Goal: Information Seeking & Learning: Learn about a topic

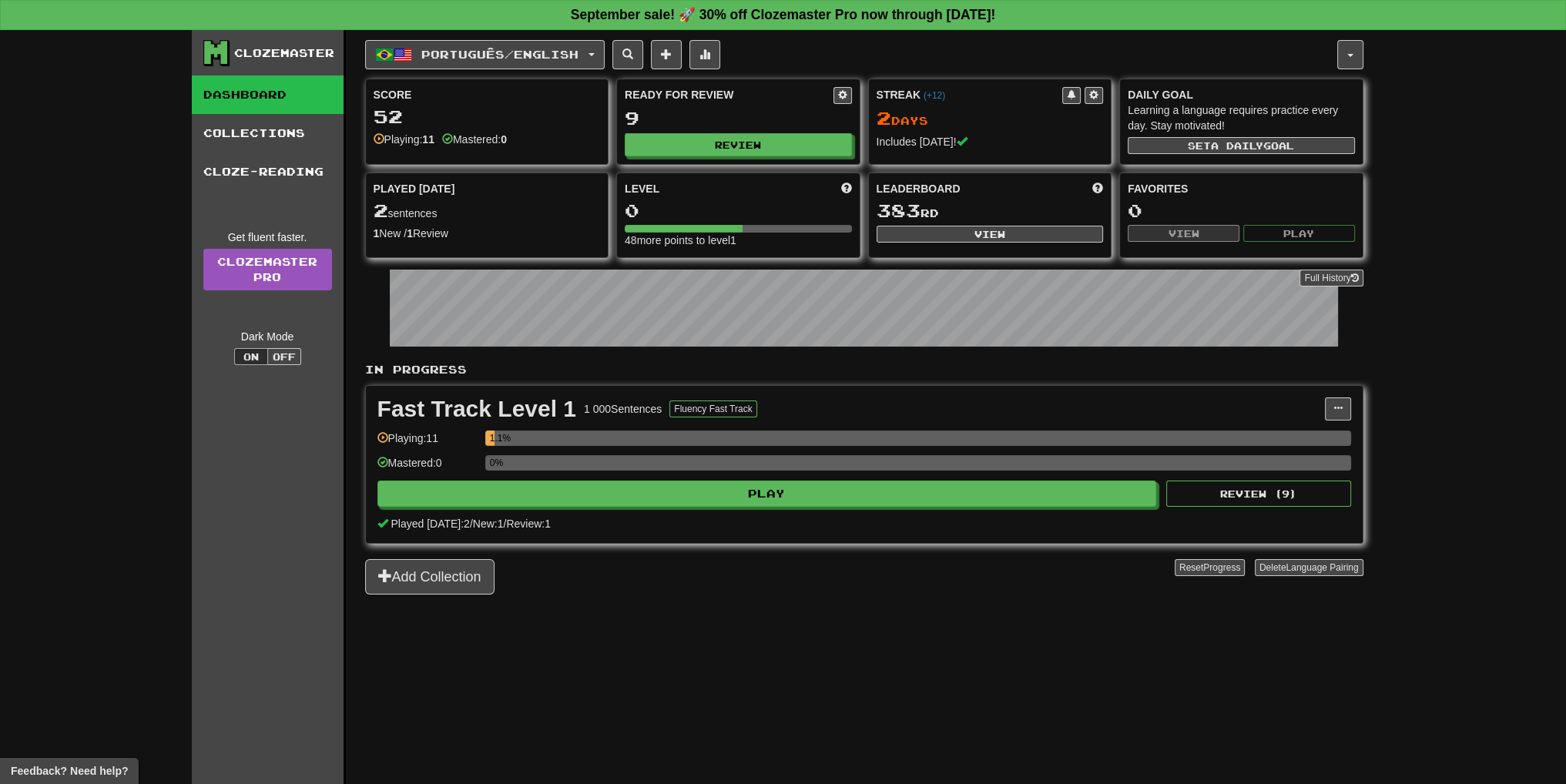
click at [1347, 37] on div "Português / English Polski / English Streak: 0 Review: 10 Points [DATE]: 0 Port…" at bounding box center [864, 426] width 998 height 793
click at [1346, 44] on button "button" at bounding box center [1350, 54] width 26 height 29
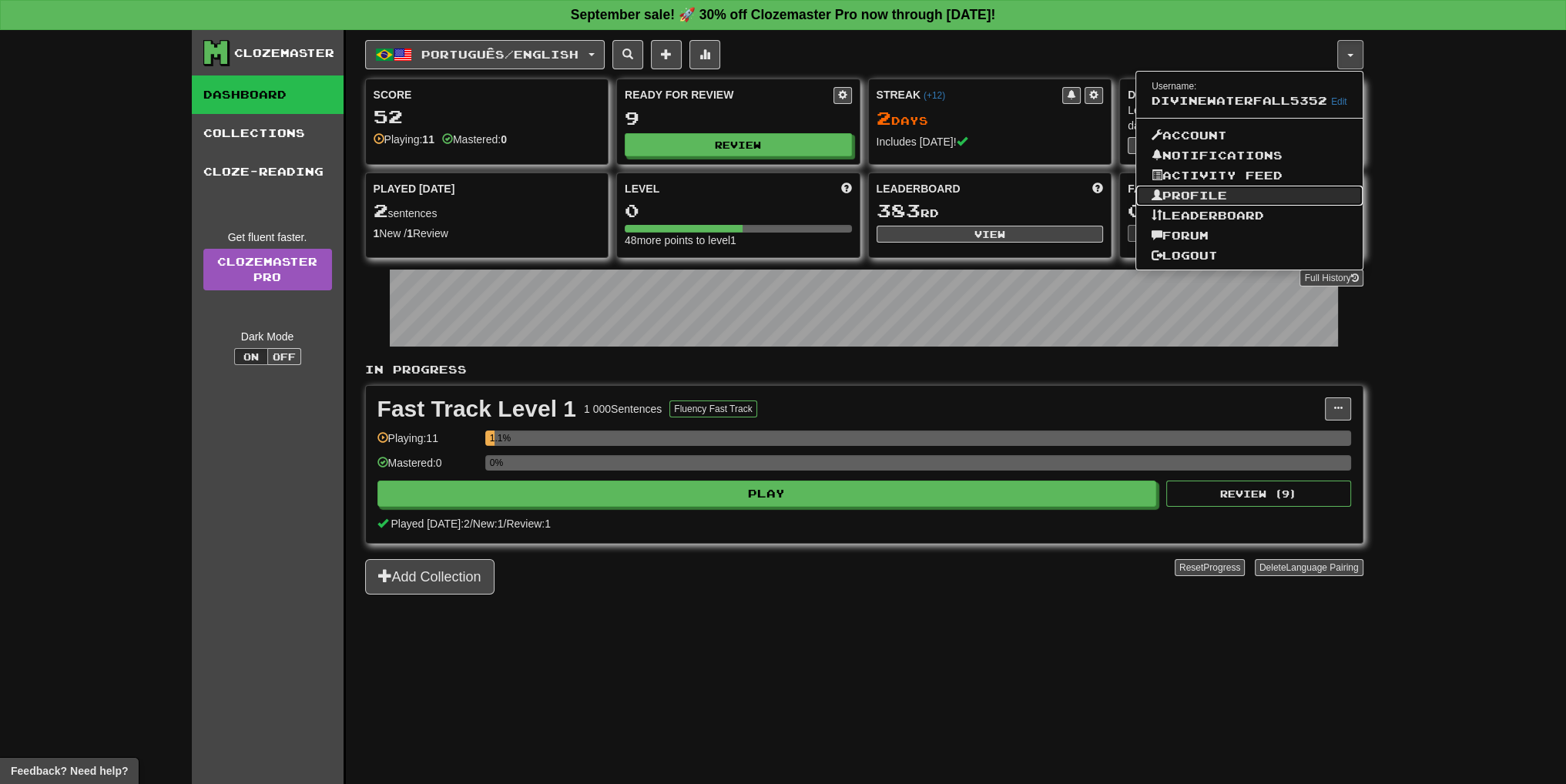
click at [1260, 193] on link "Profile" at bounding box center [1249, 195] width 227 height 20
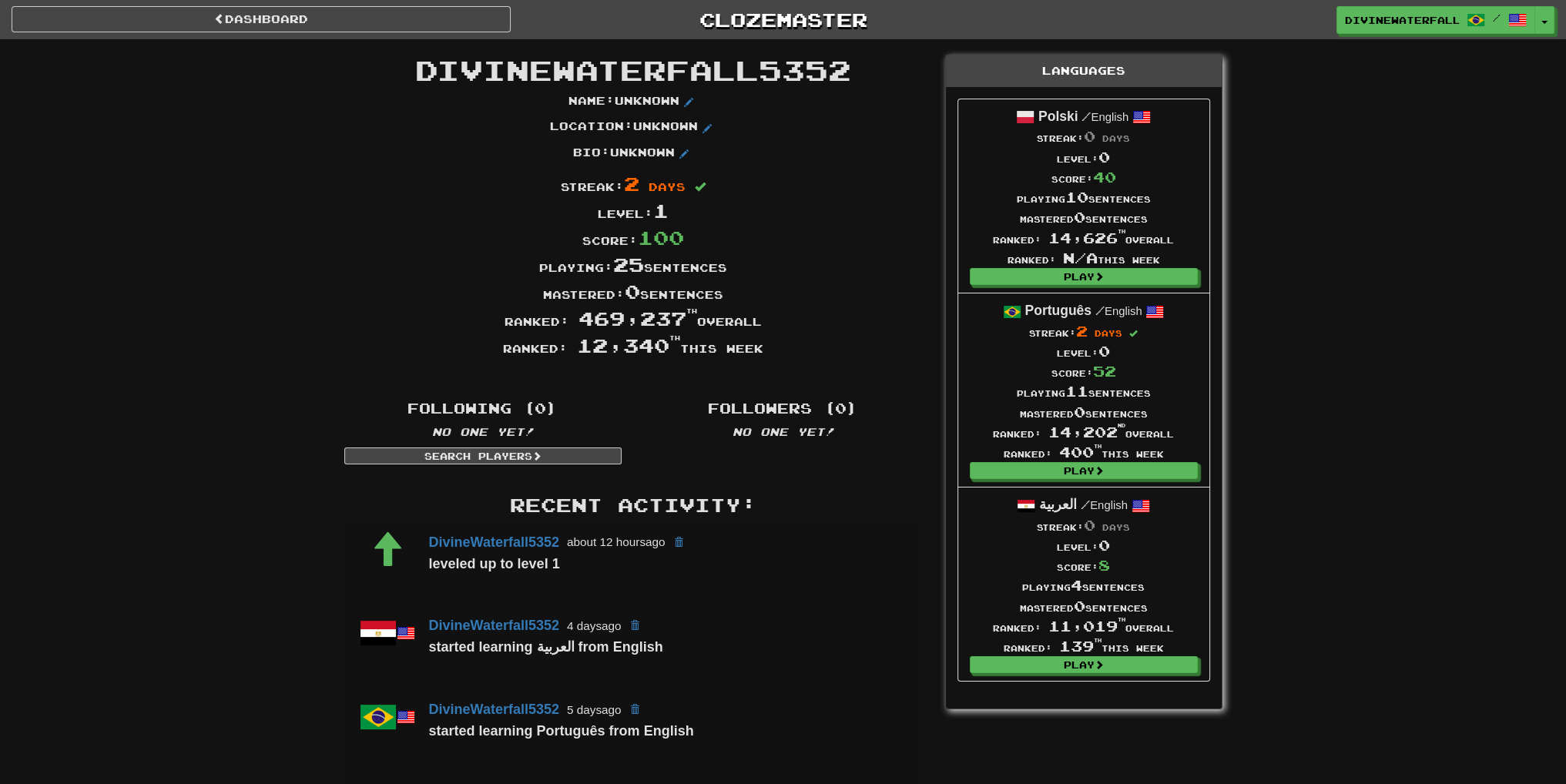
click at [610, 348] on span "12,340 th" at bounding box center [629, 344] width 103 height 23
click at [600, 348] on span "12,340 th" at bounding box center [629, 344] width 103 height 23
click at [377, 21] on link "Dashboard" at bounding box center [261, 19] width 499 height 26
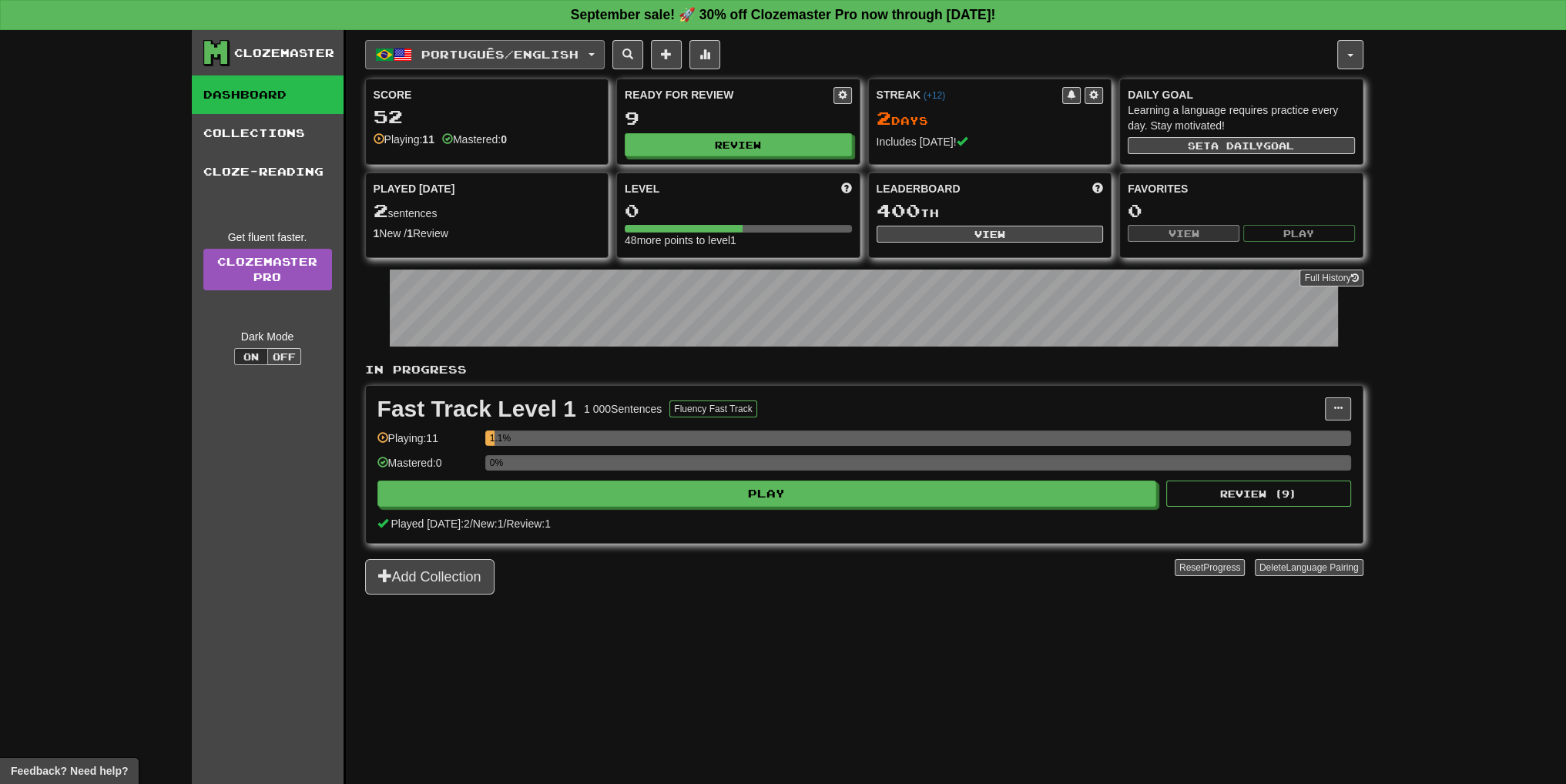
drag, startPoint x: 588, startPoint y: 103, endPoint x: 423, endPoint y: 63, distance: 169.8
click at [423, 63] on button "Português / English" at bounding box center [484, 54] width 239 height 29
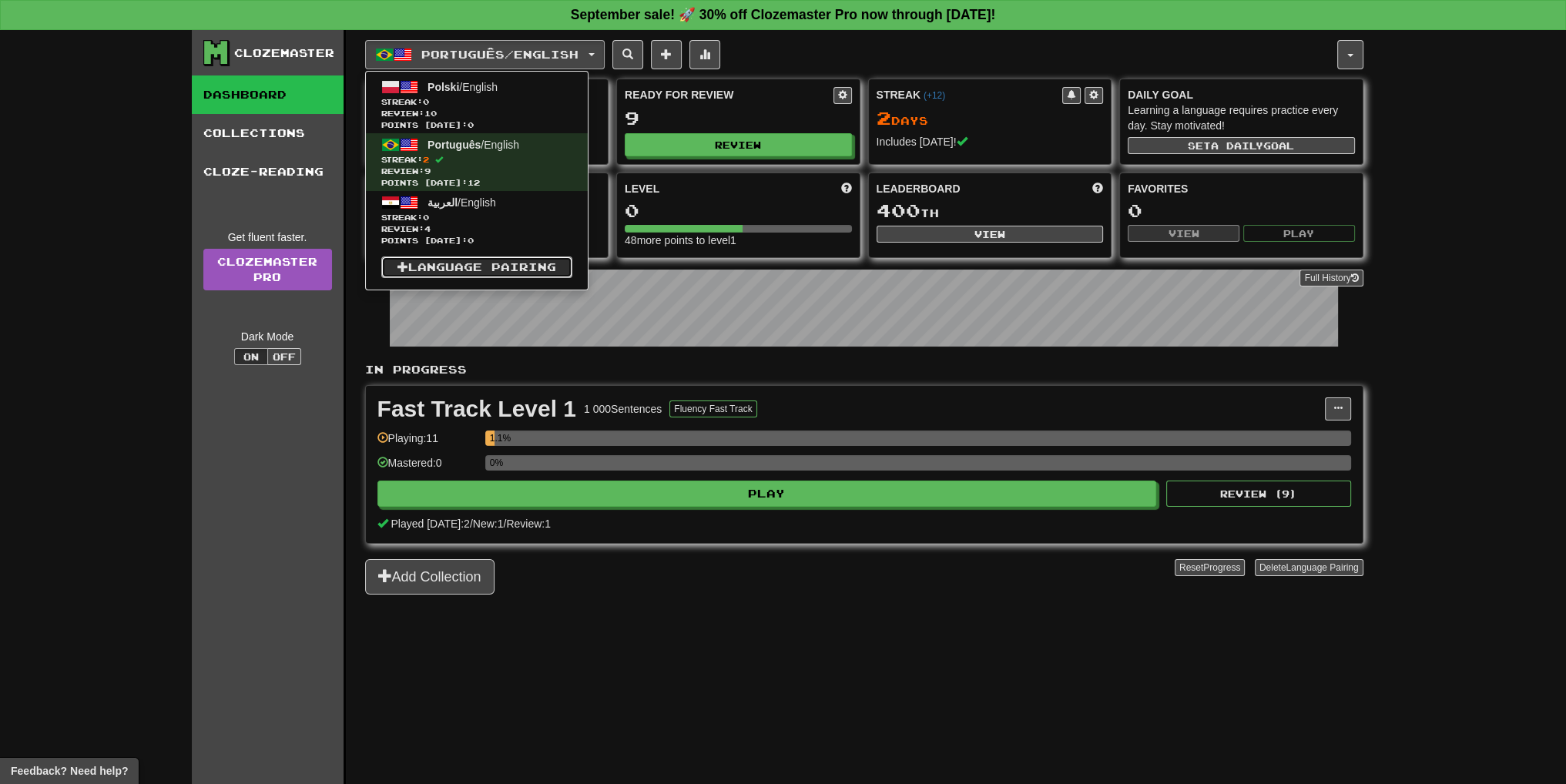
click at [438, 273] on link "Language Pairing" at bounding box center [477, 267] width 191 height 21
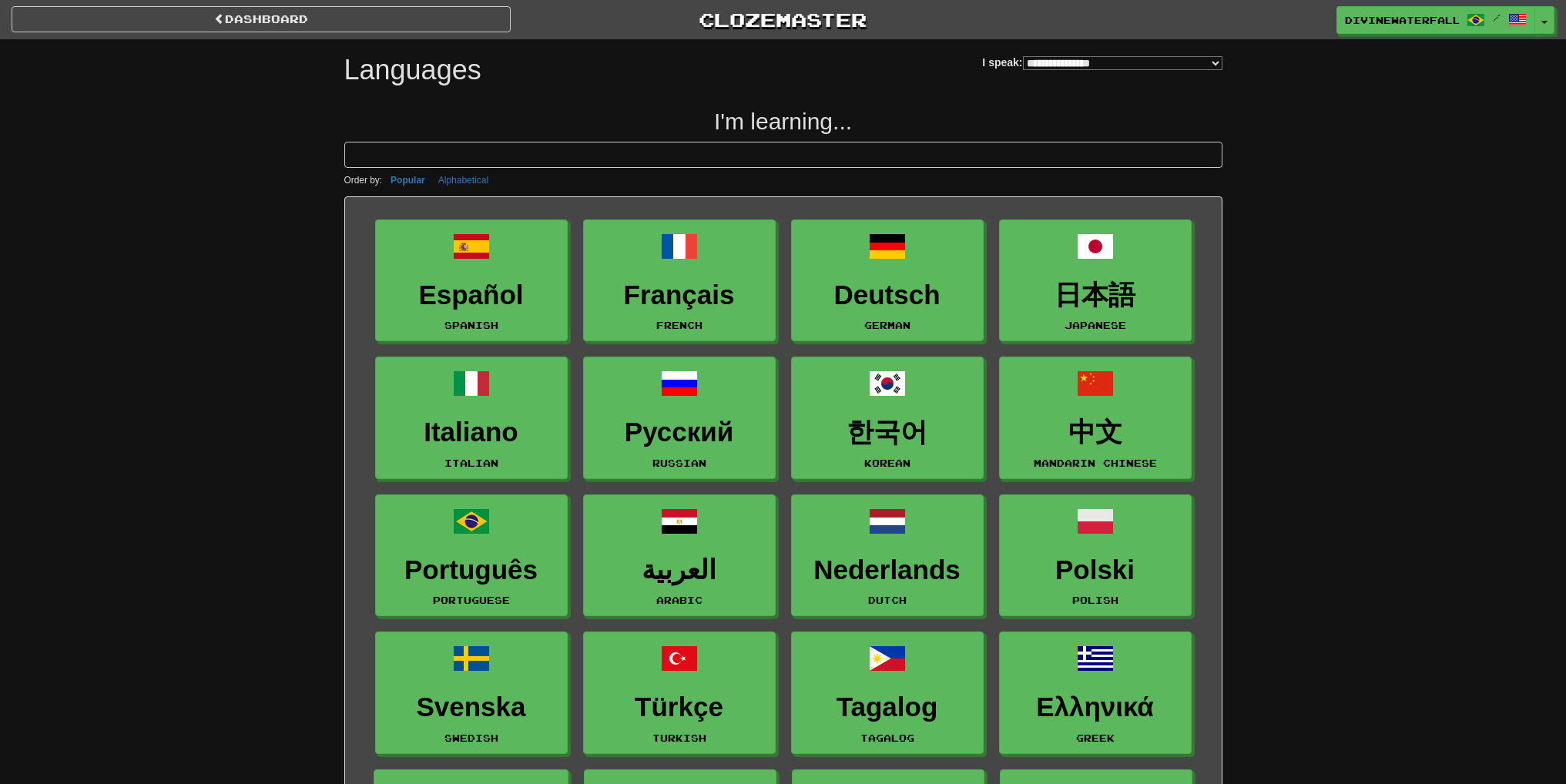
select select "*******"
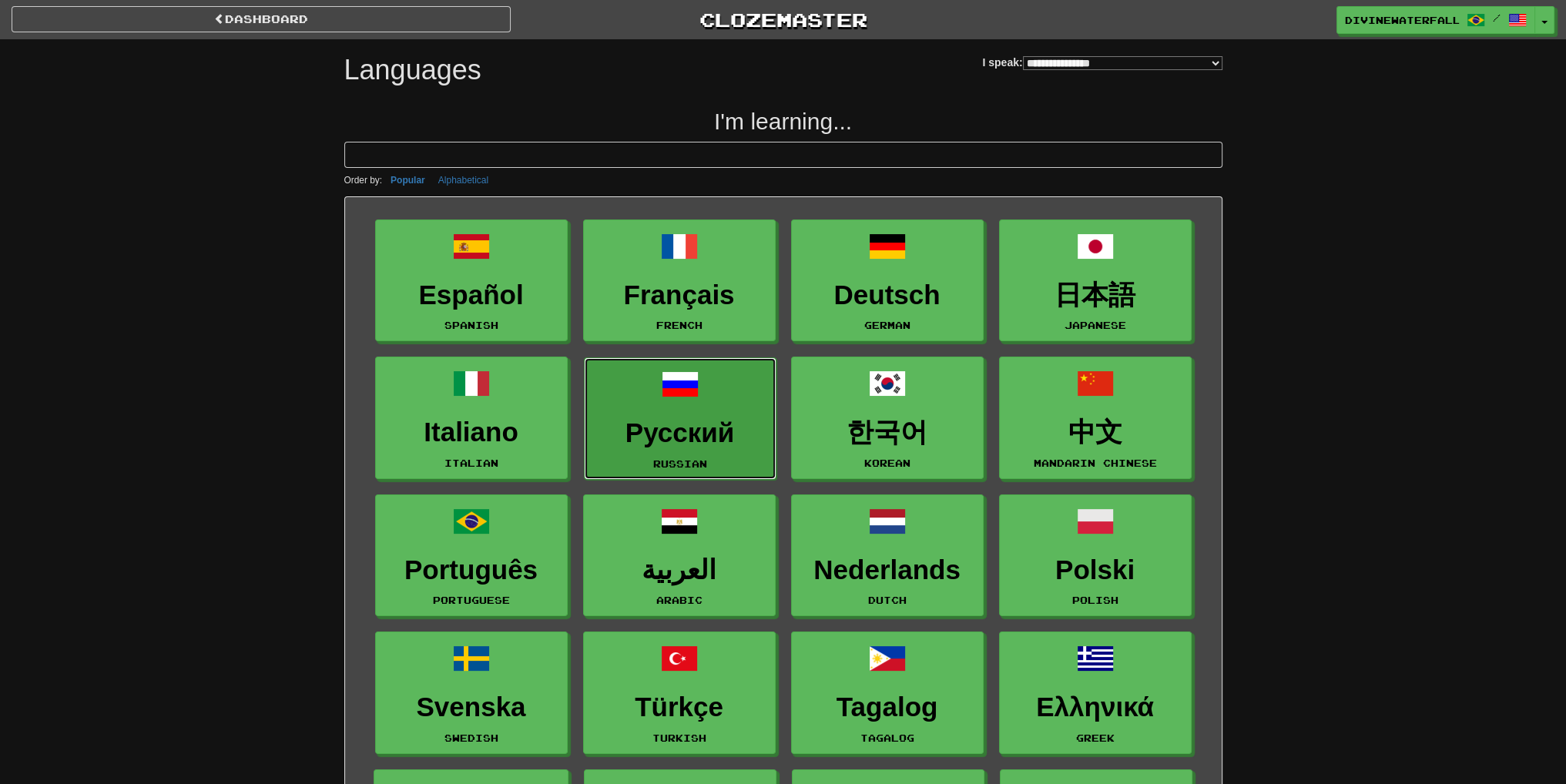
click at [696, 386] on span at bounding box center [680, 384] width 37 height 37
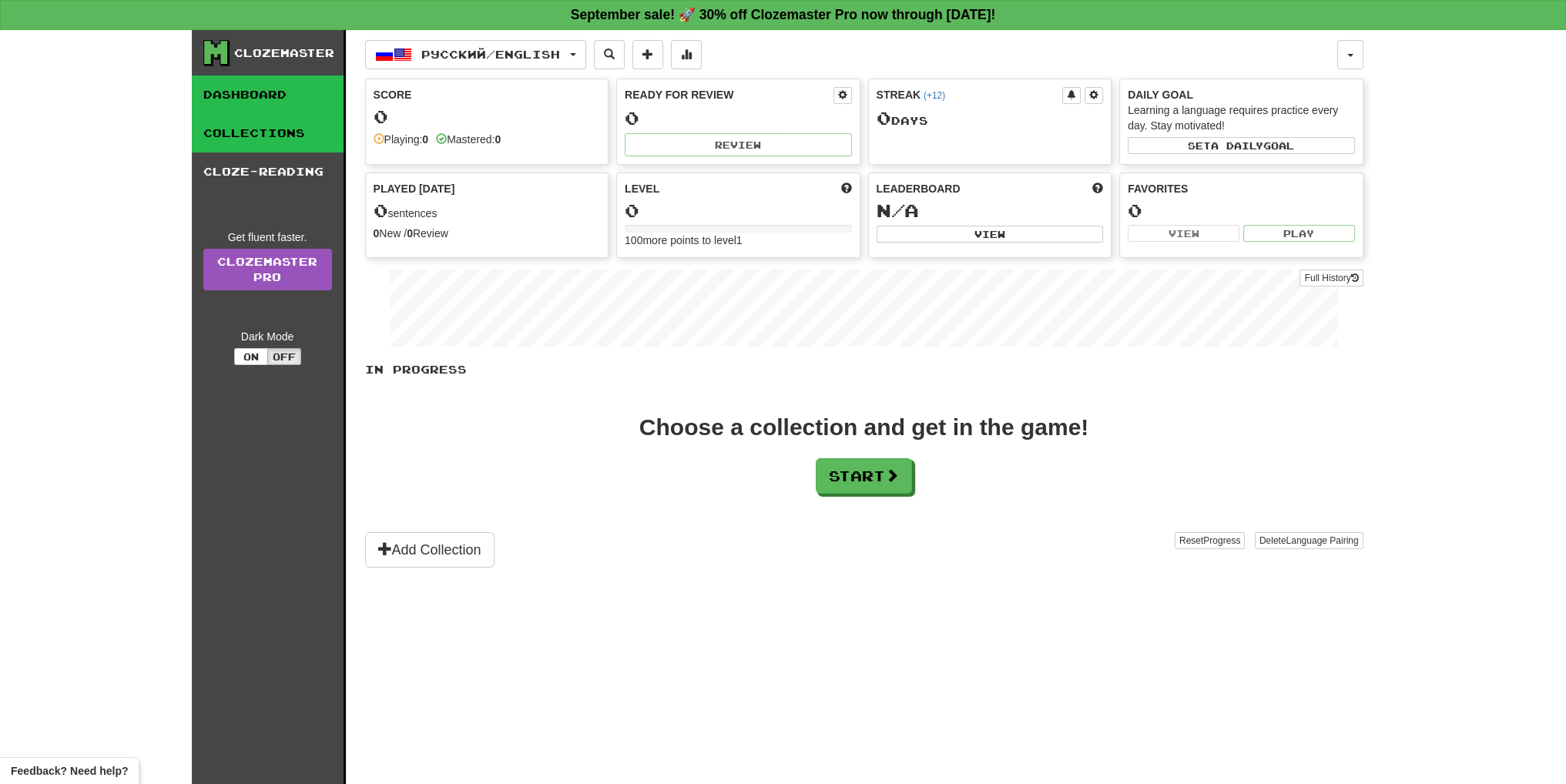
click at [251, 133] on link "Collections" at bounding box center [268, 133] width 152 height 39
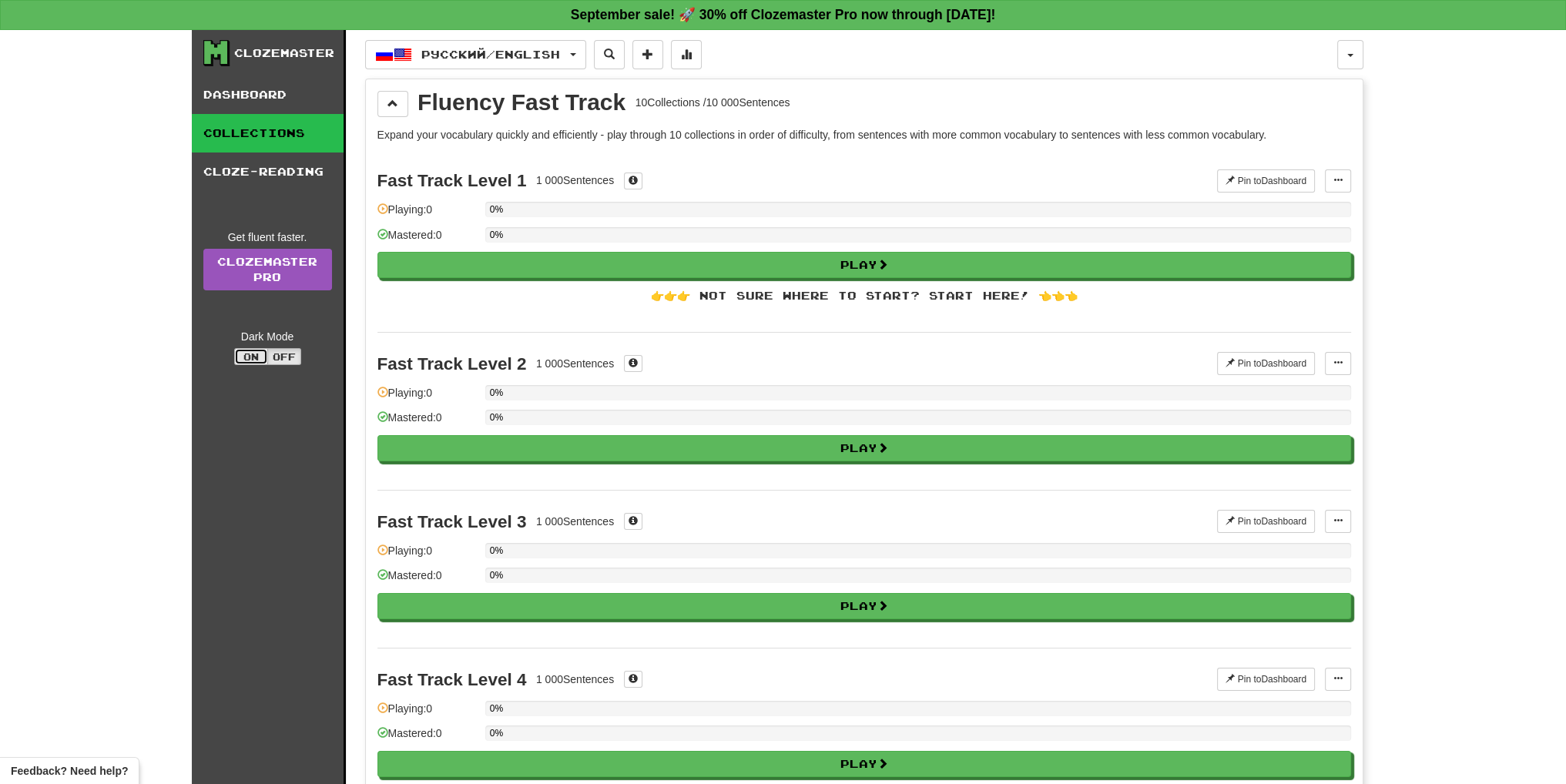
click at [237, 352] on button "On" at bounding box center [251, 356] width 34 height 17
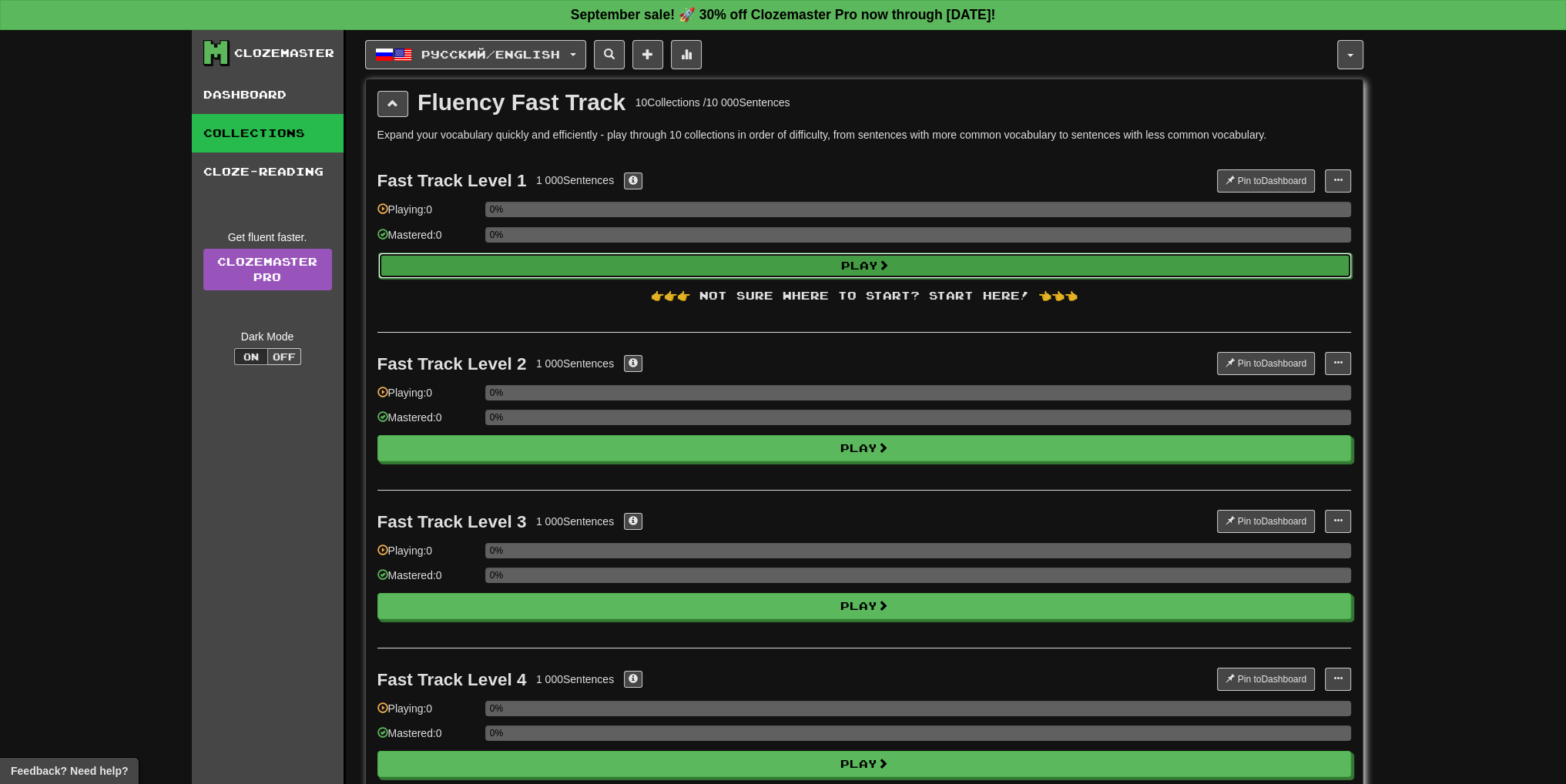
click at [621, 266] on button "Play" at bounding box center [865, 265] width 974 height 26
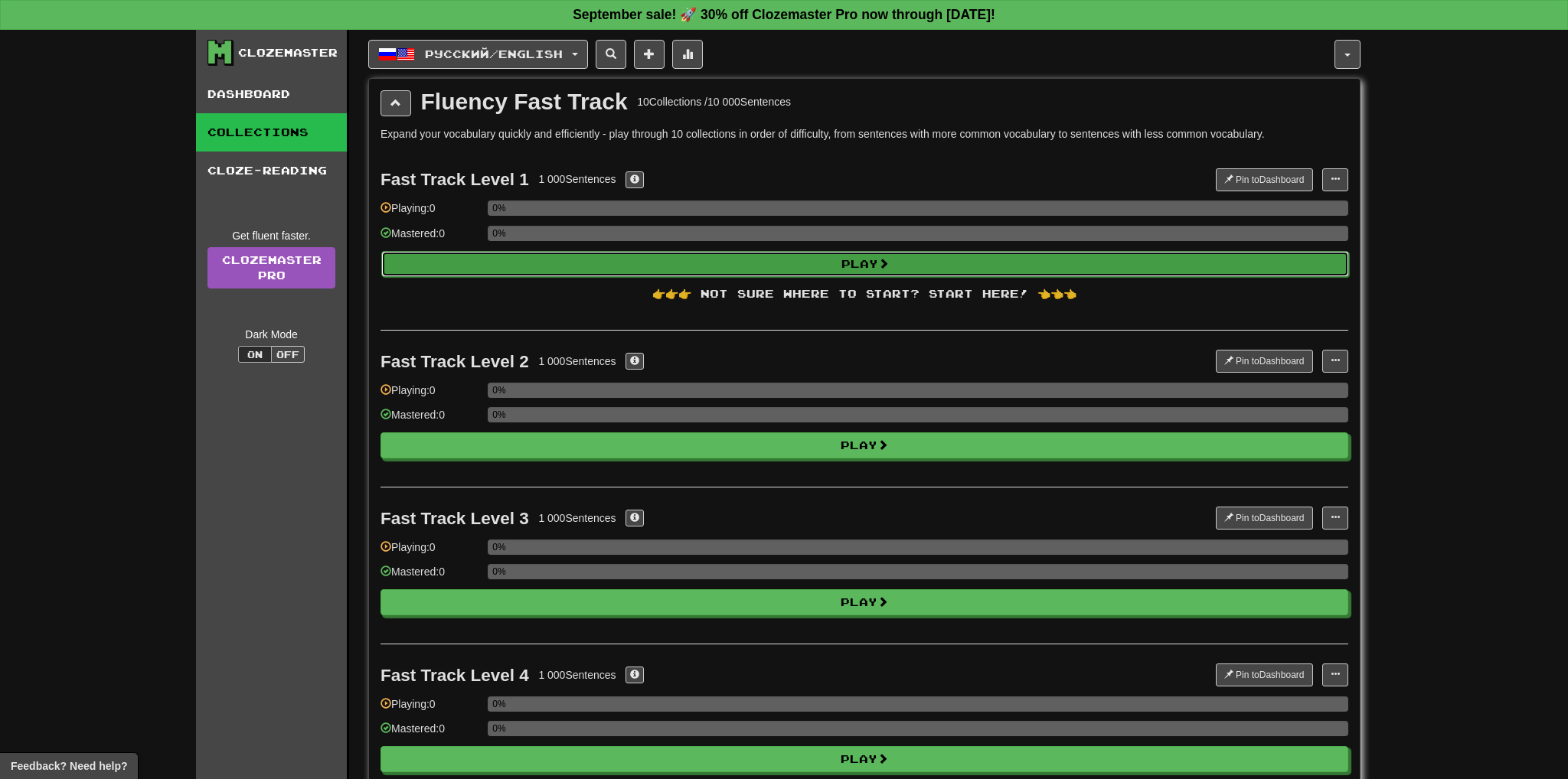
select select "**"
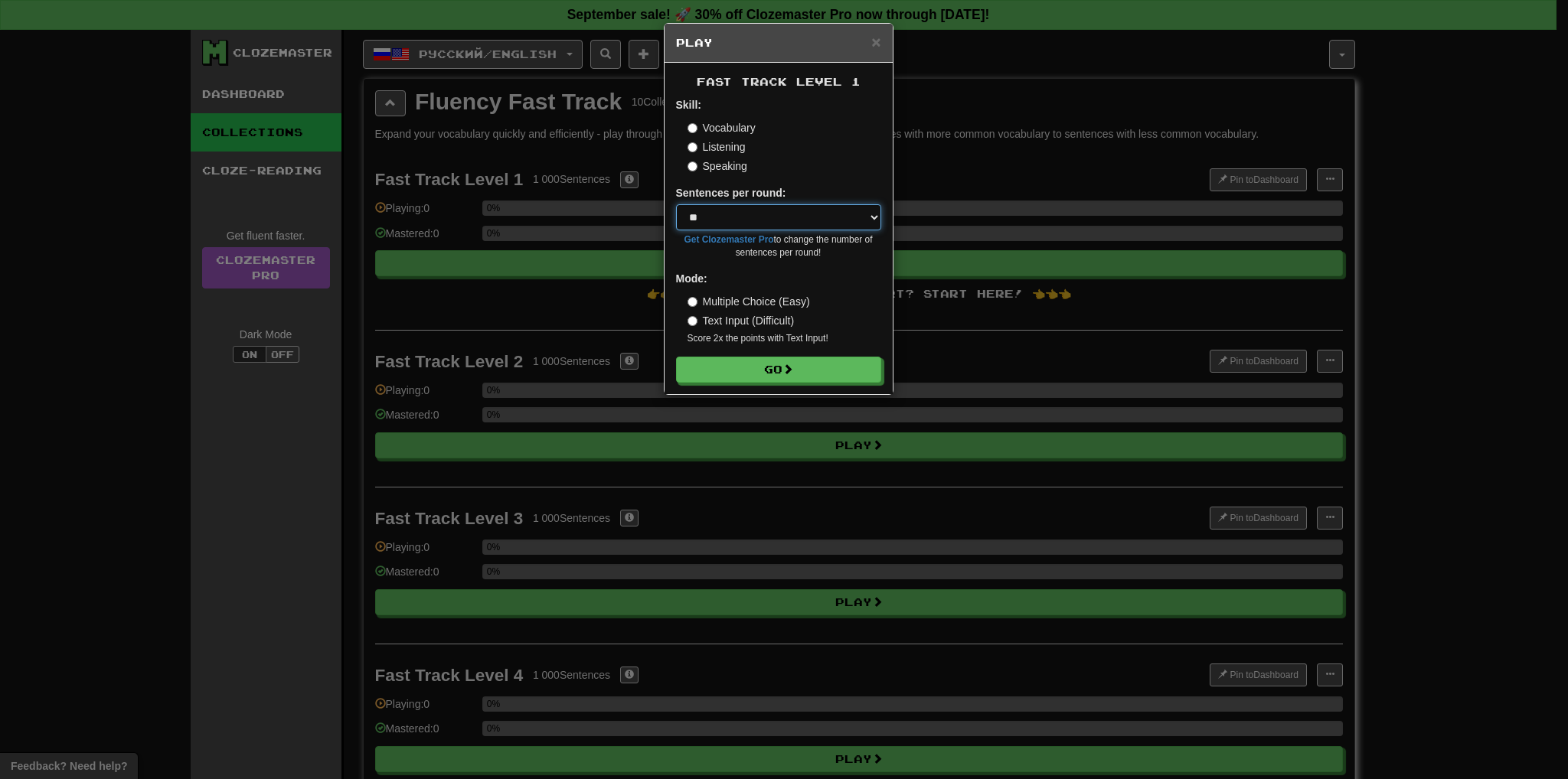
click at [781, 221] on select "* ** ** ** ** ** *** ********" at bounding box center [778, 217] width 205 height 26
click at [766, 377] on button "Go" at bounding box center [779, 370] width 205 height 26
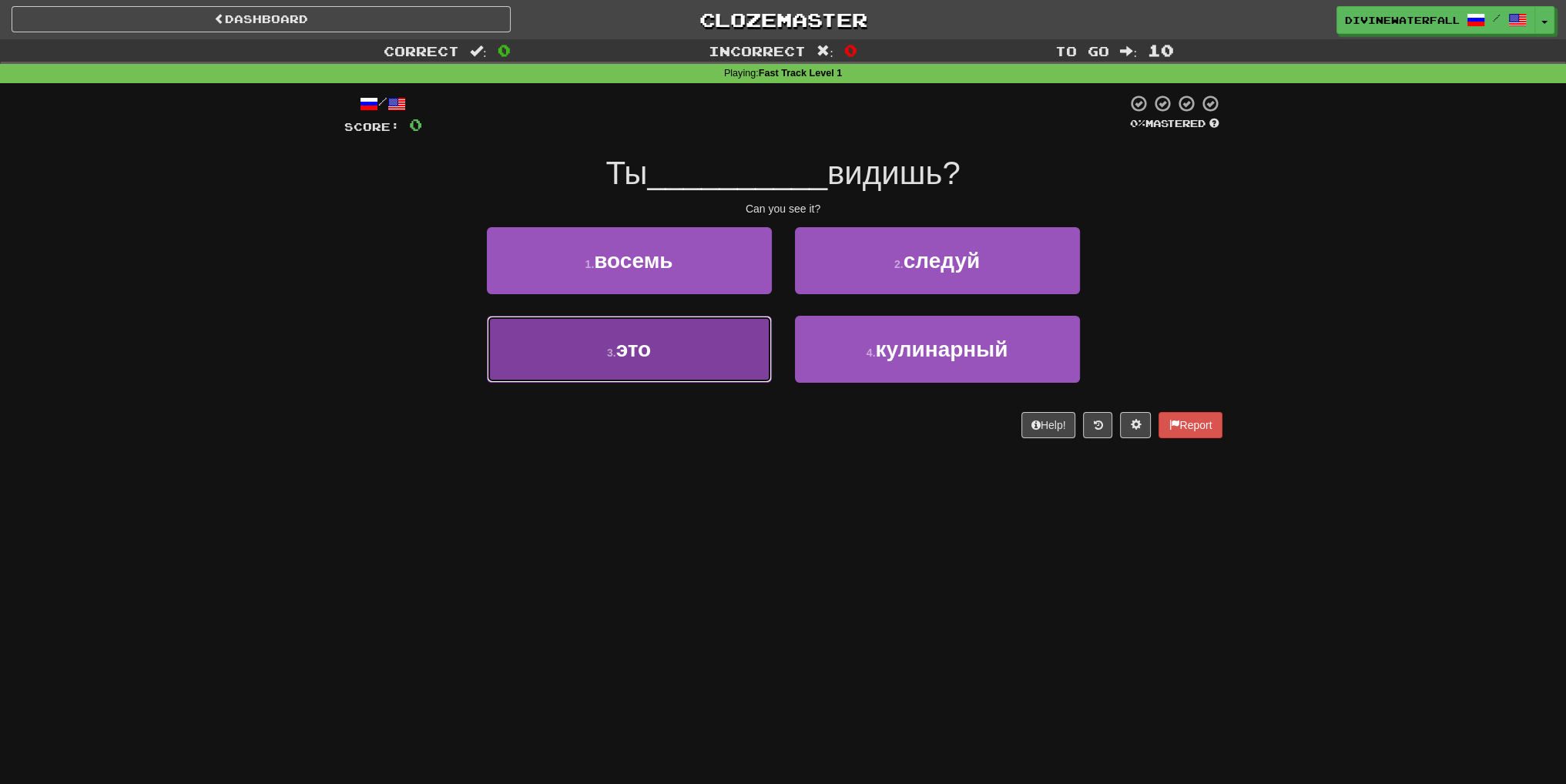
click at [742, 351] on button "3 . это" at bounding box center [629, 349] width 285 height 67
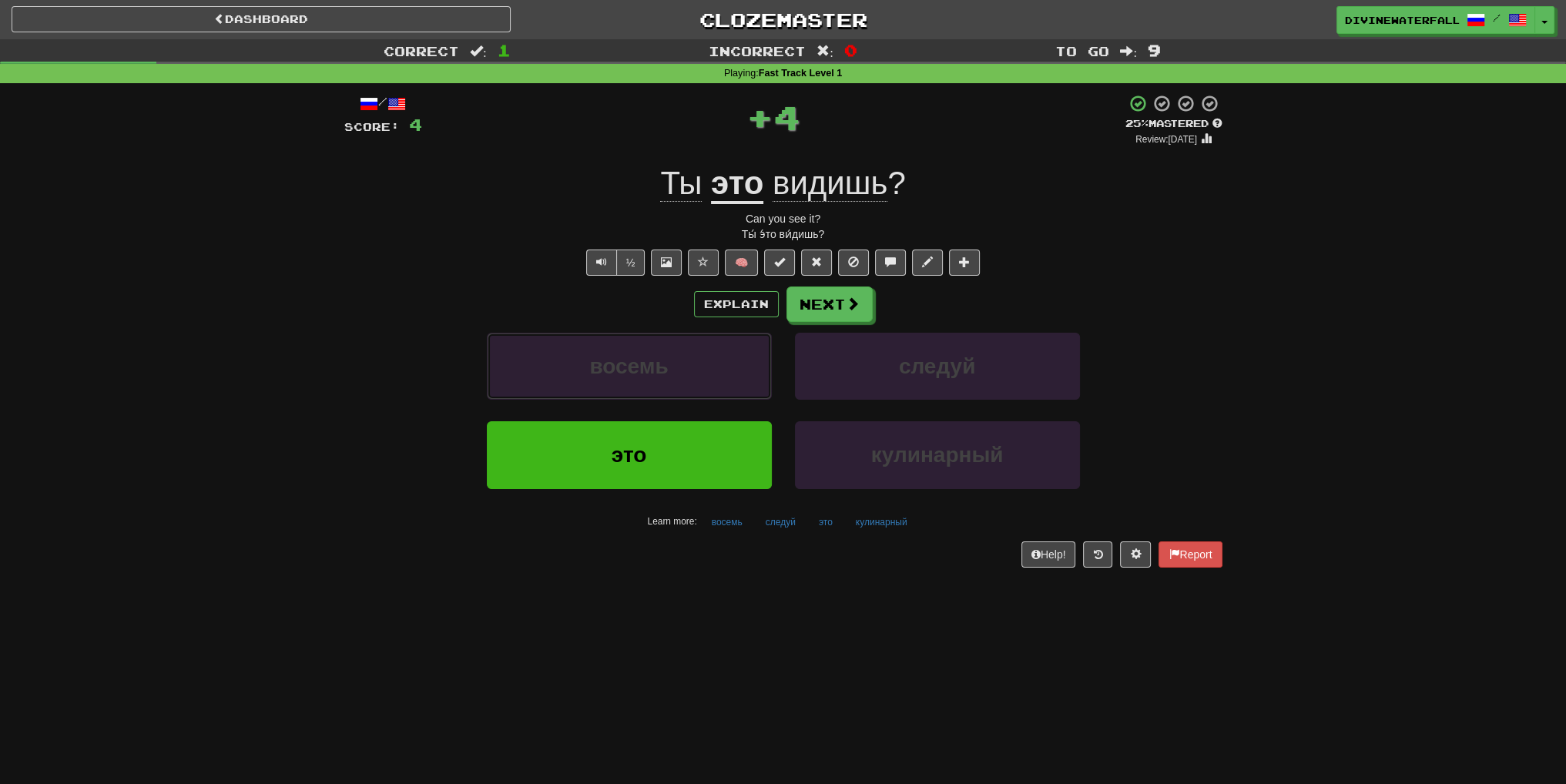
click at [742, 351] on button "восемь" at bounding box center [629, 366] width 285 height 67
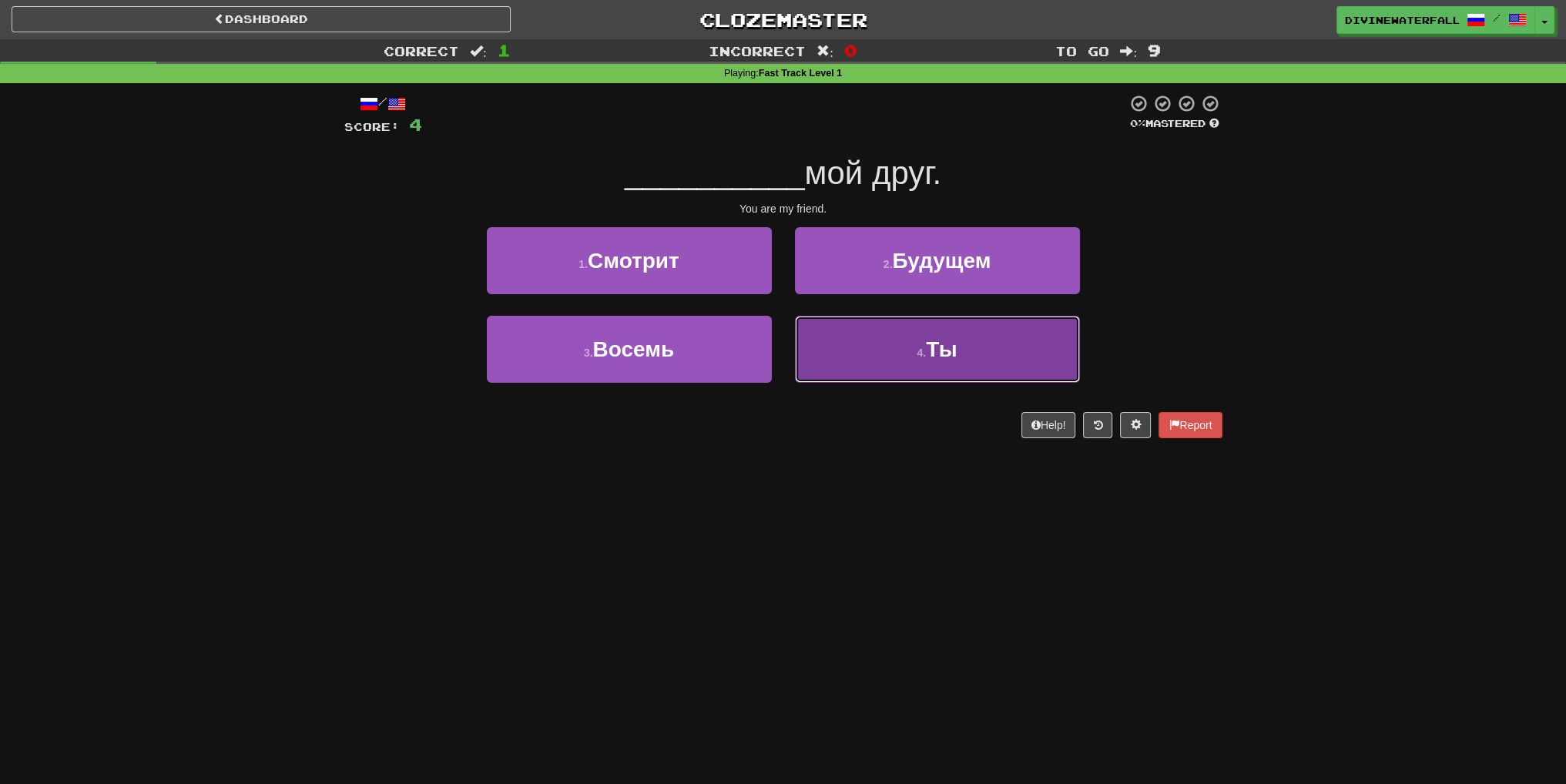
click at [877, 362] on button "4 . Ты" at bounding box center [937, 349] width 285 height 67
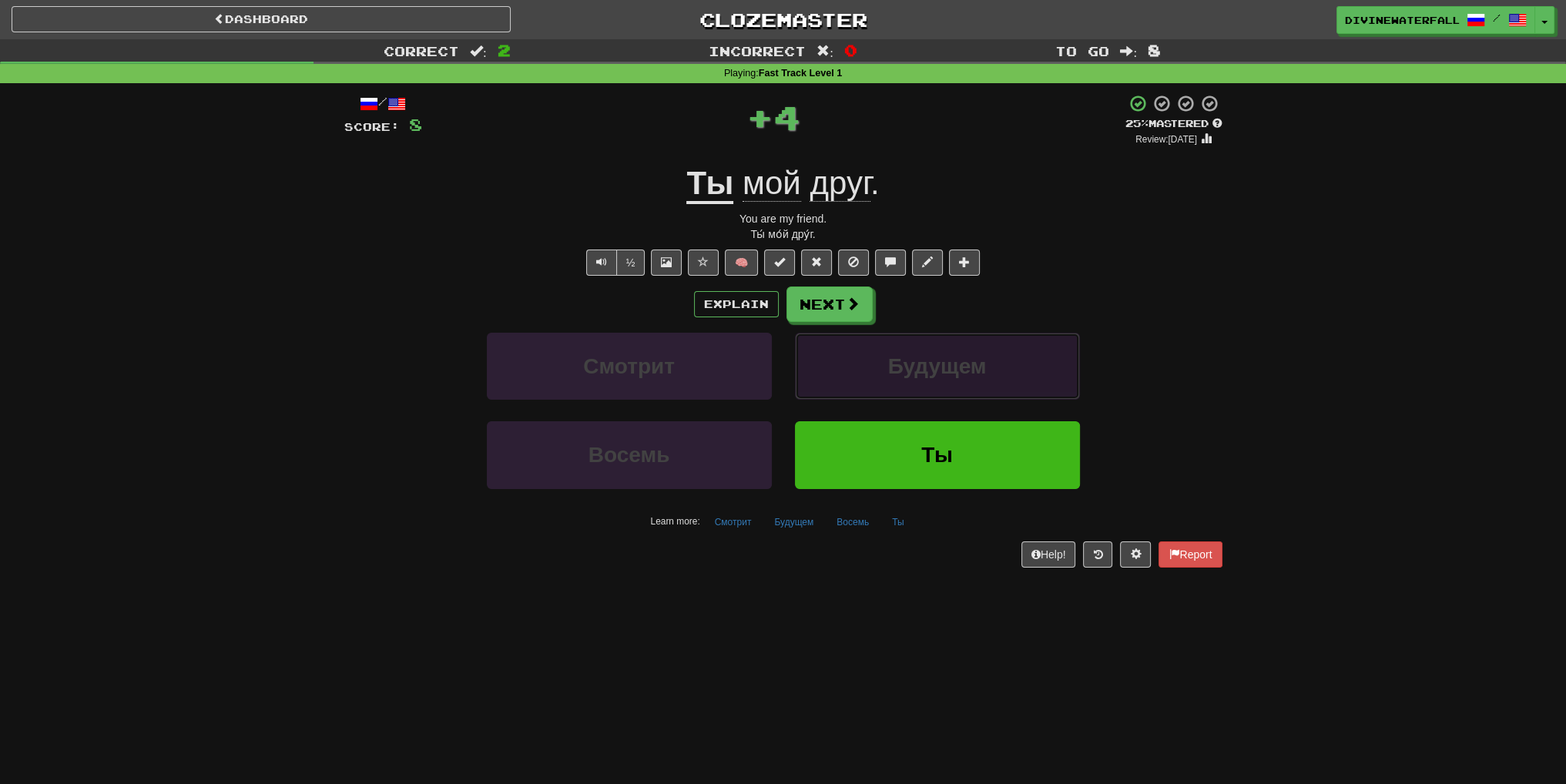
click at [863, 357] on button "Будущем" at bounding box center [937, 366] width 285 height 67
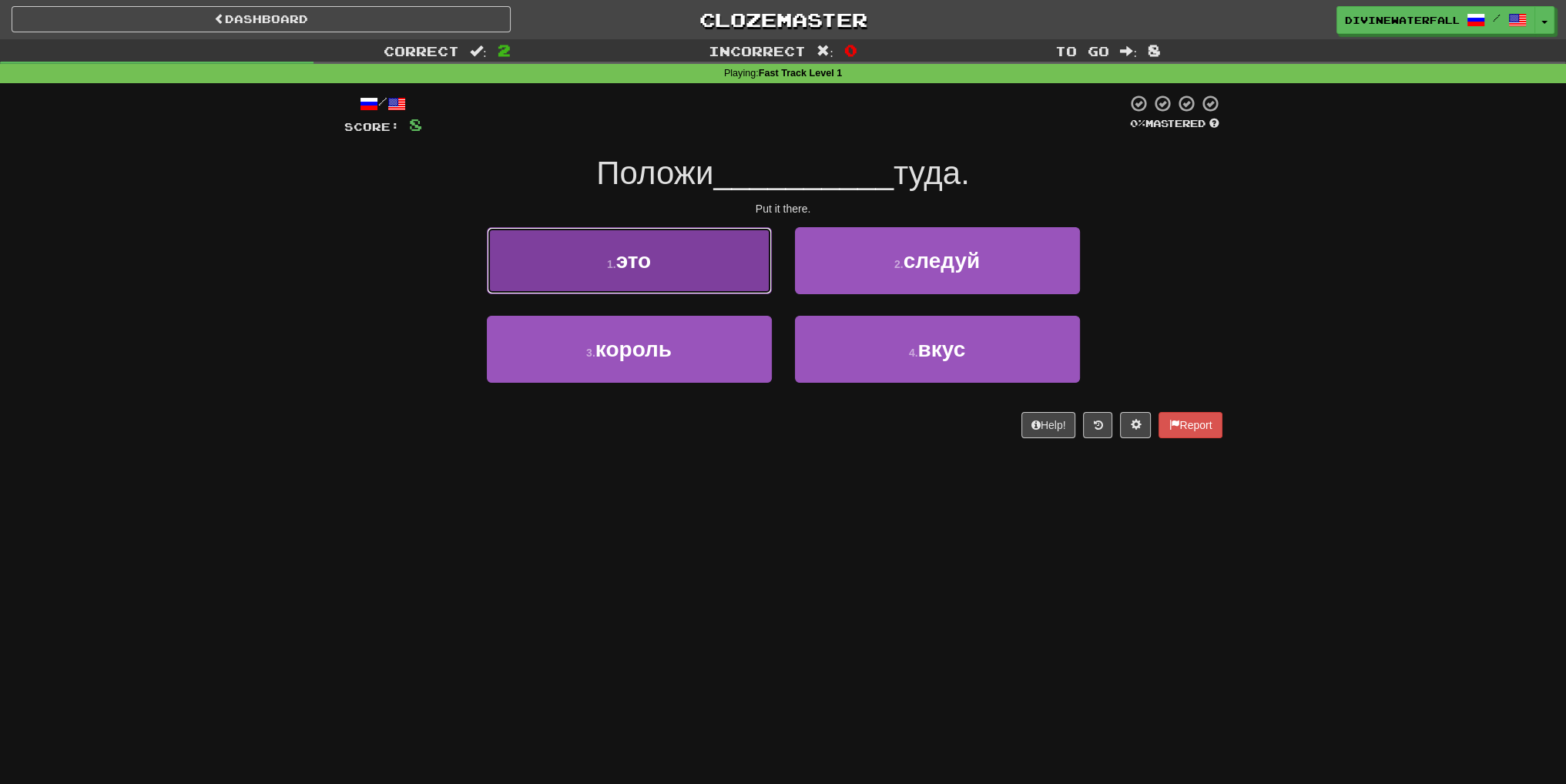
click at [701, 263] on button "1 . это" at bounding box center [629, 261] width 285 height 67
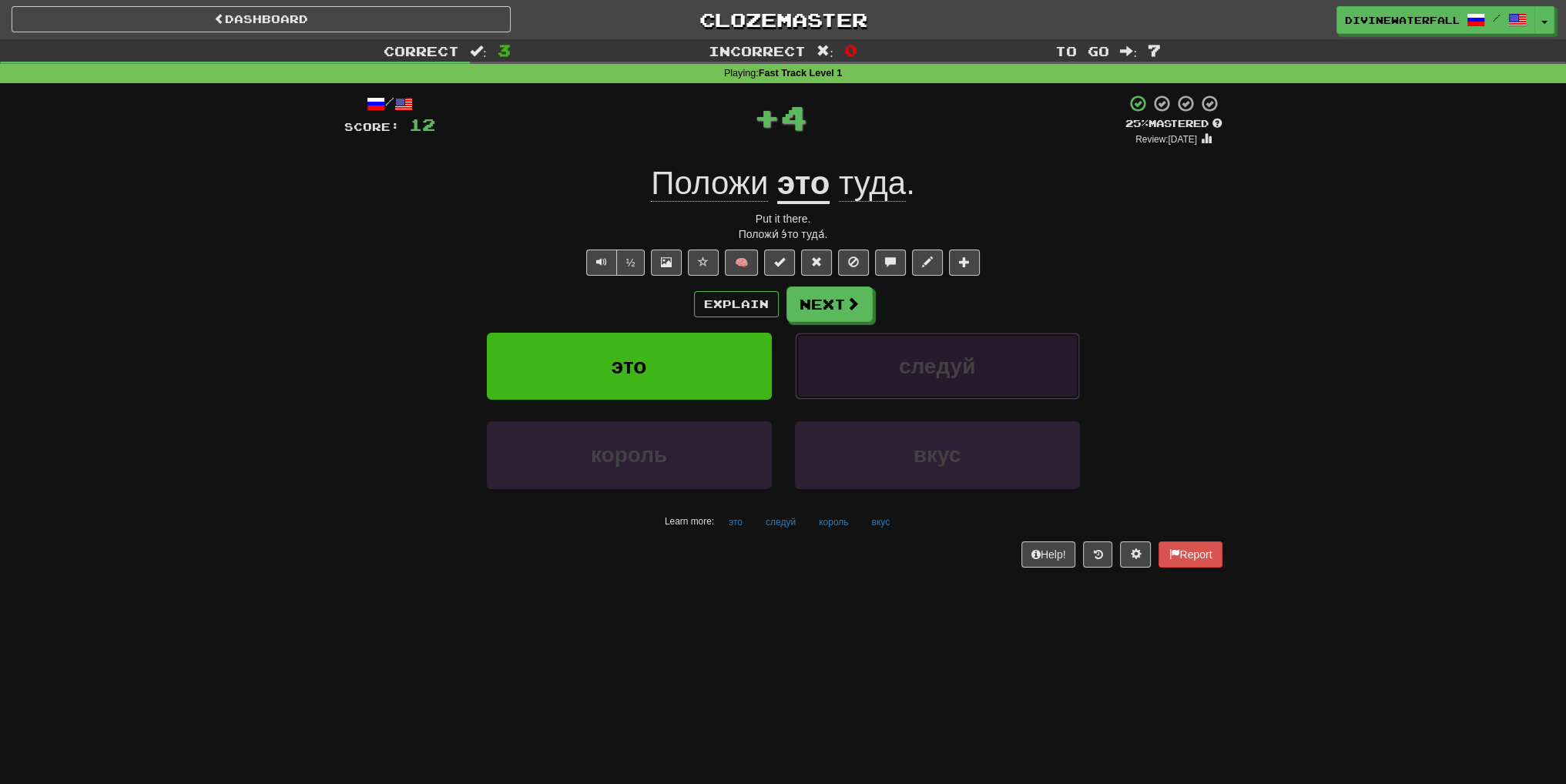
click at [937, 364] on span "следуй" at bounding box center [937, 366] width 77 height 24
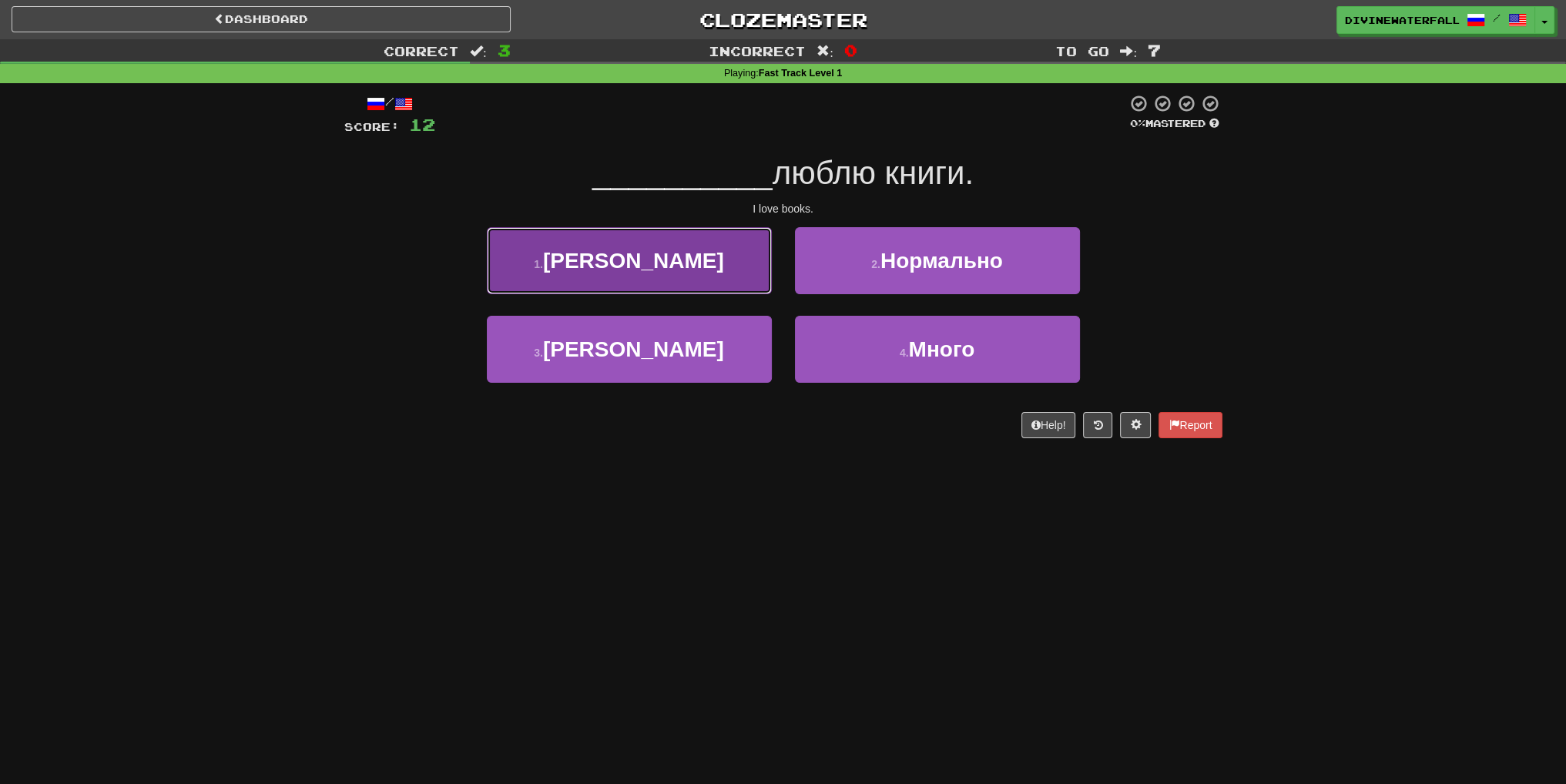
click at [681, 288] on button "1 . Я" at bounding box center [629, 261] width 285 height 67
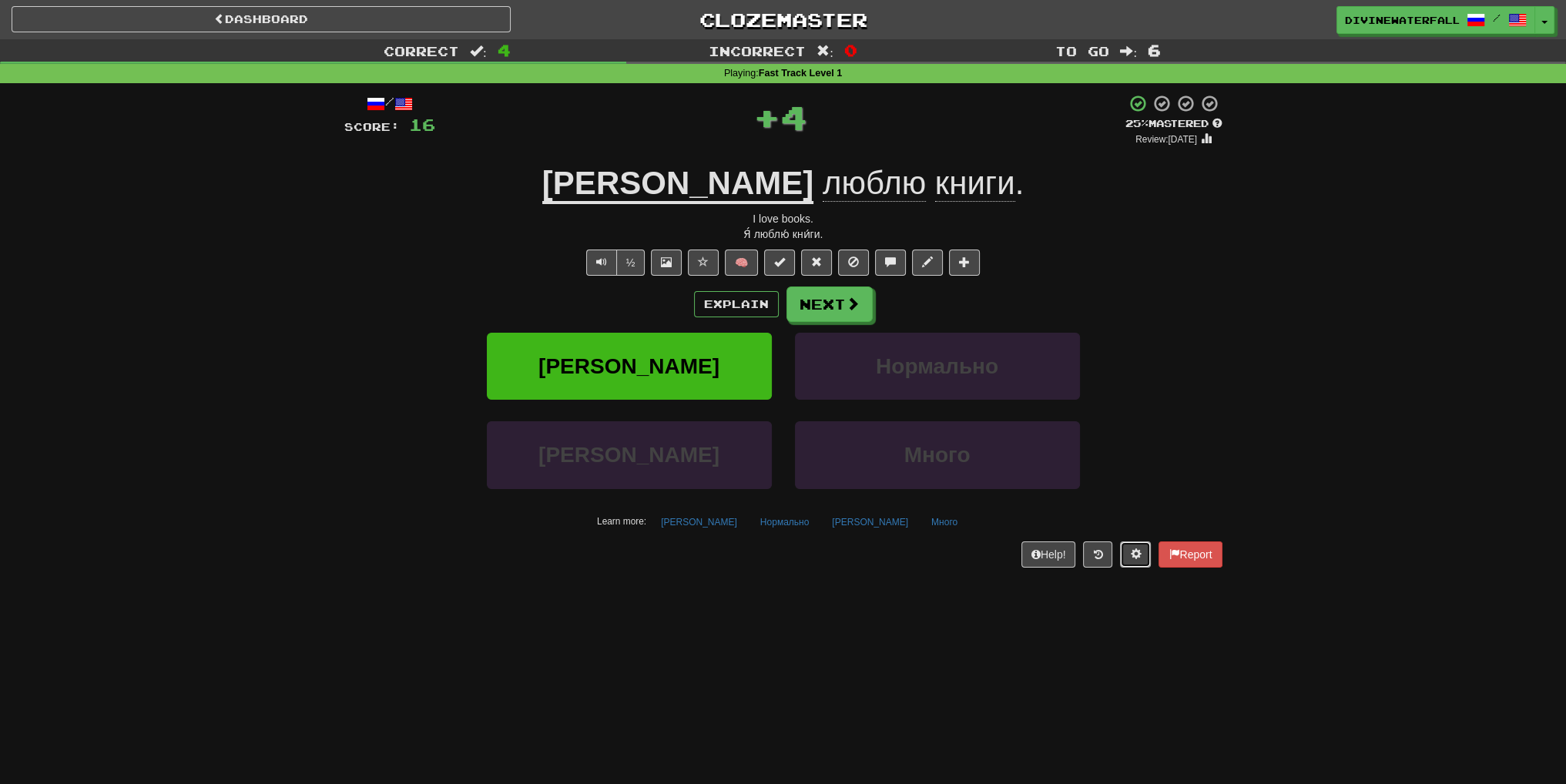
click at [1137, 550] on span at bounding box center [1136, 554] width 11 height 11
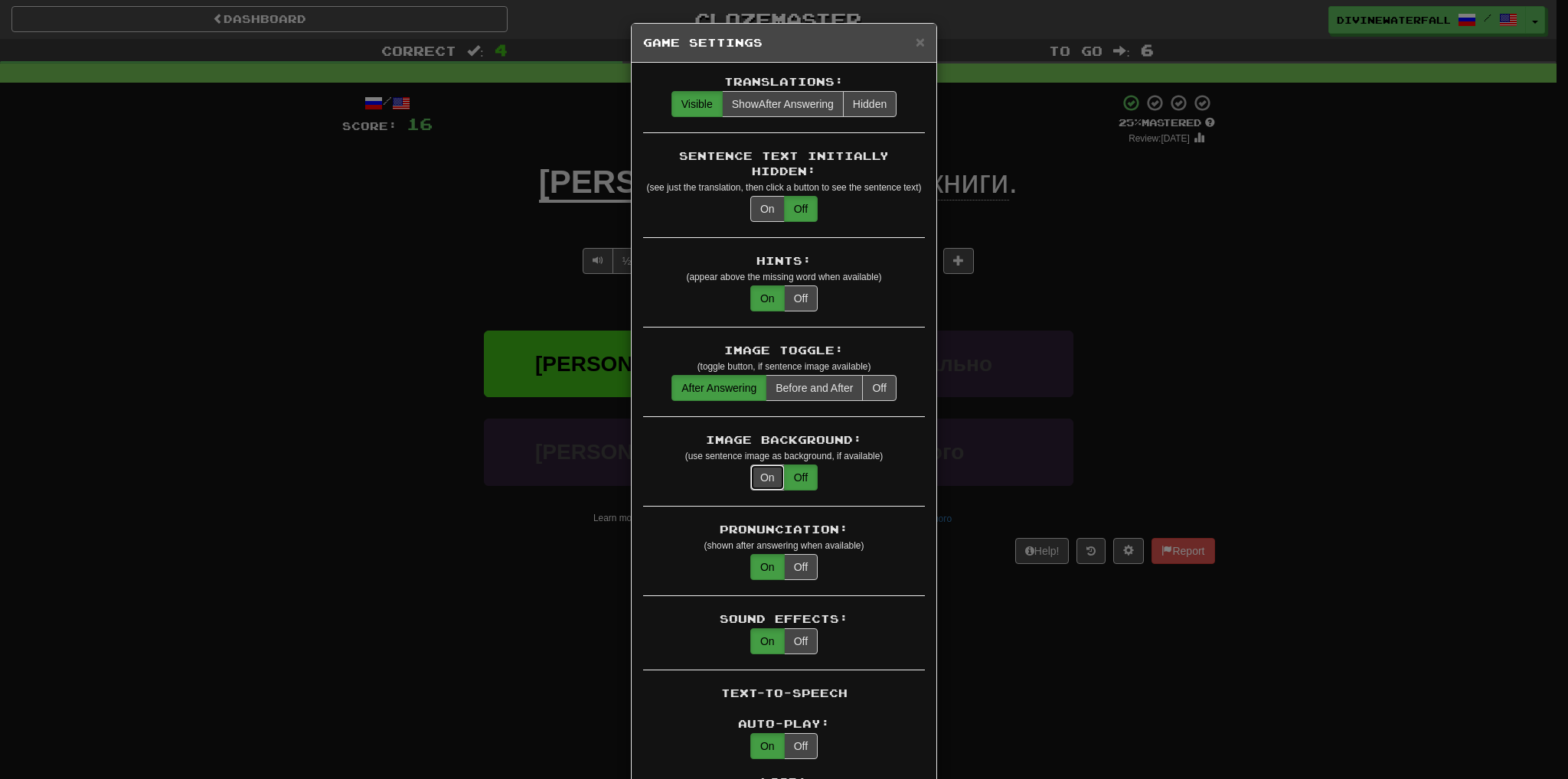
click at [758, 464] on button "On" at bounding box center [768, 477] width 35 height 26
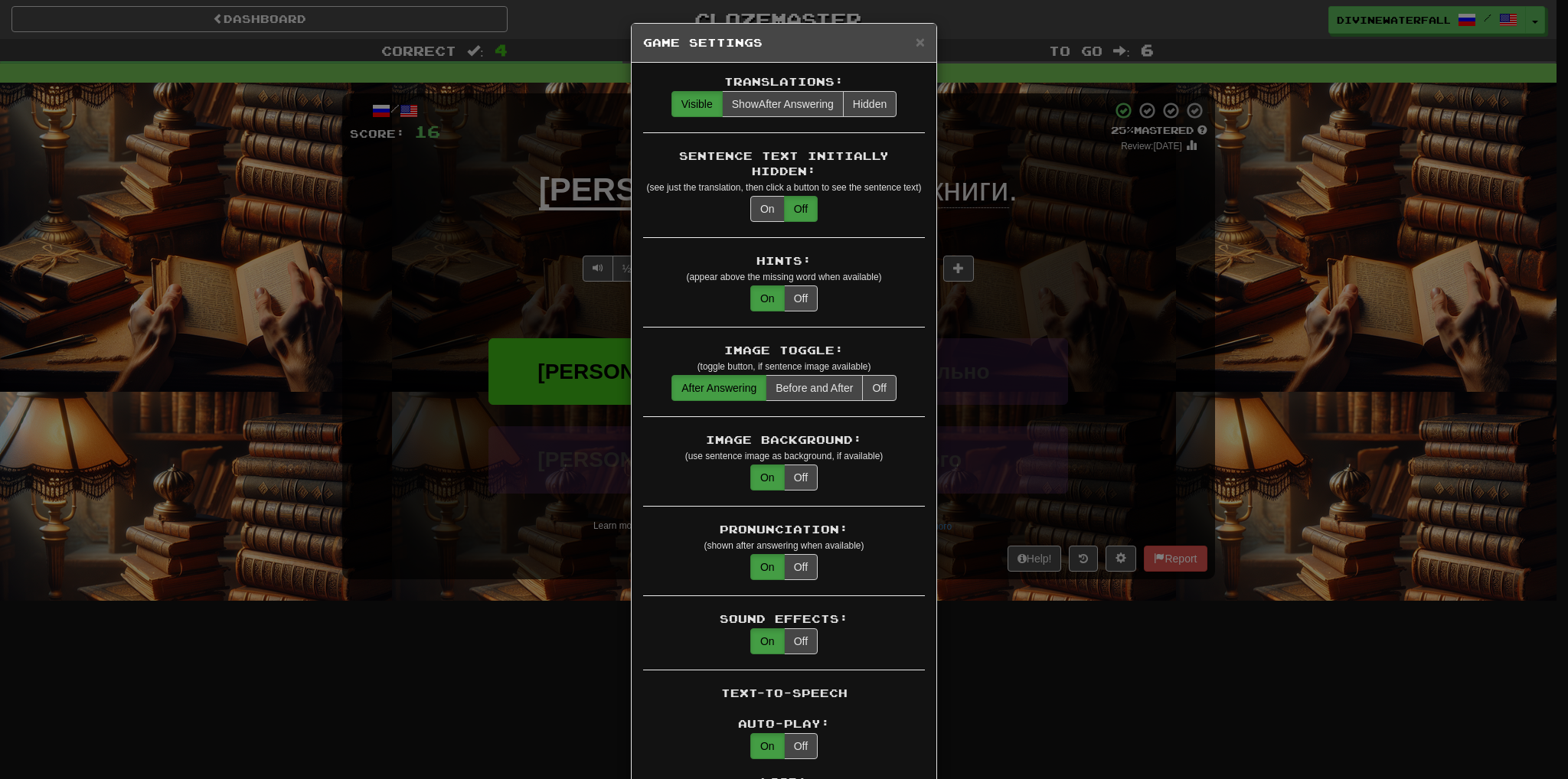
click at [1029, 426] on div "× Game Settings Translations: Visible Show After Answering Hidden Sentence Text…" at bounding box center [784, 389] width 1568 height 779
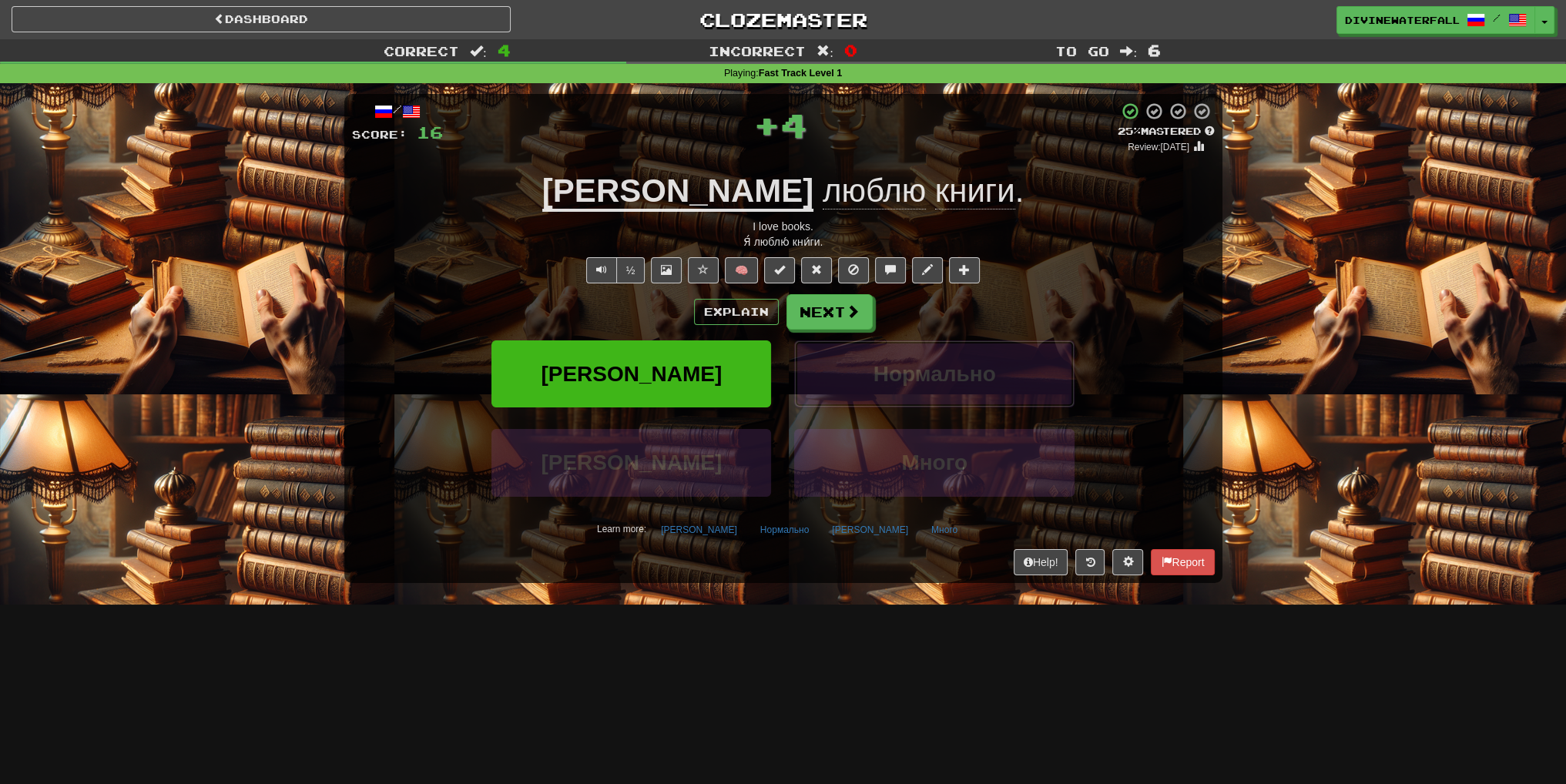
click at [926, 383] on span "Нормально" at bounding box center [934, 373] width 122 height 24
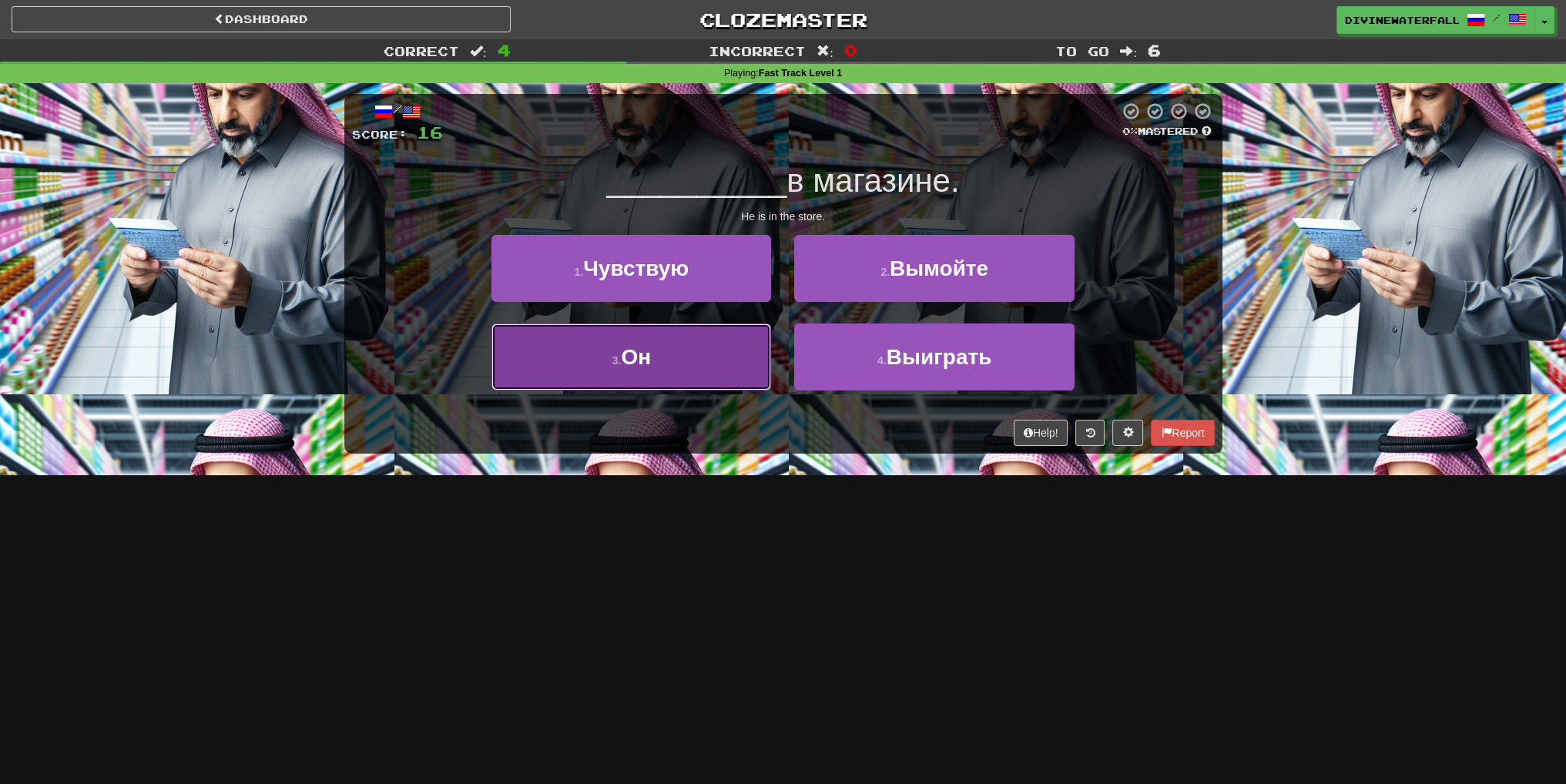
click at [659, 353] on button "3 . Он" at bounding box center [631, 357] width 280 height 67
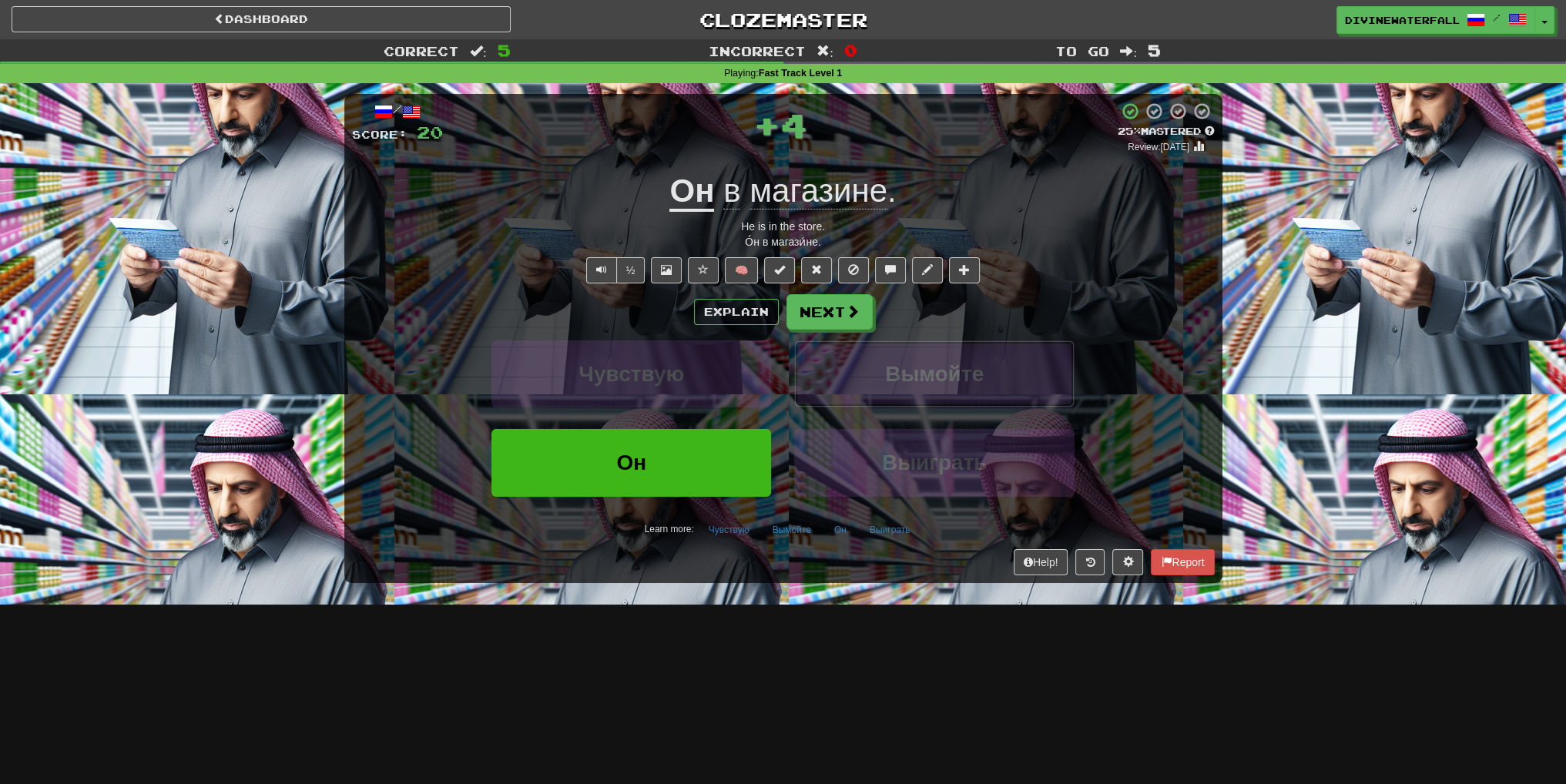
click at [848, 354] on button "Вымойте" at bounding box center [934, 373] width 280 height 67
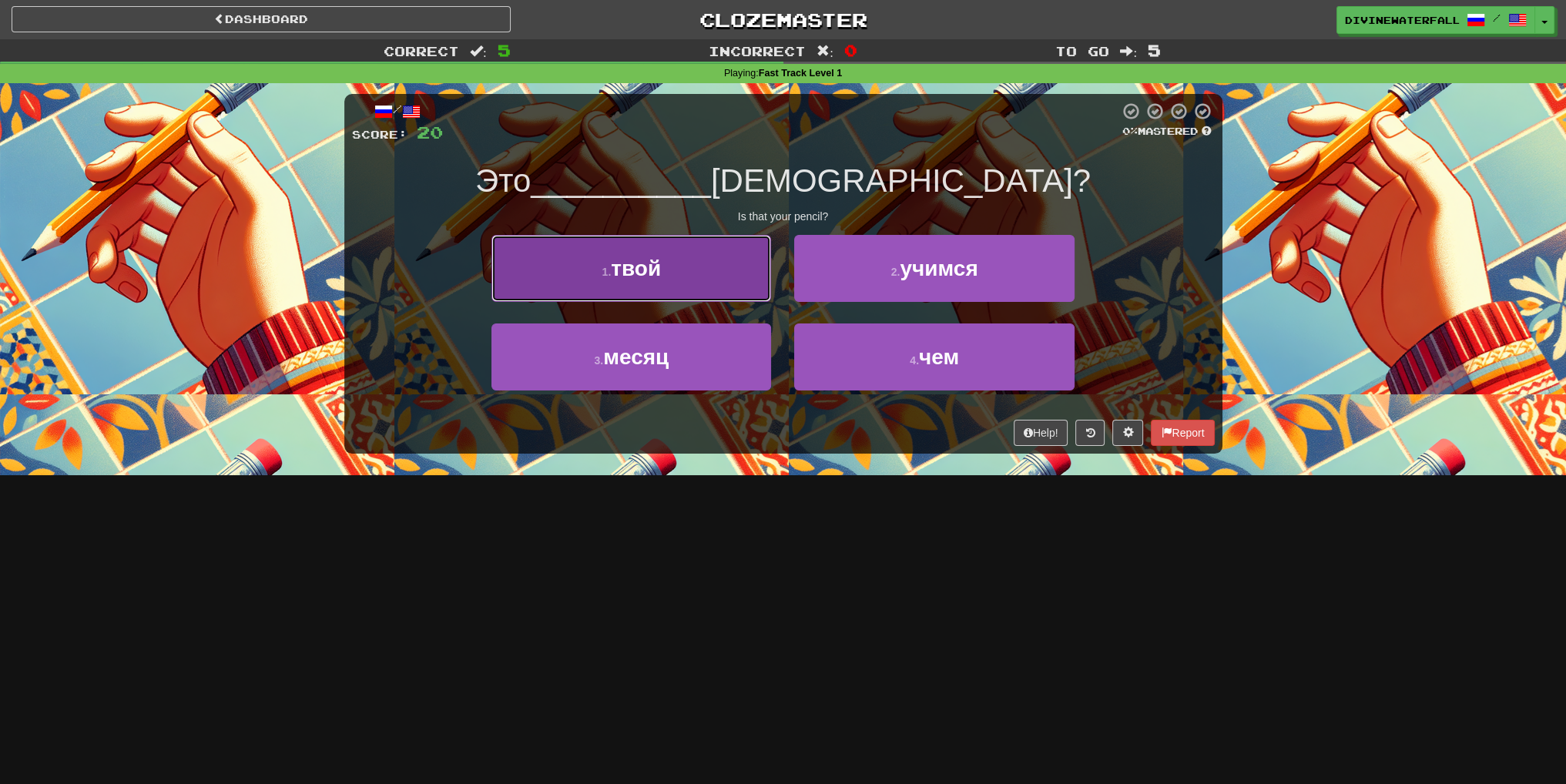
click at [636, 254] on button "1 . твой" at bounding box center [631, 268] width 280 height 67
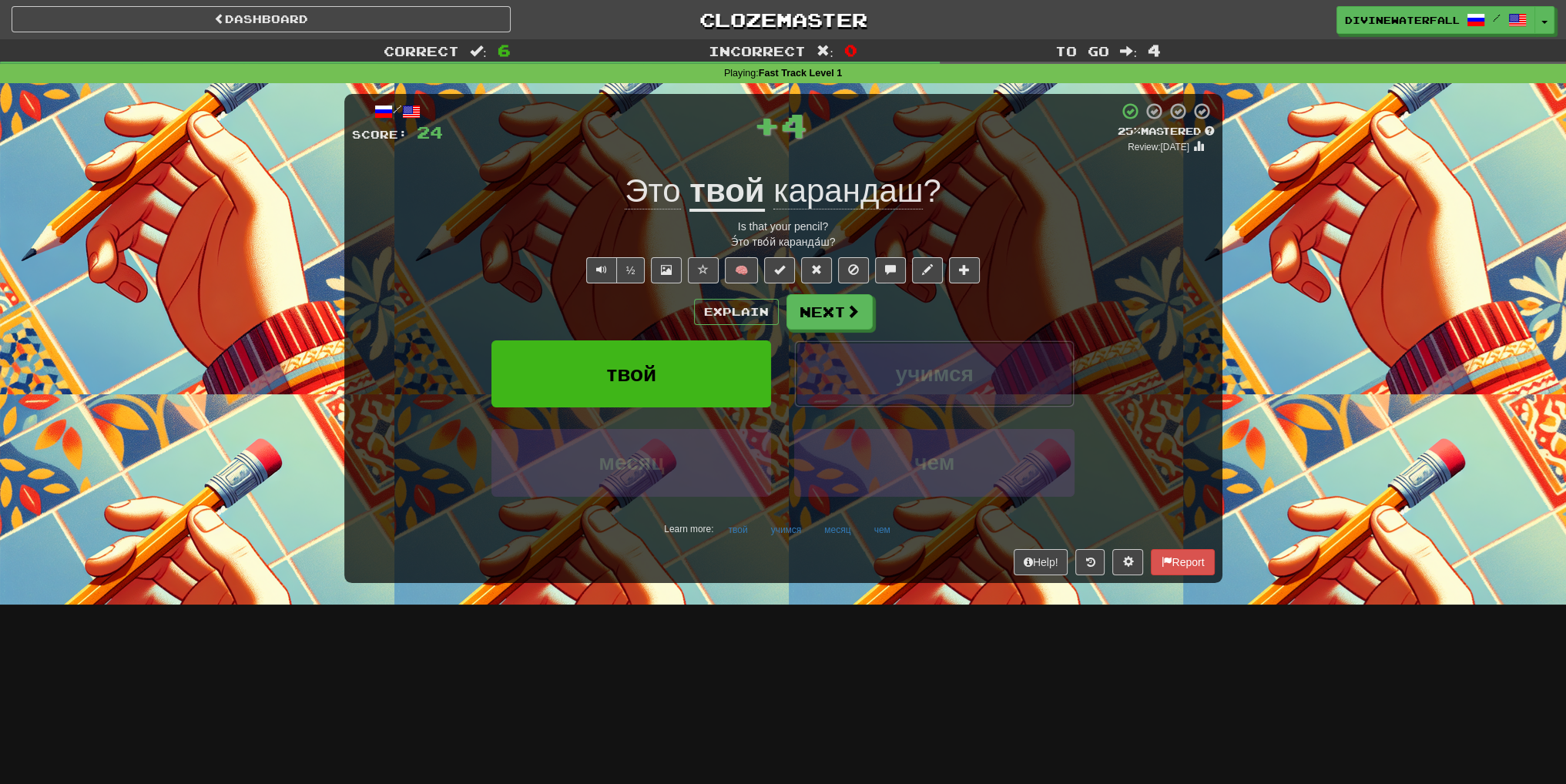
click at [928, 373] on span "учимся" at bounding box center [935, 373] width 78 height 24
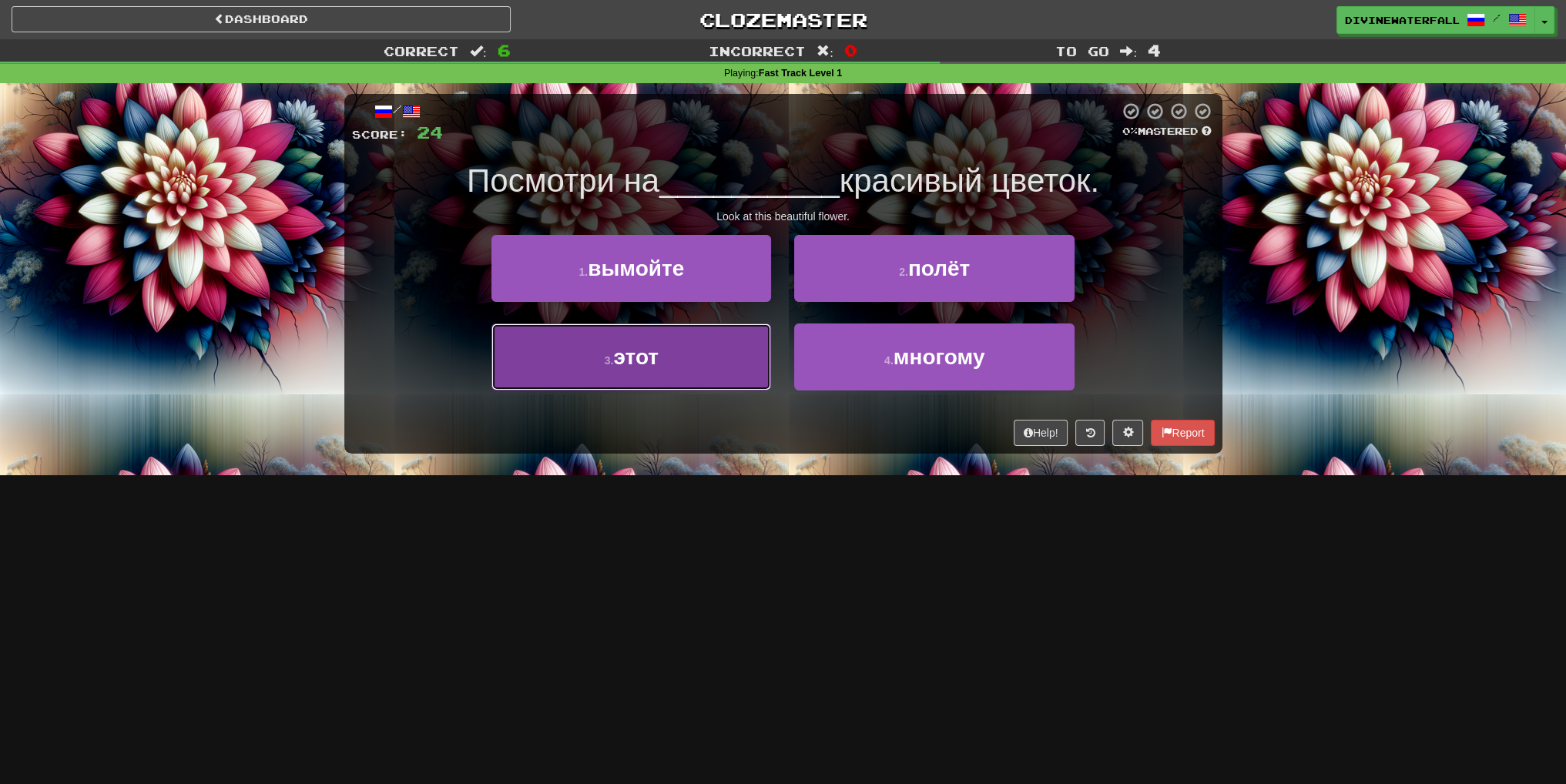
click at [666, 343] on button "3 . этот" at bounding box center [631, 357] width 280 height 67
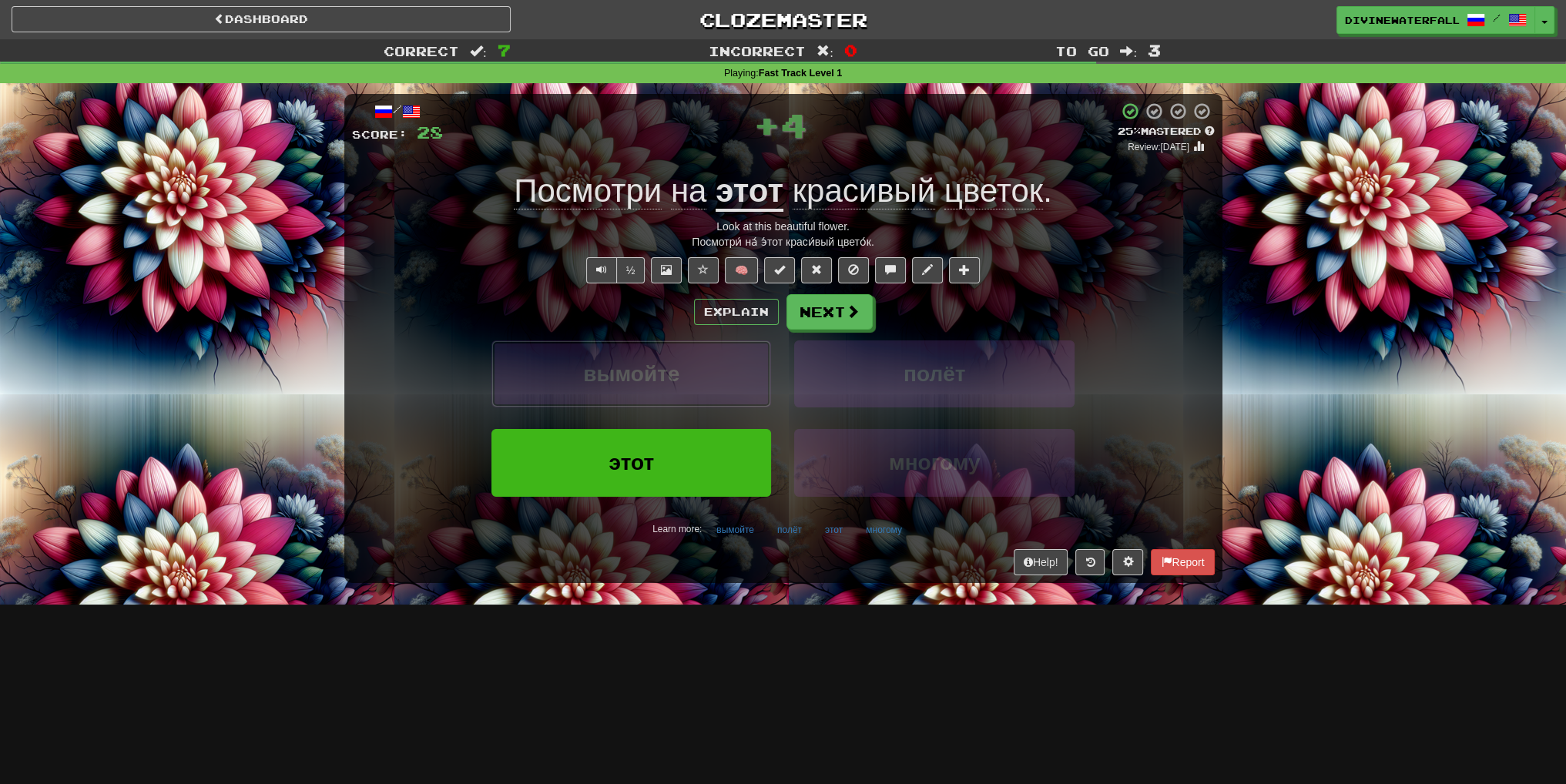
click at [685, 362] on button "вымойте" at bounding box center [631, 373] width 280 height 67
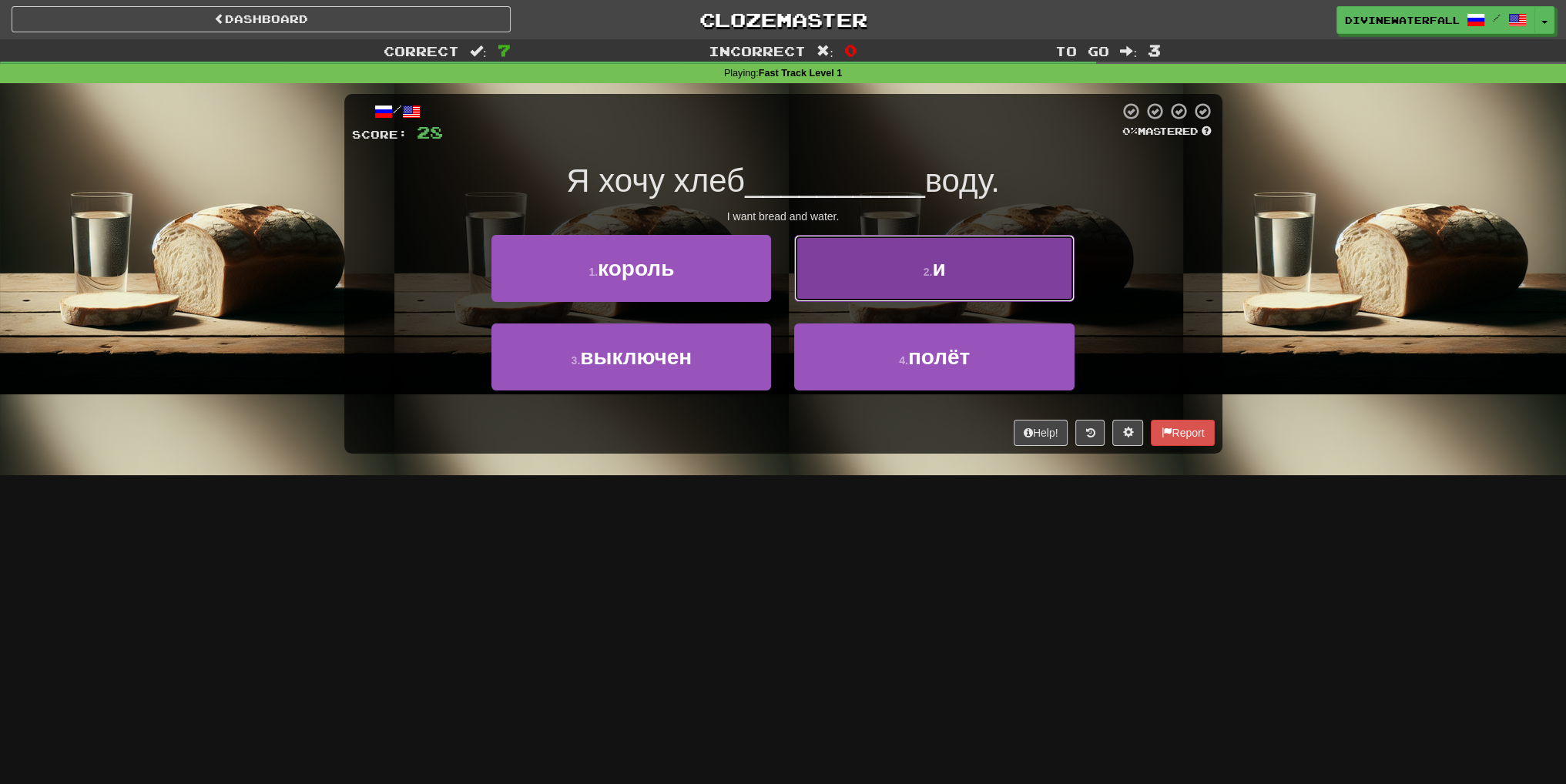
click at [934, 275] on span "и" at bounding box center [938, 268] width 13 height 24
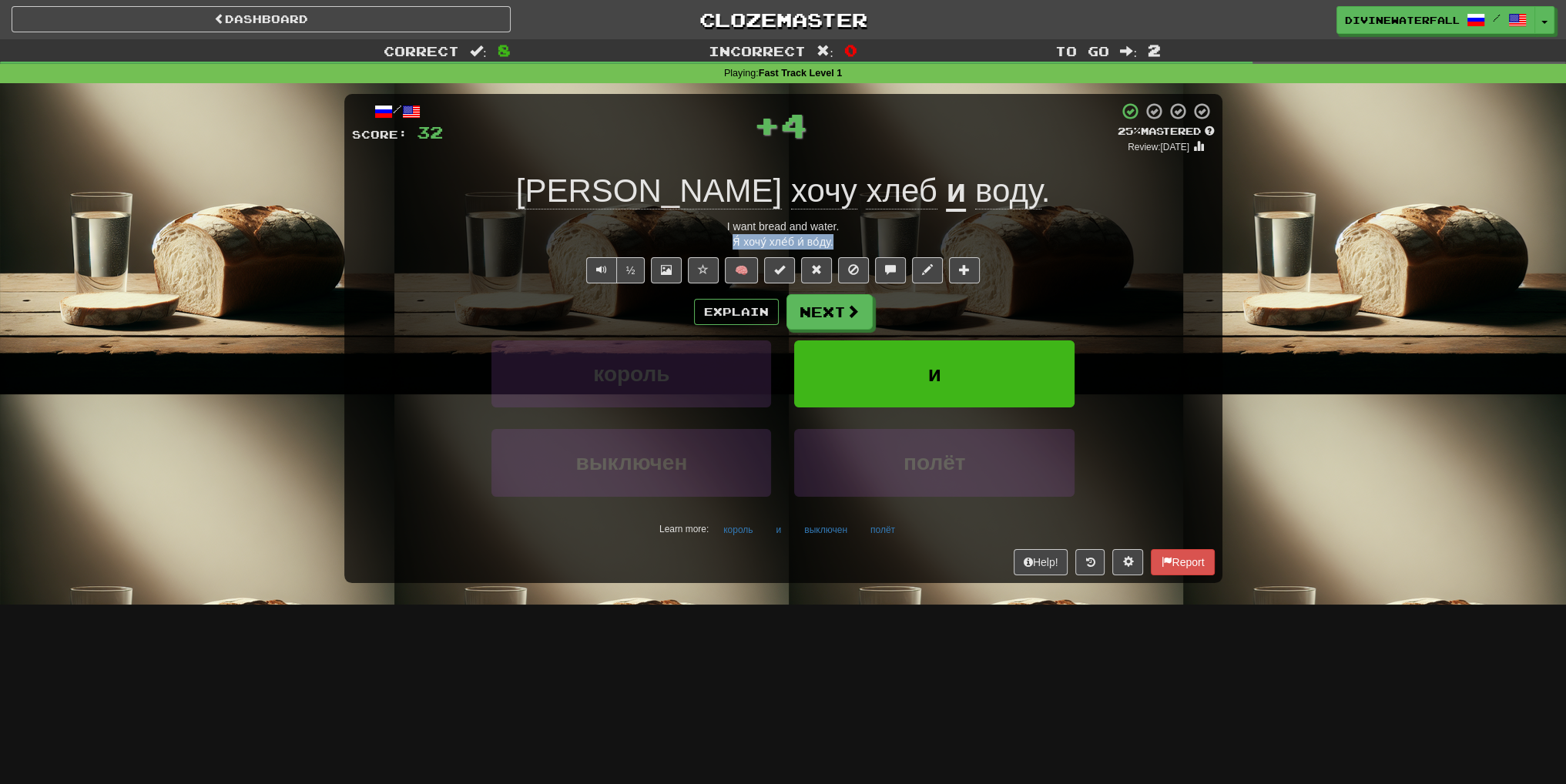
drag, startPoint x: 750, startPoint y: 239, endPoint x: 860, endPoint y: 241, distance: 110.0
click at [860, 241] on div "Я́ хочу́ хле́б и́ во́ду." at bounding box center [783, 242] width 863 height 16
click at [932, 241] on div "Я́ хочу́ хле́б и́ во́ду." at bounding box center [783, 242] width 863 height 16
drag, startPoint x: 941, startPoint y: 336, endPoint x: 944, endPoint y: 344, distance: 8.5
click at [942, 338] on div "Explain Next король и выключен полёт Learn more: король и выключен полёт" at bounding box center [783, 418] width 863 height 247
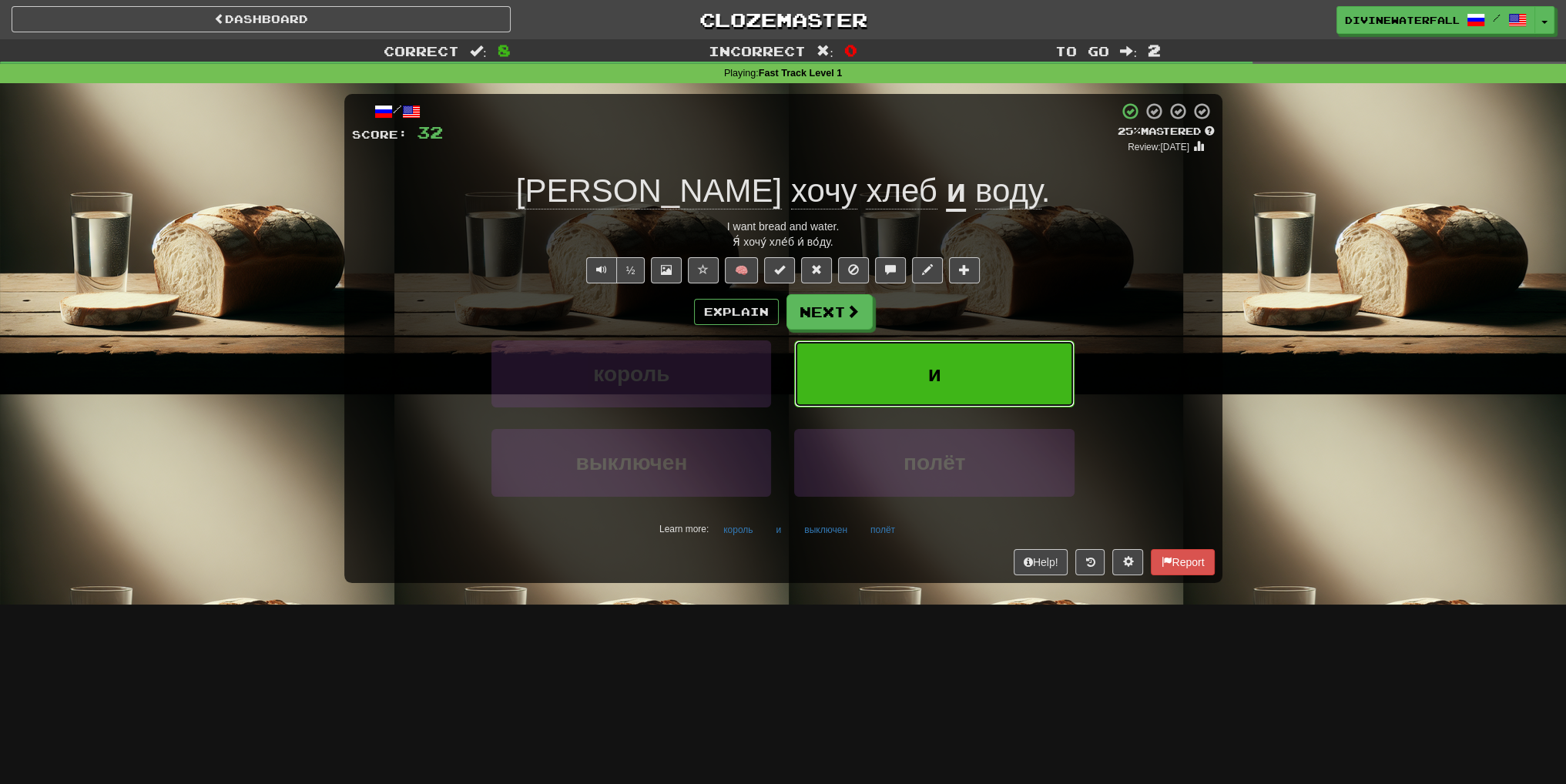
click at [945, 347] on button "и" at bounding box center [934, 373] width 280 height 67
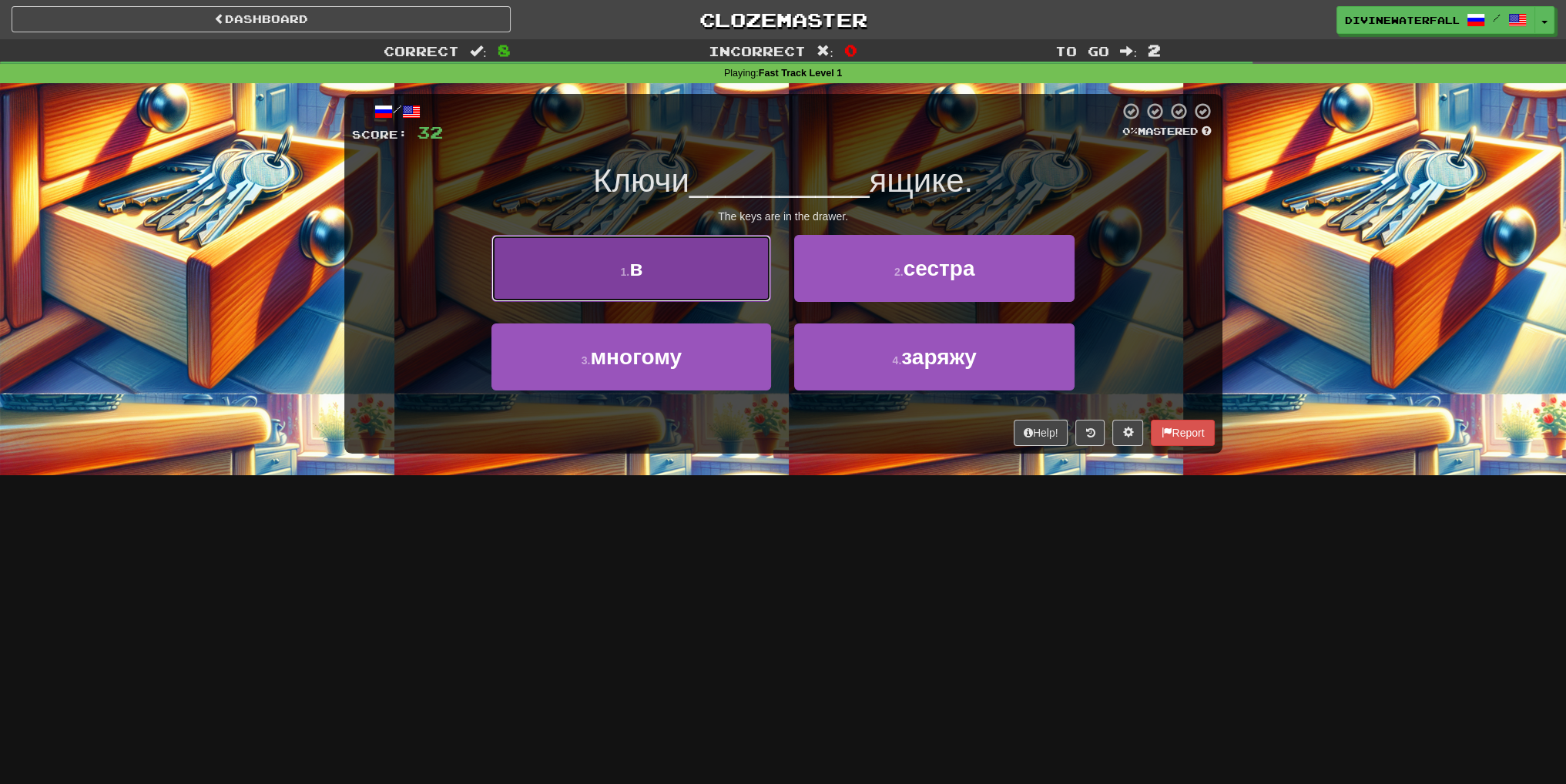
click at [625, 270] on small "1 ." at bounding box center [625, 272] width 9 height 13
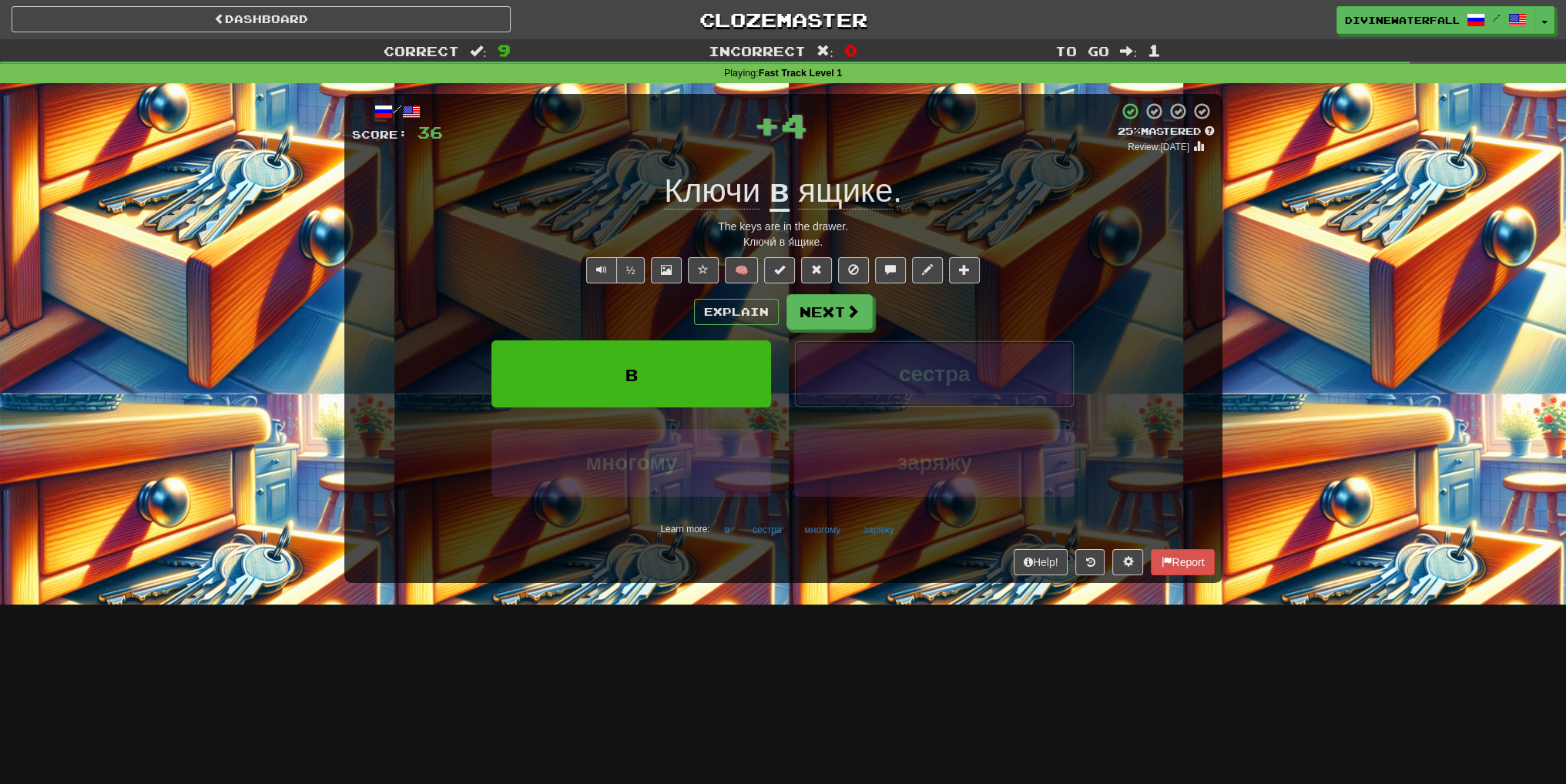
click at [960, 357] on button "сестра" at bounding box center [934, 373] width 280 height 67
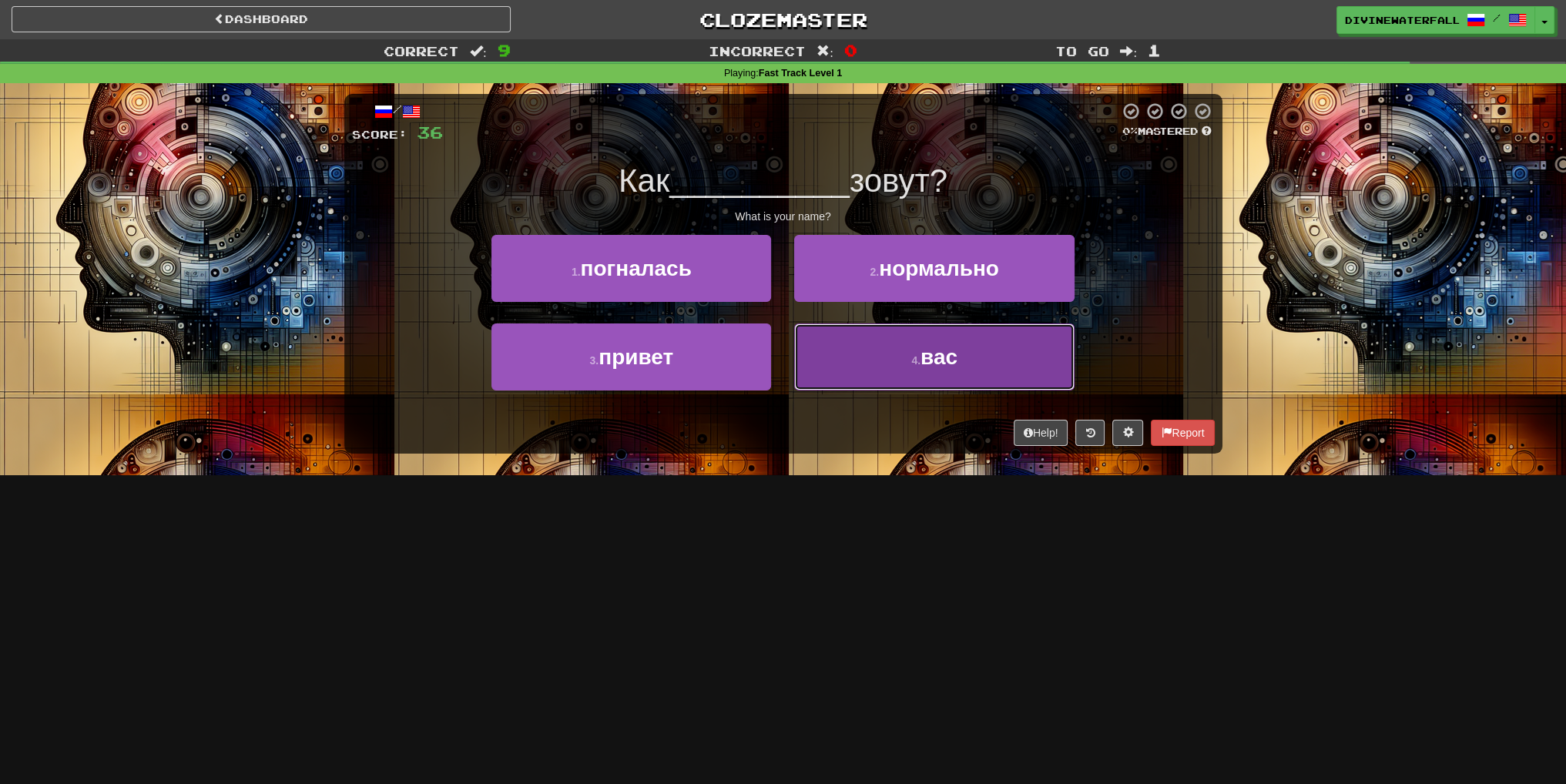
click at [836, 362] on button "4 . вас" at bounding box center [934, 357] width 280 height 67
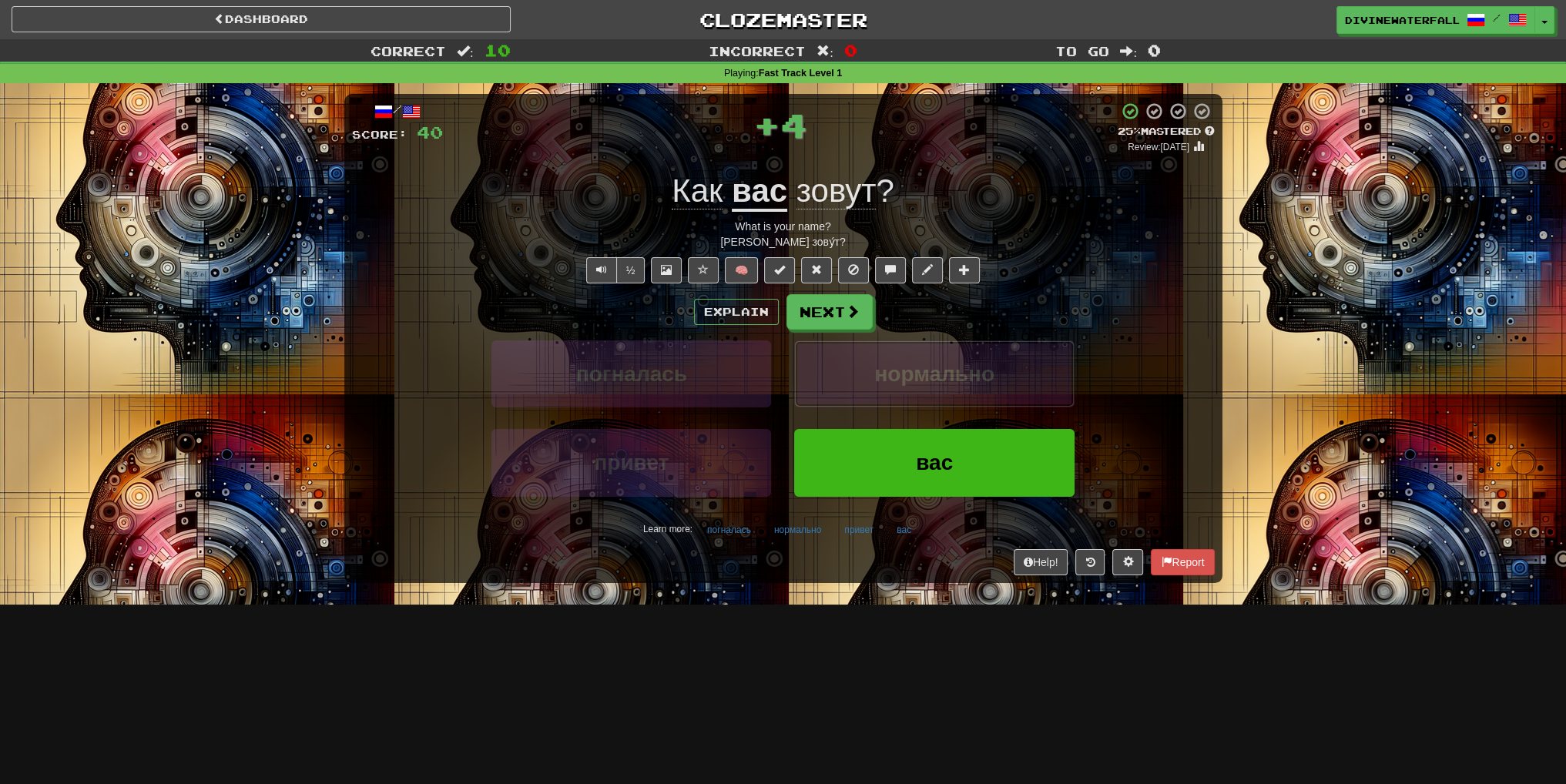
click at [894, 389] on button "нормально" at bounding box center [934, 373] width 280 height 67
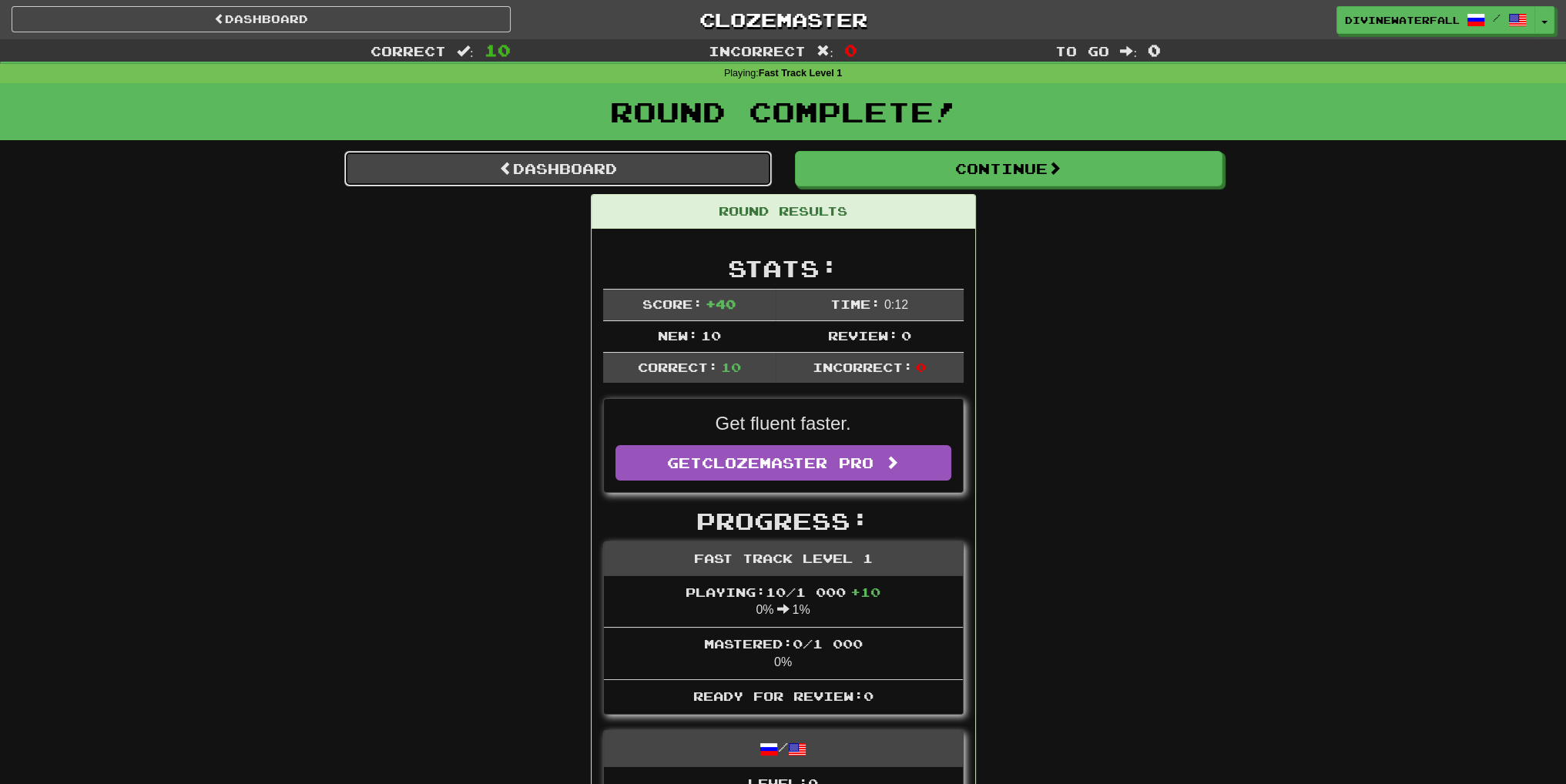
click at [611, 156] on link "Dashboard" at bounding box center [558, 168] width 427 height 36
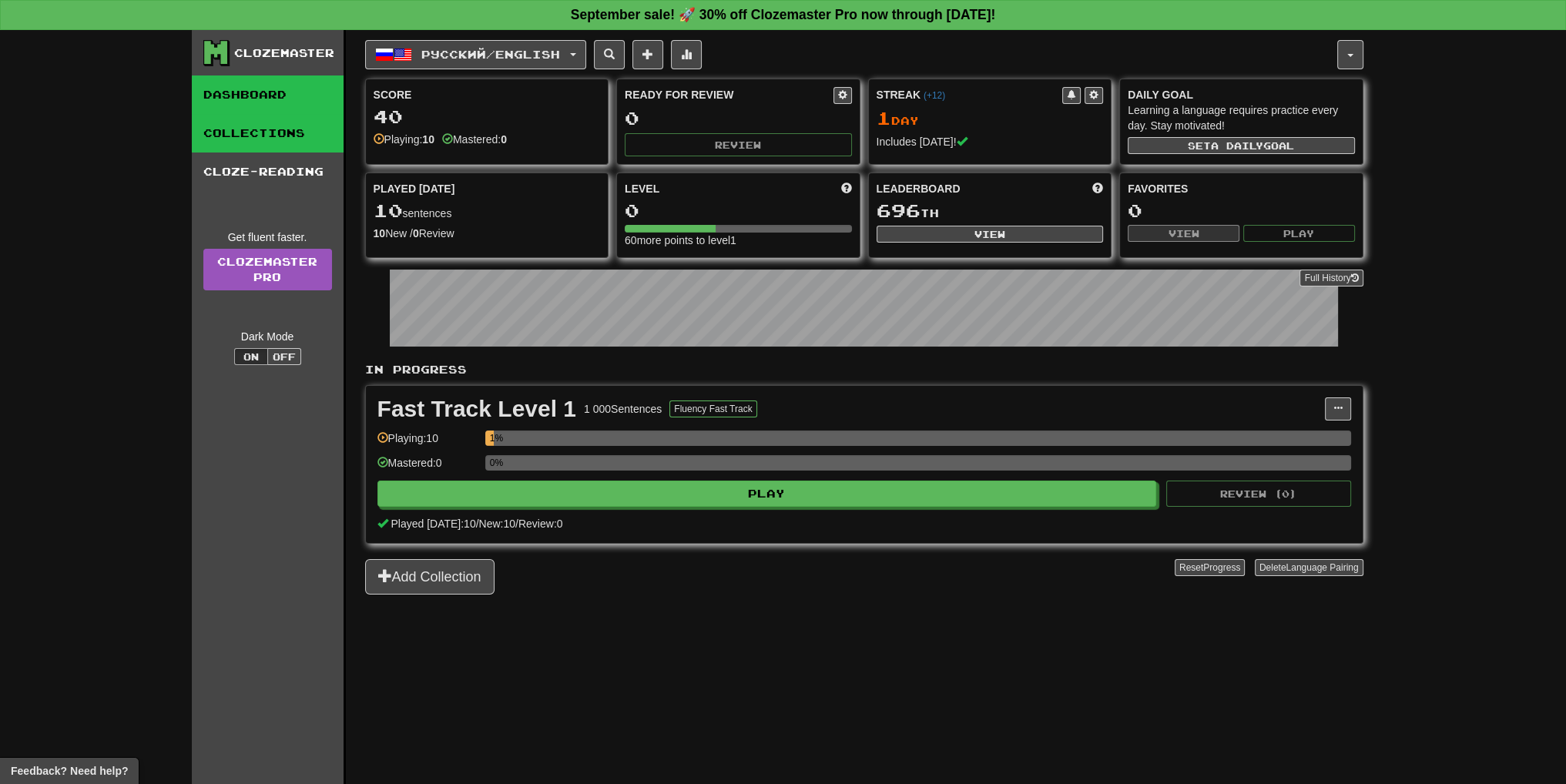
click at [246, 139] on link "Collections" at bounding box center [268, 133] width 152 height 39
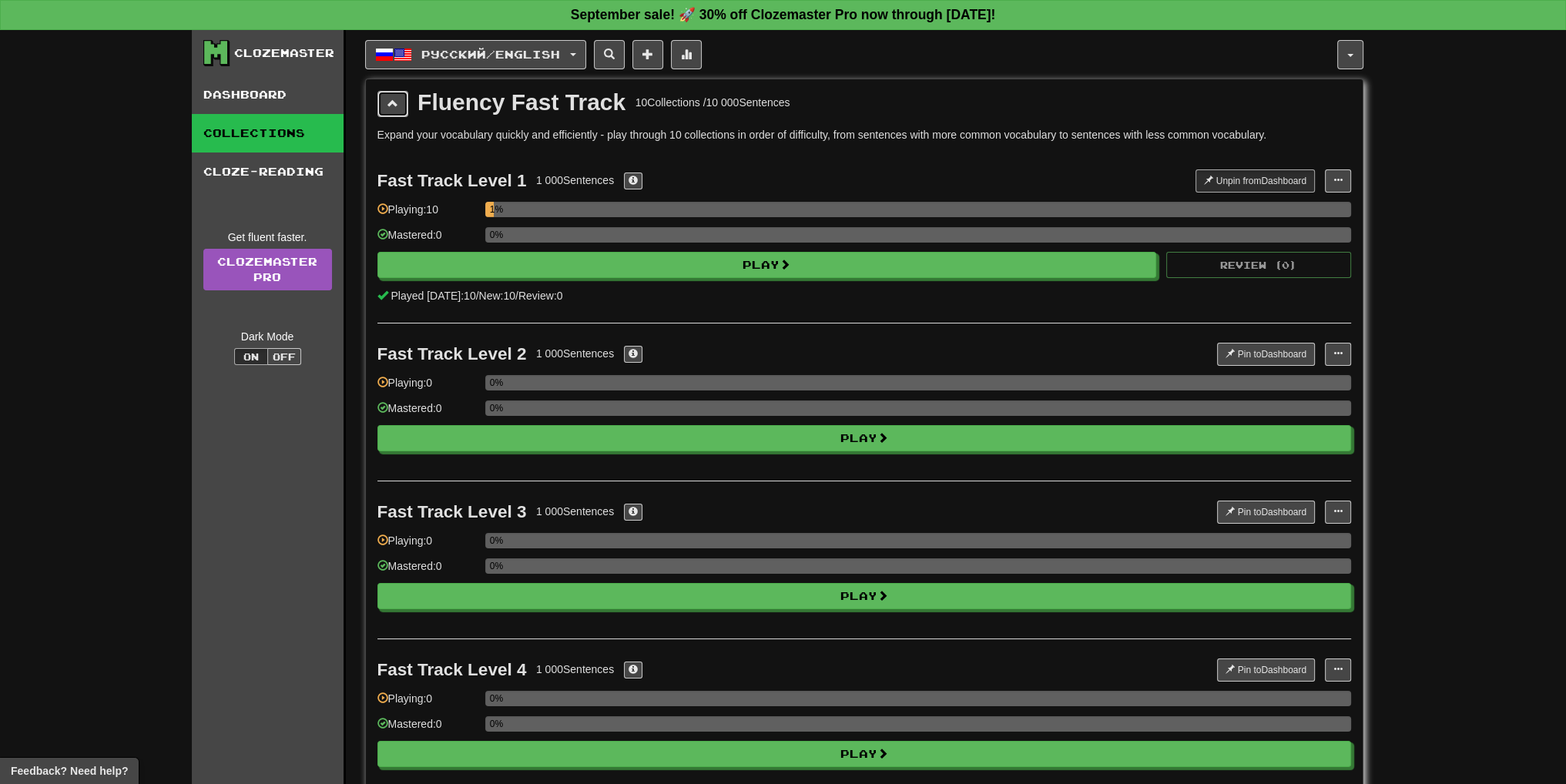
click at [384, 111] on button at bounding box center [392, 103] width 31 height 26
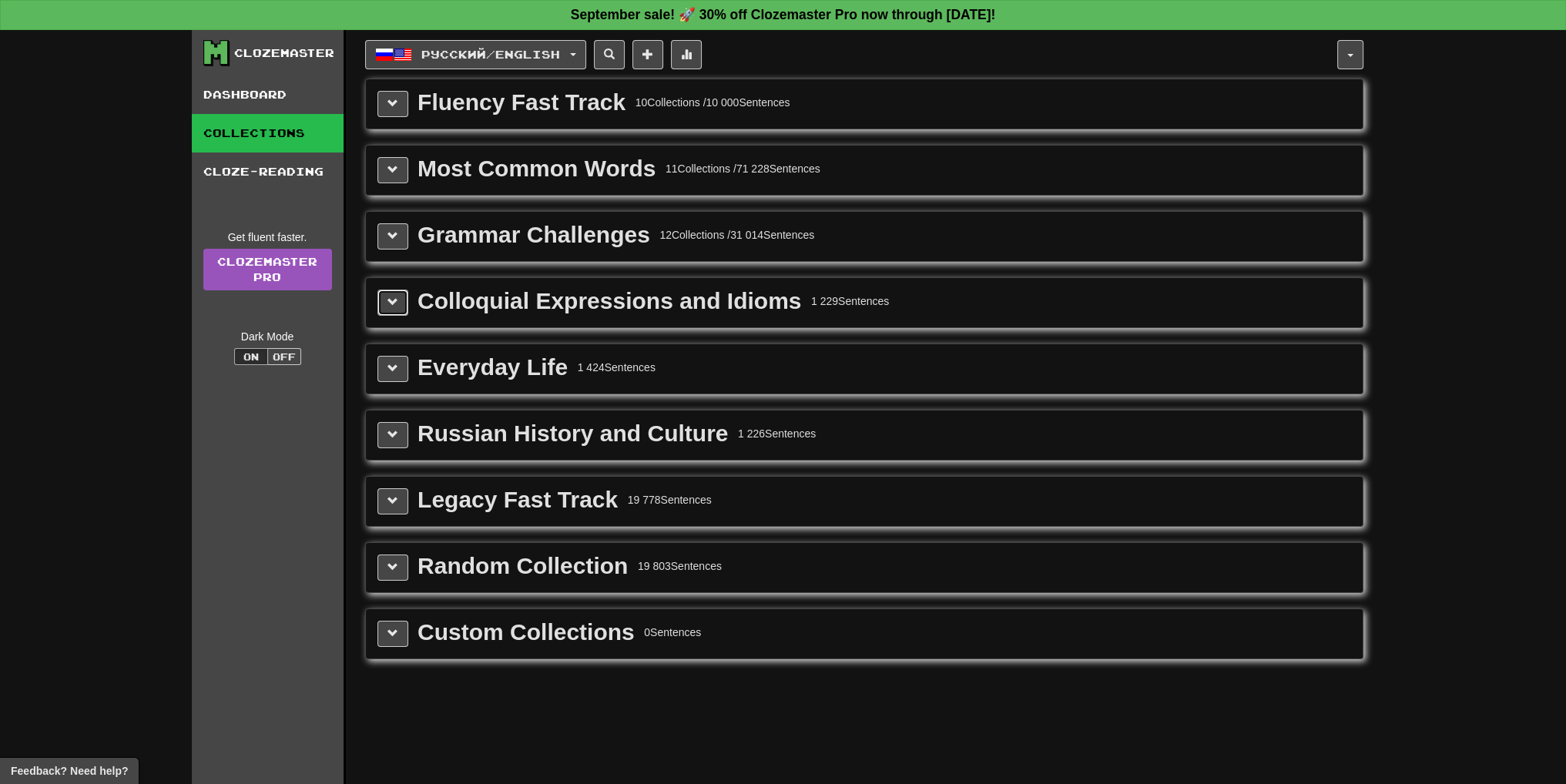
click at [383, 309] on button at bounding box center [392, 302] width 31 height 26
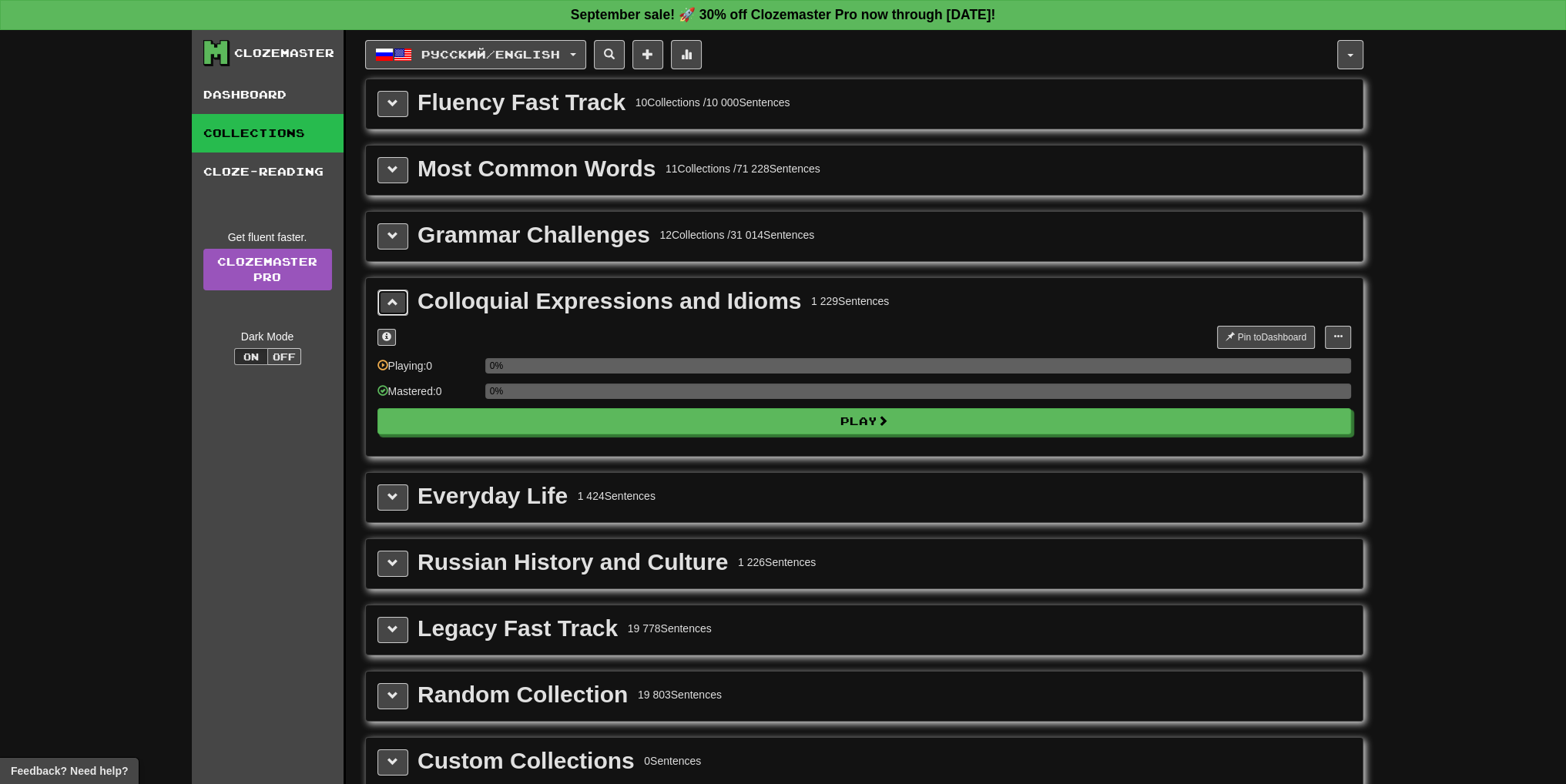
click at [392, 298] on span at bounding box center [393, 302] width 11 height 11
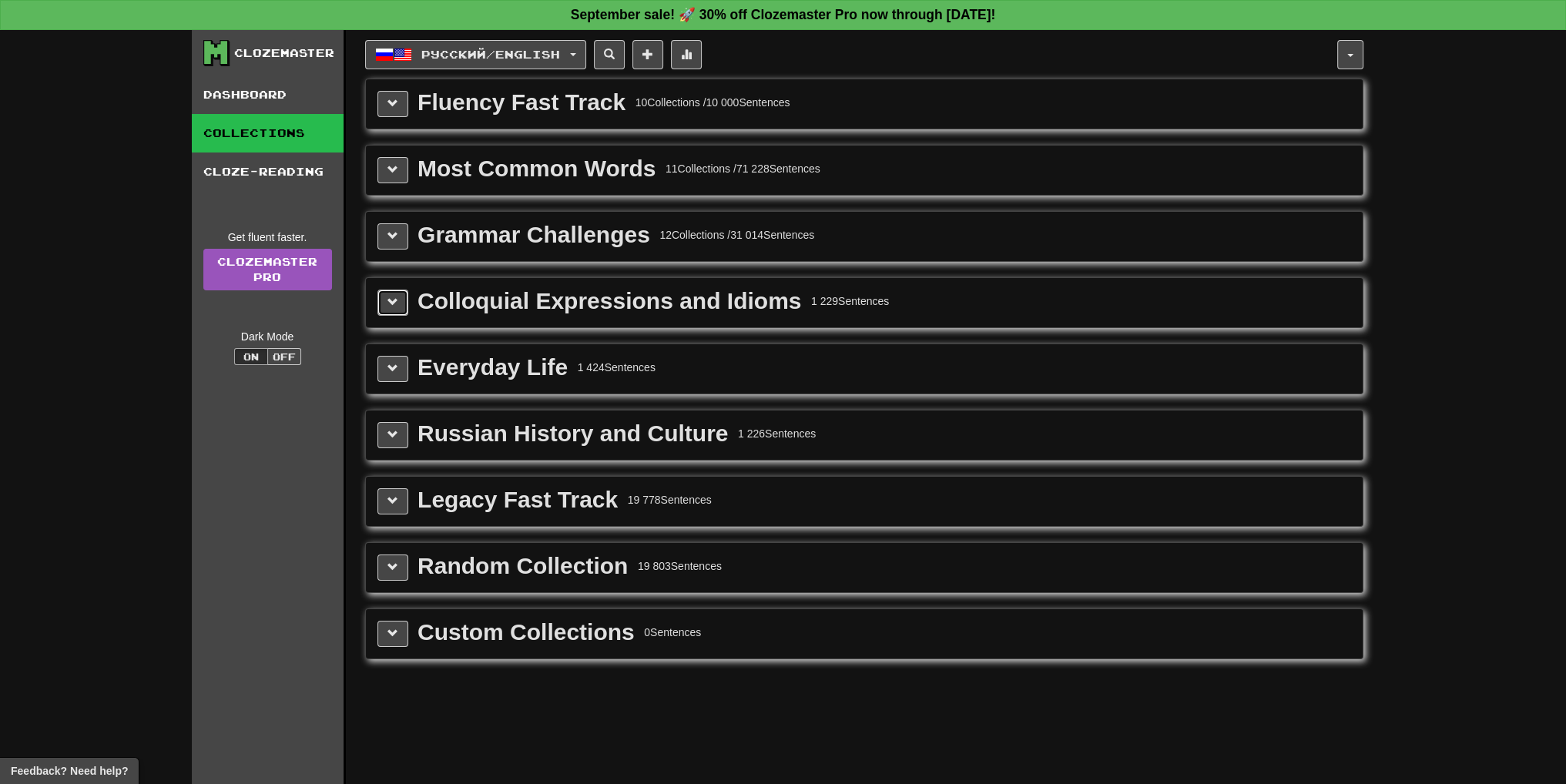
click at [392, 298] on span at bounding box center [393, 302] width 11 height 11
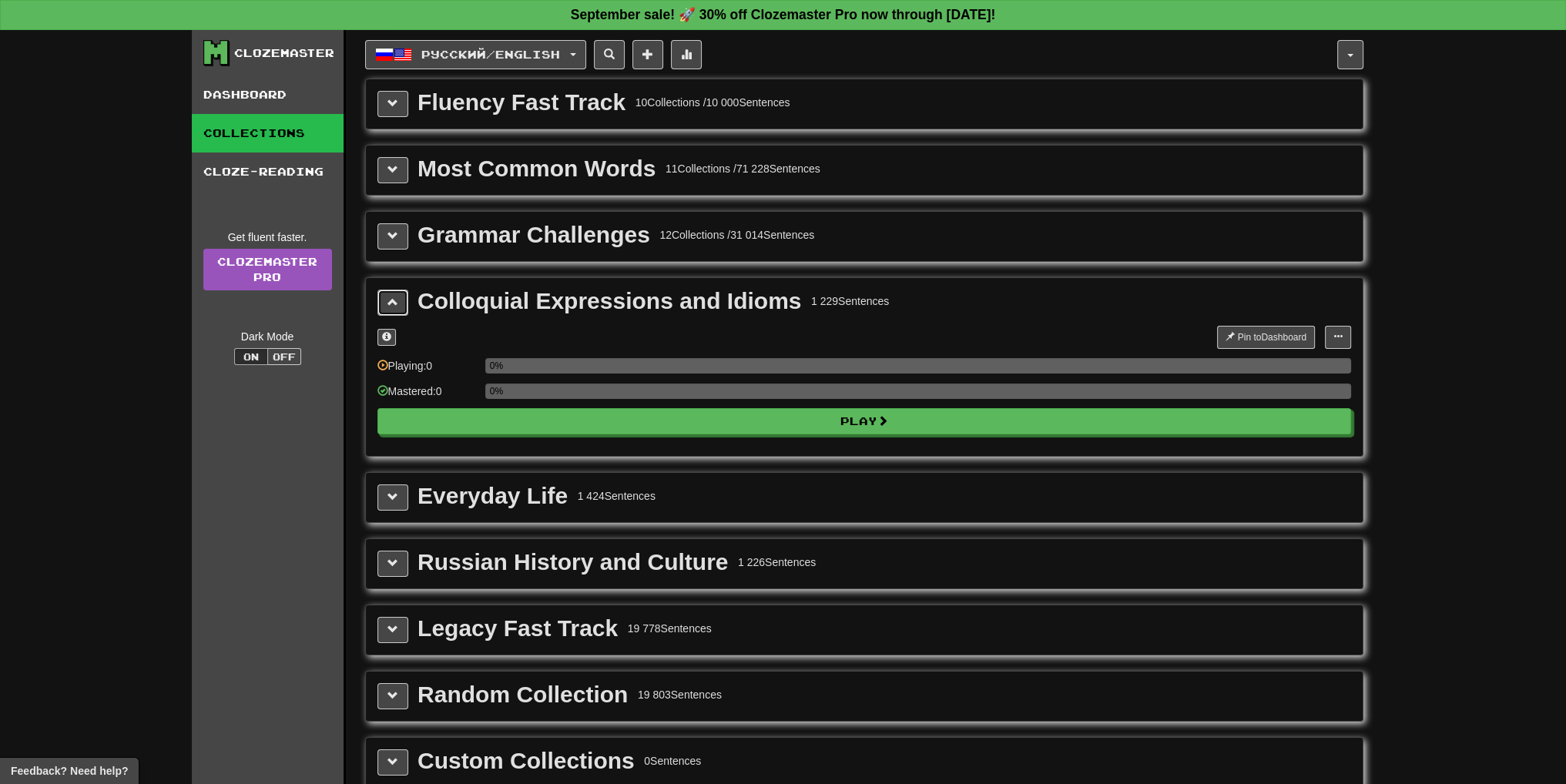
click at [392, 298] on span at bounding box center [393, 302] width 11 height 11
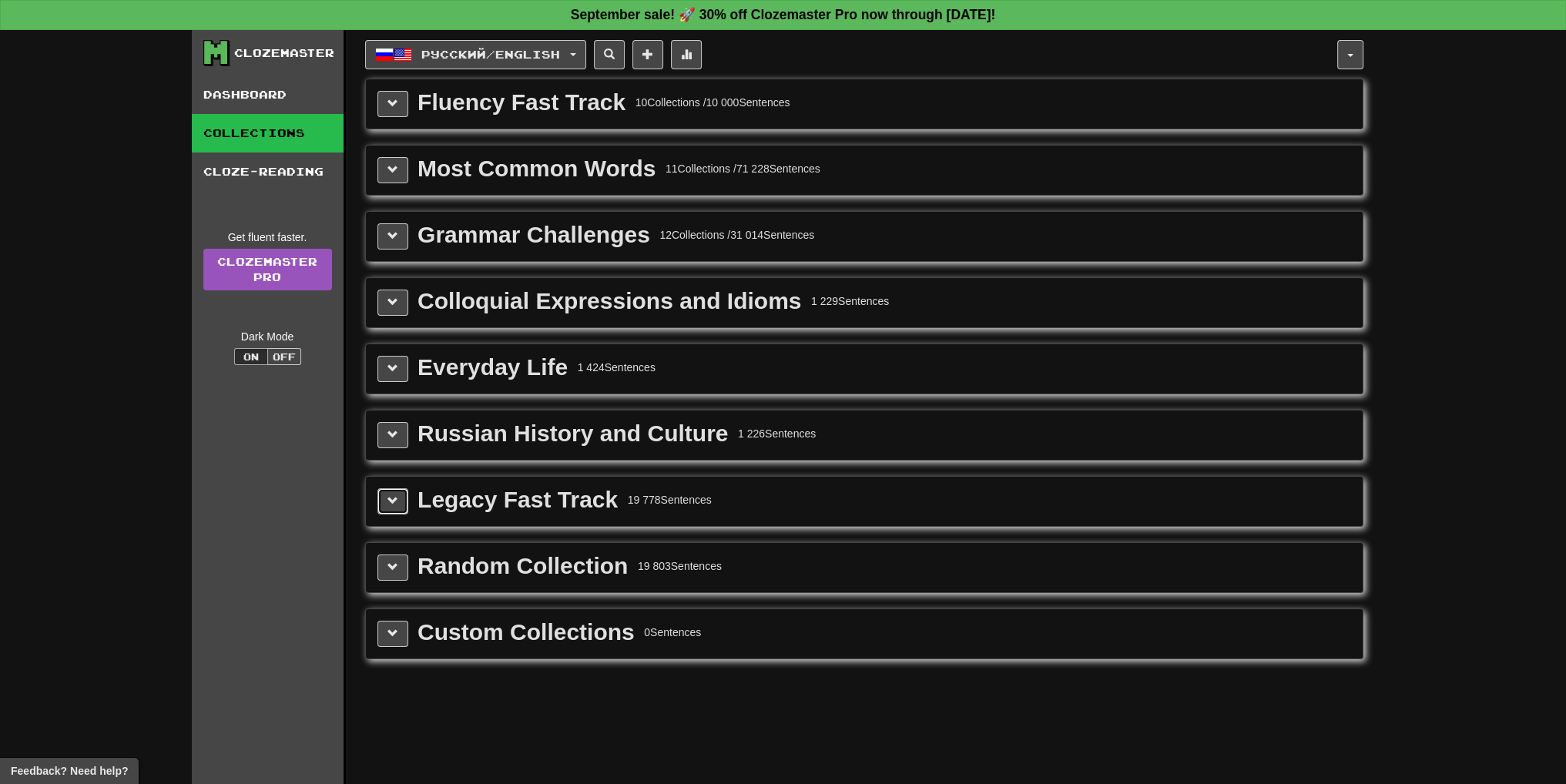
click at [399, 488] on button at bounding box center [392, 501] width 31 height 26
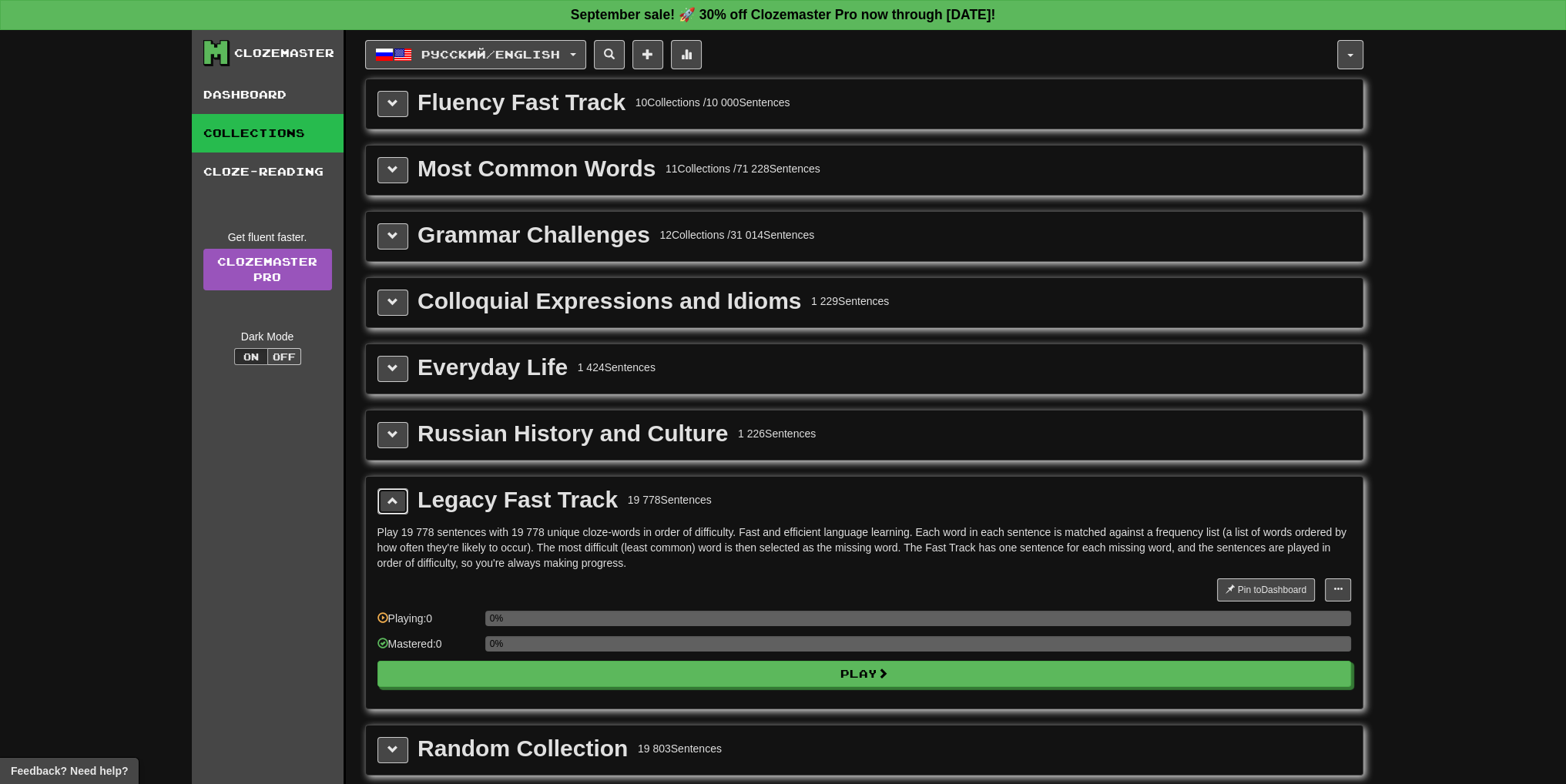
click at [399, 488] on button at bounding box center [392, 501] width 31 height 26
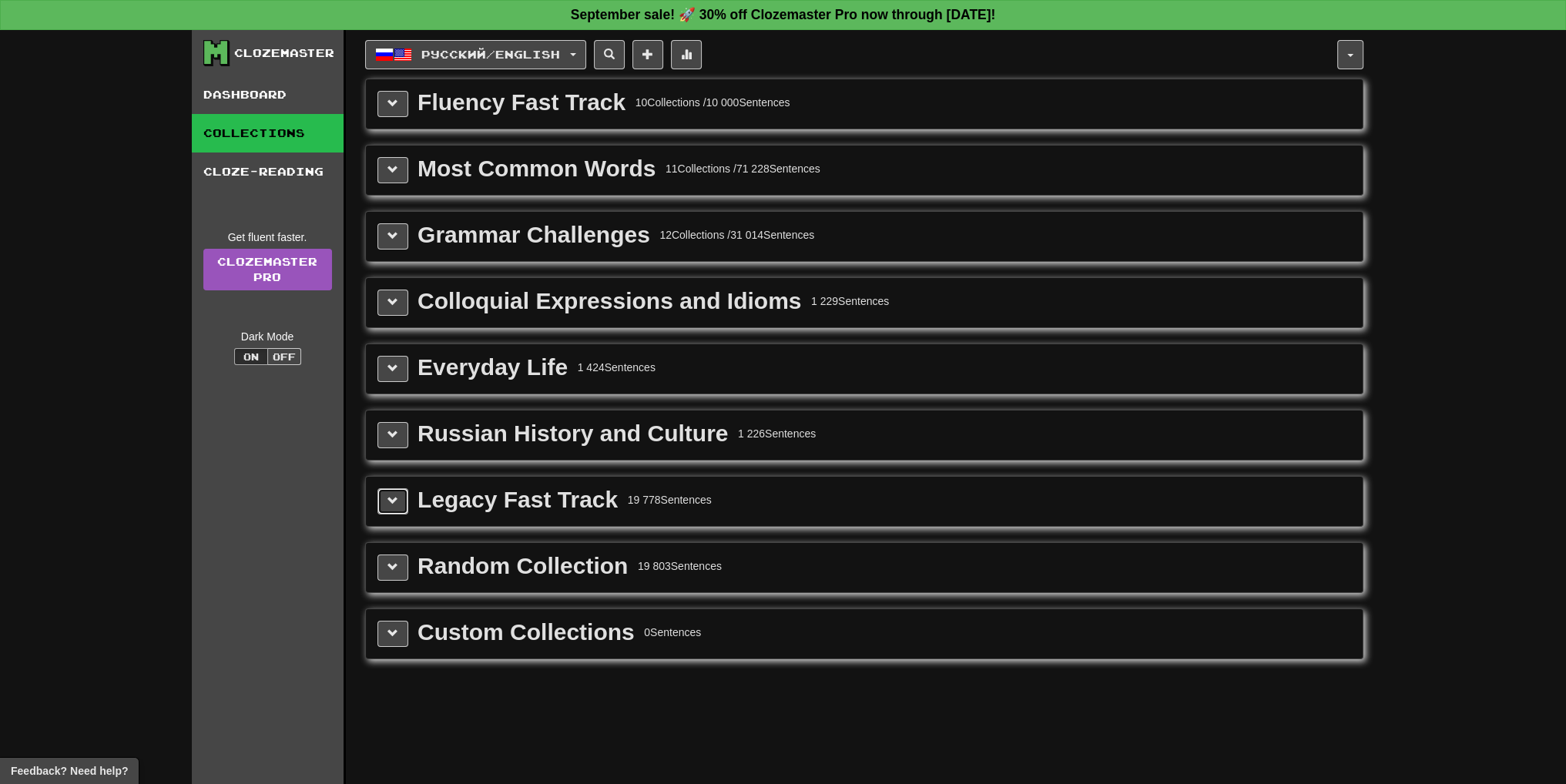
click at [396, 497] on span at bounding box center [393, 501] width 11 height 11
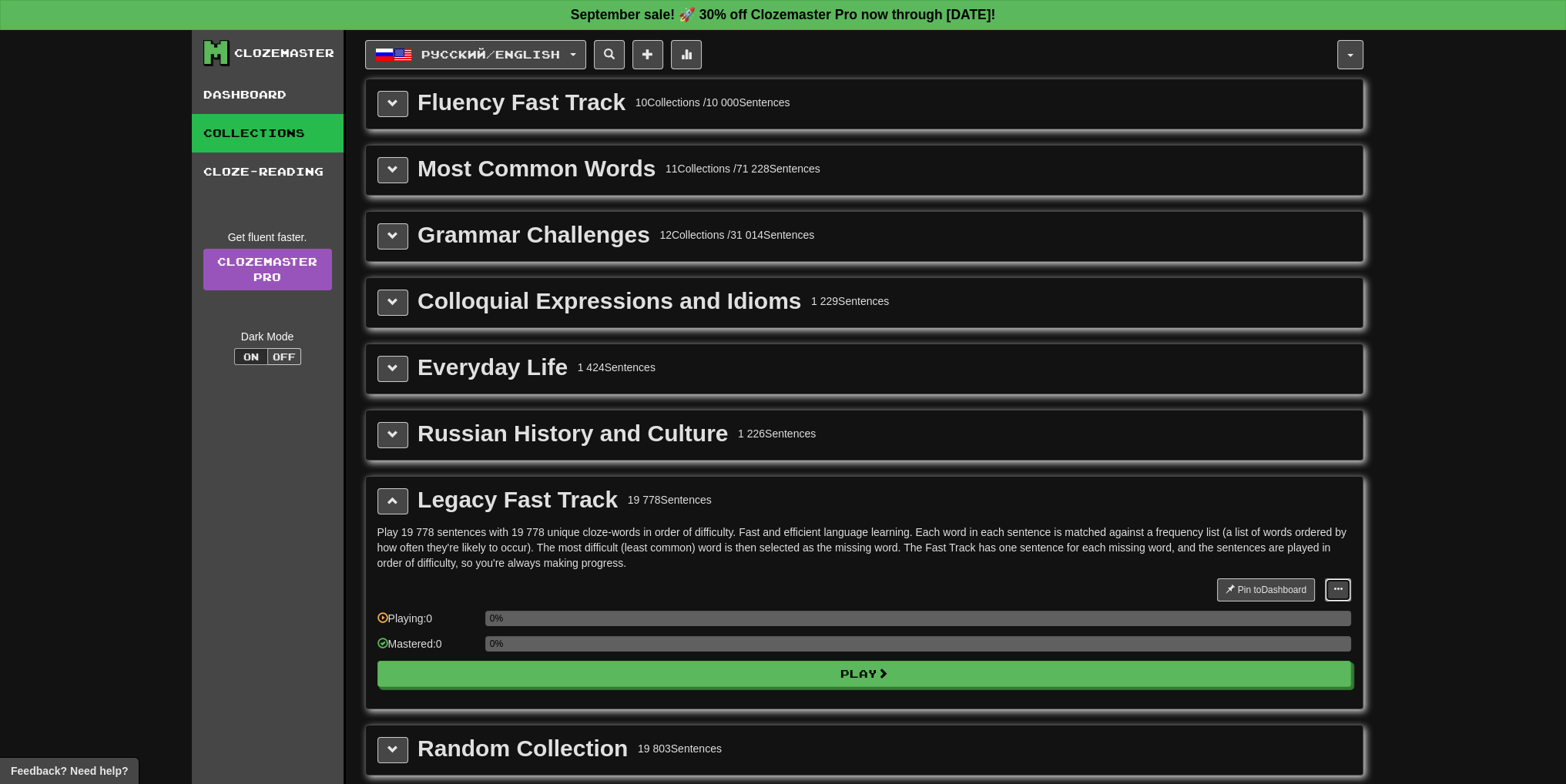
click at [1341, 584] on span at bounding box center [1339, 589] width 9 height 9
click at [1310, 616] on span "Manage Sentences" at bounding box center [1289, 618] width 93 height 13
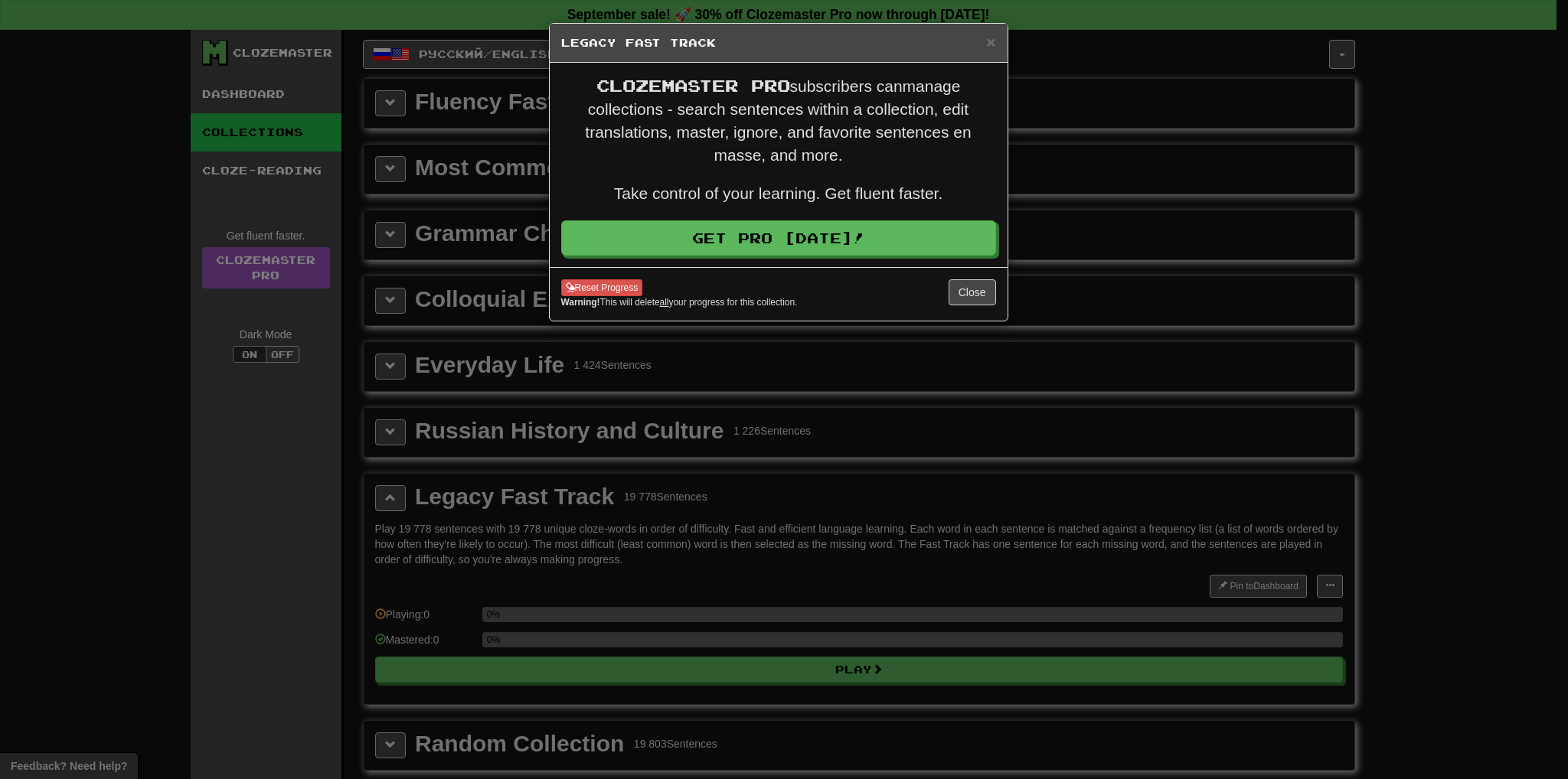
click at [944, 444] on div "× Legacy Fast Track Clozemaster Pro subscribers can manage collections - search…" at bounding box center [784, 389] width 1568 height 779
click at [767, 594] on div "× Legacy Fast Track Clozemaster Pro subscribers can manage collections - search…" at bounding box center [784, 389] width 1568 height 779
drag, startPoint x: 767, startPoint y: 594, endPoint x: 785, endPoint y: 570, distance: 30.0
click at [767, 593] on div "× Legacy Fast Track Clozemaster Pro subscribers can manage collections - search…" at bounding box center [784, 389] width 1568 height 779
click at [965, 306] on div "Reset Progress Warning! This will delete all your progress for this collection.…" at bounding box center [778, 293] width 458 height 53
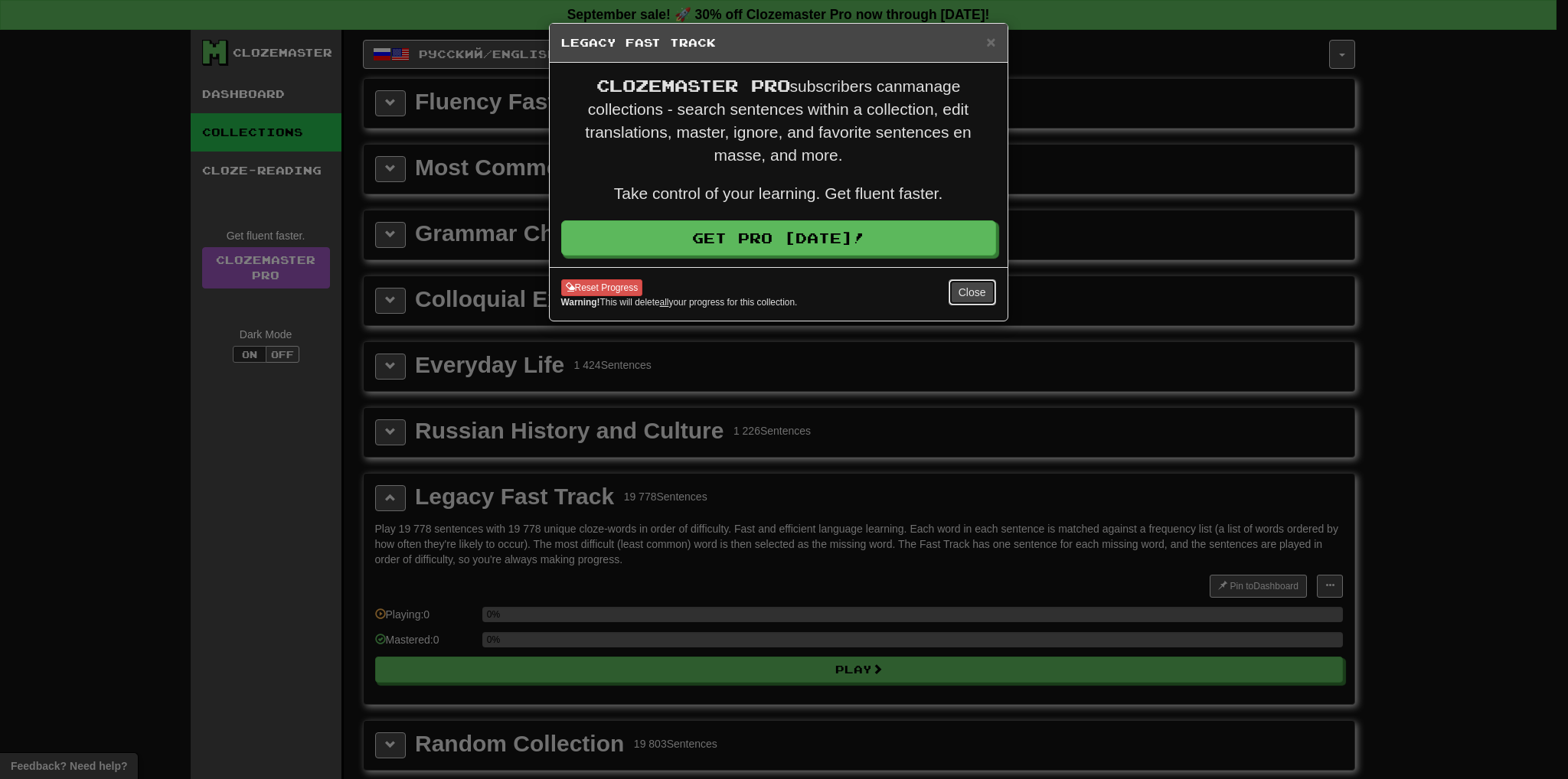
click at [968, 297] on button "Close" at bounding box center [972, 292] width 47 height 26
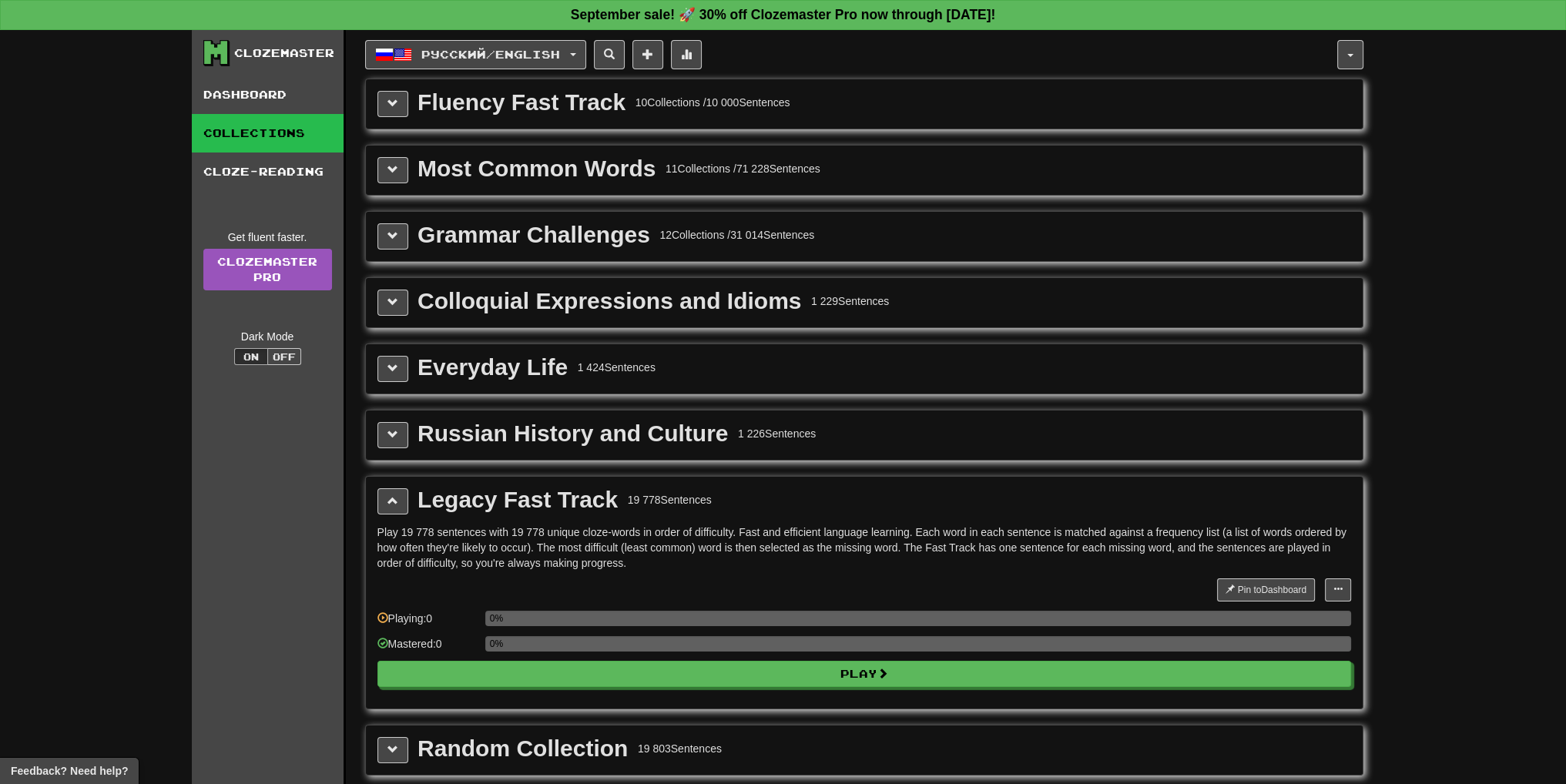
click at [954, 684] on div "Pin to Dashboard Pin to Dashboard Manage Sentences Playing: 0 0% Mastered: 0 0%…" at bounding box center [864, 638] width 974 height 118
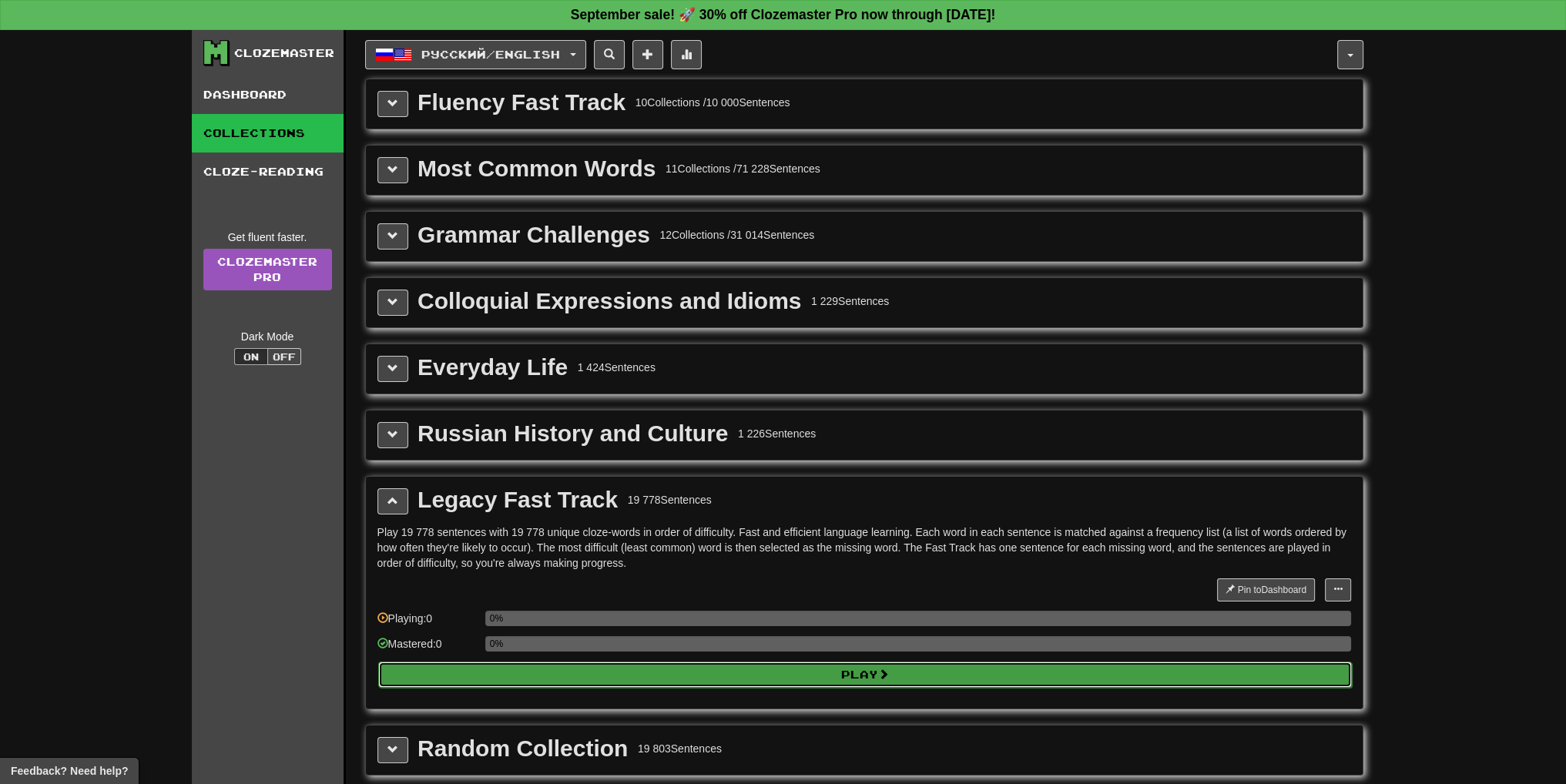
click at [953, 671] on button "Play" at bounding box center [865, 674] width 974 height 26
select select "**"
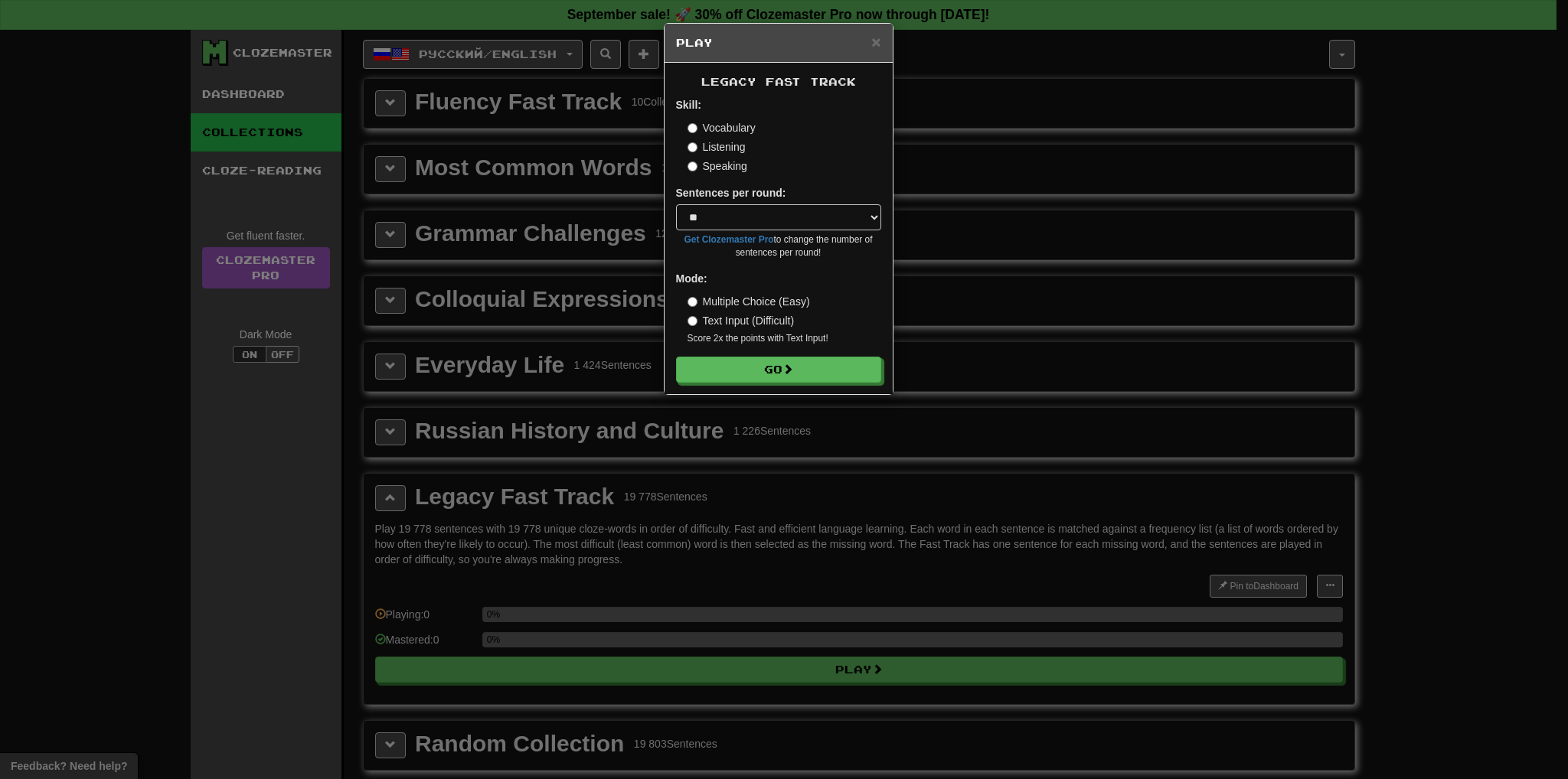
click at [826, 351] on form "Skill: Vocabulary Listening Speaking Sentences per round: * ** ** ** ** ** *** …" at bounding box center [778, 240] width 205 height 286
click at [811, 359] on button "Go" at bounding box center [779, 370] width 205 height 26
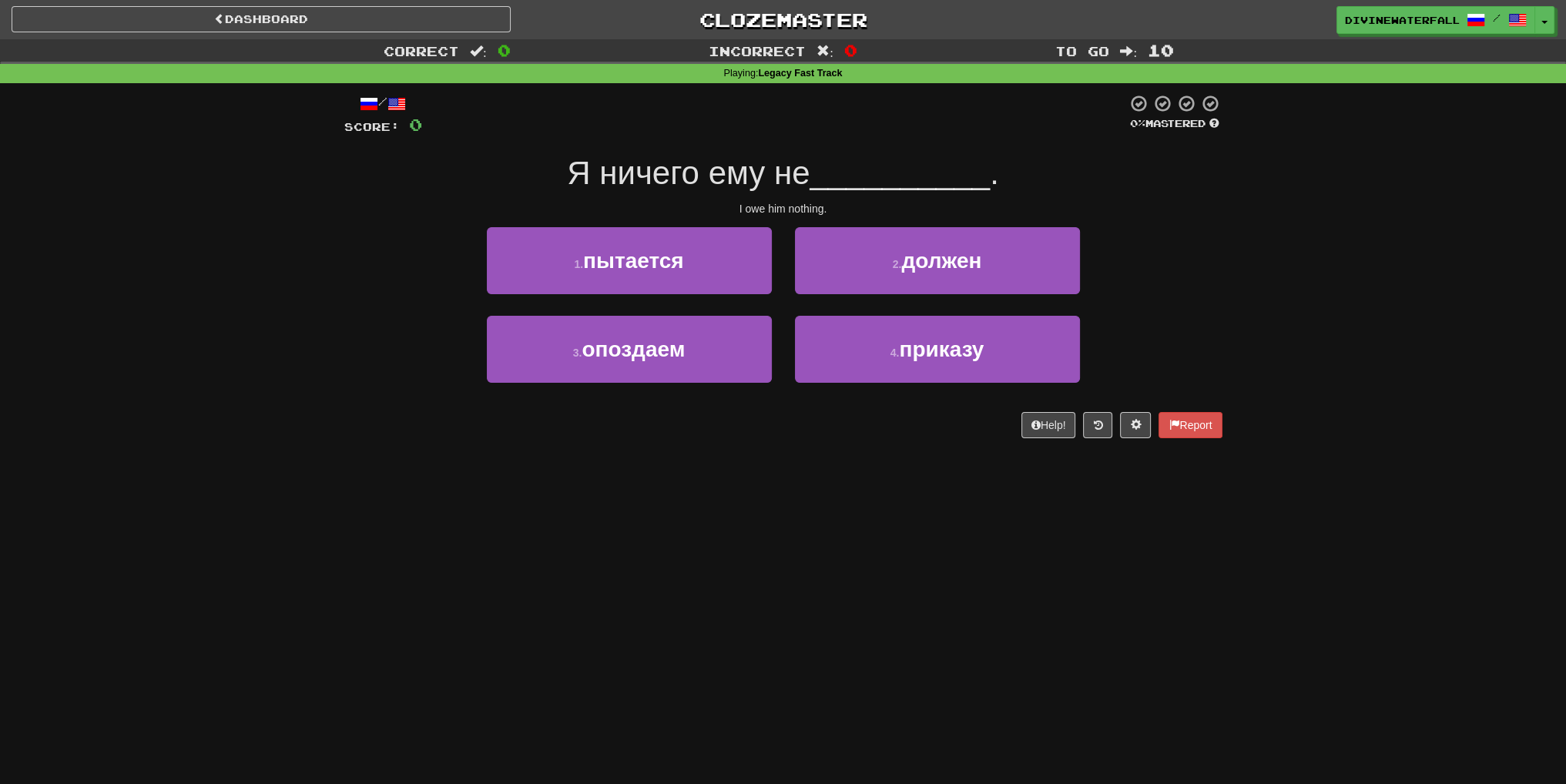
click at [665, 187] on span "Я ничего ему не" at bounding box center [688, 173] width 242 height 36
drag, startPoint x: 665, startPoint y: 187, endPoint x: 744, endPoint y: 186, distance: 79.0
click at [744, 186] on span "Я ничего ему не" at bounding box center [688, 173] width 242 height 36
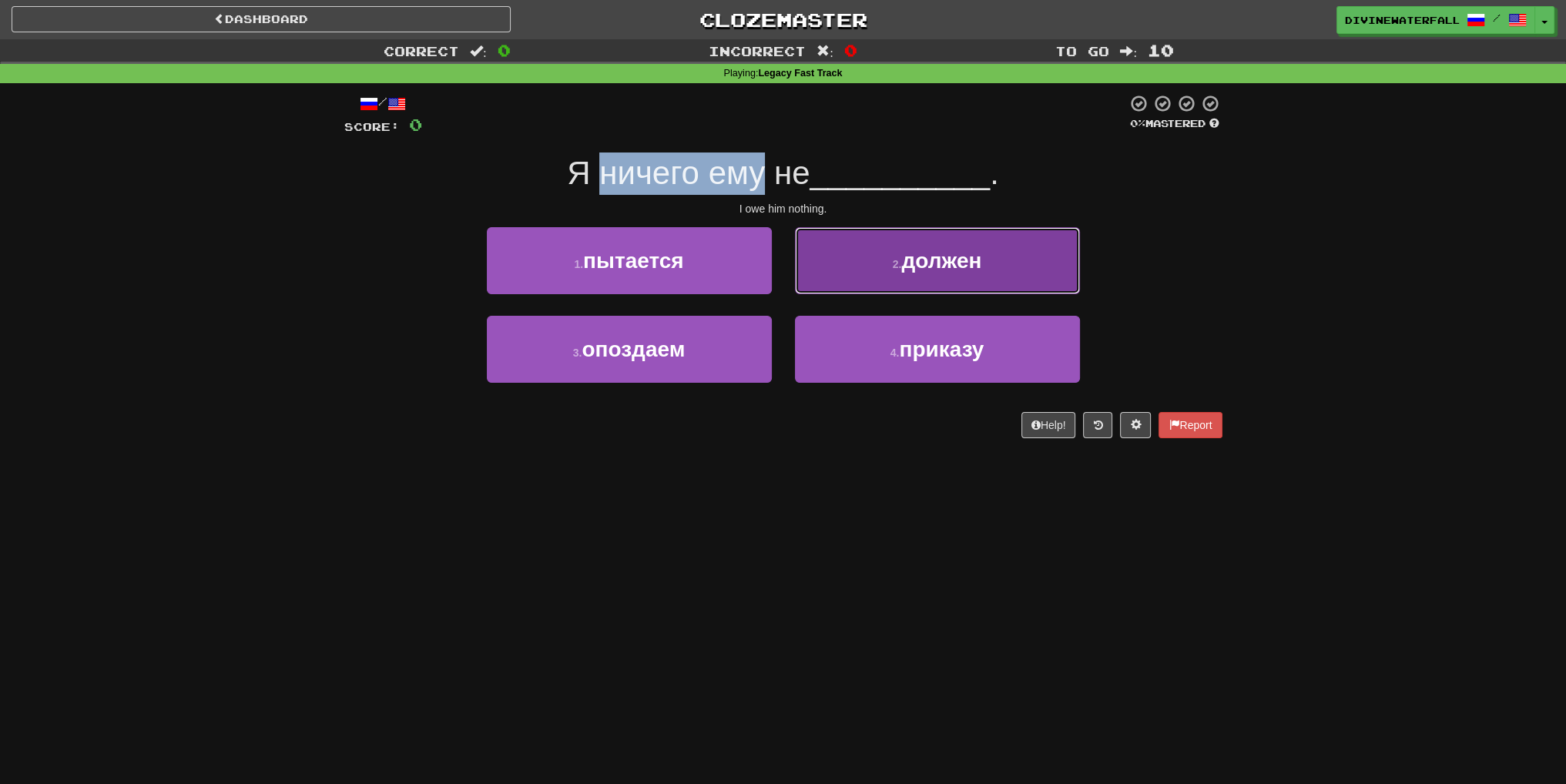
click at [914, 268] on span "должен" at bounding box center [941, 261] width 80 height 24
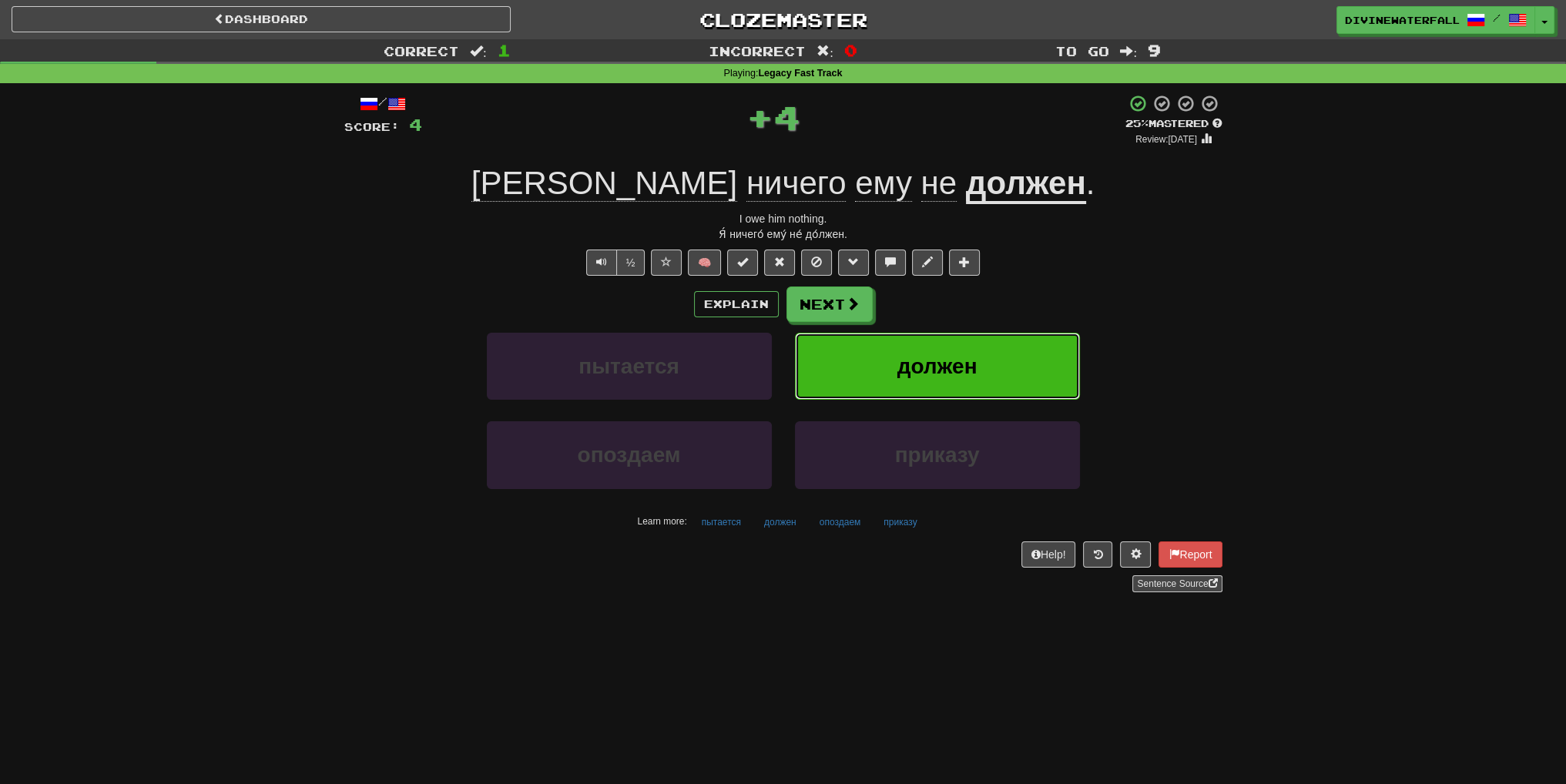
click at [894, 357] on button "должен" at bounding box center [937, 366] width 285 height 67
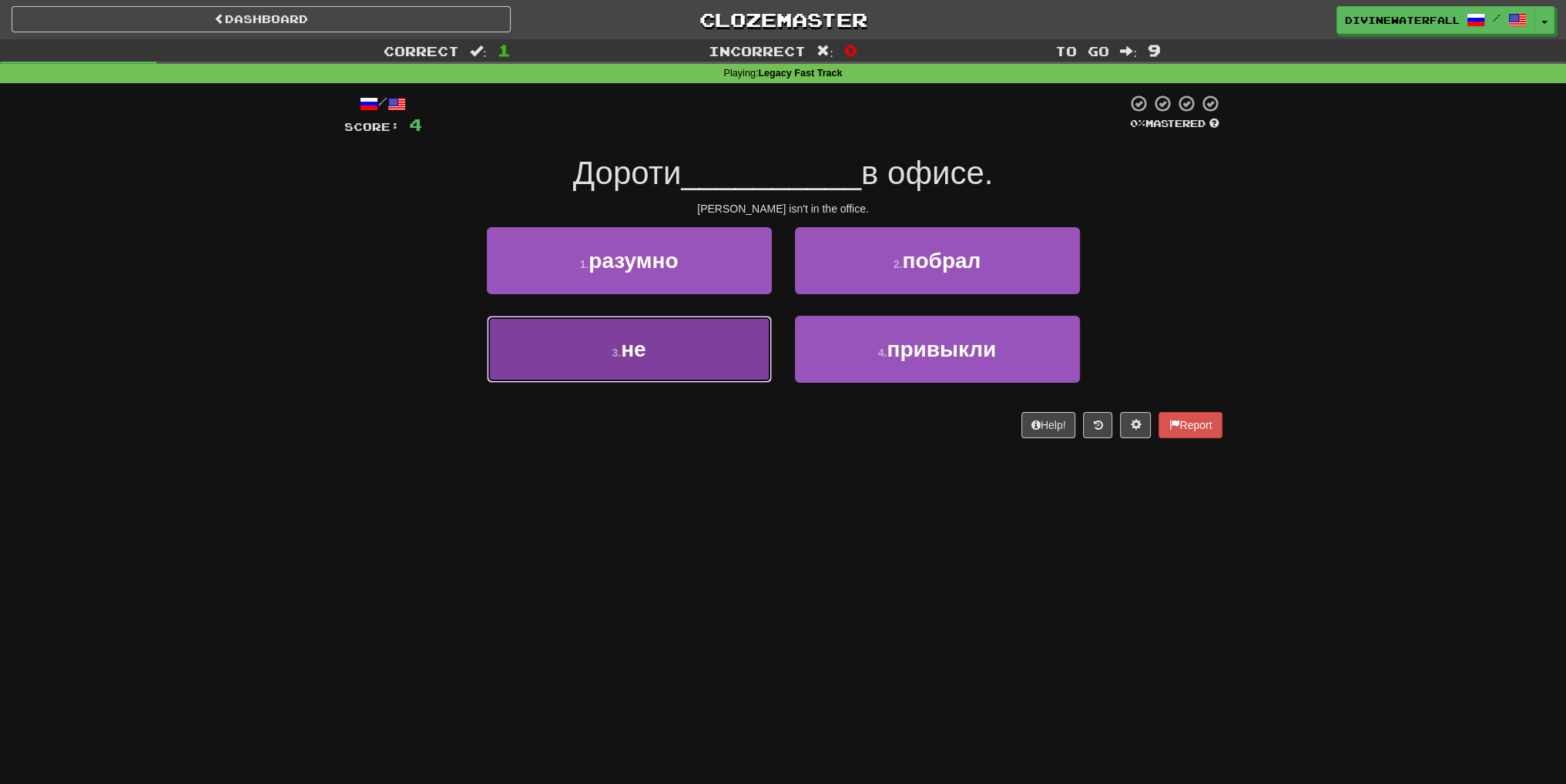
click at [715, 349] on button "3 . не" at bounding box center [629, 349] width 285 height 67
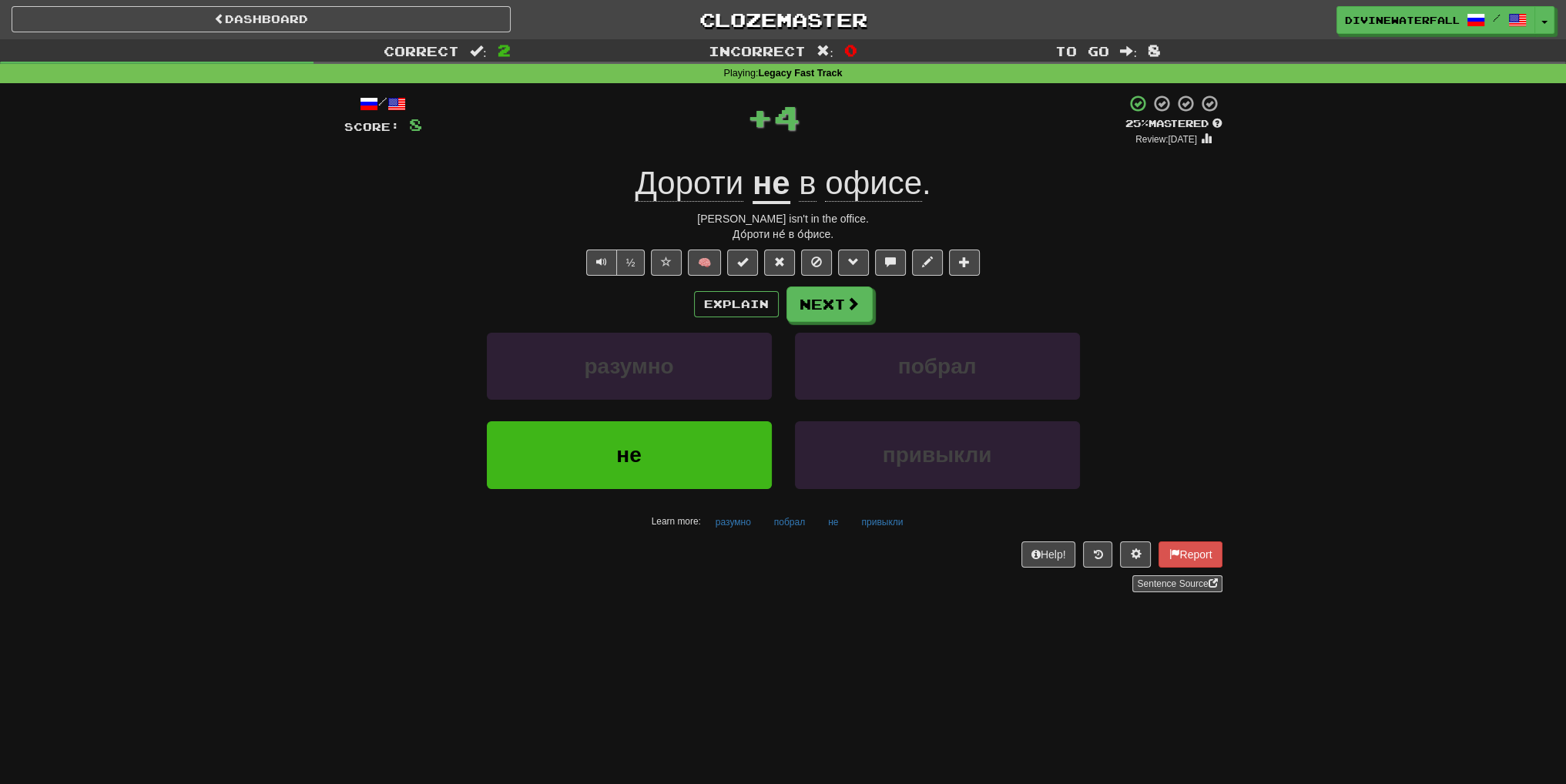
click at [655, 182] on span "Дороти" at bounding box center [689, 183] width 109 height 37
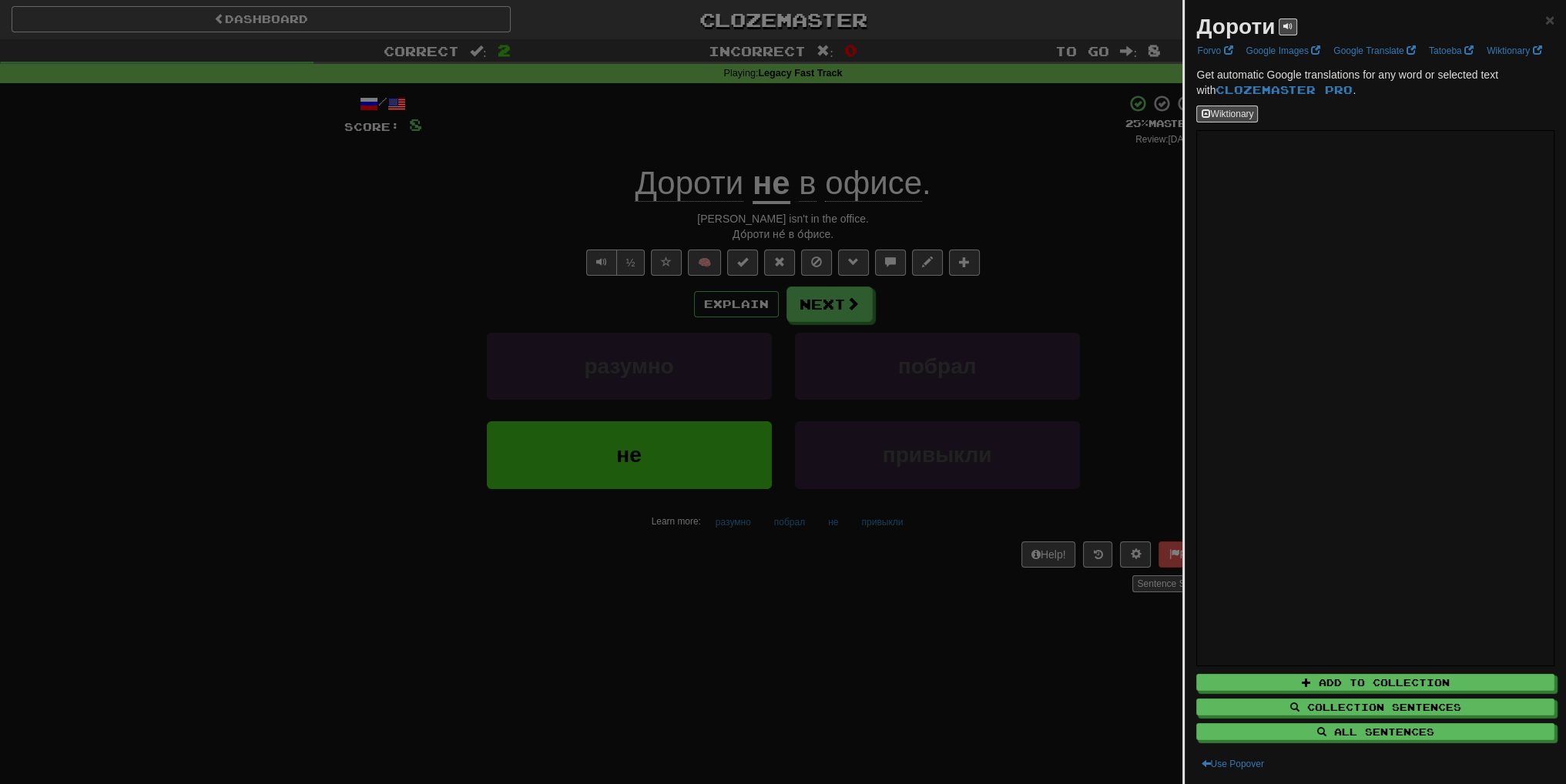
click at [656, 198] on div at bounding box center [783, 392] width 1566 height 784
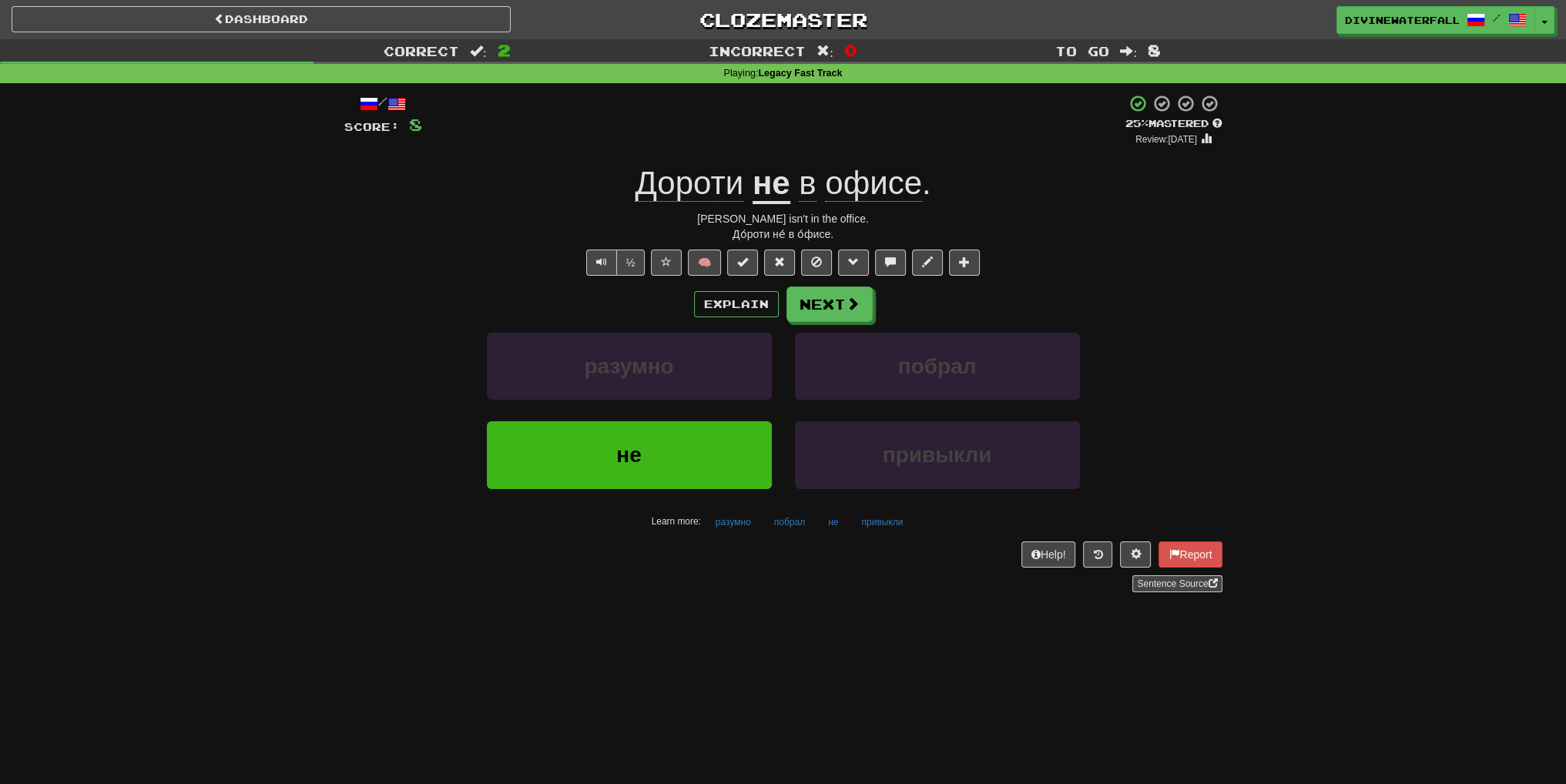
drag, startPoint x: 620, startPoint y: 186, endPoint x: 739, endPoint y: 186, distance: 119.0
drag, startPoint x: 742, startPoint y: 186, endPoint x: 614, endPoint y: 181, distance: 128.1
click at [614, 181] on div "[PERSON_NAME] не в офисе ." at bounding box center [783, 184] width 878 height 43
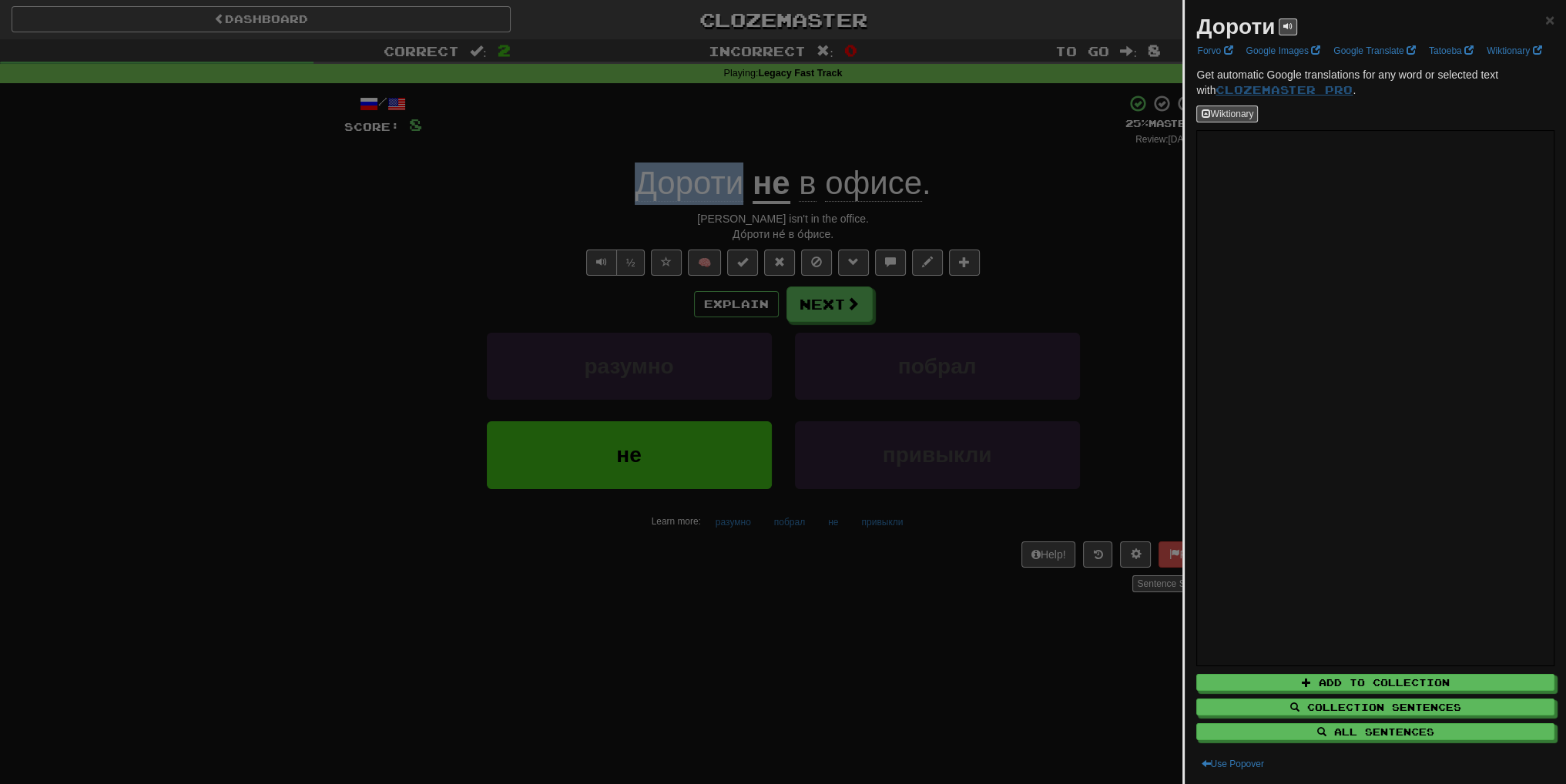
copy span "Дороти"
click at [826, 280] on div at bounding box center [783, 392] width 1566 height 784
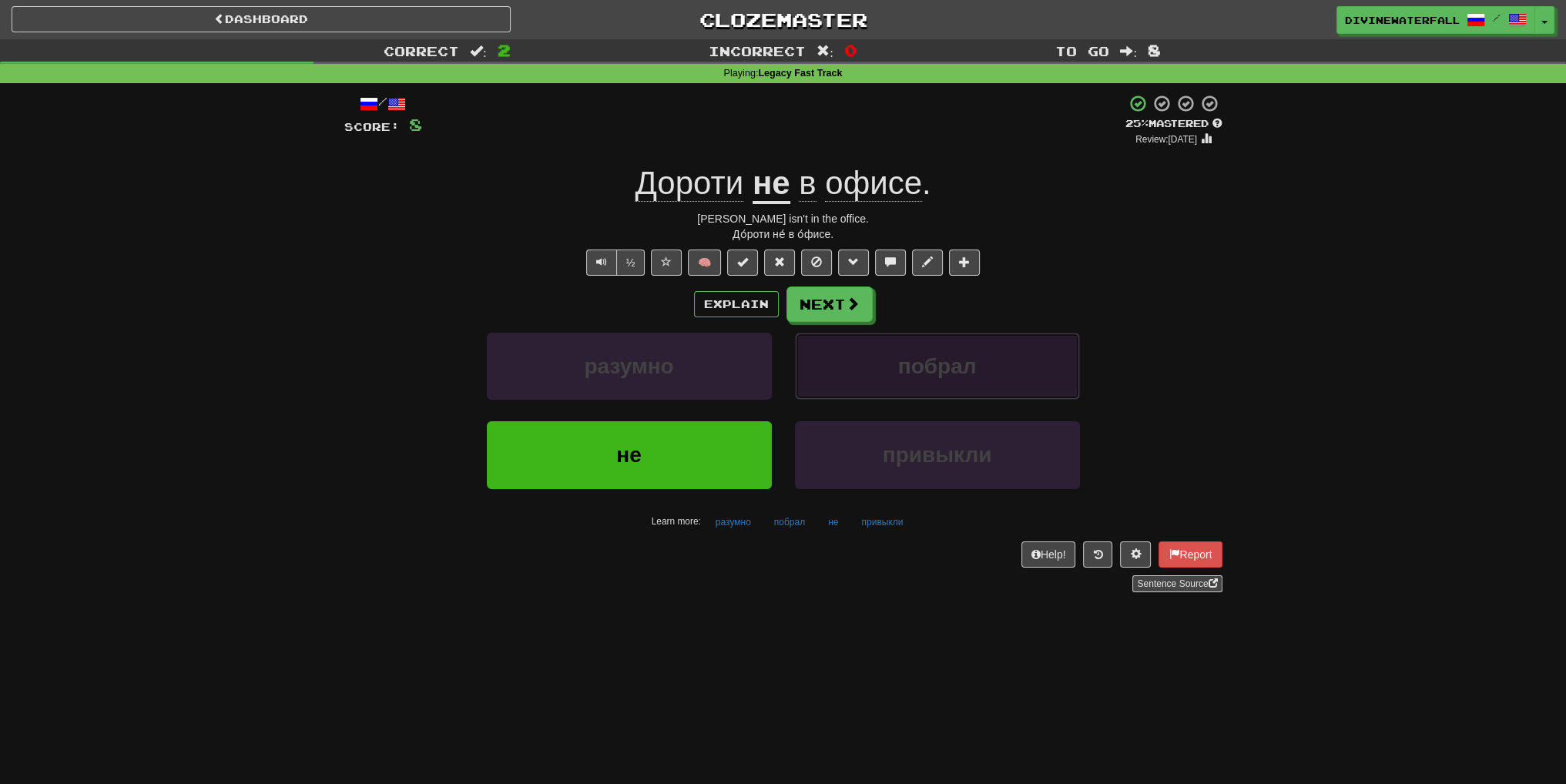
click at [923, 352] on button "побрал" at bounding box center [937, 366] width 285 height 67
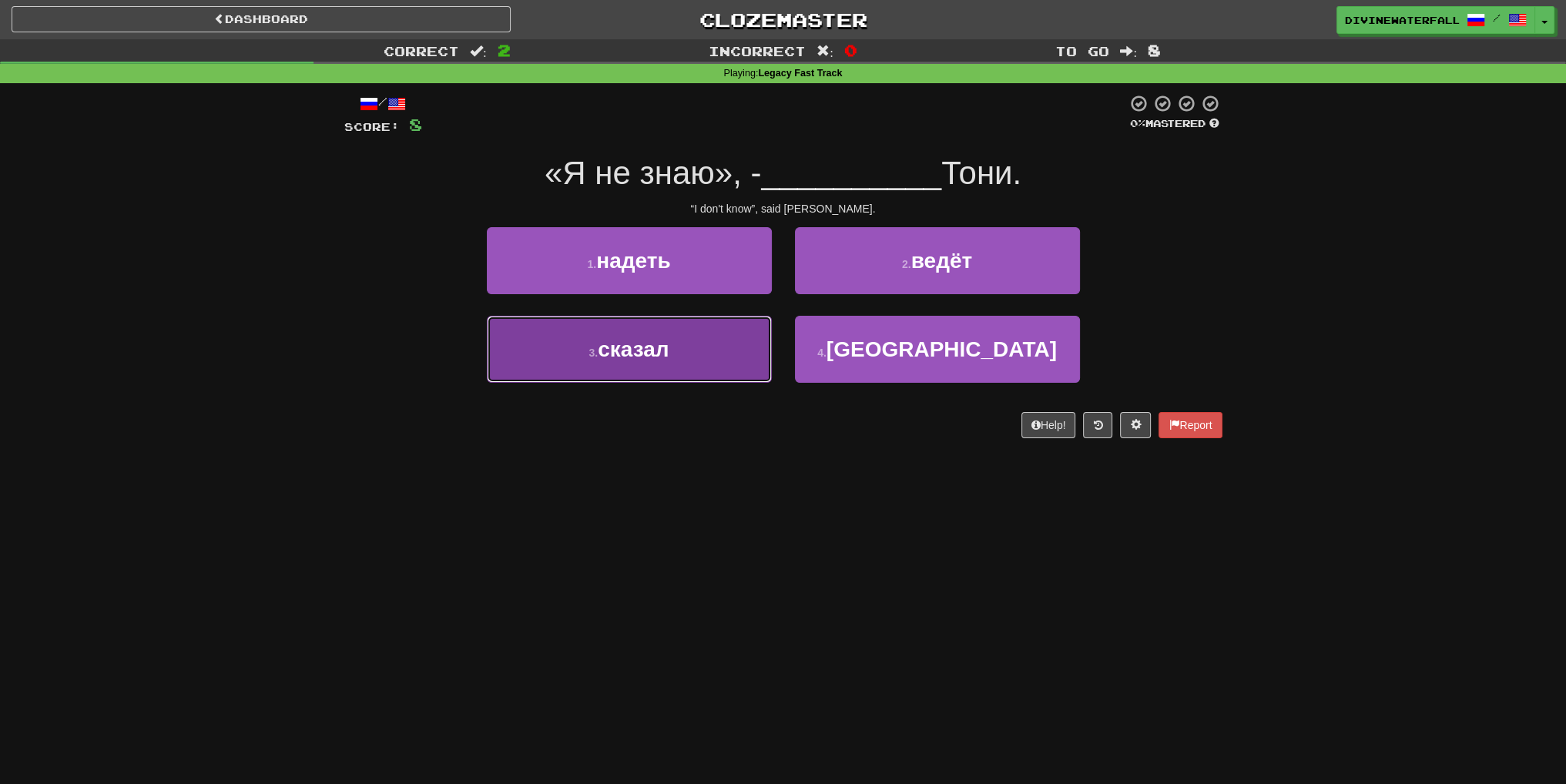
click at [700, 336] on button "3 . сказал" at bounding box center [629, 349] width 285 height 67
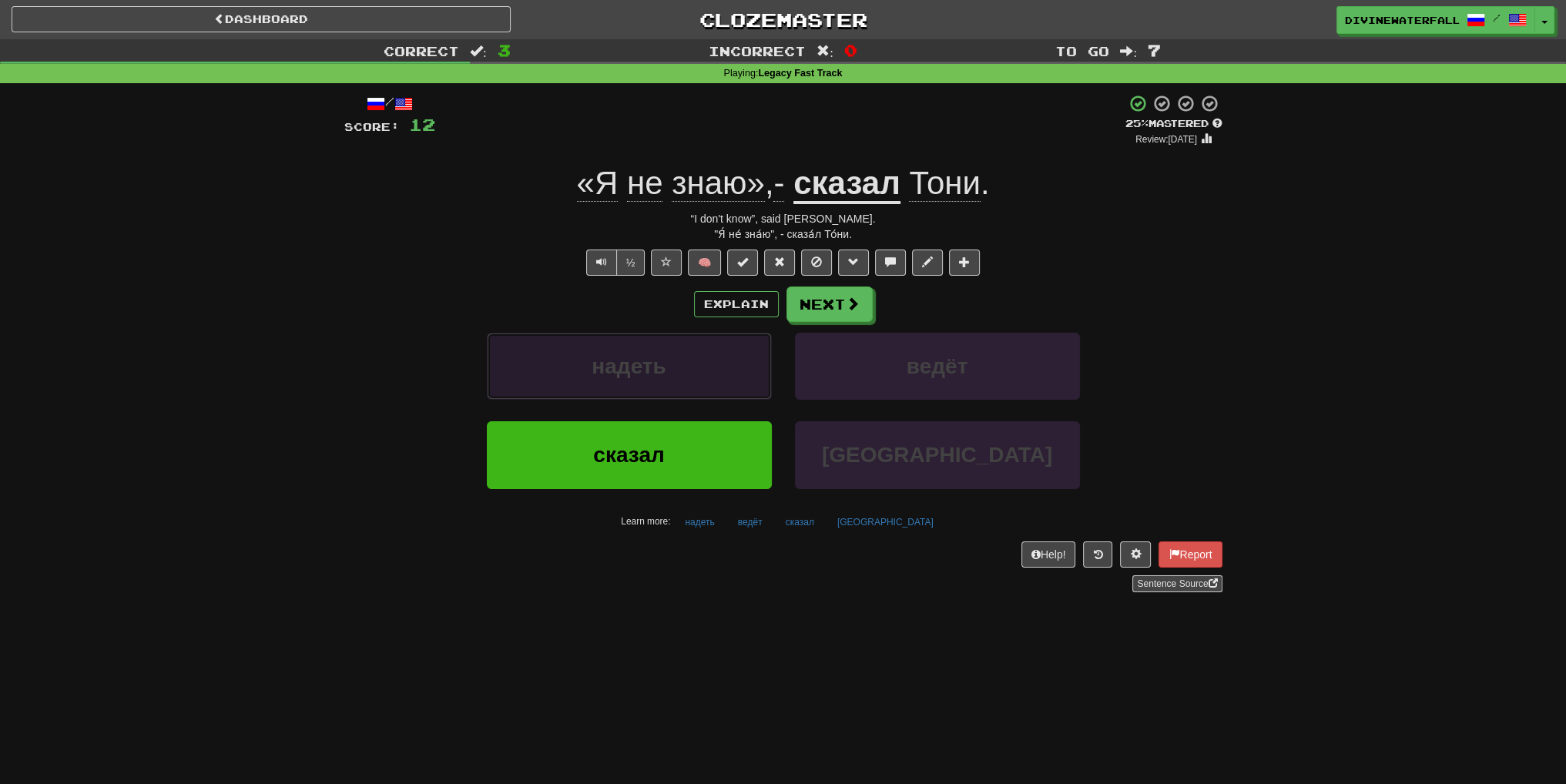
click at [703, 343] on button "надеть" at bounding box center [629, 366] width 285 height 67
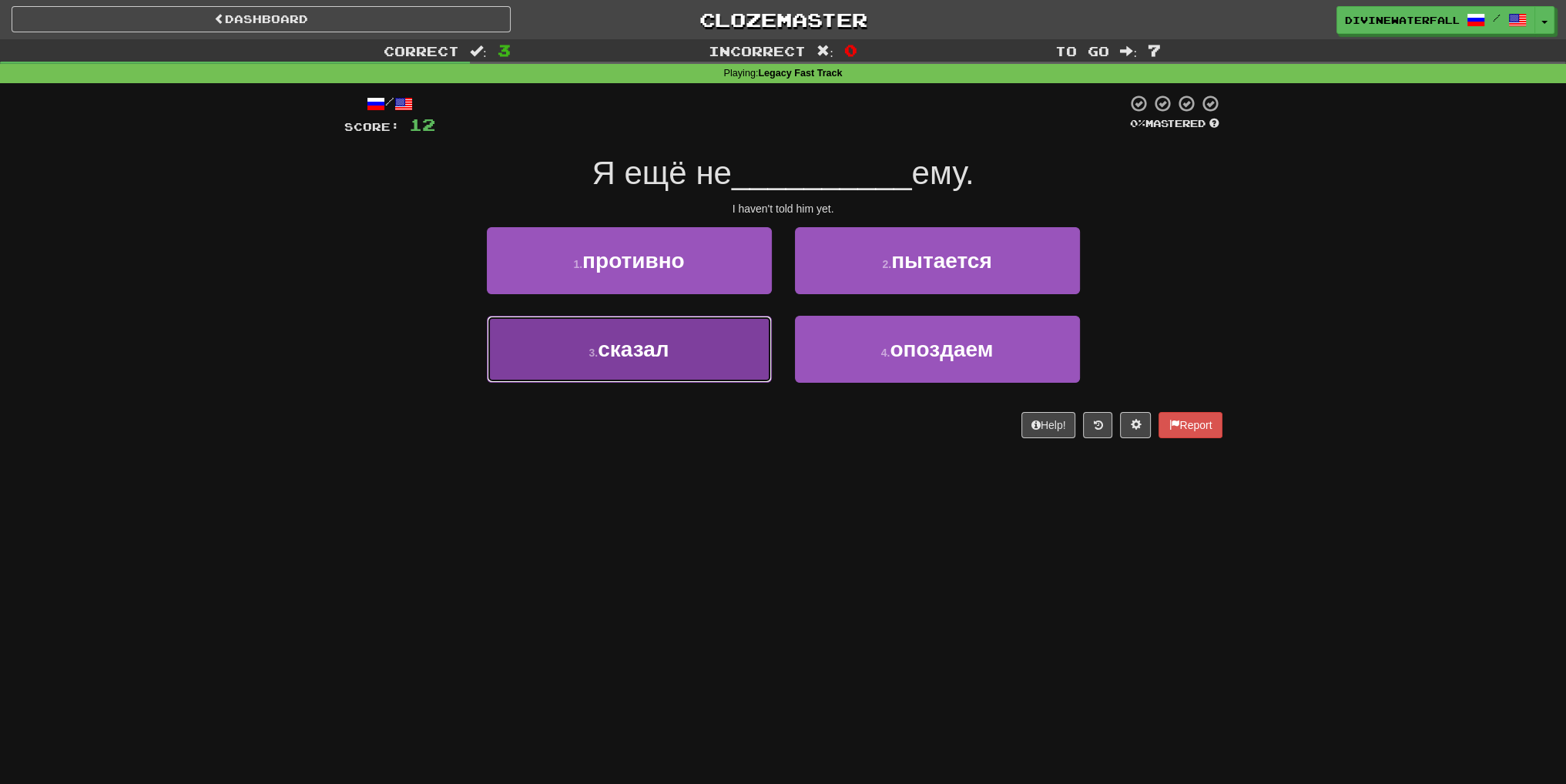
click at [704, 344] on button "3 . сказал" at bounding box center [629, 349] width 285 height 67
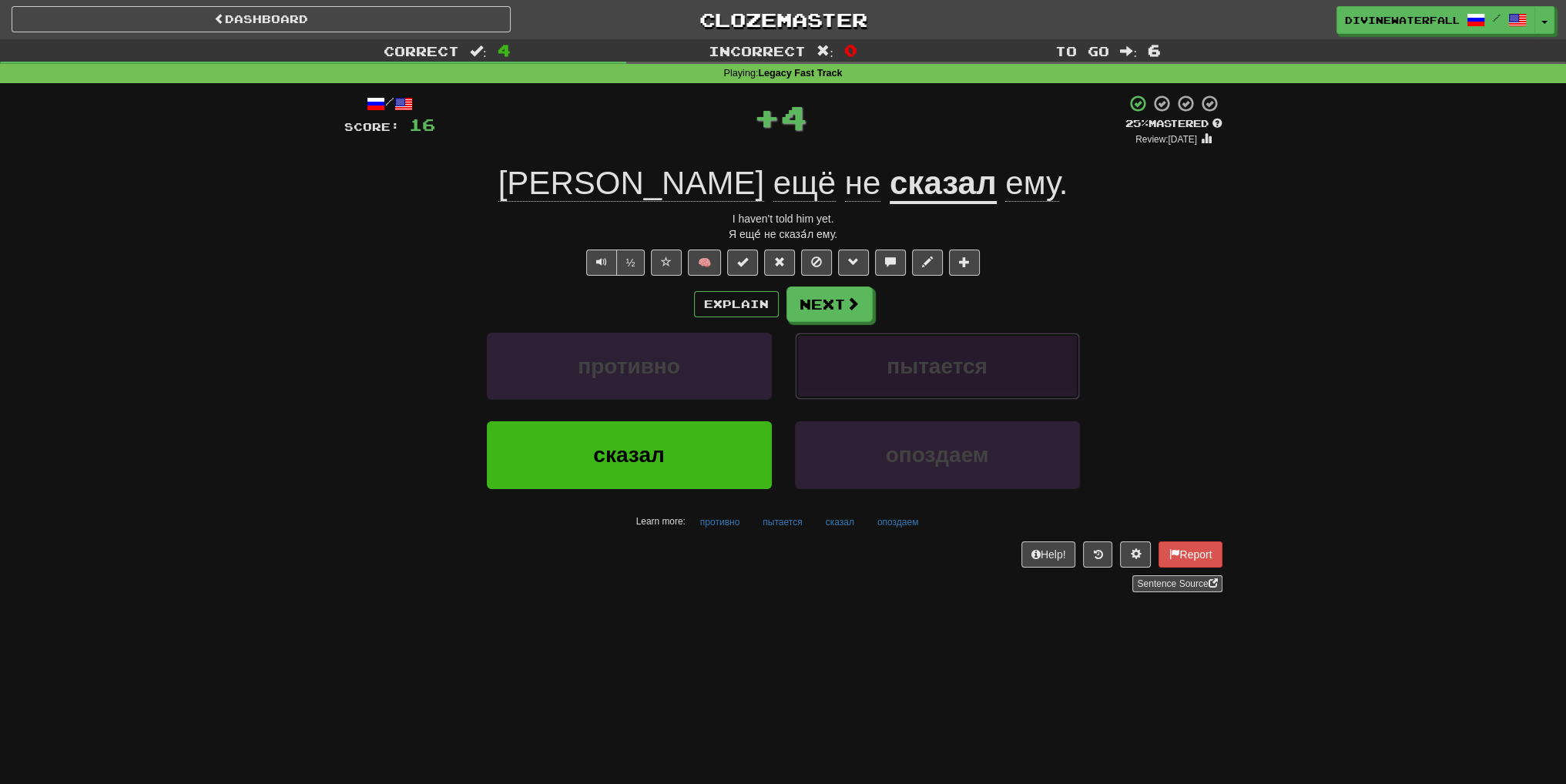
click at [855, 395] on button "пытается" at bounding box center [937, 366] width 285 height 67
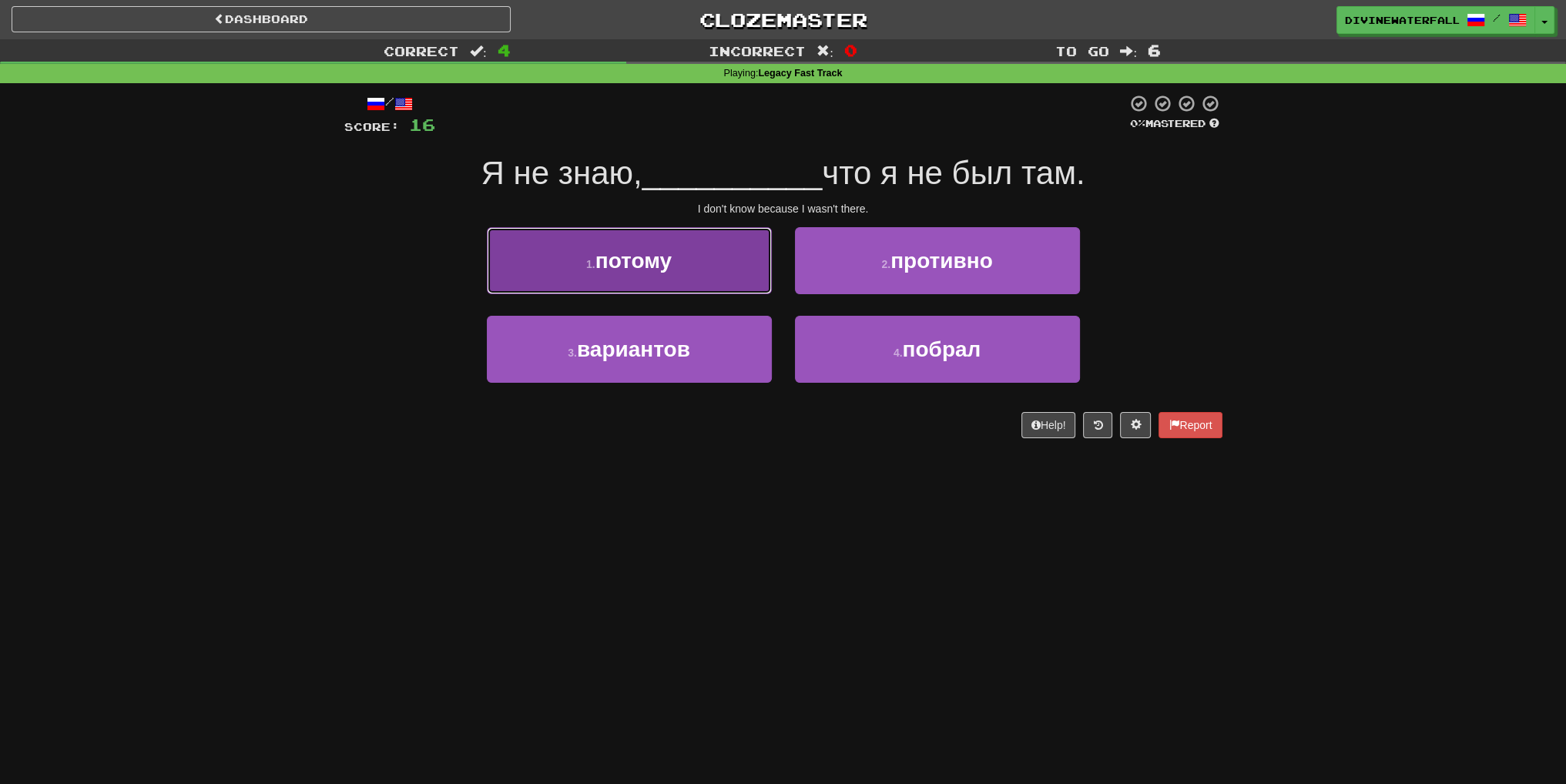
click at [681, 268] on button "1 . потому" at bounding box center [629, 261] width 285 height 67
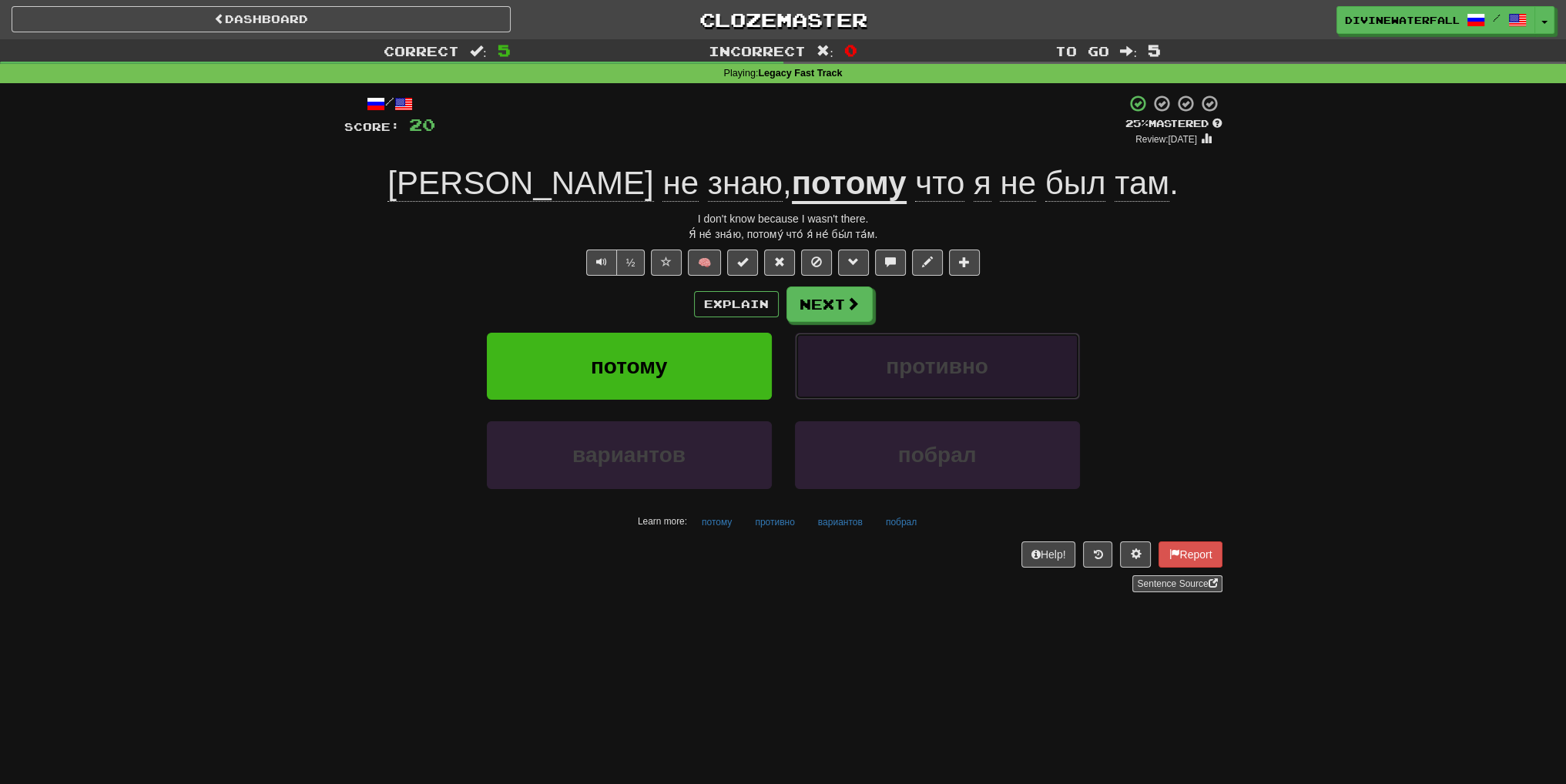
click at [856, 389] on button "противно" at bounding box center [937, 366] width 285 height 67
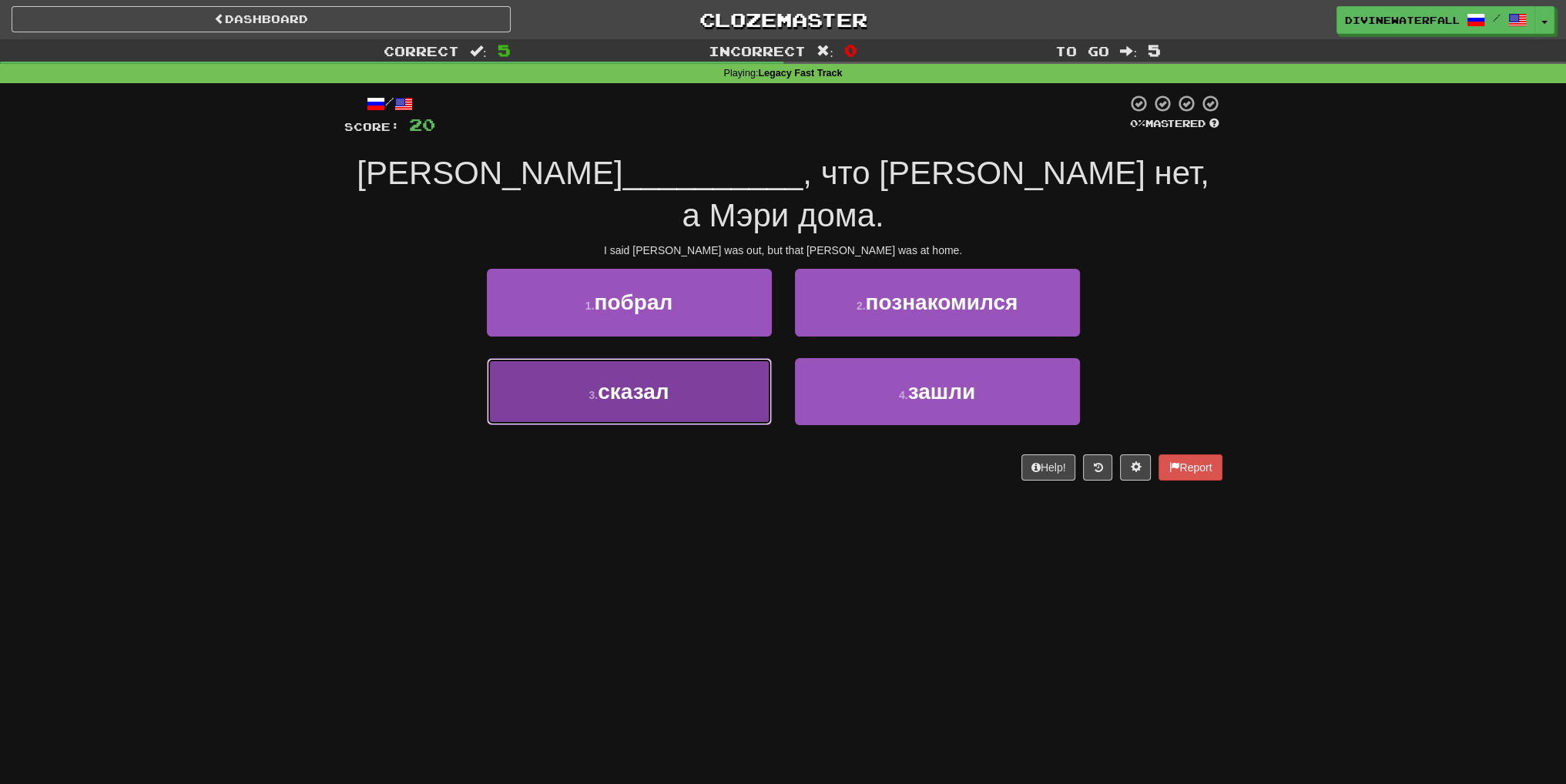
click at [722, 358] on button "3 . сказал" at bounding box center [629, 392] width 285 height 67
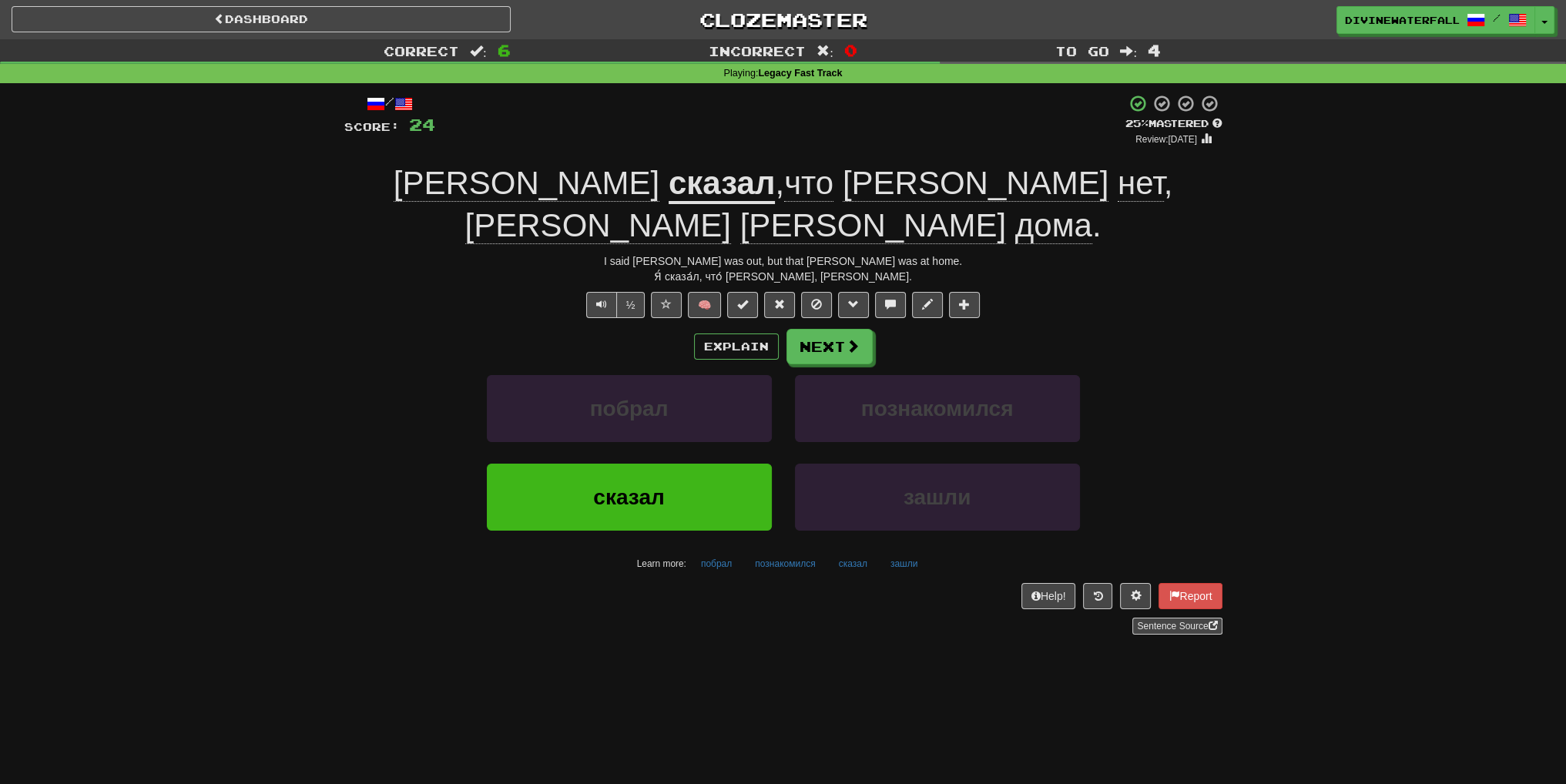
click at [843, 192] on span "[PERSON_NAME]" at bounding box center [975, 183] width 266 height 37
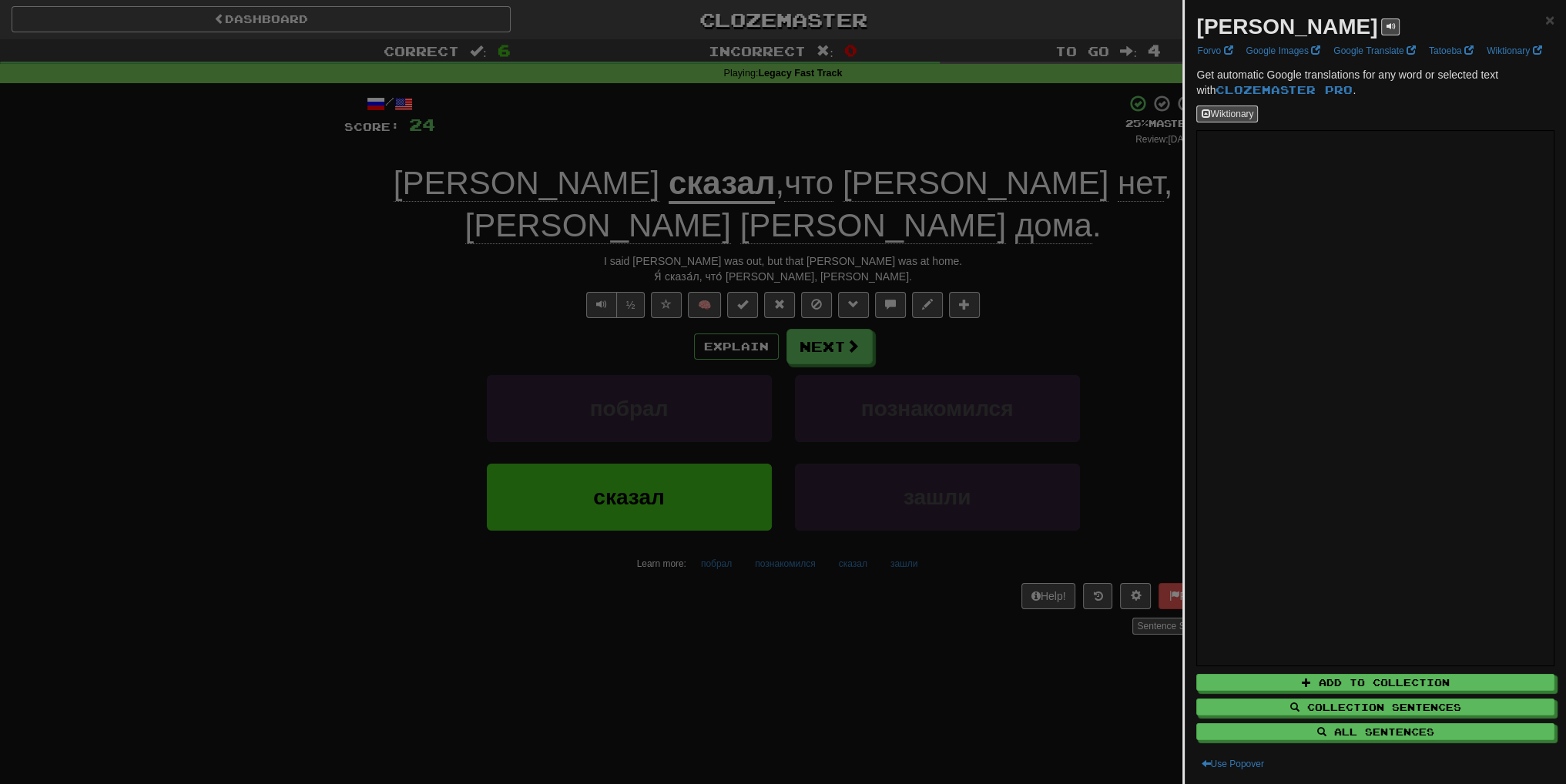
click at [736, 192] on div at bounding box center [783, 392] width 1566 height 784
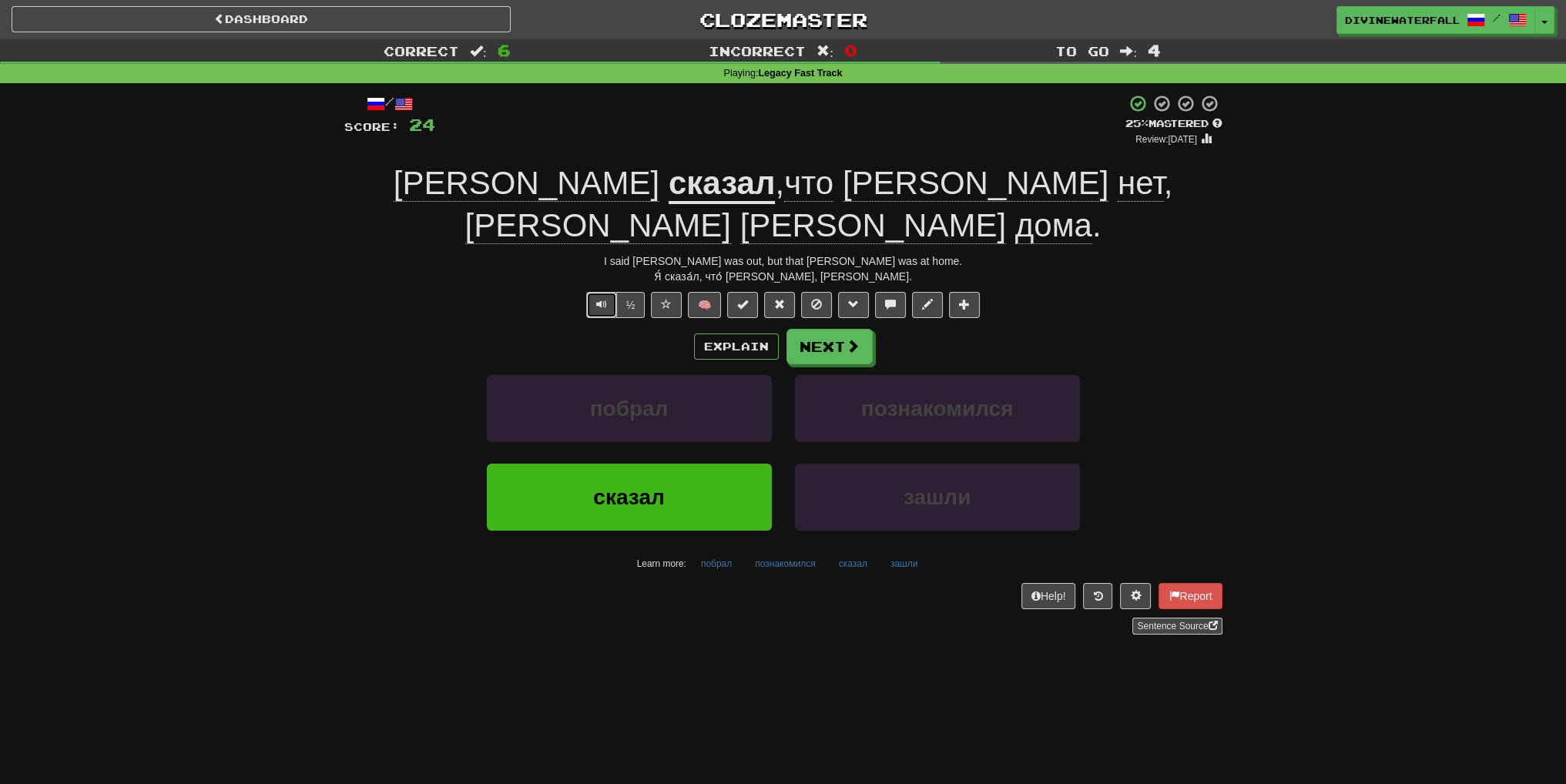
click at [588, 292] on button "Text-to-speech controls" at bounding box center [601, 305] width 31 height 26
click at [669, 253] on div "I said [PERSON_NAME] was out, but that [PERSON_NAME] was at home." at bounding box center [783, 261] width 878 height 16
click at [929, 299] on span at bounding box center [928, 305] width 11 height 11
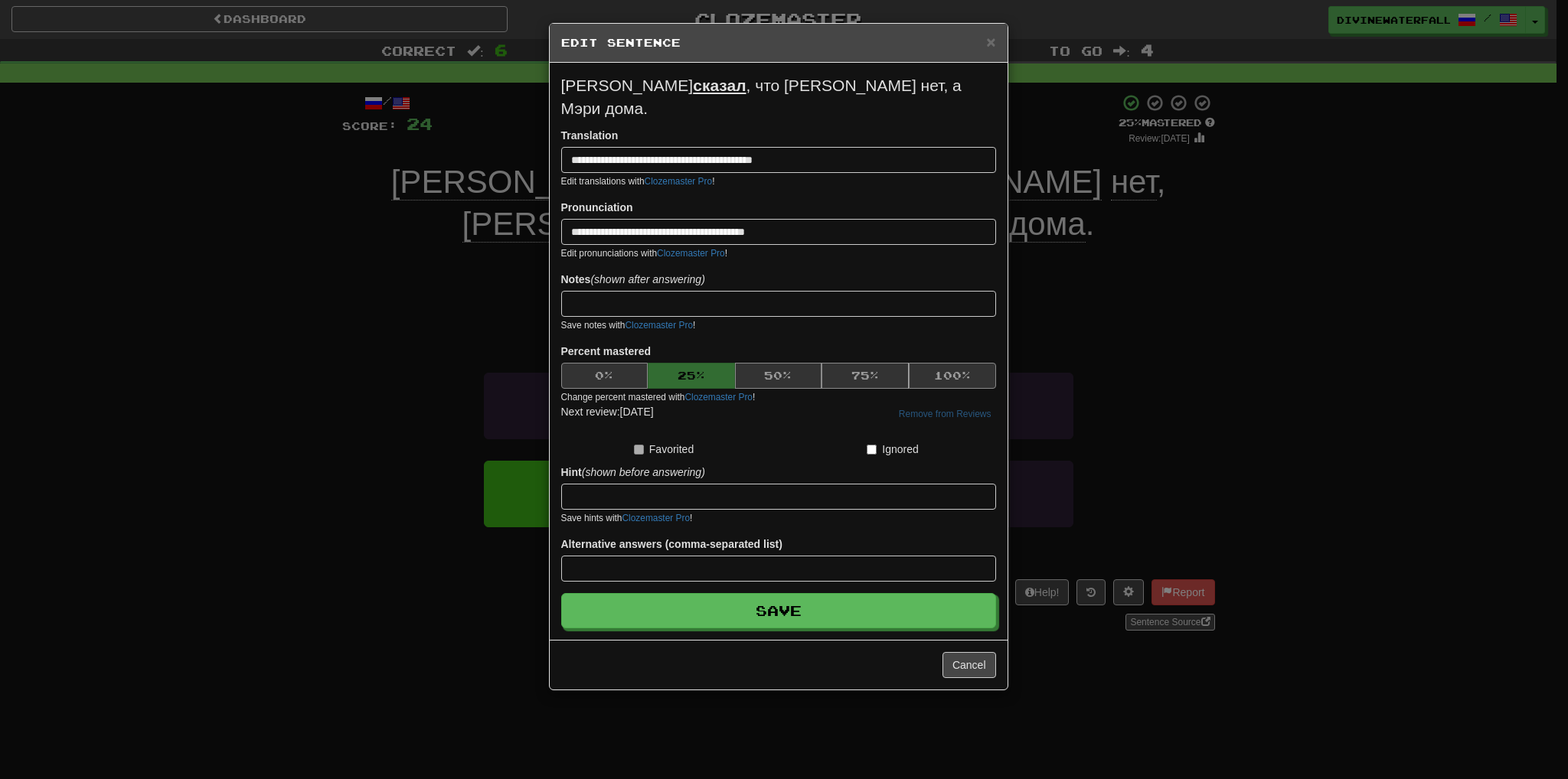
click at [1103, 429] on div "**********" at bounding box center [784, 389] width 1568 height 779
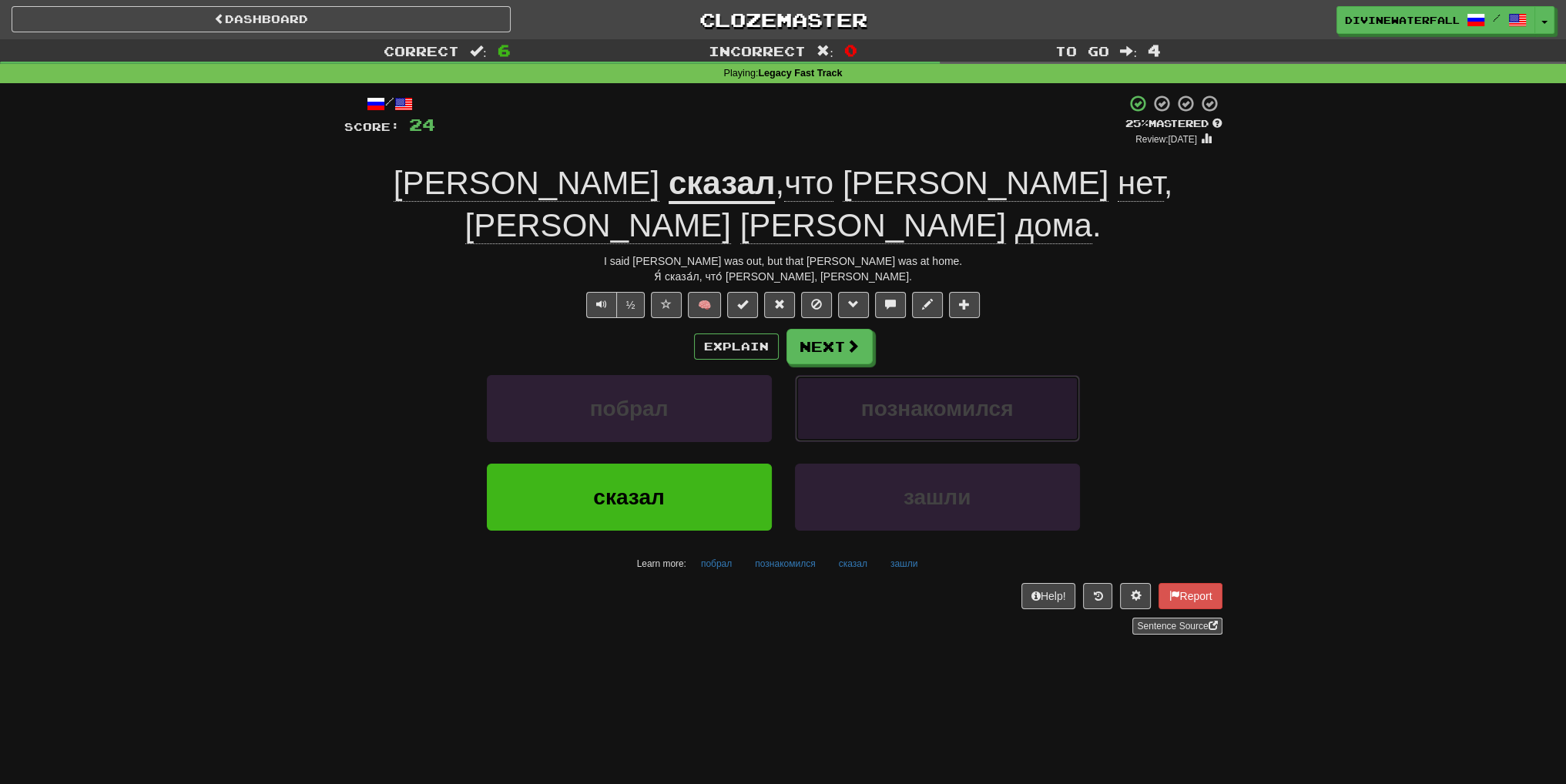
click at [967, 396] on span "познакомился" at bounding box center [937, 408] width 152 height 24
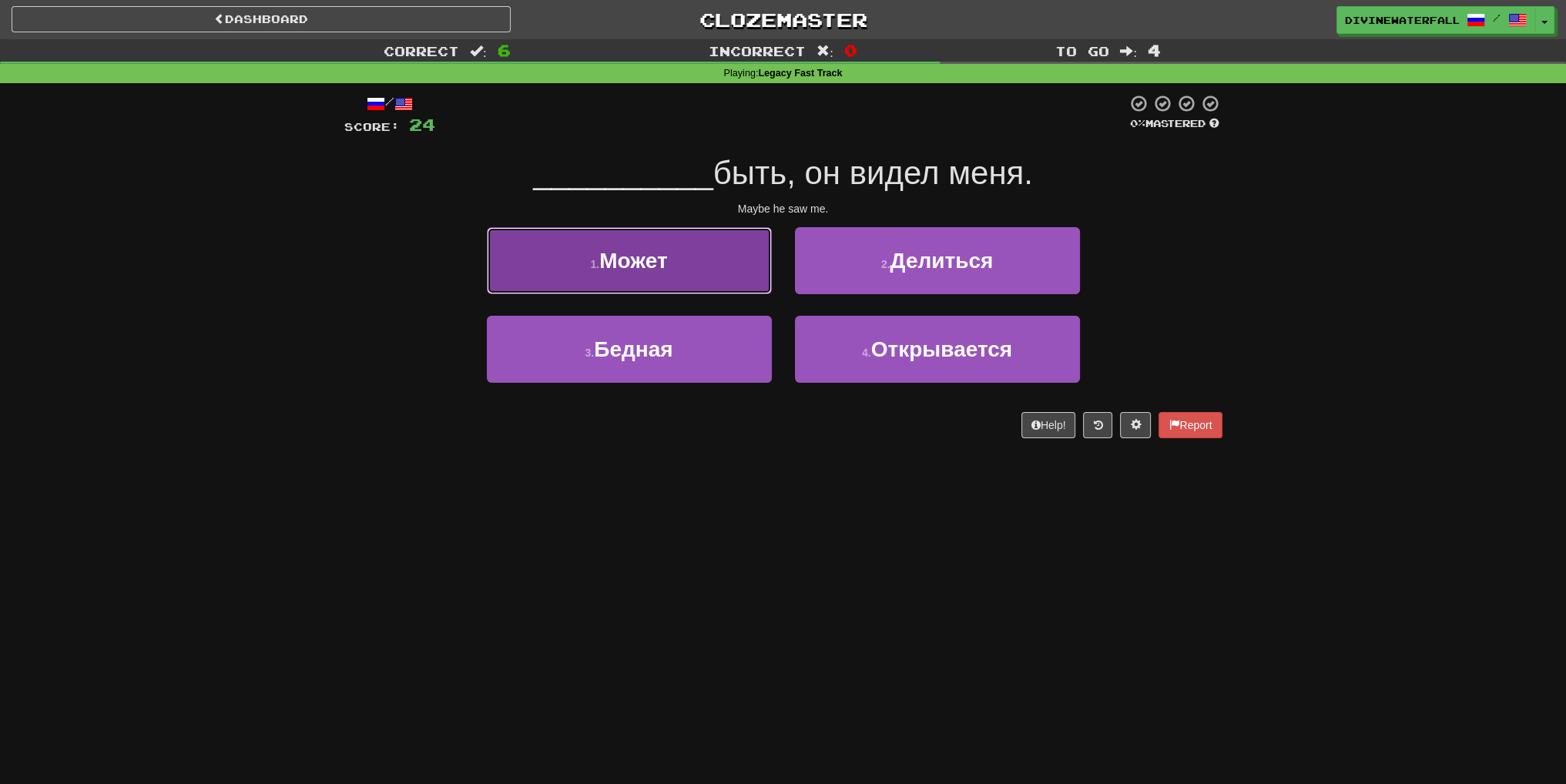
click at [708, 265] on button "1 . Может" at bounding box center [629, 261] width 285 height 67
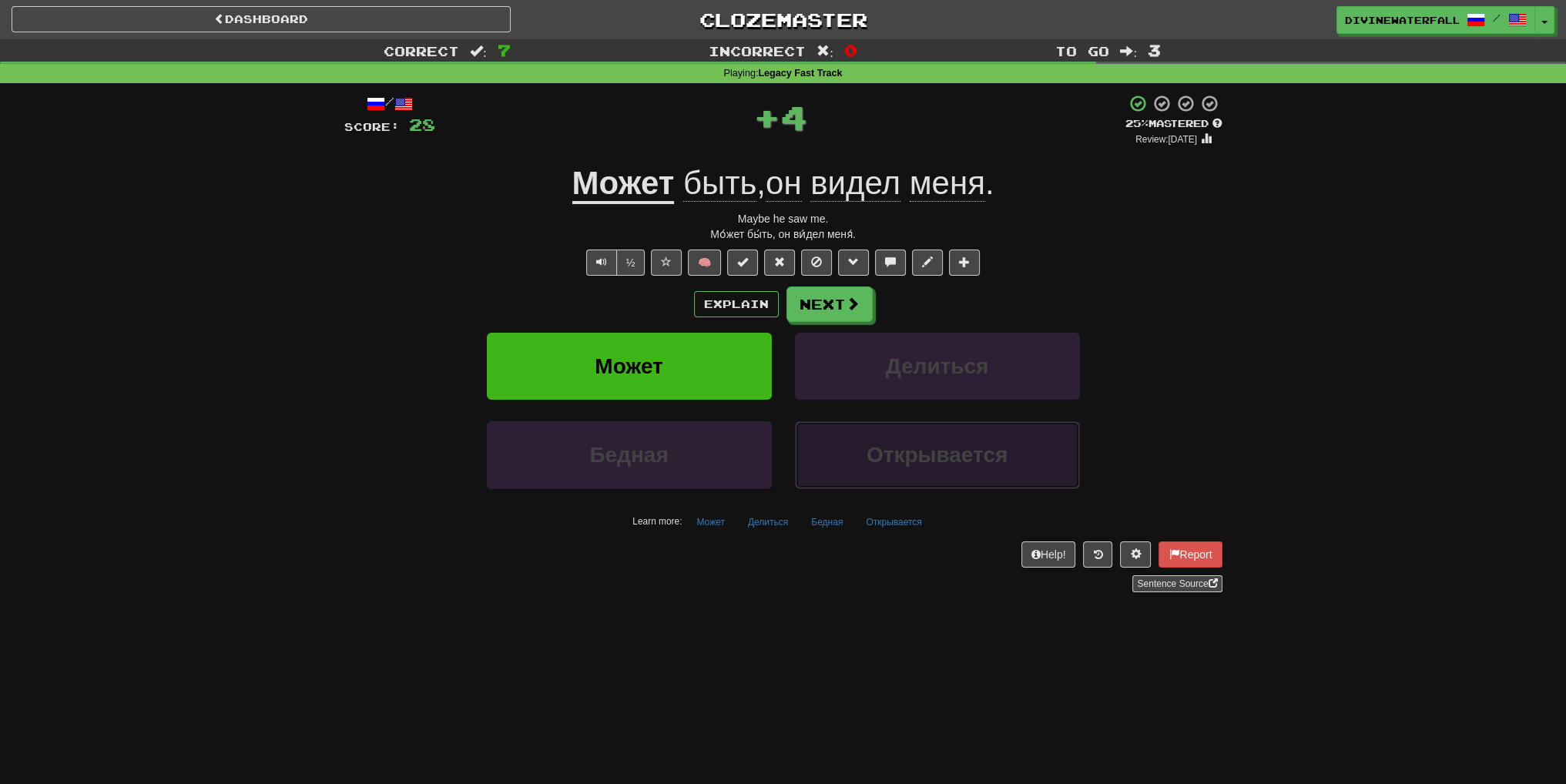
click at [915, 439] on button "Открывается" at bounding box center [937, 455] width 285 height 67
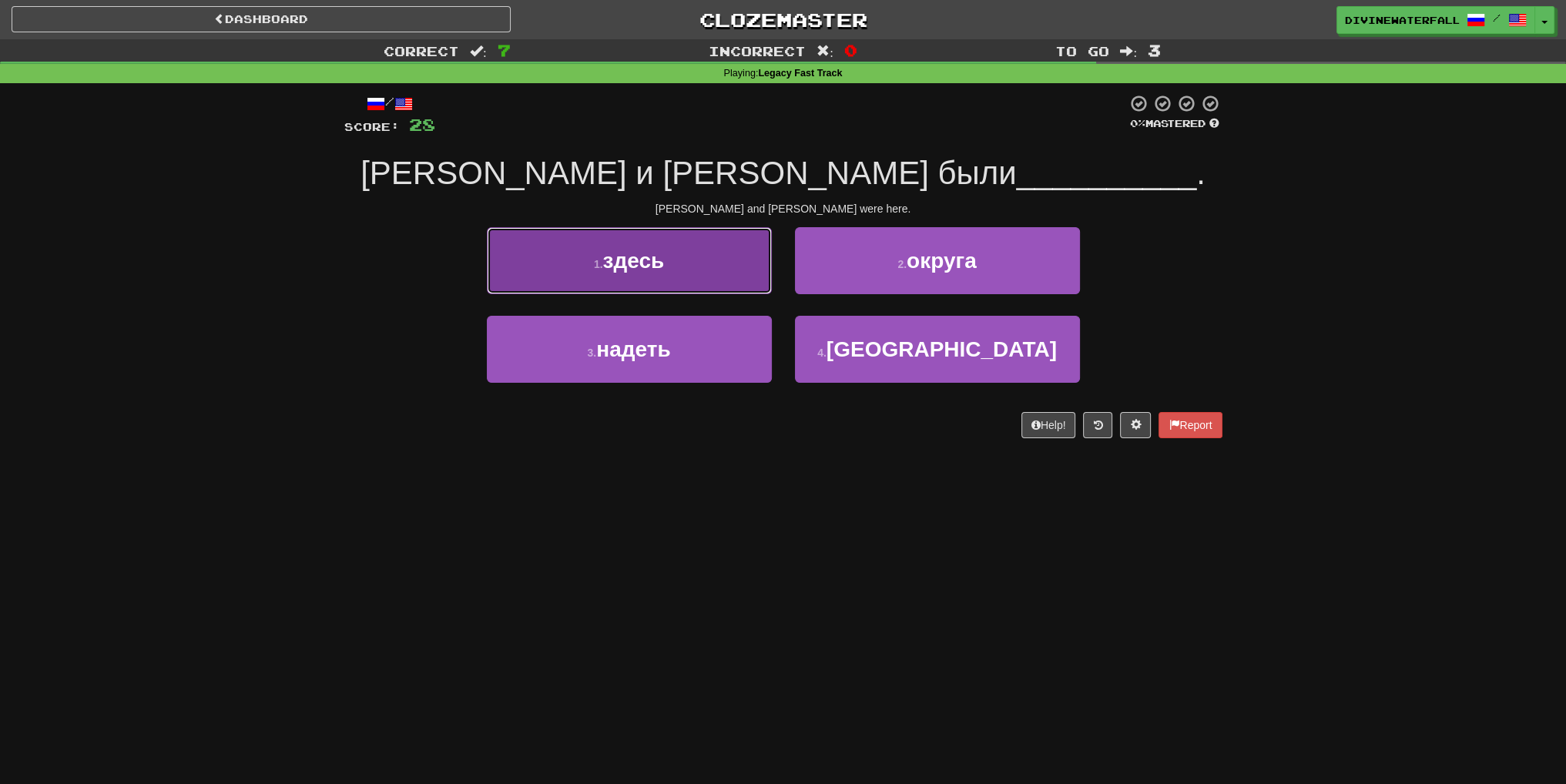
click at [761, 291] on button "1 . здесь" at bounding box center [629, 261] width 285 height 67
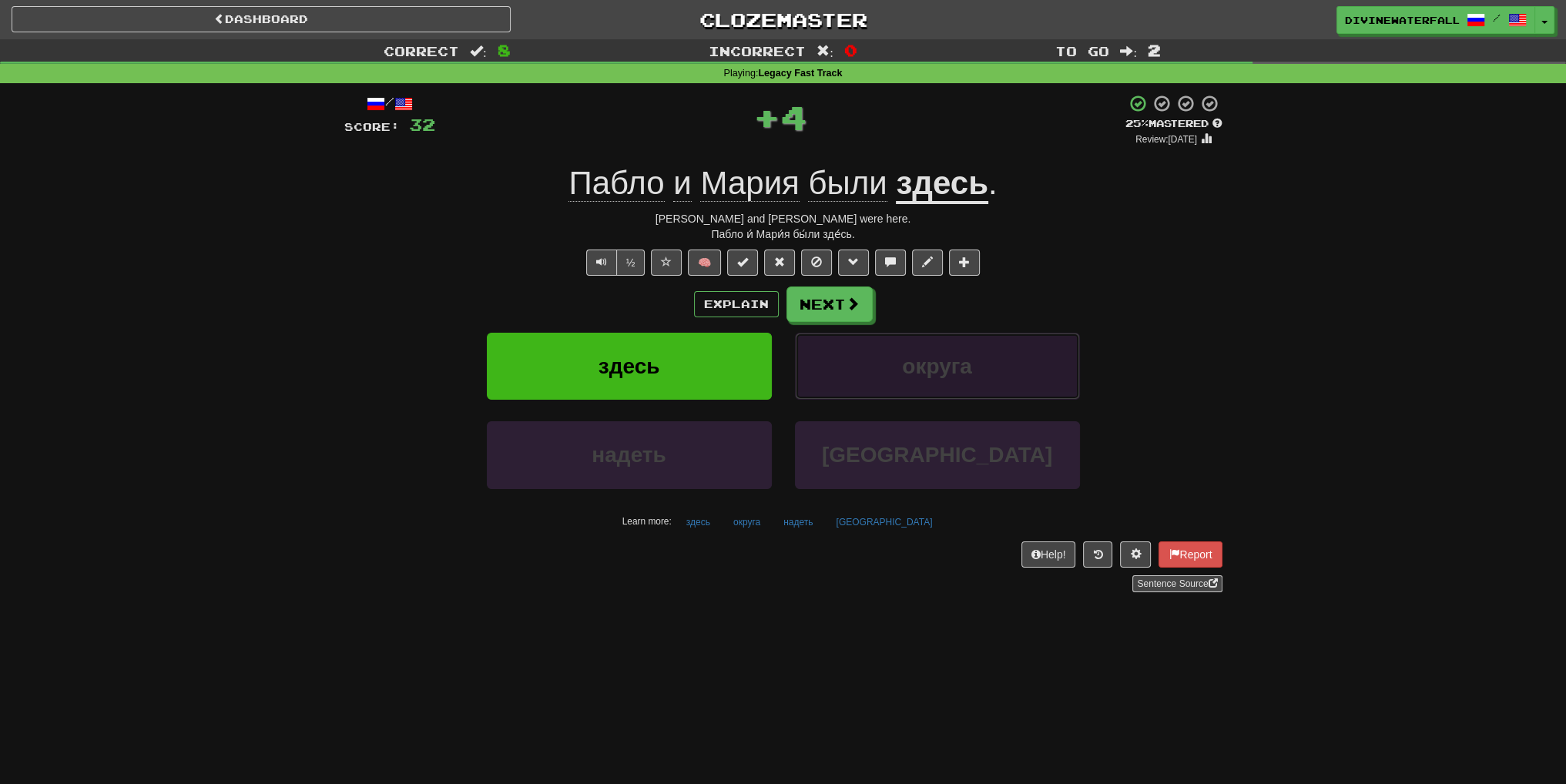
click at [944, 362] on span "округа" at bounding box center [937, 366] width 70 height 24
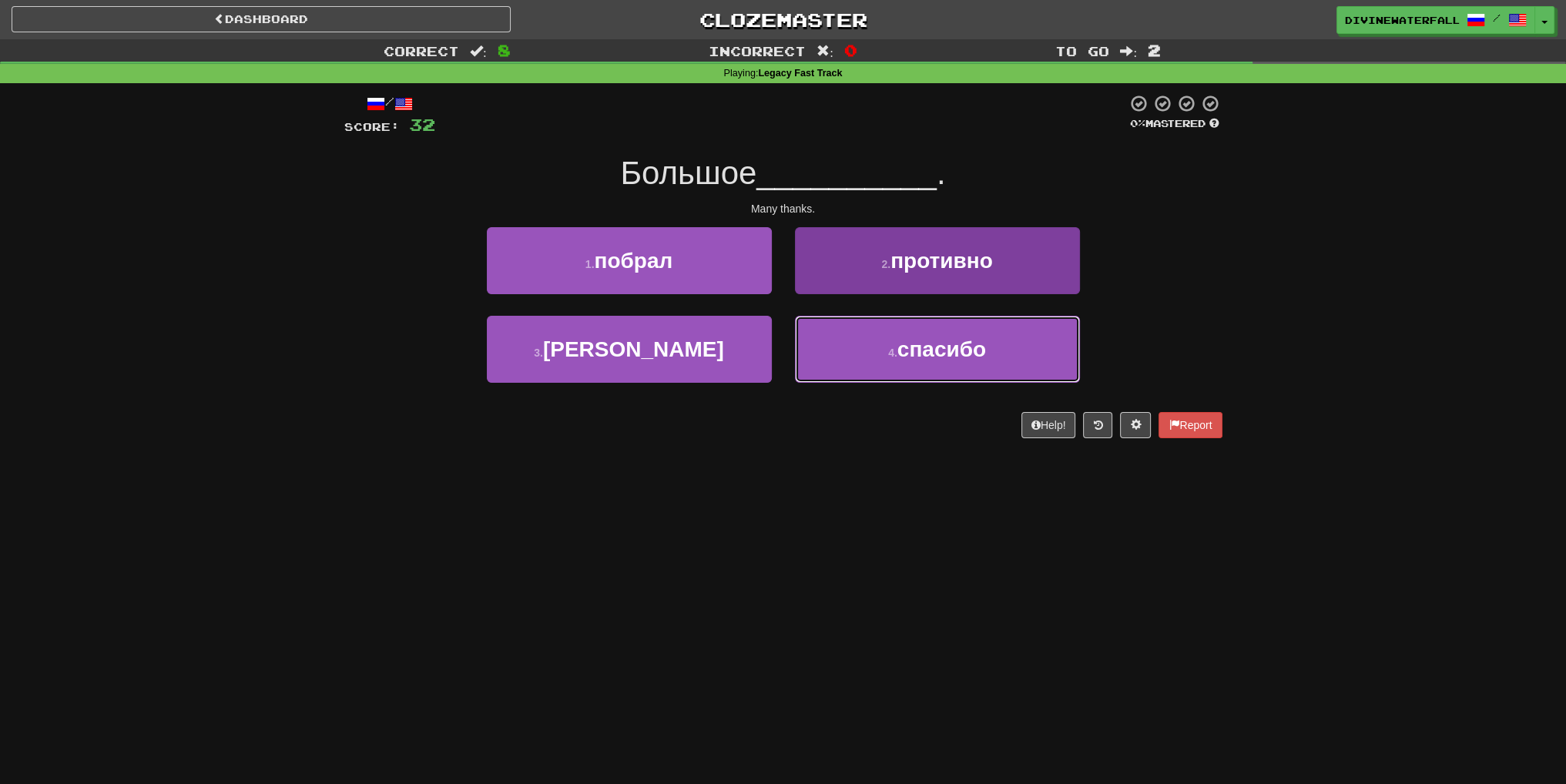
click at [894, 354] on small "4 ." at bounding box center [893, 353] width 9 height 13
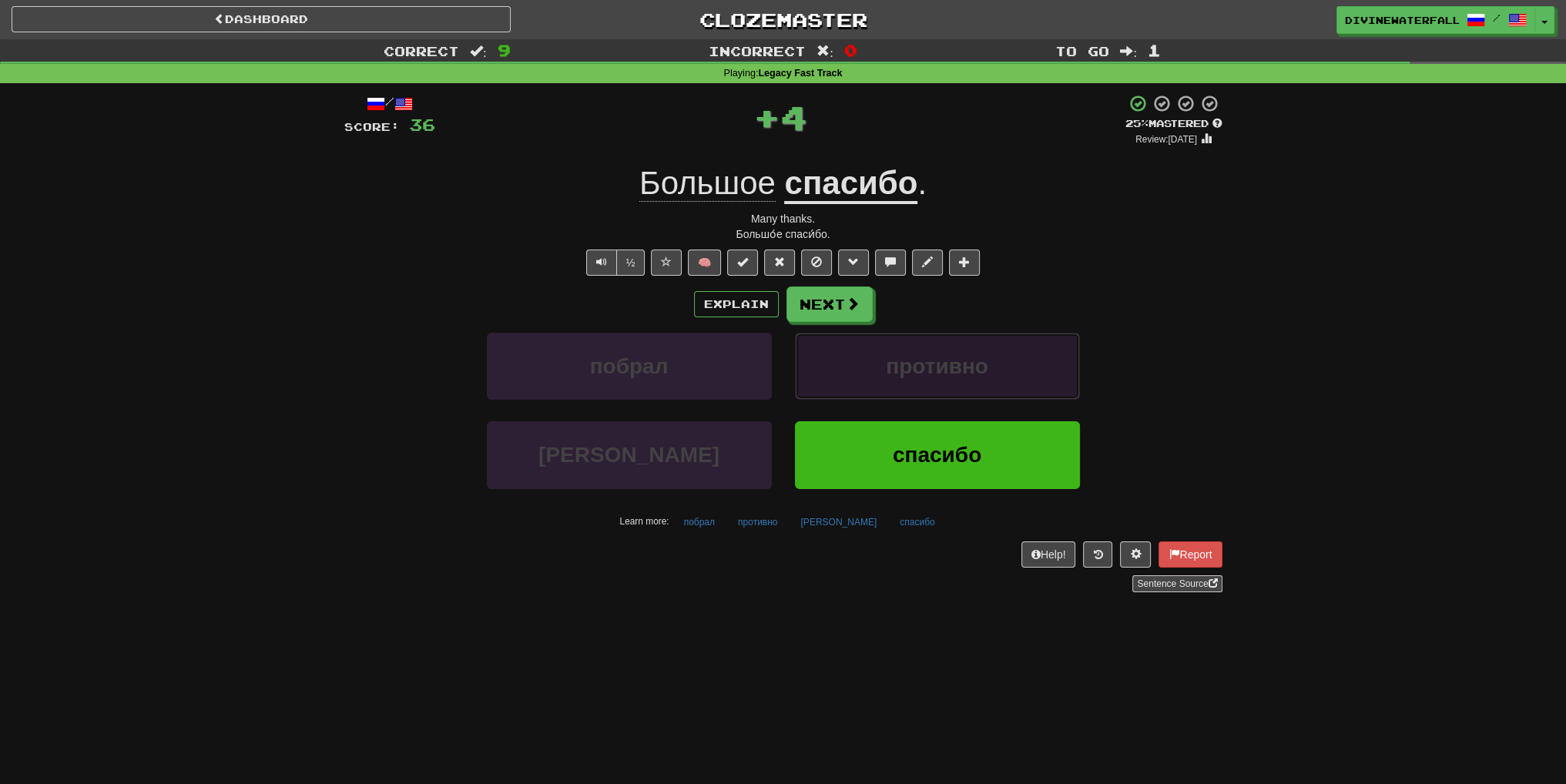
click at [894, 350] on button "противно" at bounding box center [937, 366] width 285 height 67
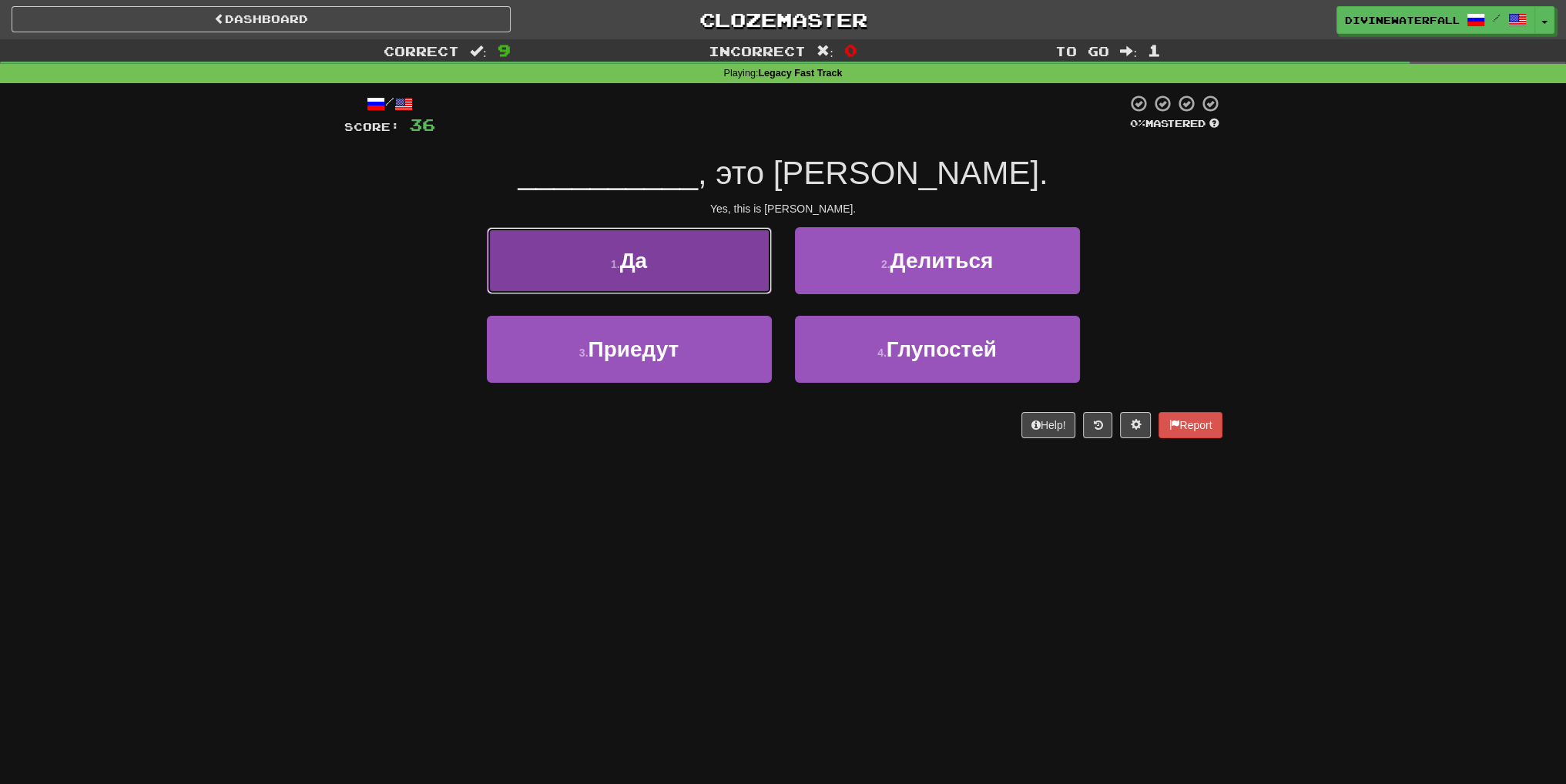
click at [681, 264] on button "1 . Да" at bounding box center [629, 261] width 285 height 67
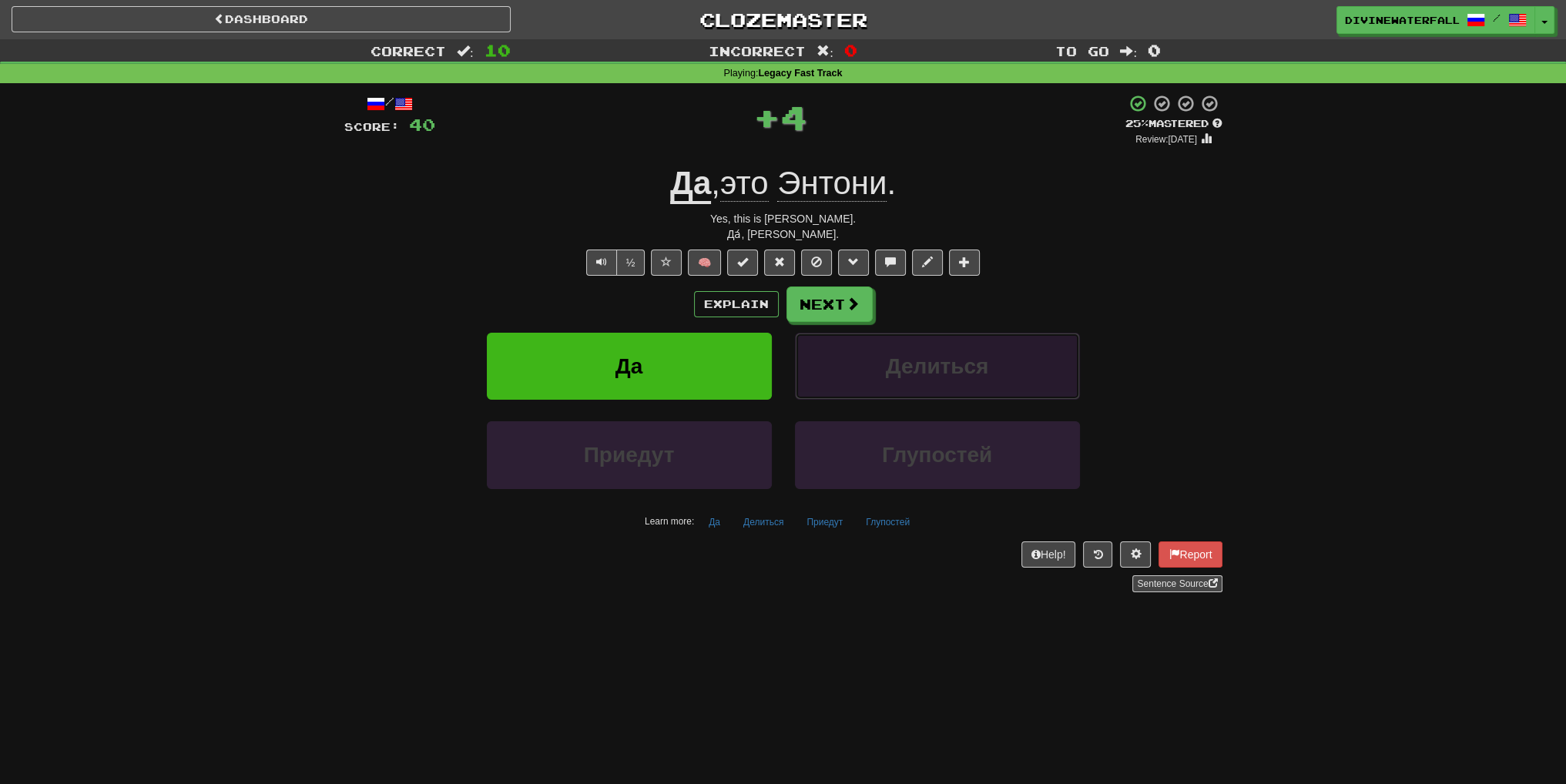
click at [963, 358] on span "Делиться" at bounding box center [937, 366] width 103 height 24
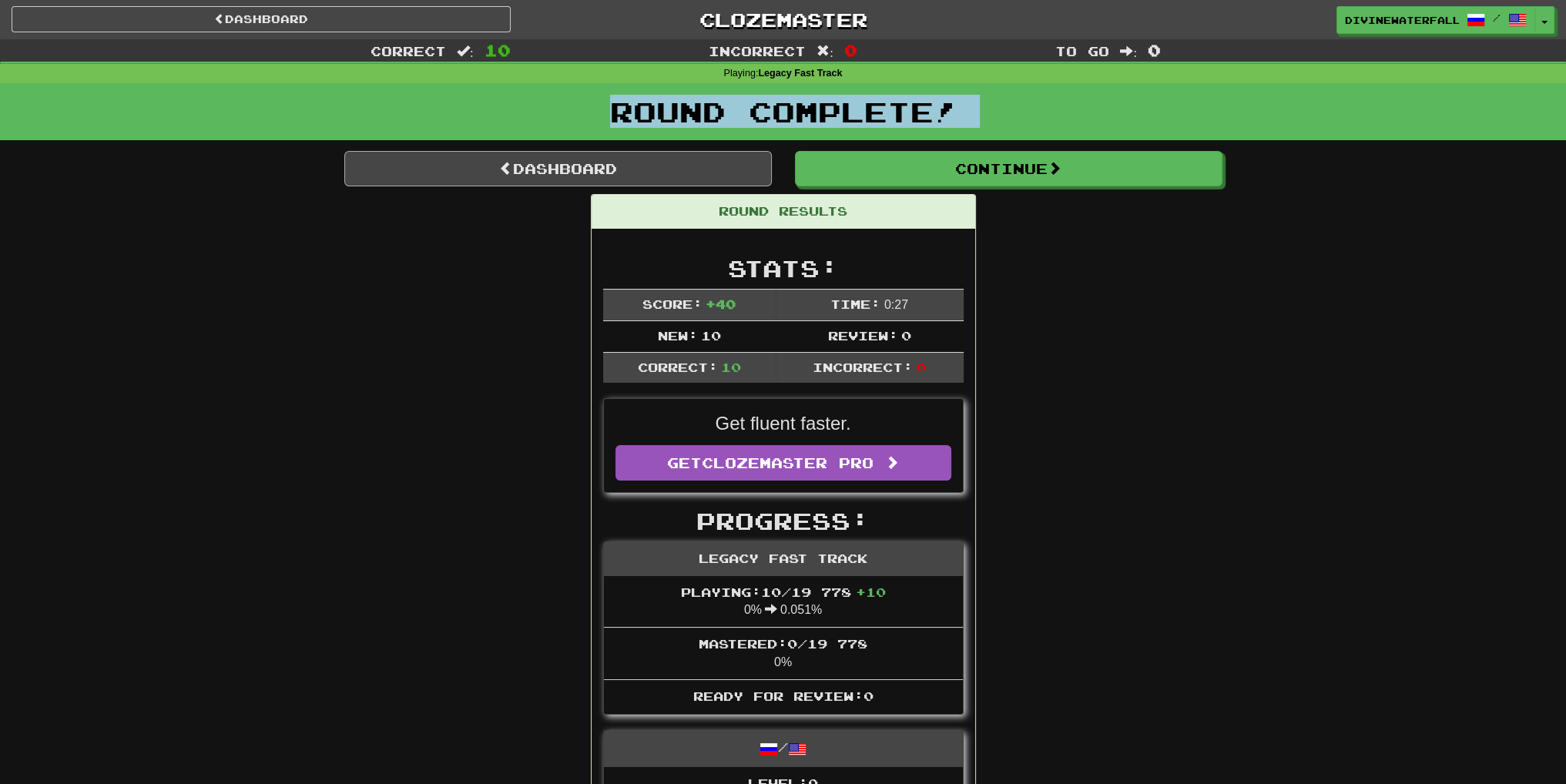
drag, startPoint x: 499, startPoint y: 152, endPoint x: 502, endPoint y: 171, distance: 19.2
click at [502, 171] on span at bounding box center [506, 168] width 14 height 14
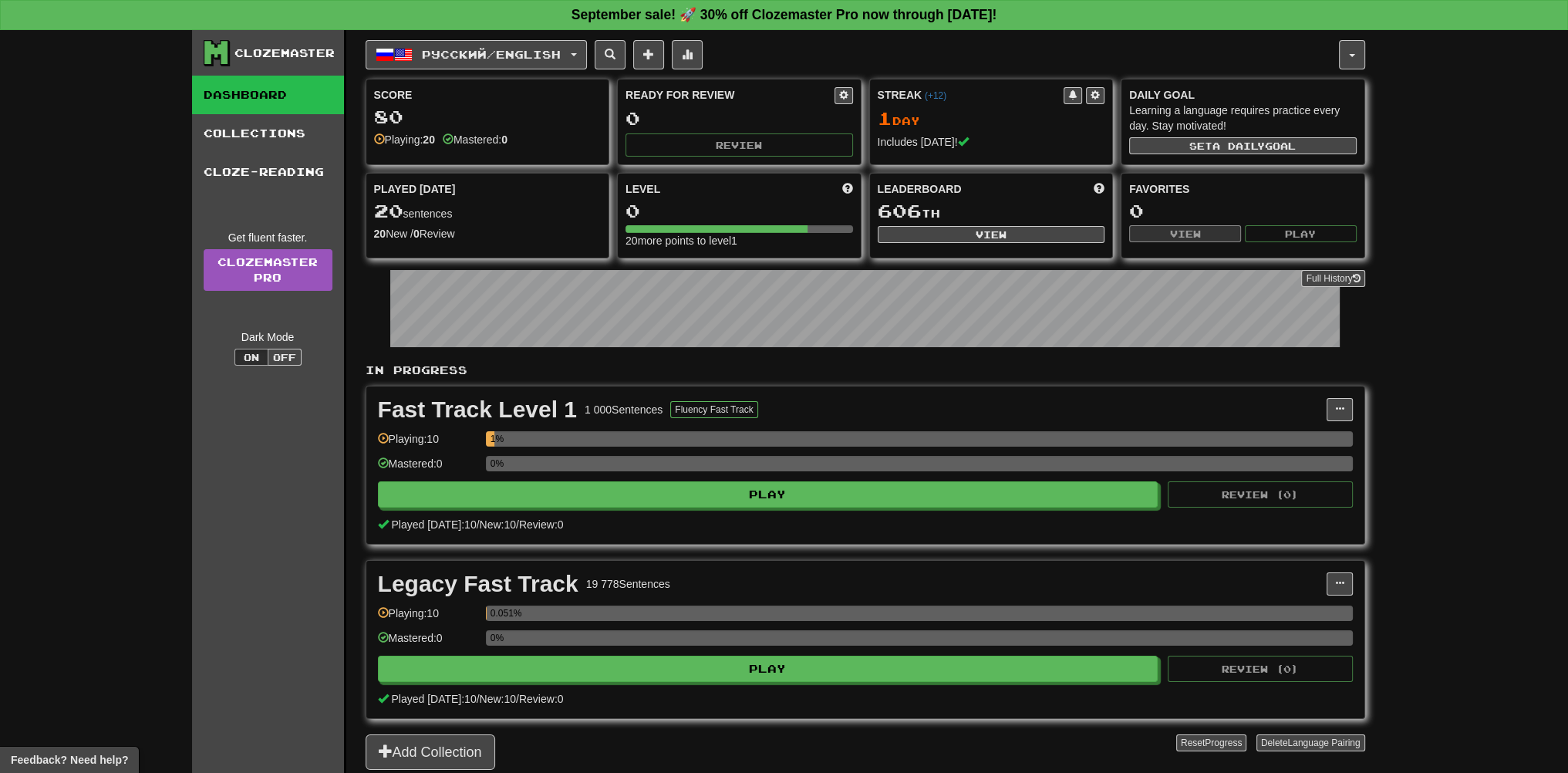
click at [439, 36] on div "Русский / English Polski / English Streak: 0 Review: 10 Points today: 0 Portugu…" at bounding box center [865, 421] width 999 height 782
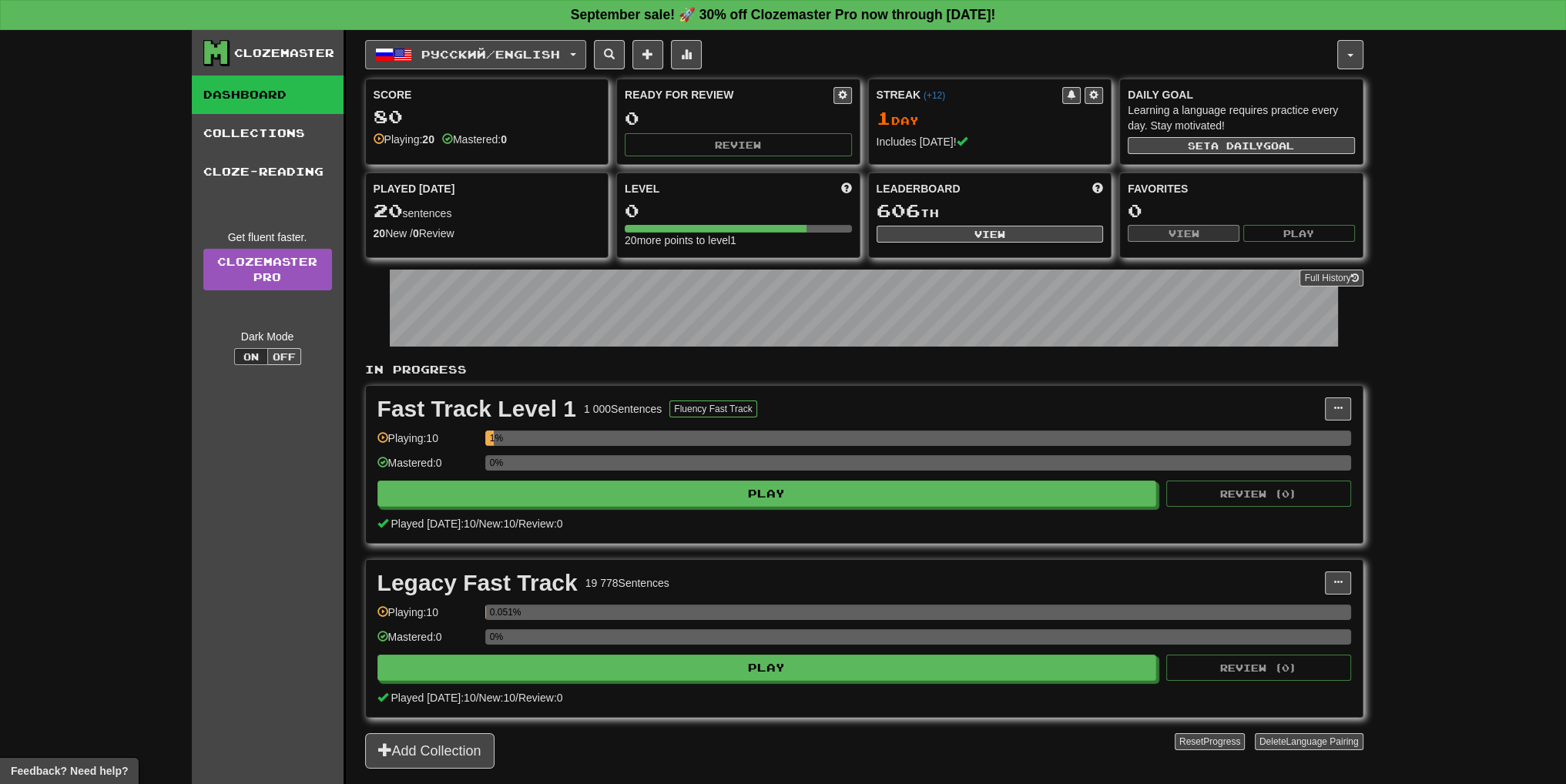
click at [449, 47] on span "Русский / English" at bounding box center [491, 54] width 139 height 13
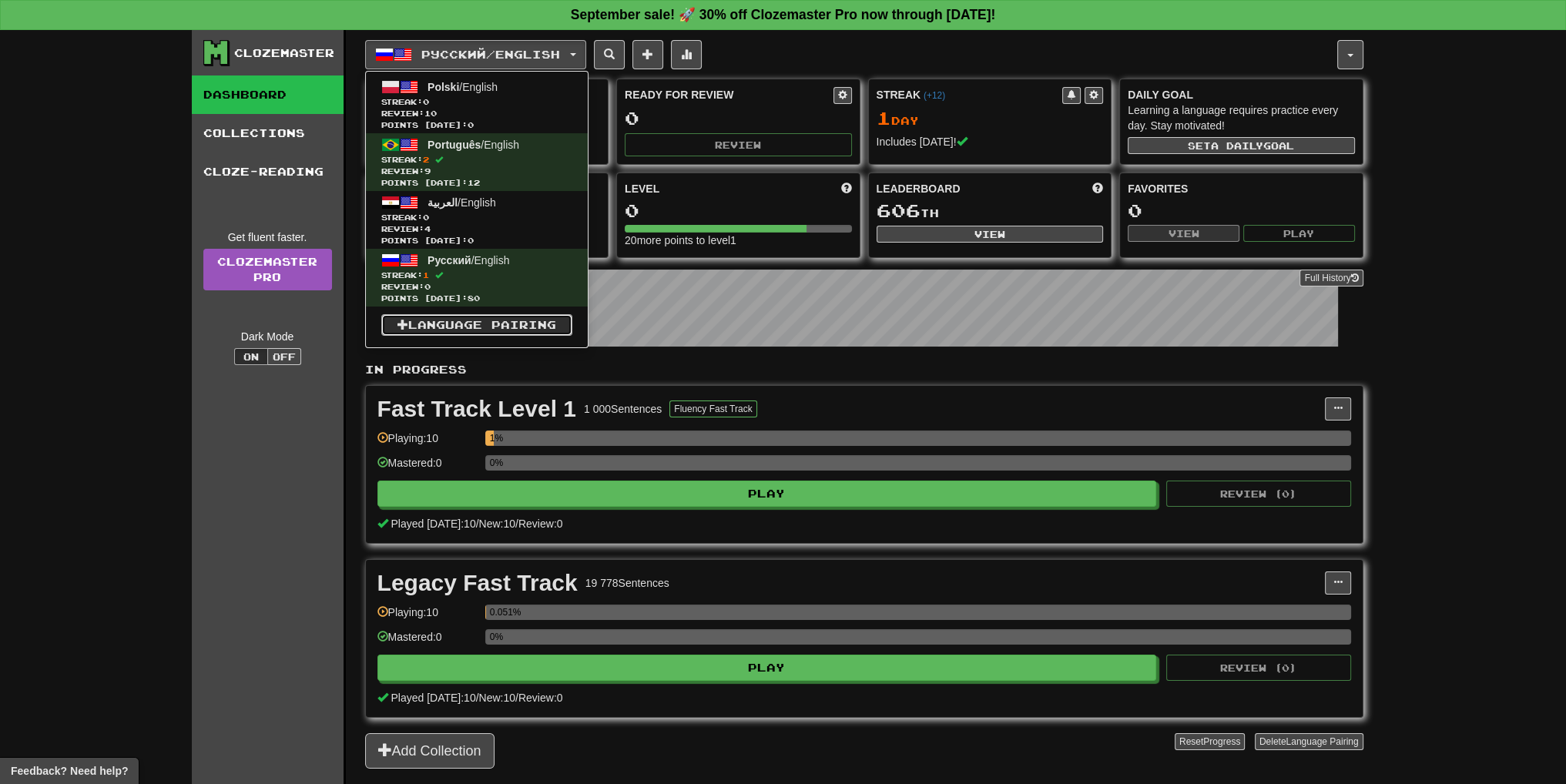
click at [505, 321] on link "Language Pairing" at bounding box center [477, 324] width 191 height 21
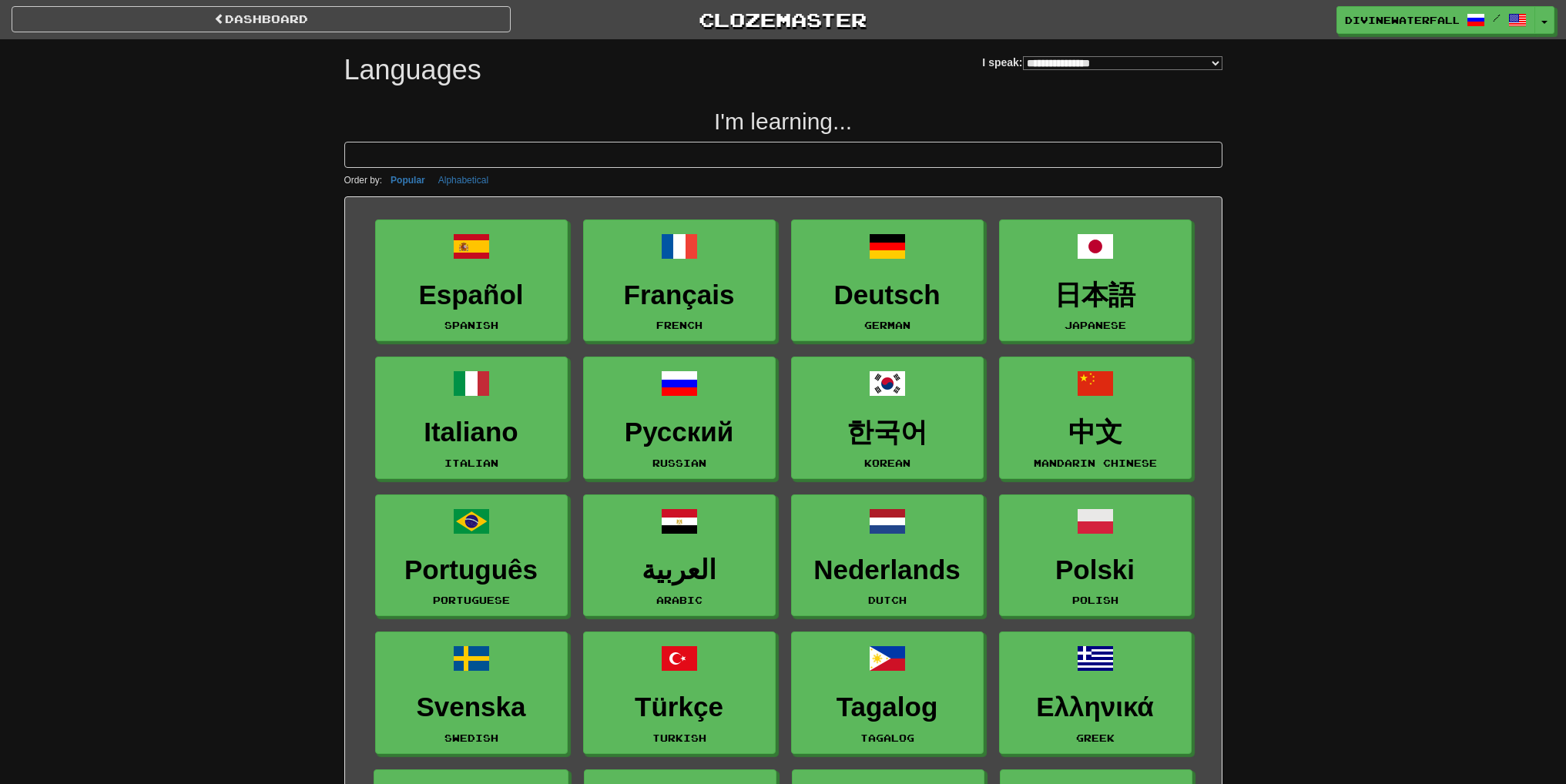
select select "*******"
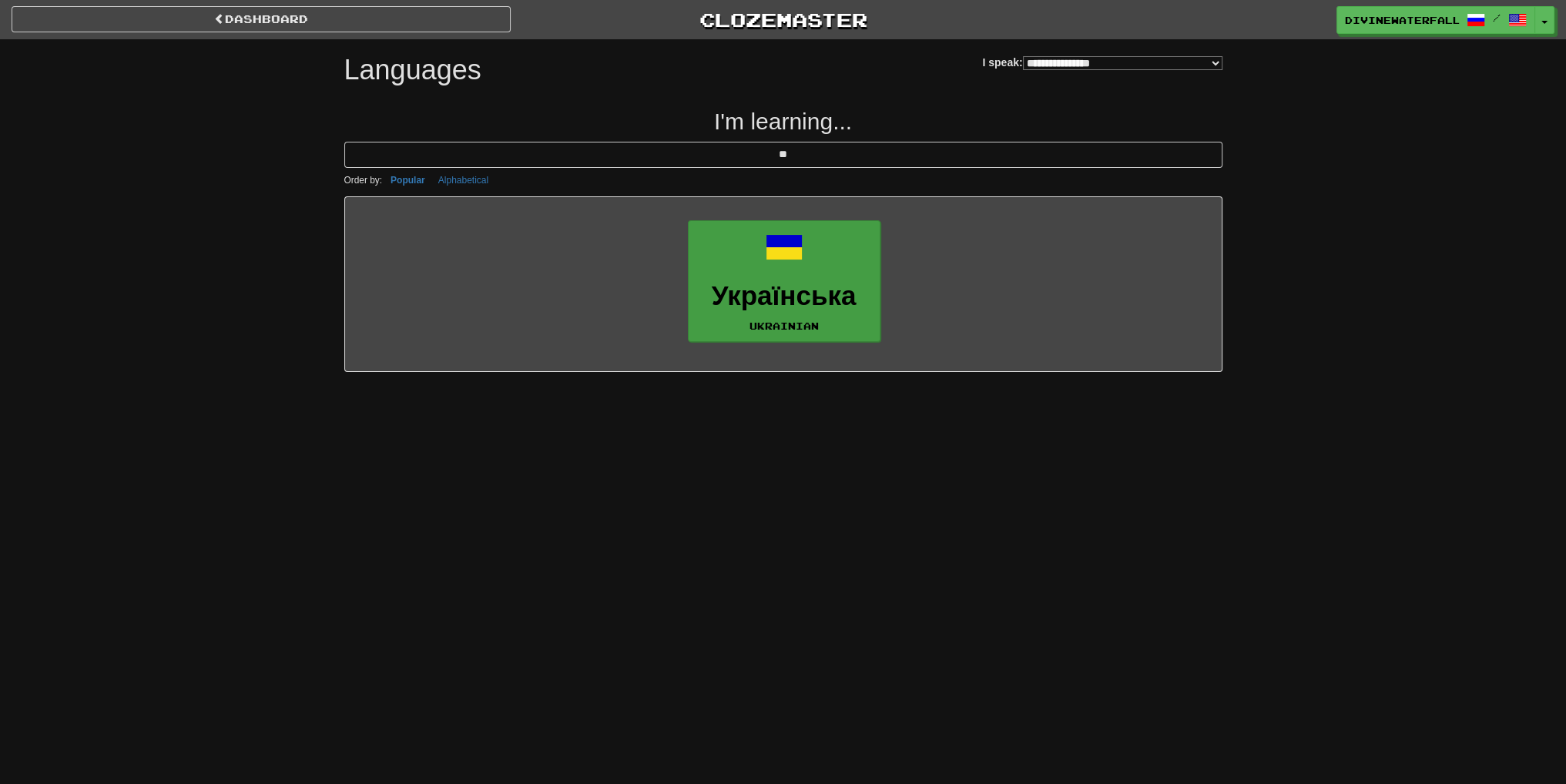
type input "**"
click at [783, 266] on link "Українська Ukrainian" at bounding box center [784, 281] width 193 height 122
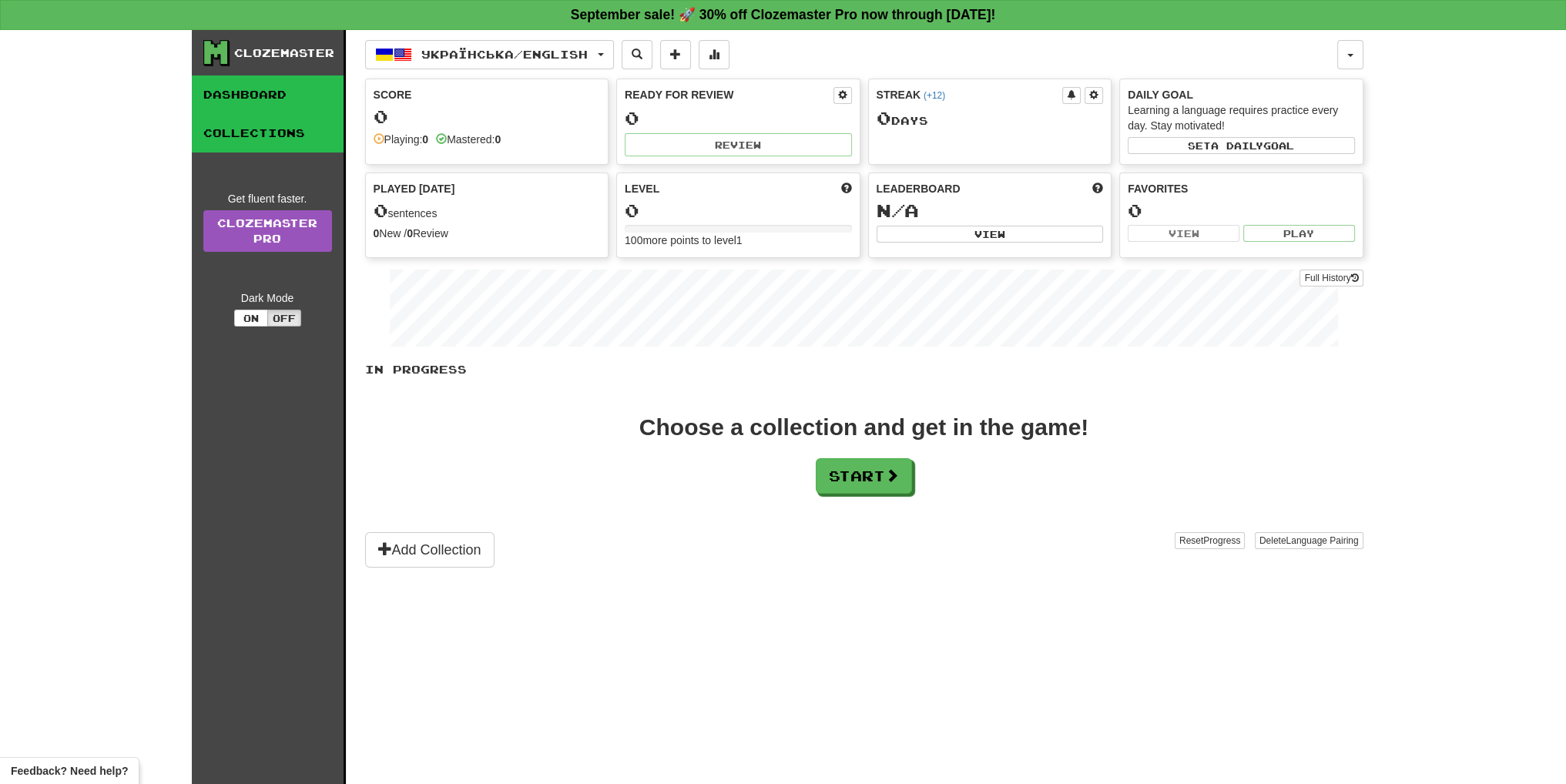
click at [279, 135] on link "Collections" at bounding box center [268, 133] width 152 height 39
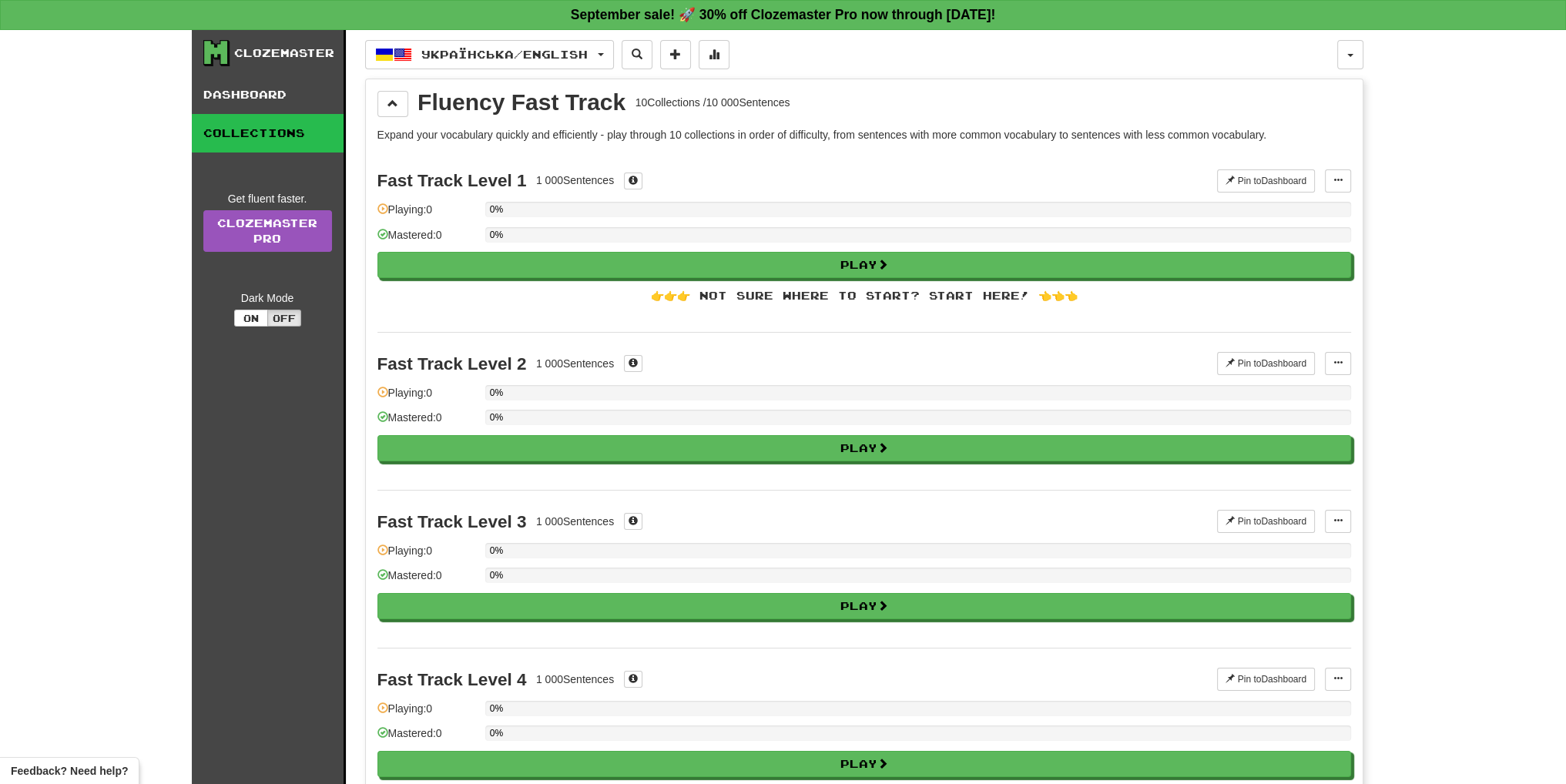
click at [410, 103] on div "Fluency Fast Track 10 Collections / 10 000 Sentences" at bounding box center [864, 103] width 974 height 26
click at [657, 296] on div "👉👉👉 Not sure where to start? Start here! 👈👈👈" at bounding box center [864, 296] width 974 height 16
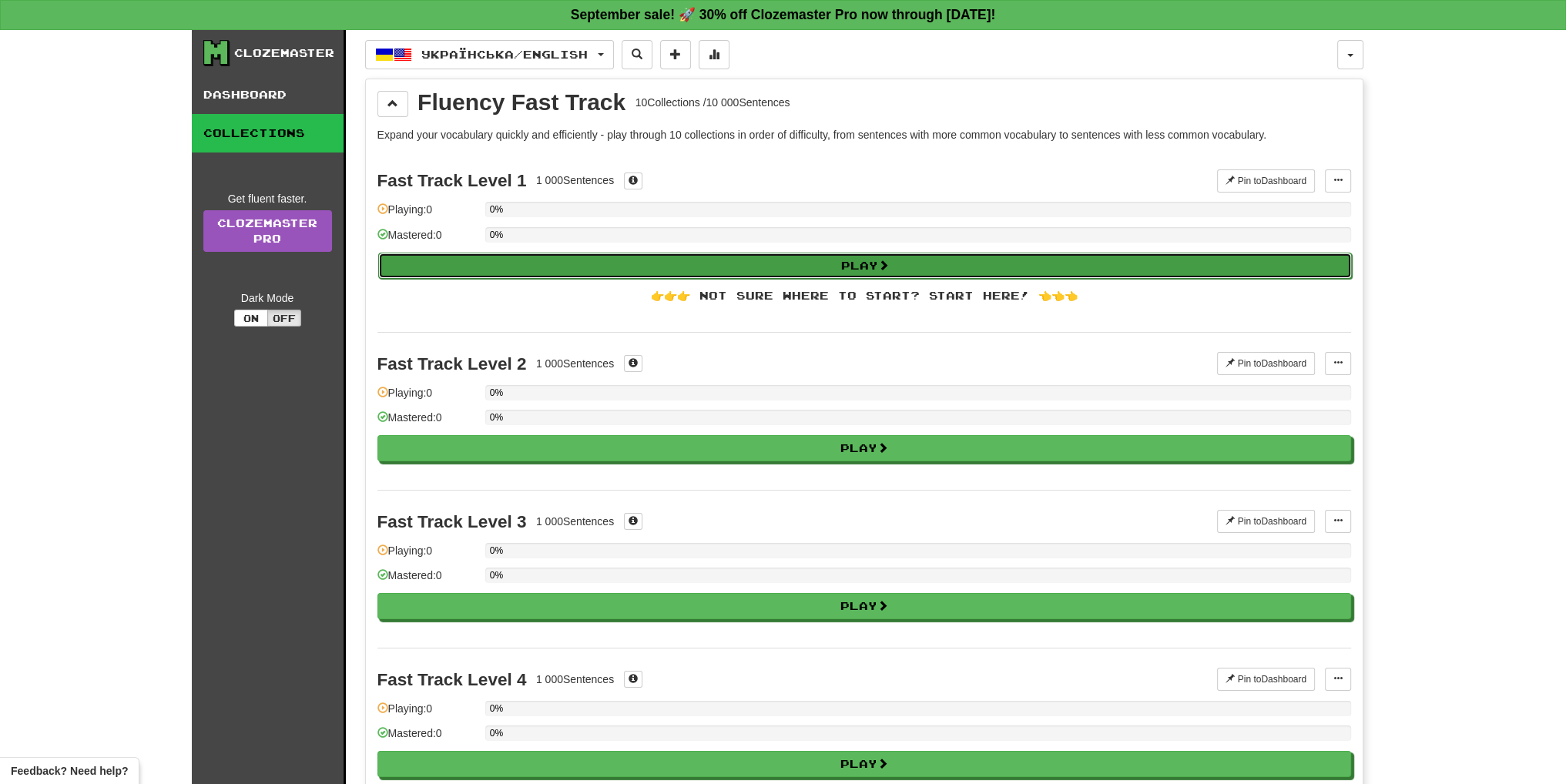
click at [684, 274] on button "Play" at bounding box center [865, 265] width 974 height 26
select select "**"
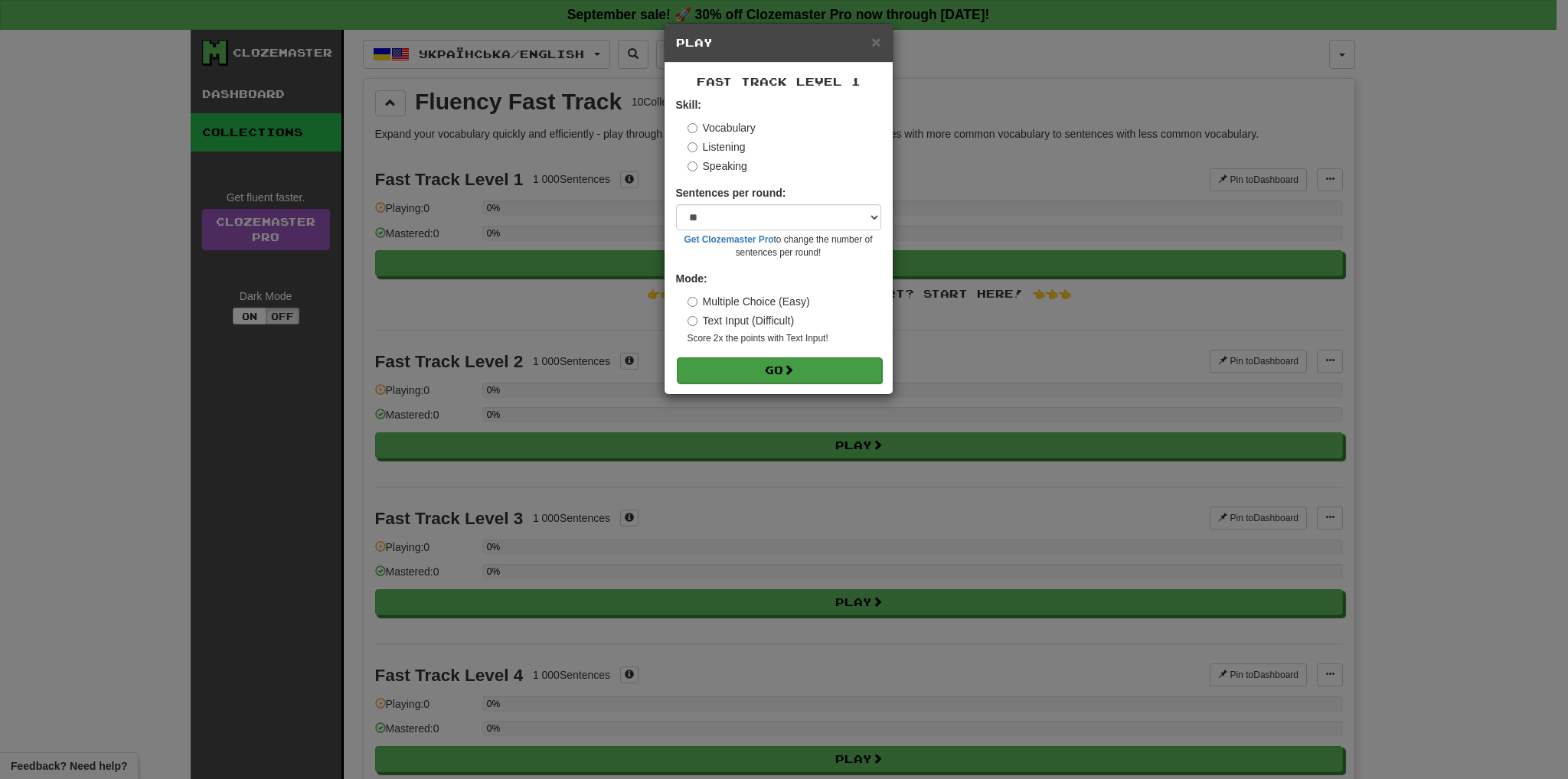
drag, startPoint x: 789, startPoint y: 338, endPoint x: 802, endPoint y: 368, distance: 32.7
click at [789, 344] on small "Score 2x the points with Text Input !" at bounding box center [784, 338] width 194 height 13
click at [802, 369] on button "Go" at bounding box center [779, 370] width 205 height 26
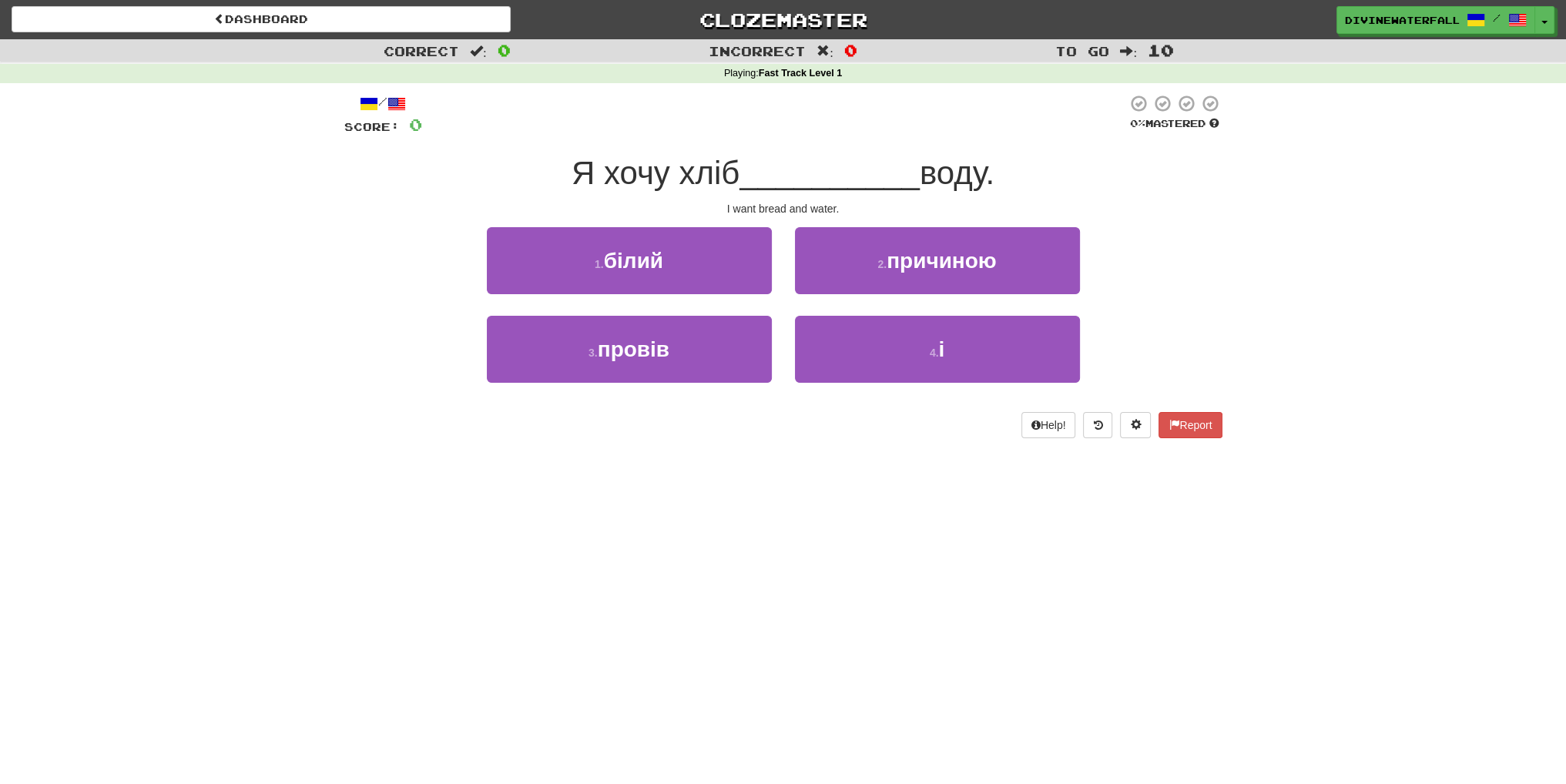
click at [981, 384] on div "4 . і" at bounding box center [937, 360] width 308 height 88
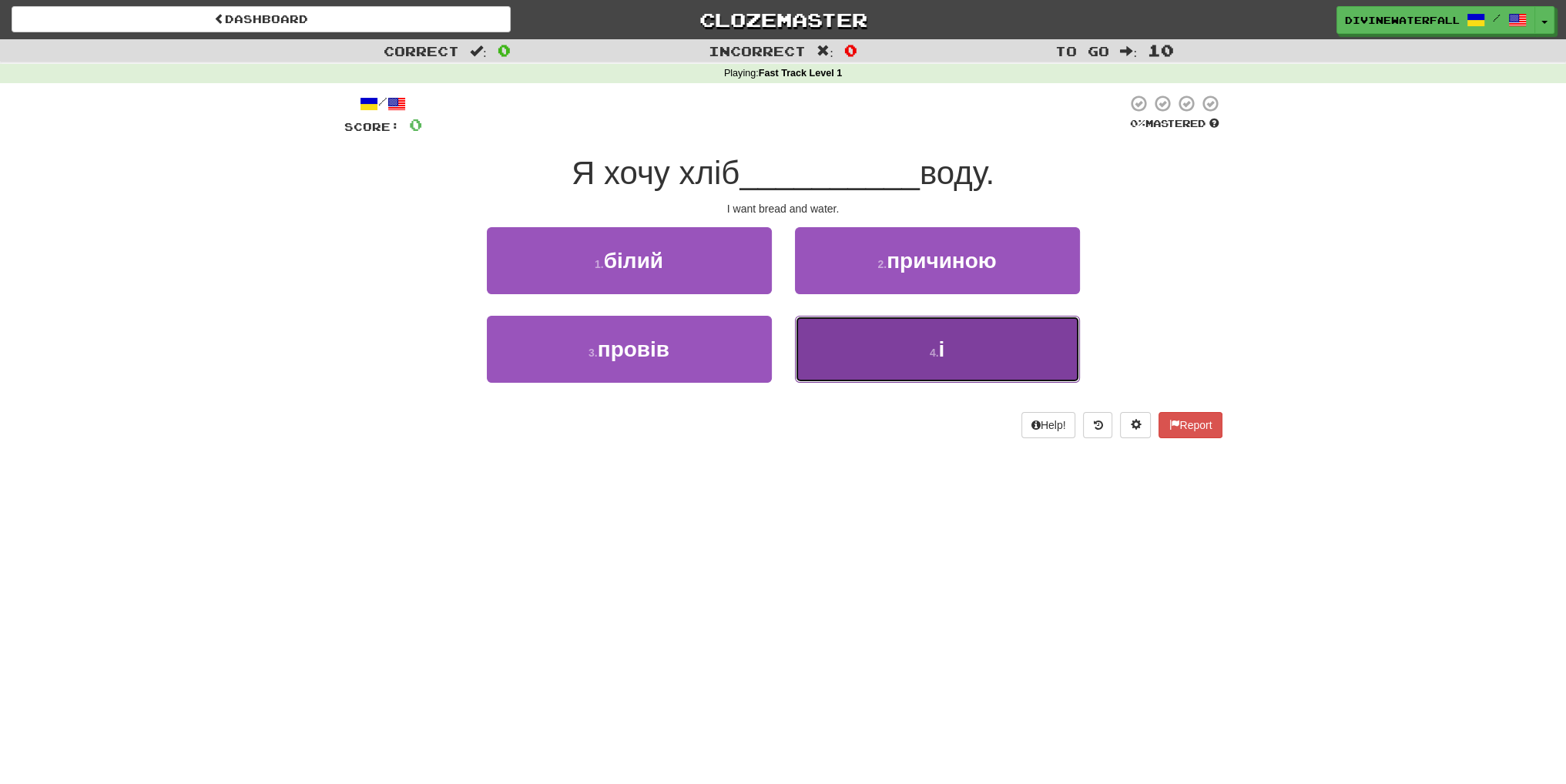
click at [969, 373] on button "4 . і" at bounding box center [937, 349] width 285 height 67
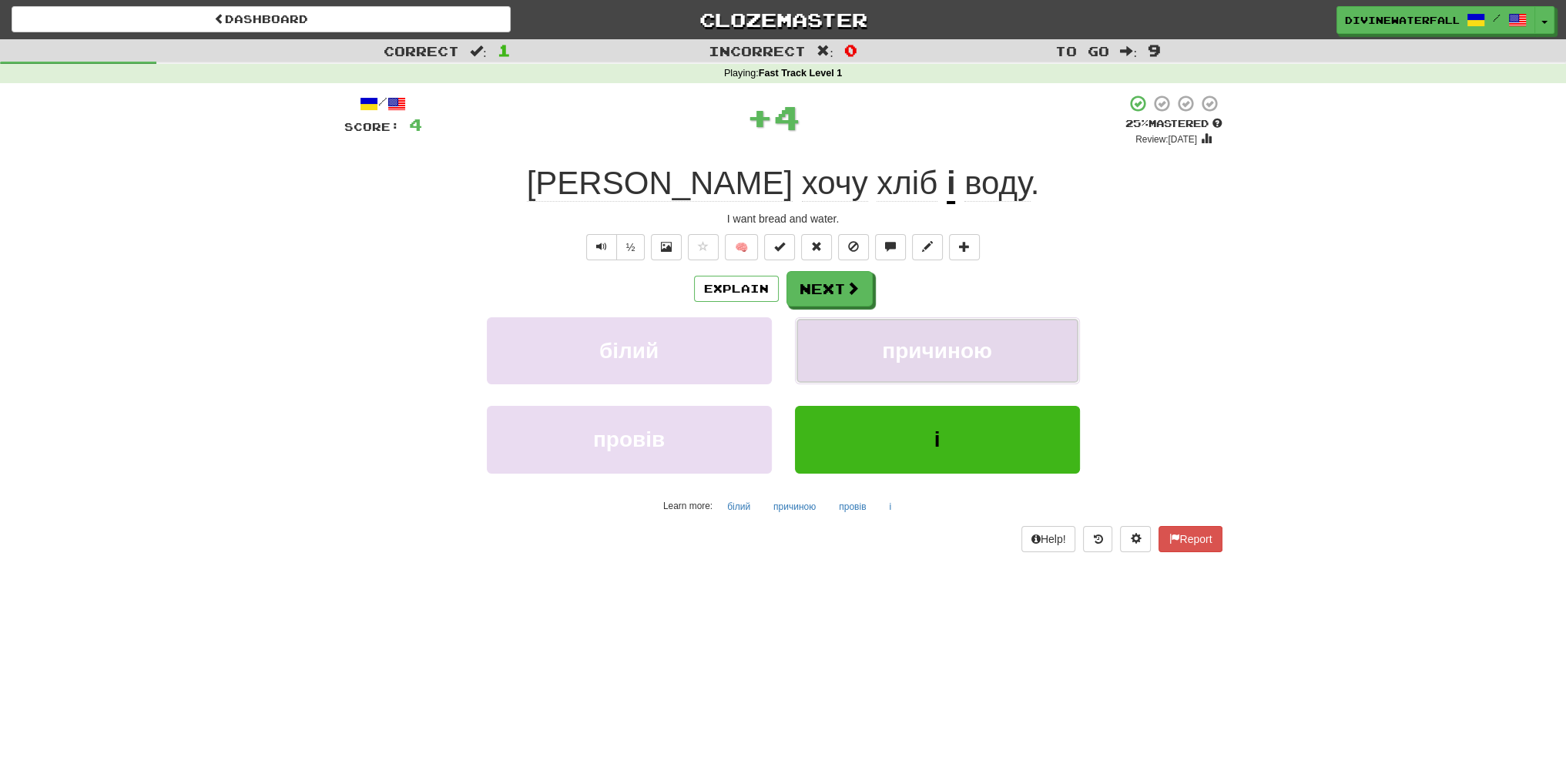
click at [956, 361] on span "причиною" at bounding box center [937, 351] width 110 height 24
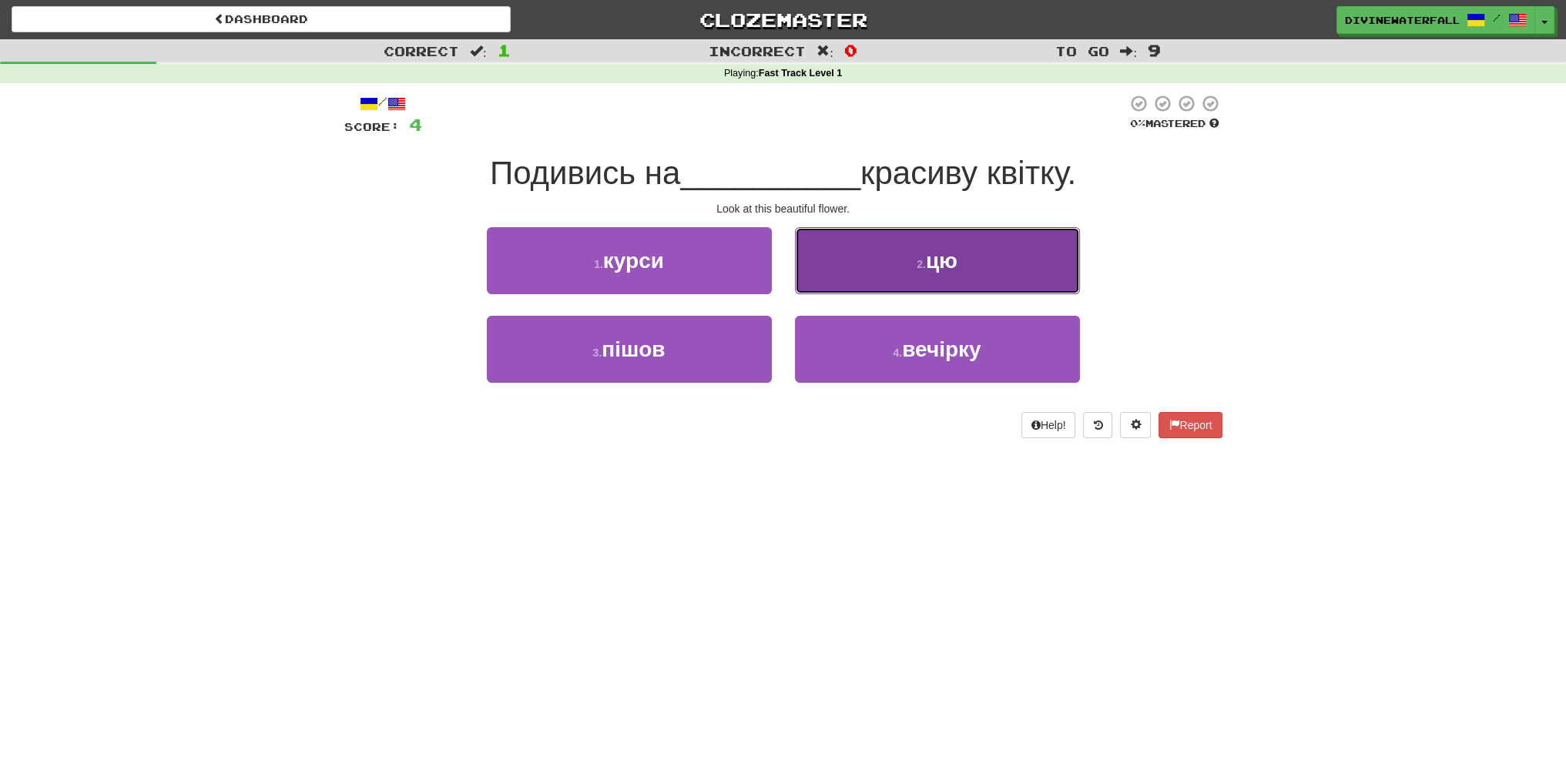
click at [851, 279] on button "2 . цю" at bounding box center [937, 261] width 285 height 67
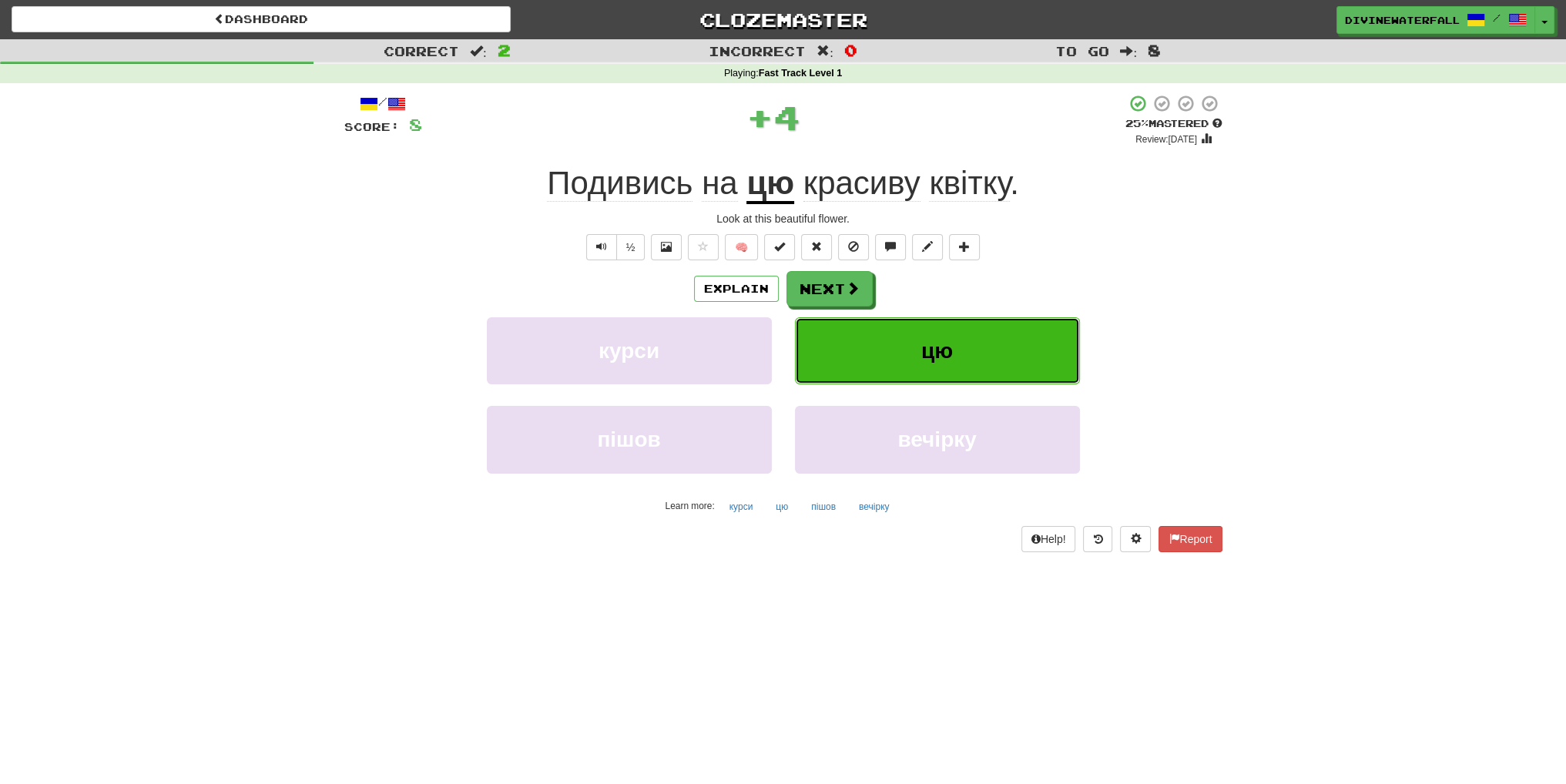
click at [967, 359] on button "цю" at bounding box center [937, 351] width 285 height 67
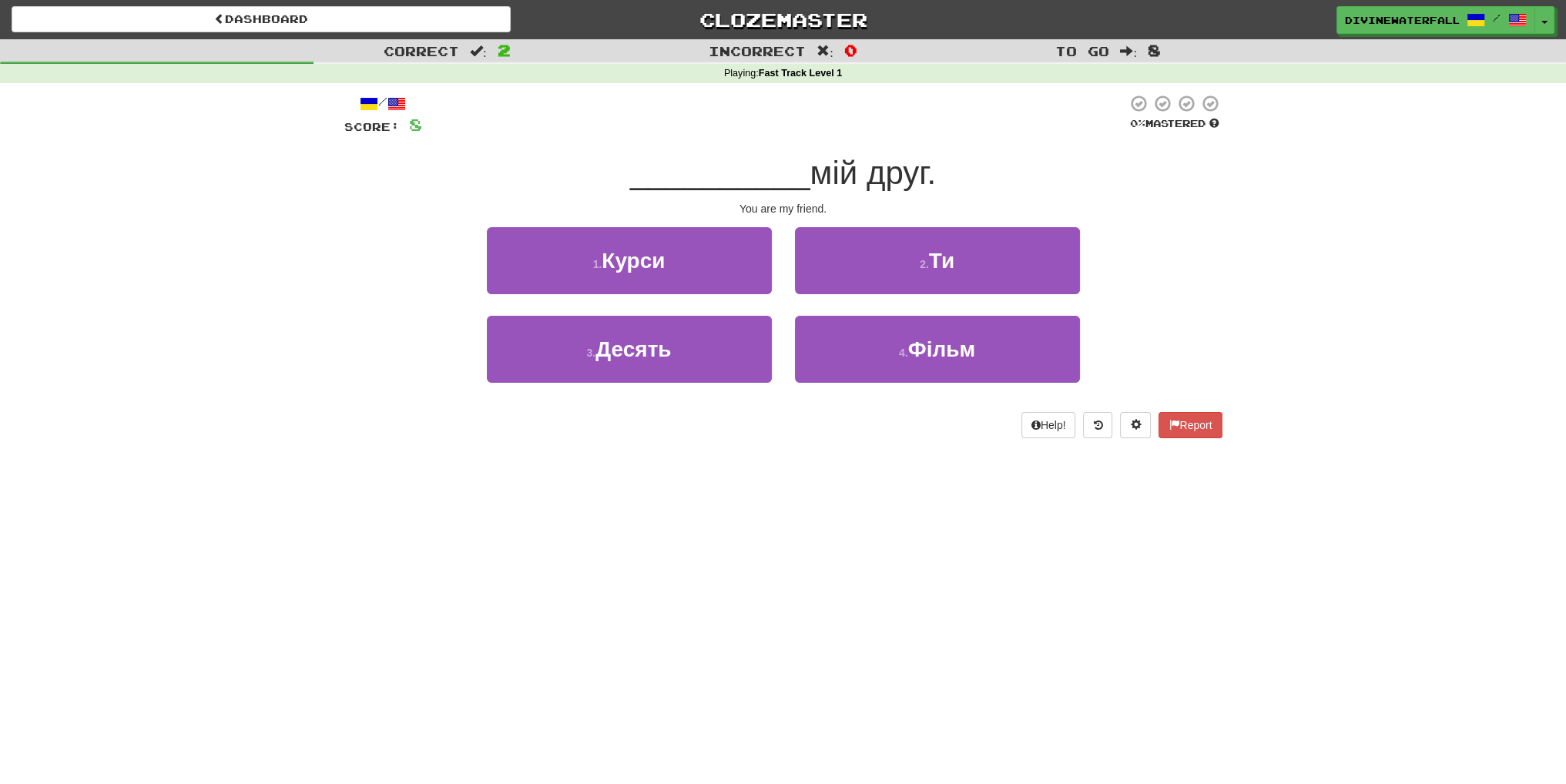
click at [874, 294] on div "2 . Ти" at bounding box center [937, 272] width 308 height 88
click at [888, 294] on div "2 . Ти" at bounding box center [937, 272] width 308 height 88
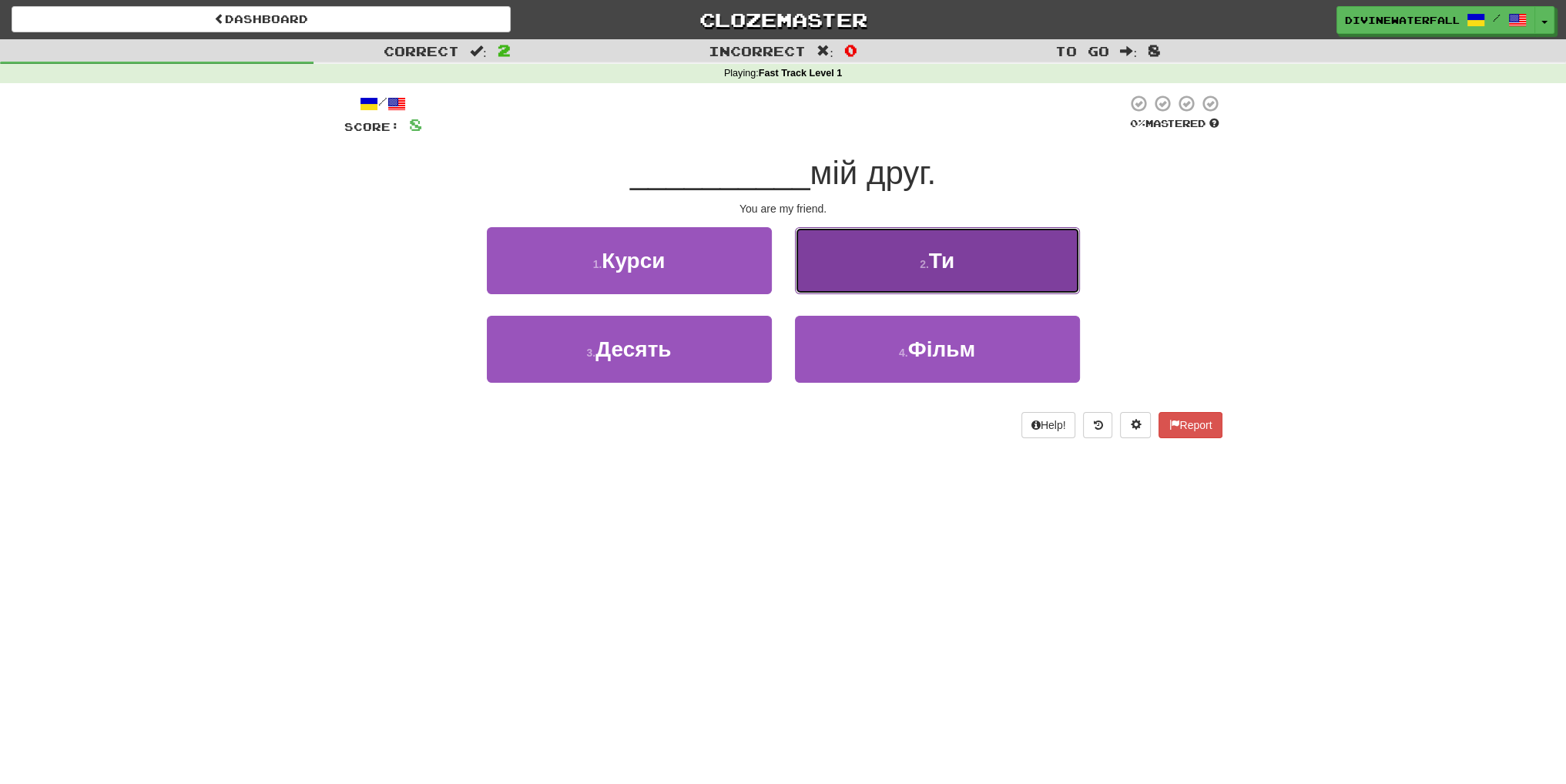
click at [904, 272] on button "2 . Ти" at bounding box center [937, 261] width 285 height 67
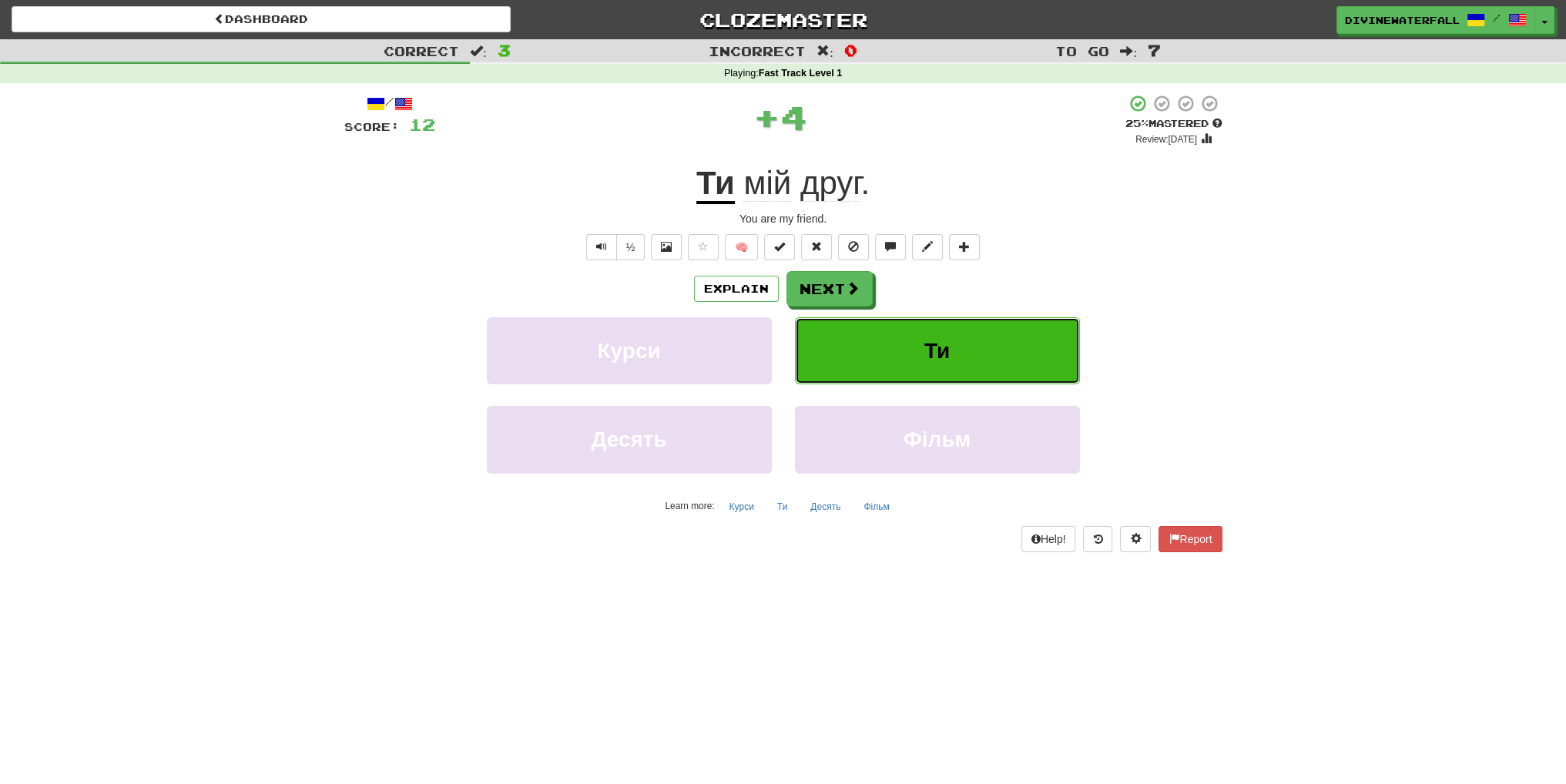
click at [897, 339] on button "Ти" at bounding box center [937, 351] width 285 height 67
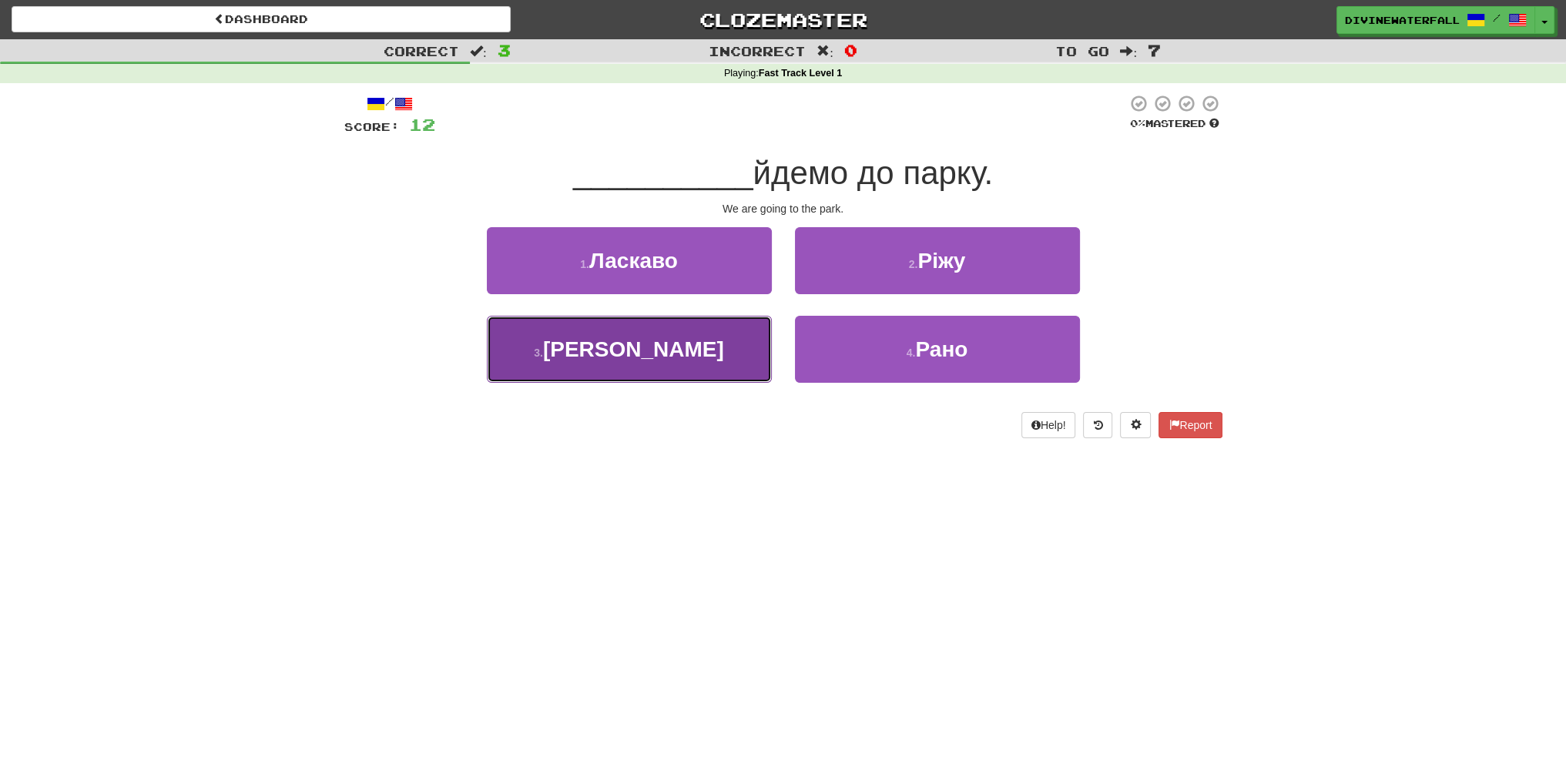
click at [713, 344] on button "3 . Ми" at bounding box center [629, 349] width 285 height 67
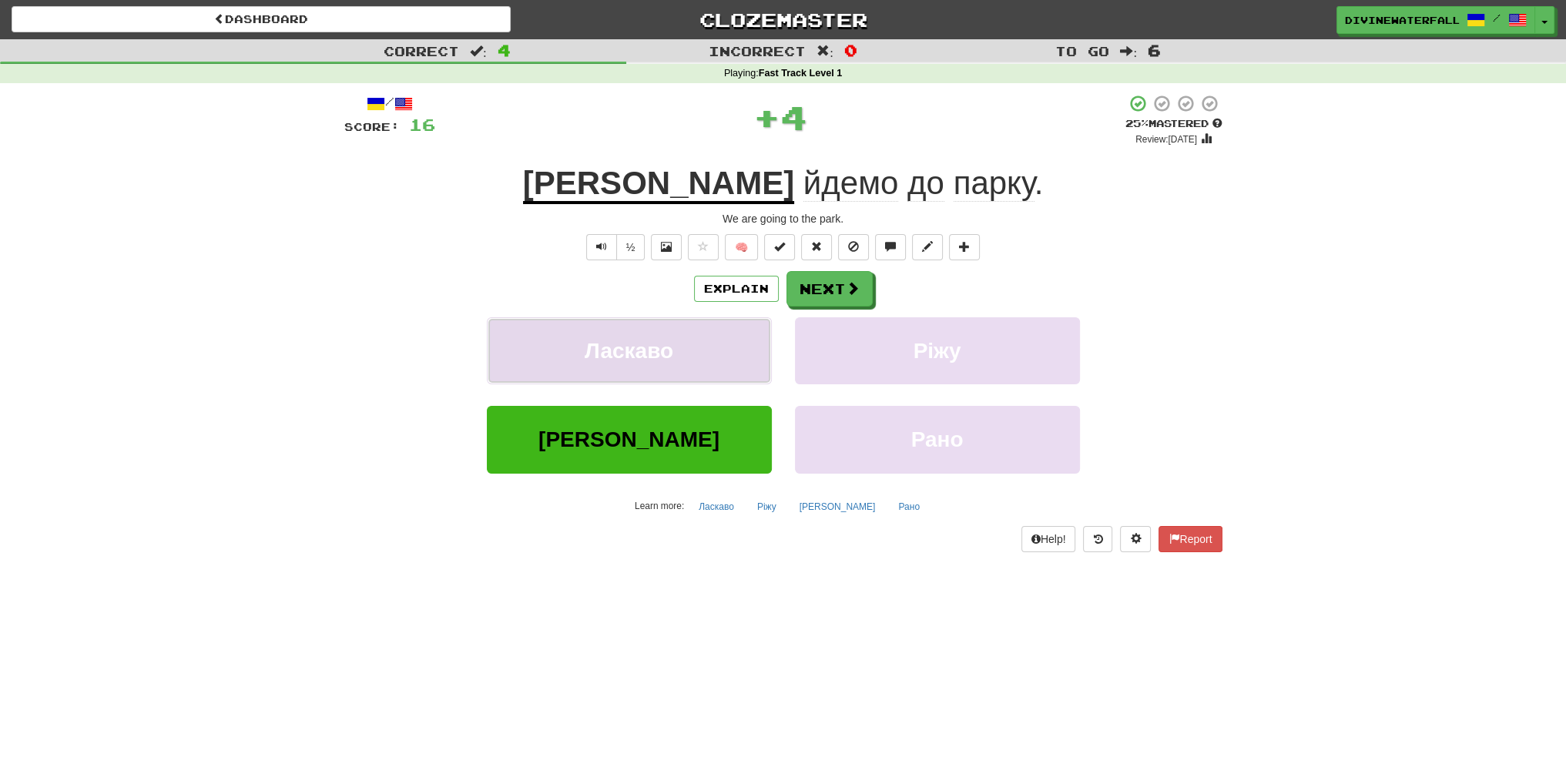
click at [697, 331] on button "Ласкаво" at bounding box center [629, 351] width 285 height 67
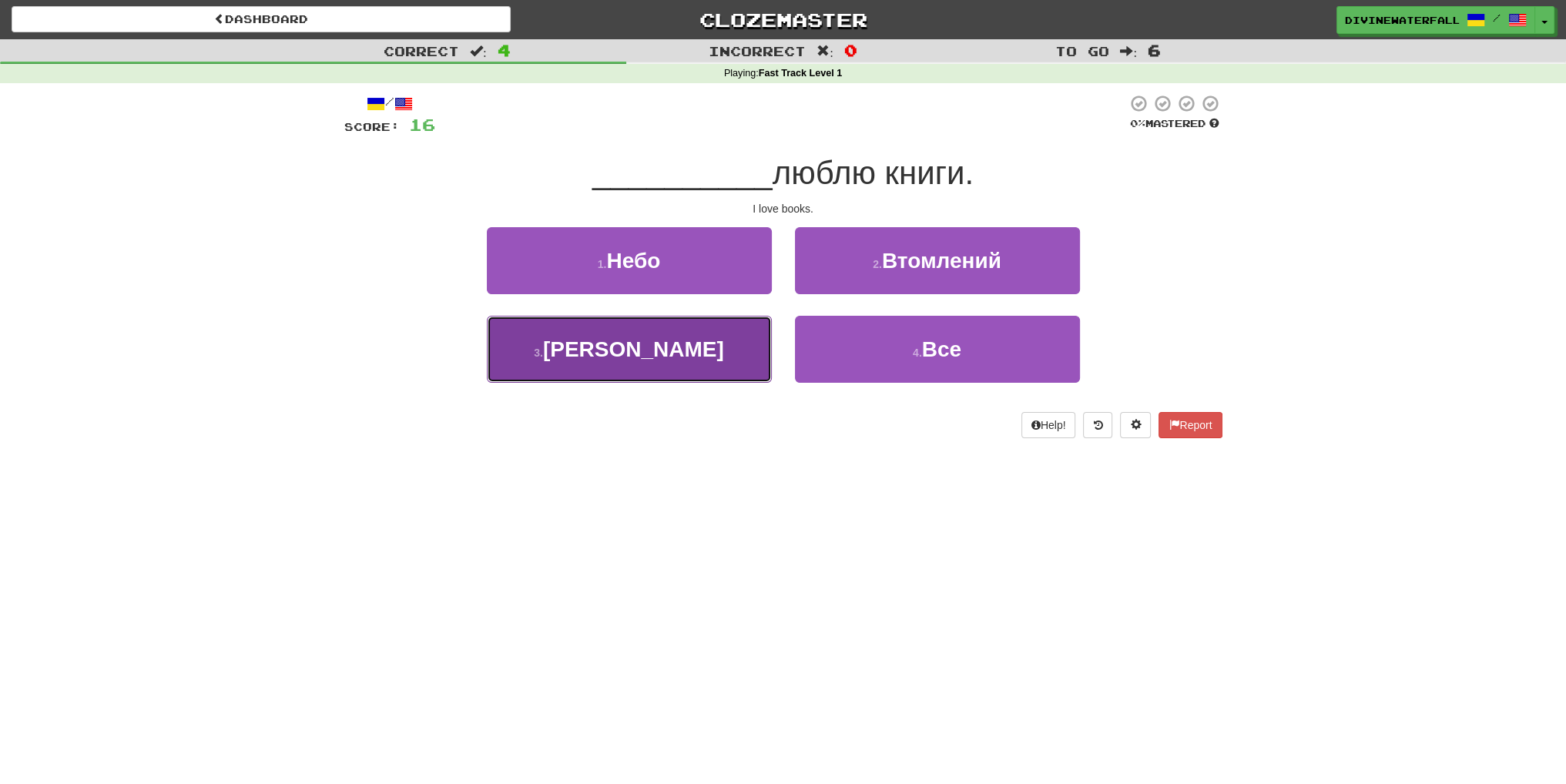
click at [700, 362] on button "3 . Я" at bounding box center [629, 349] width 285 height 67
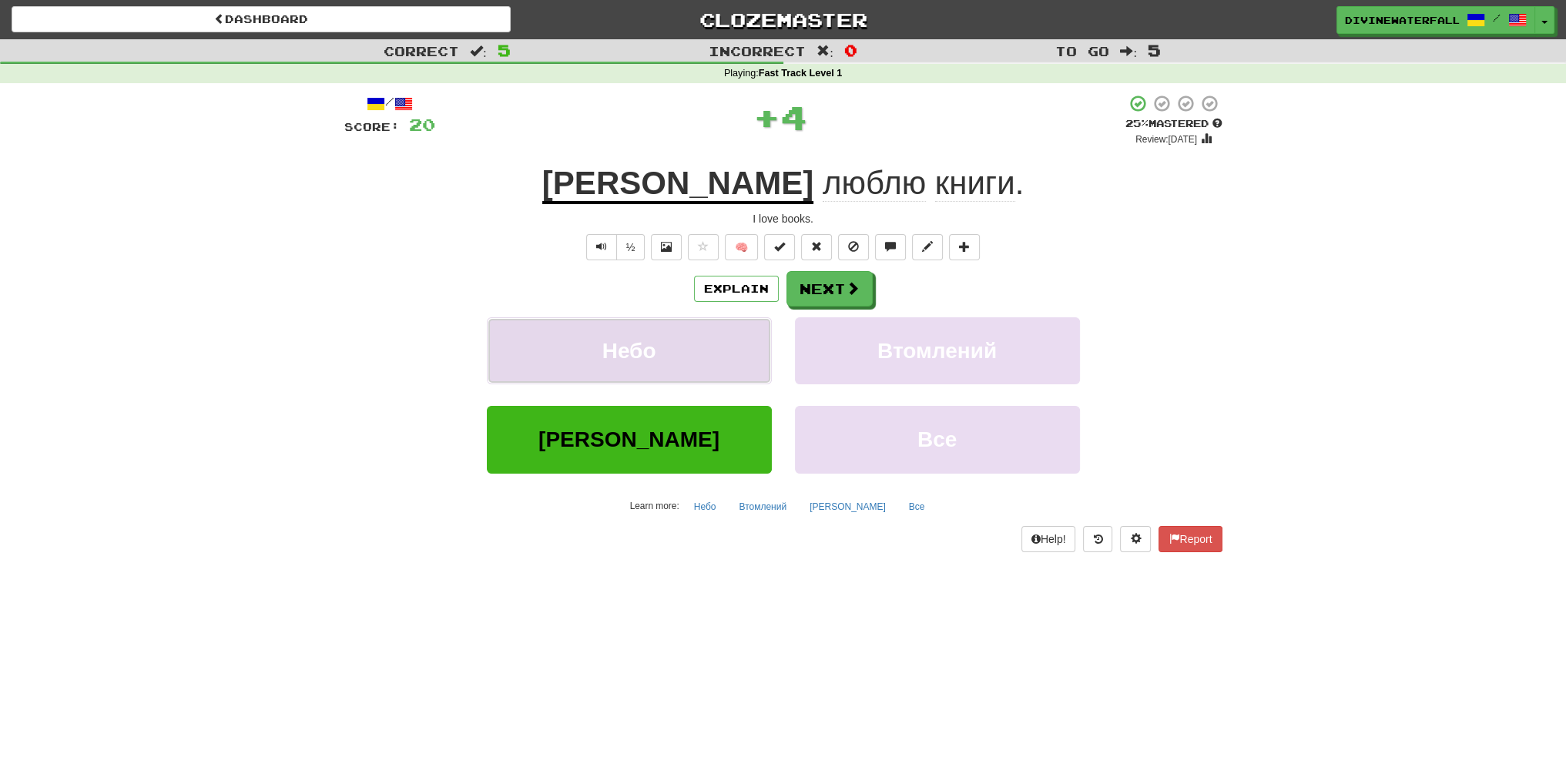
click at [724, 328] on button "Небо" at bounding box center [629, 351] width 285 height 67
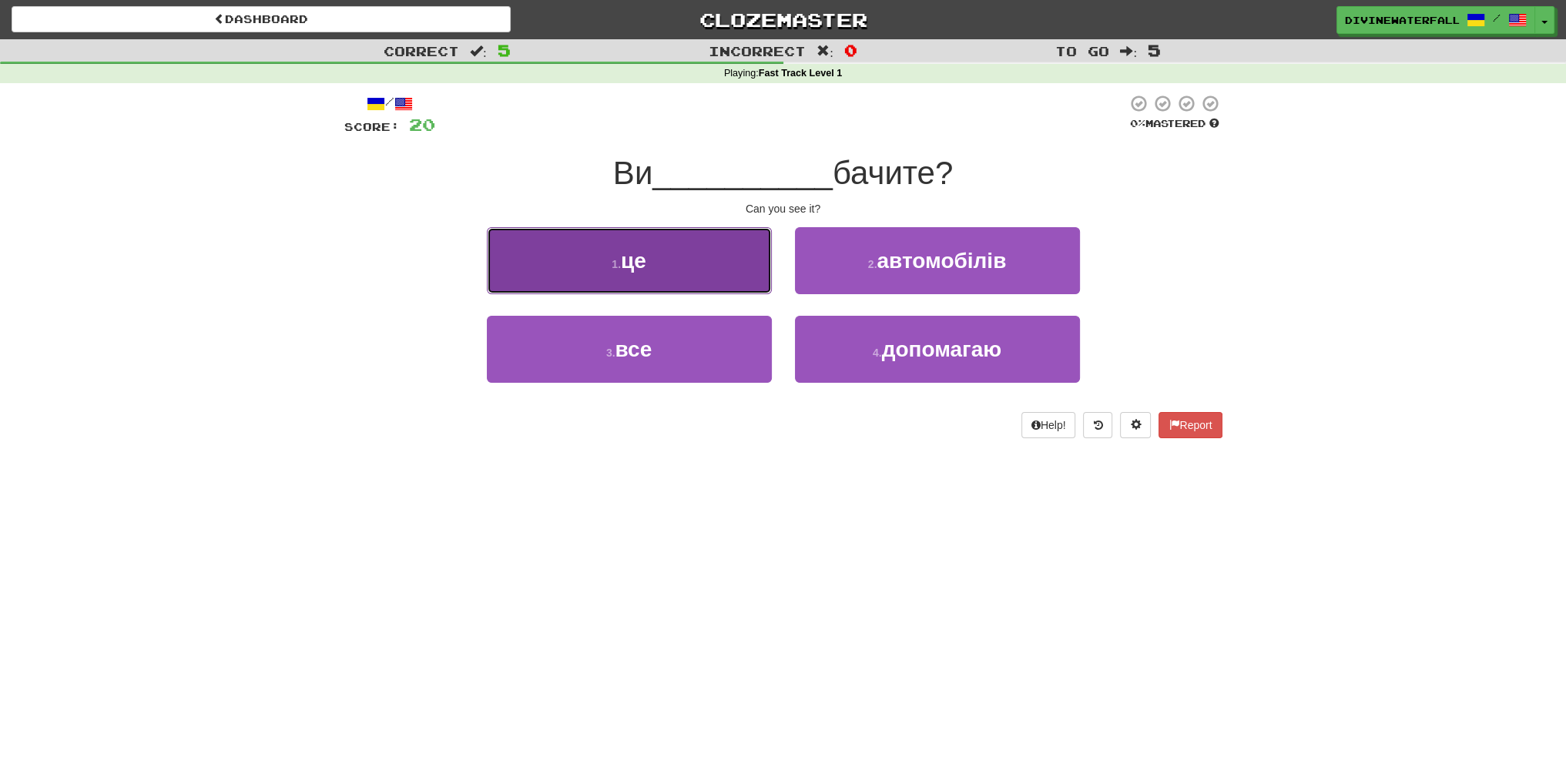
click at [675, 263] on button "1 . це" at bounding box center [629, 261] width 285 height 67
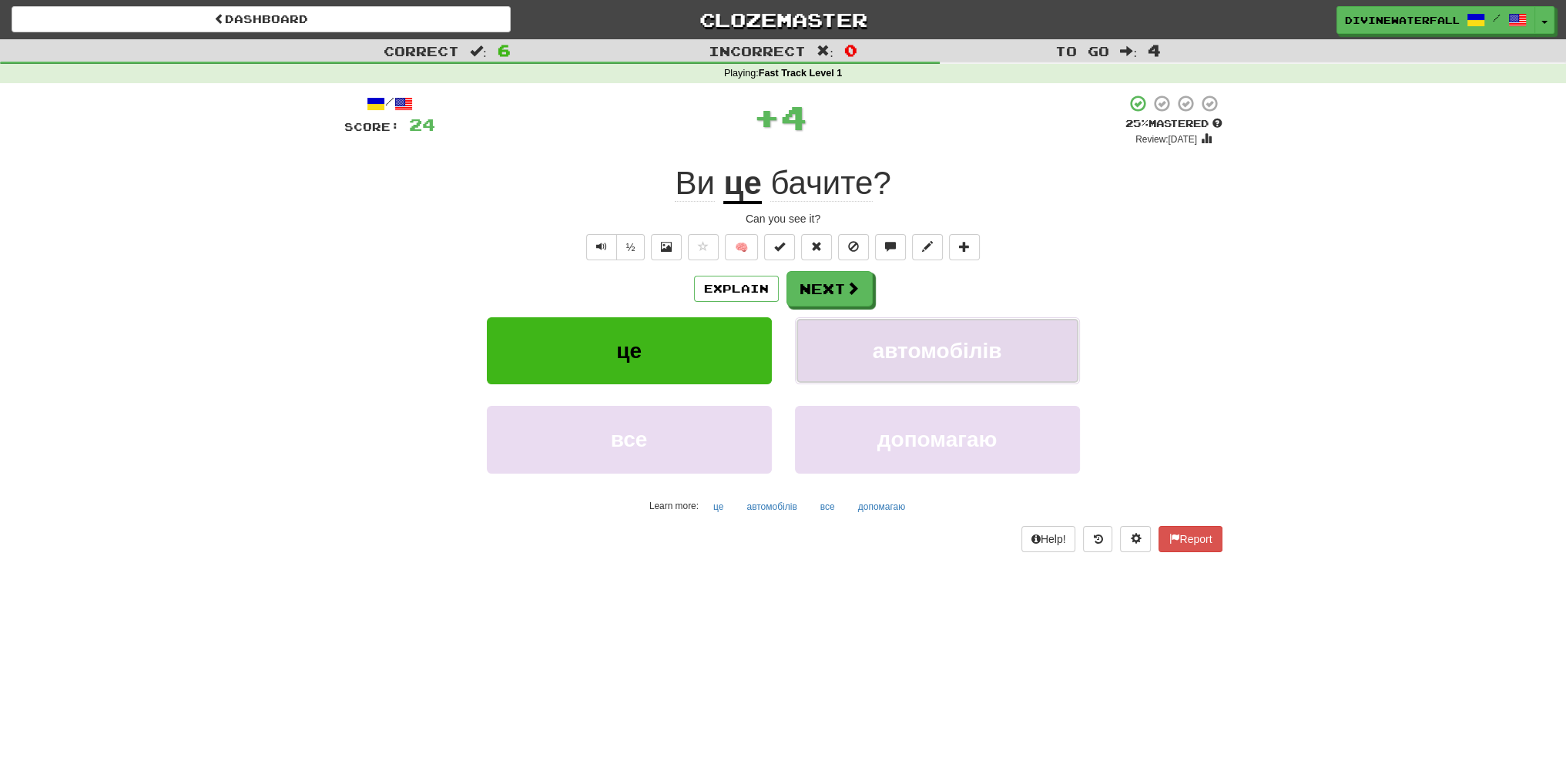
click at [918, 348] on span "автомобілів" at bounding box center [937, 351] width 130 height 24
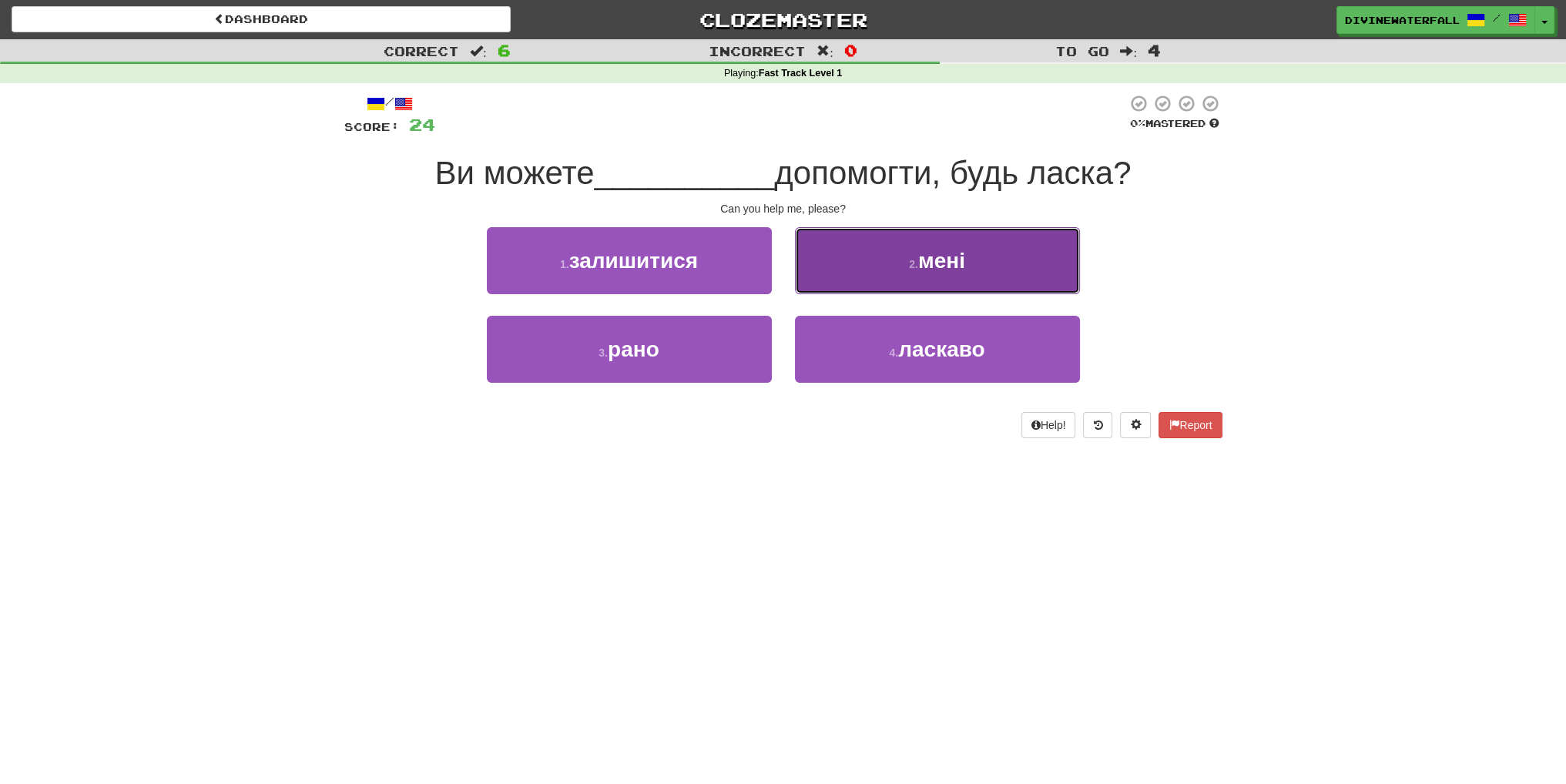
click at [937, 281] on button "2 . мені" at bounding box center [937, 261] width 285 height 67
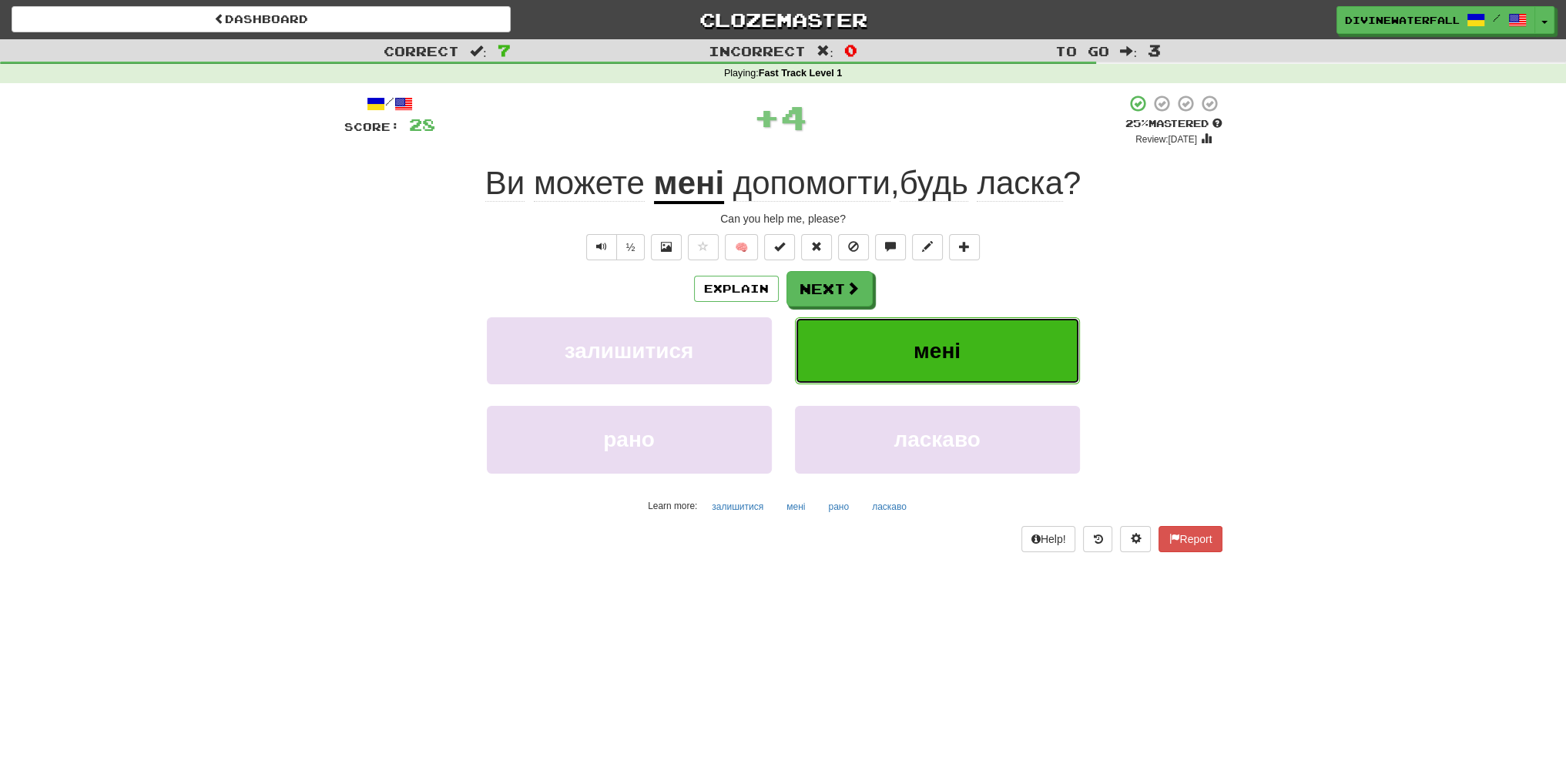
click at [953, 354] on span "мені" at bounding box center [937, 351] width 47 height 24
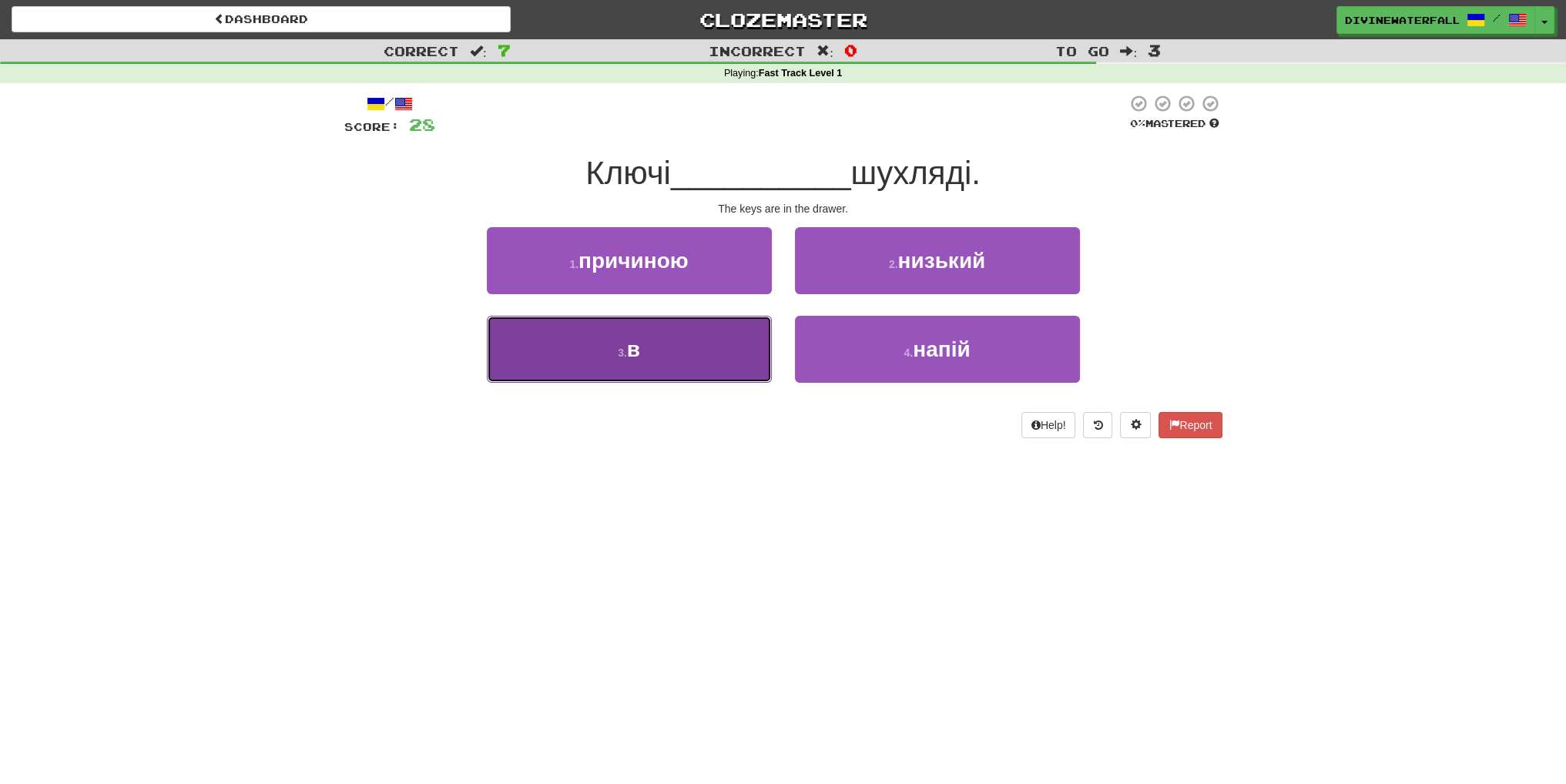
click at [686, 336] on button "3 . в" at bounding box center [629, 349] width 285 height 67
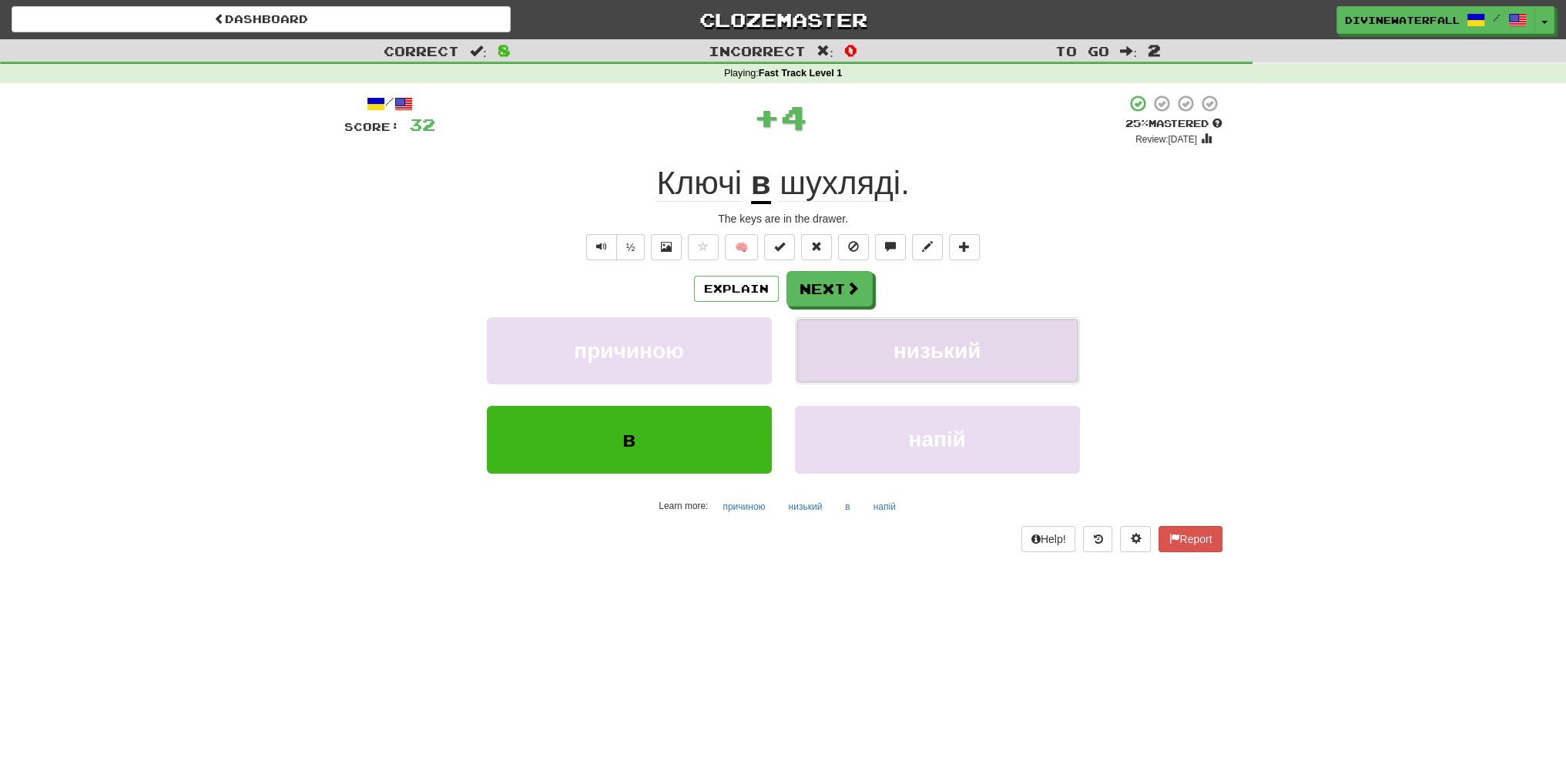
click at [878, 379] on button "низький" at bounding box center [937, 351] width 285 height 67
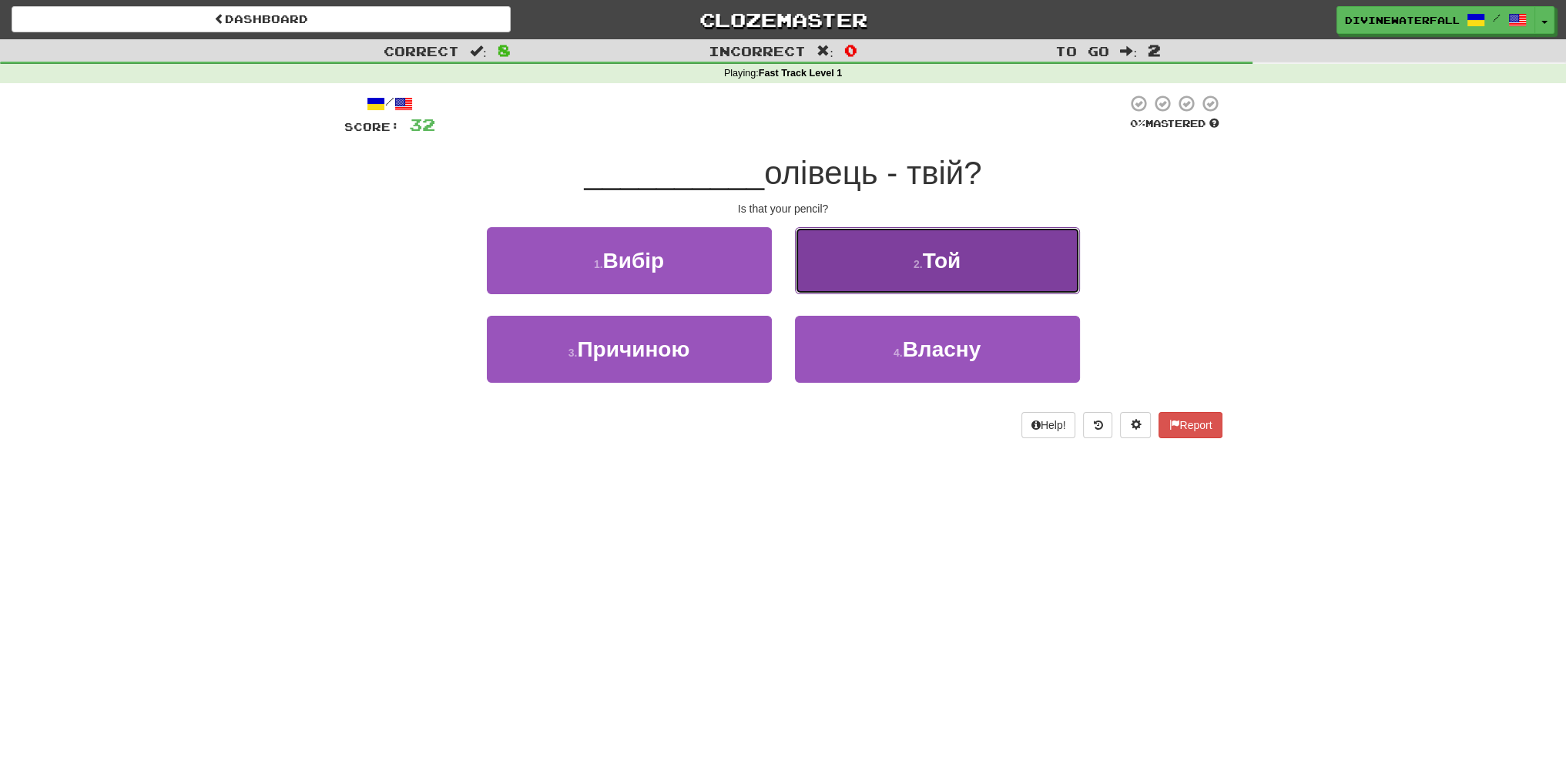
click at [844, 287] on button "2 . Той" at bounding box center [937, 261] width 285 height 67
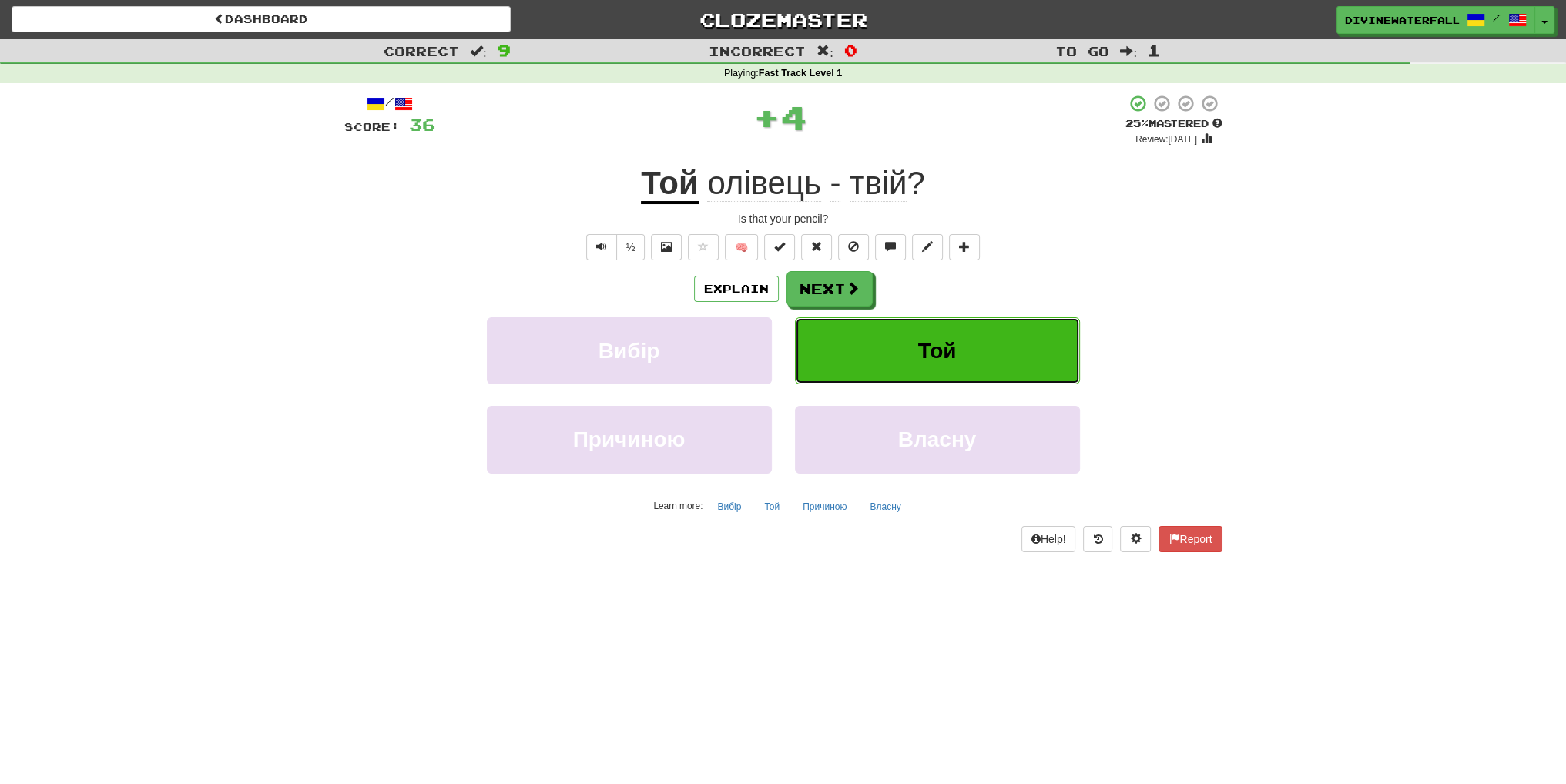
click at [866, 361] on button "Той" at bounding box center [937, 351] width 285 height 67
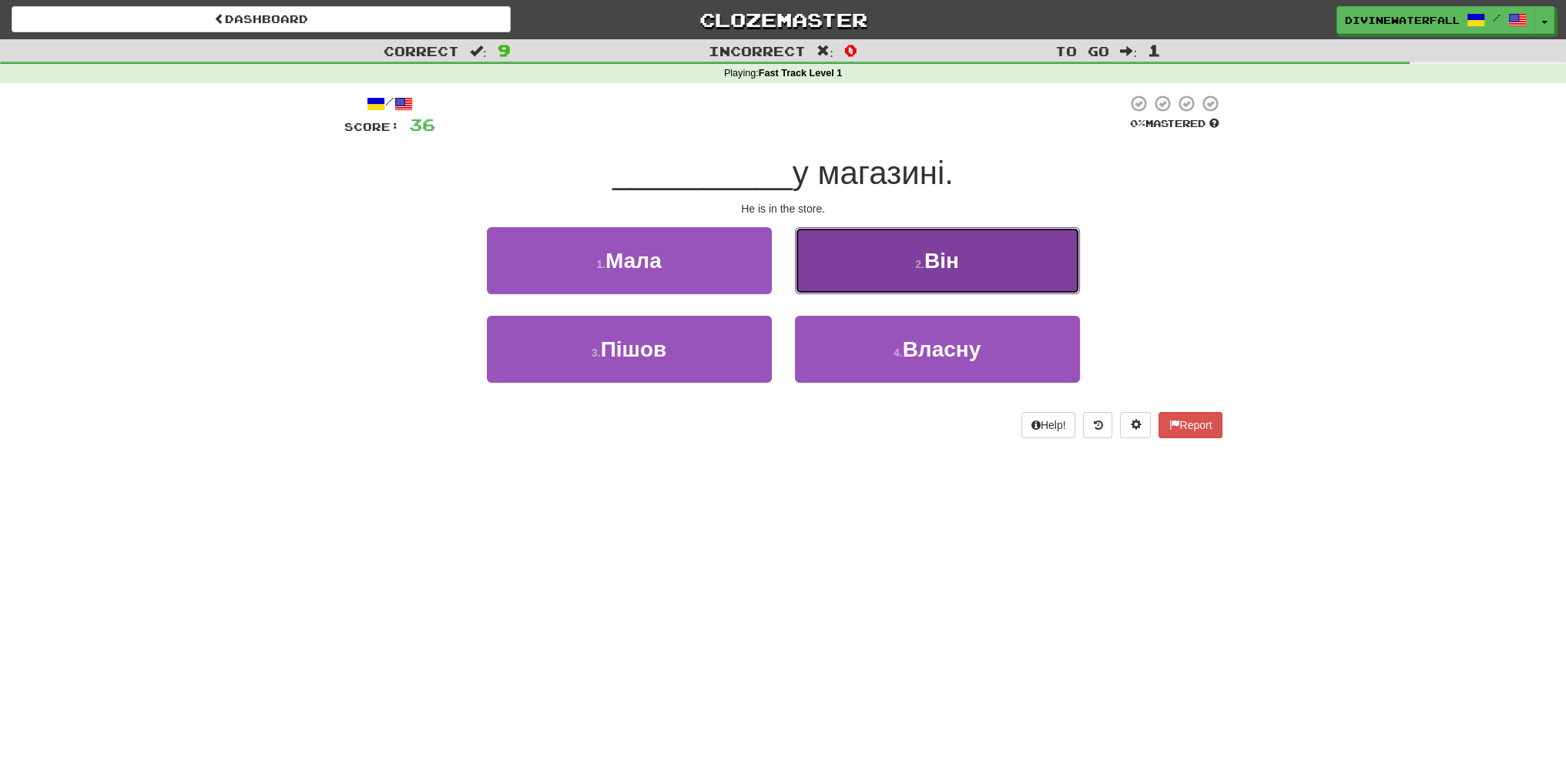
click at [850, 279] on button "2 . Він" at bounding box center [937, 261] width 285 height 67
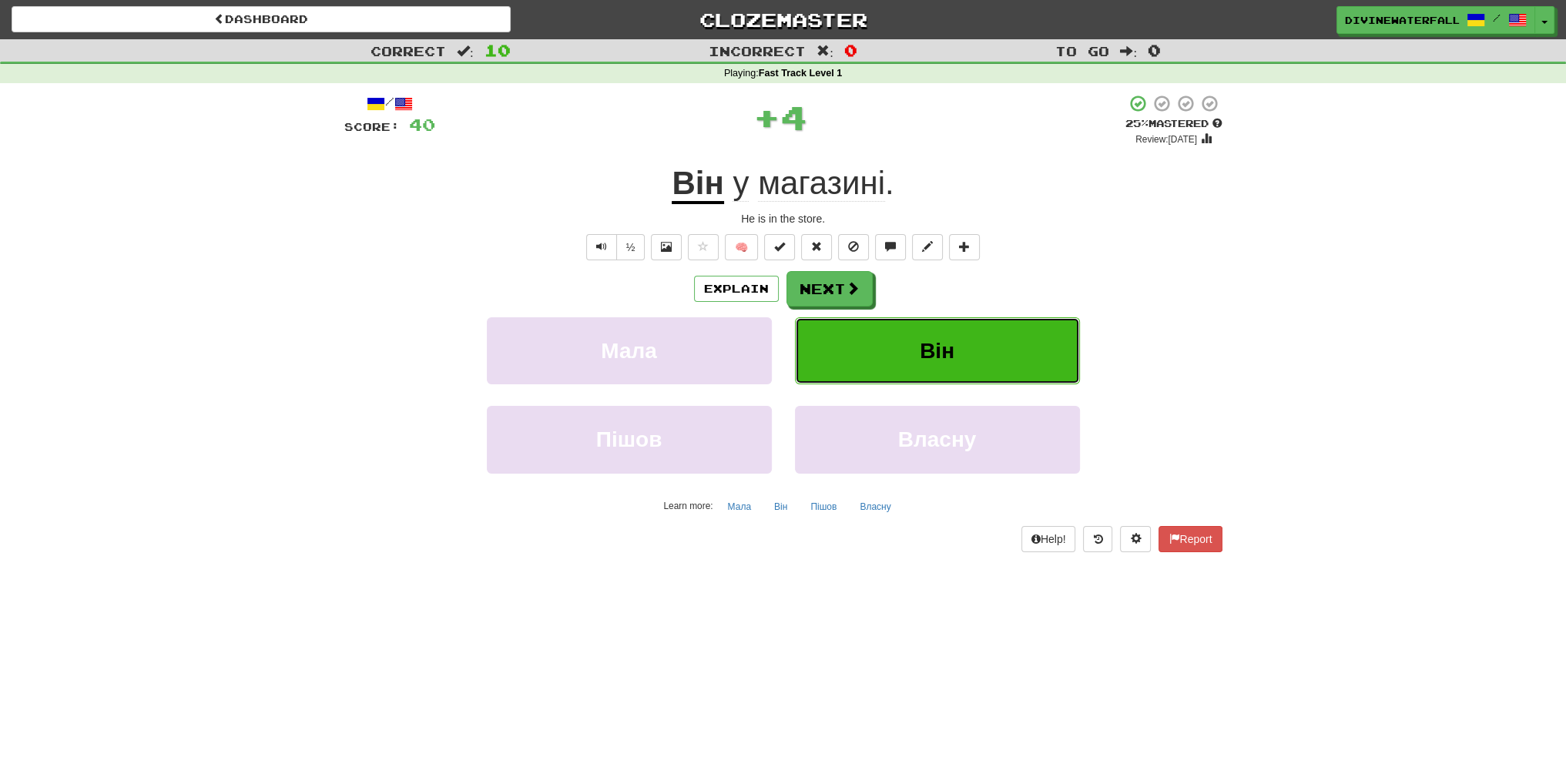
click at [890, 321] on button "Він" at bounding box center [937, 351] width 285 height 67
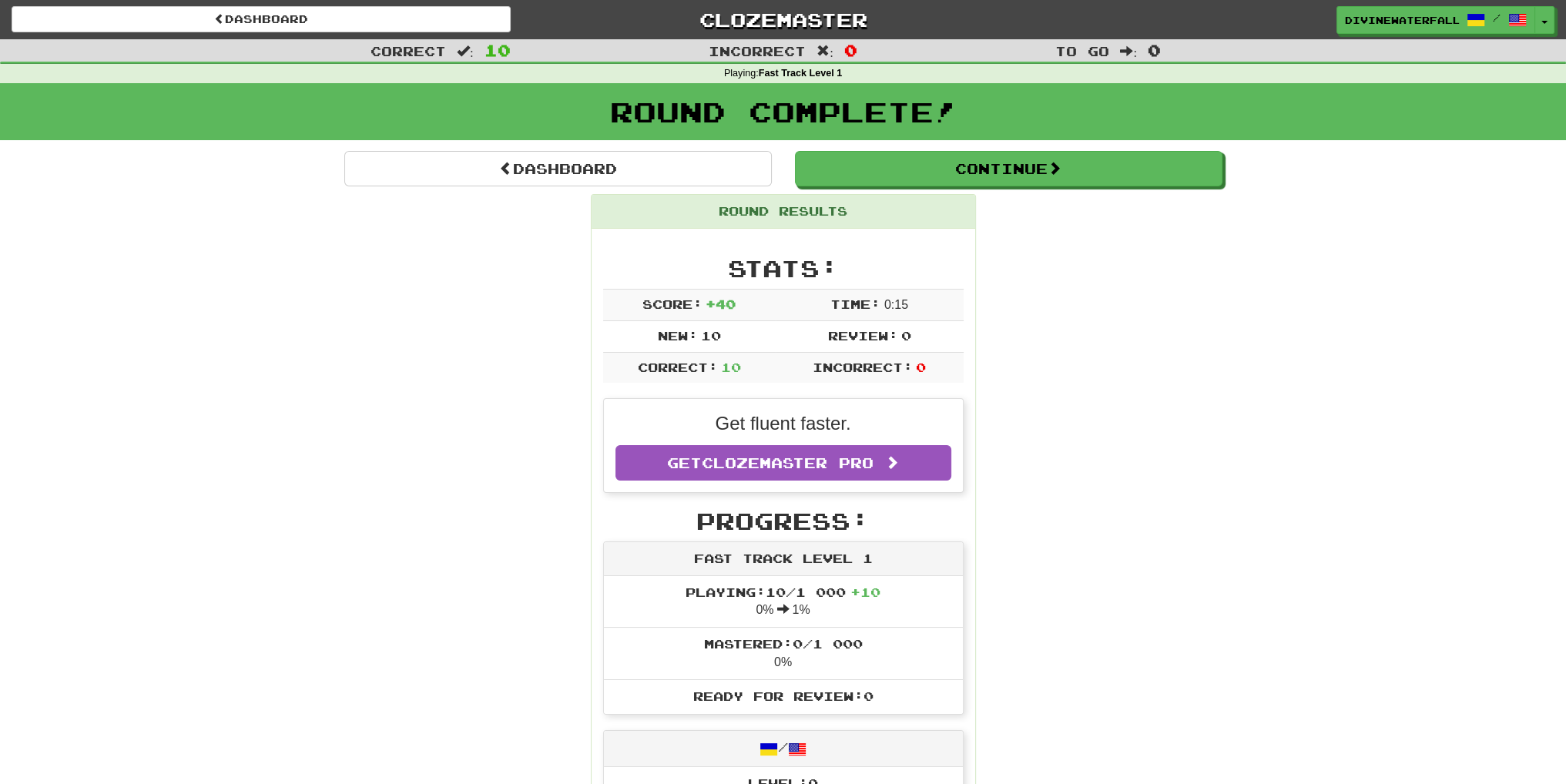
click at [629, 140] on div "Round Complete!" at bounding box center [783, 111] width 1566 height 57
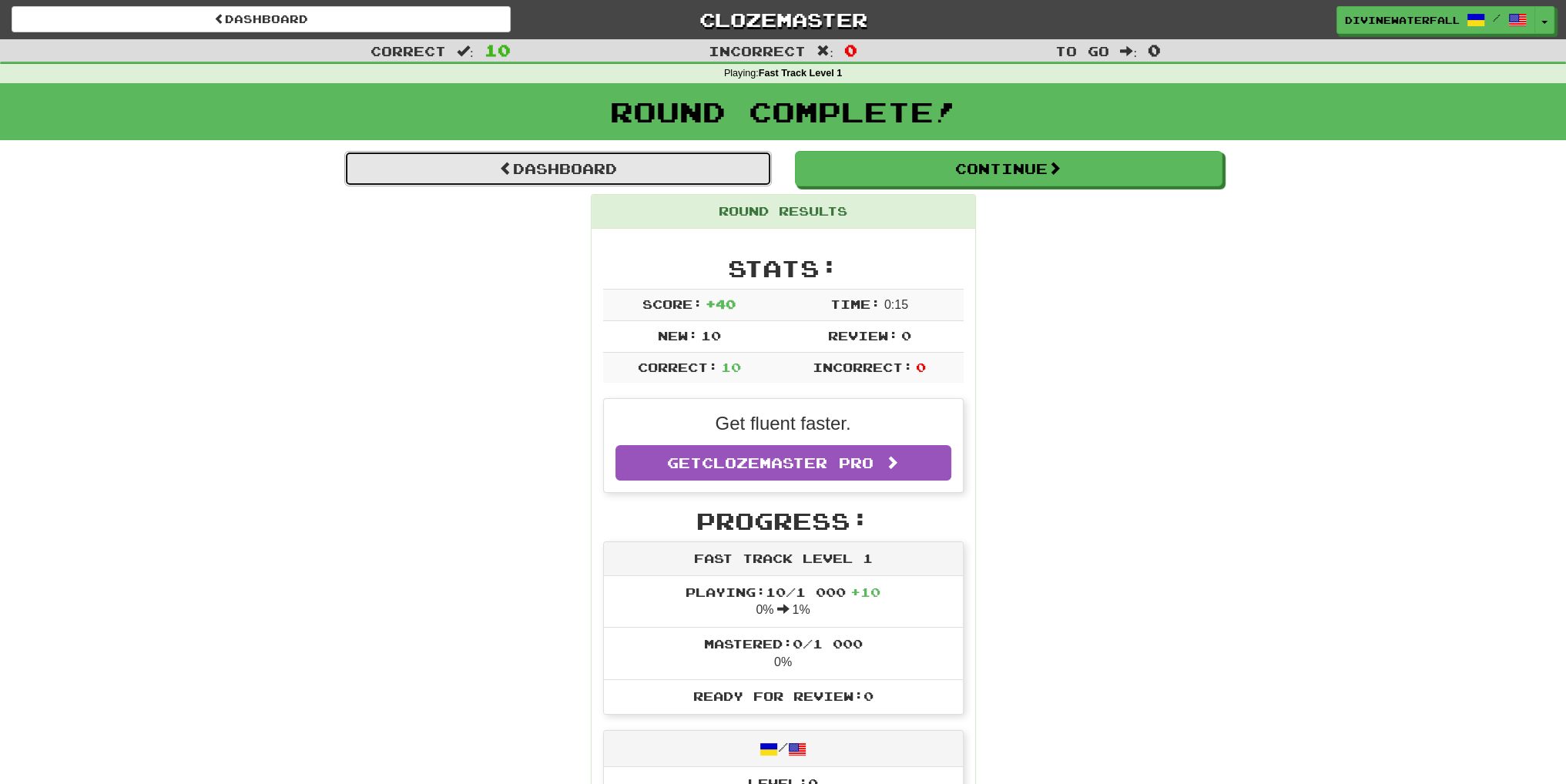
click at [649, 178] on link "Dashboard" at bounding box center [558, 168] width 427 height 36
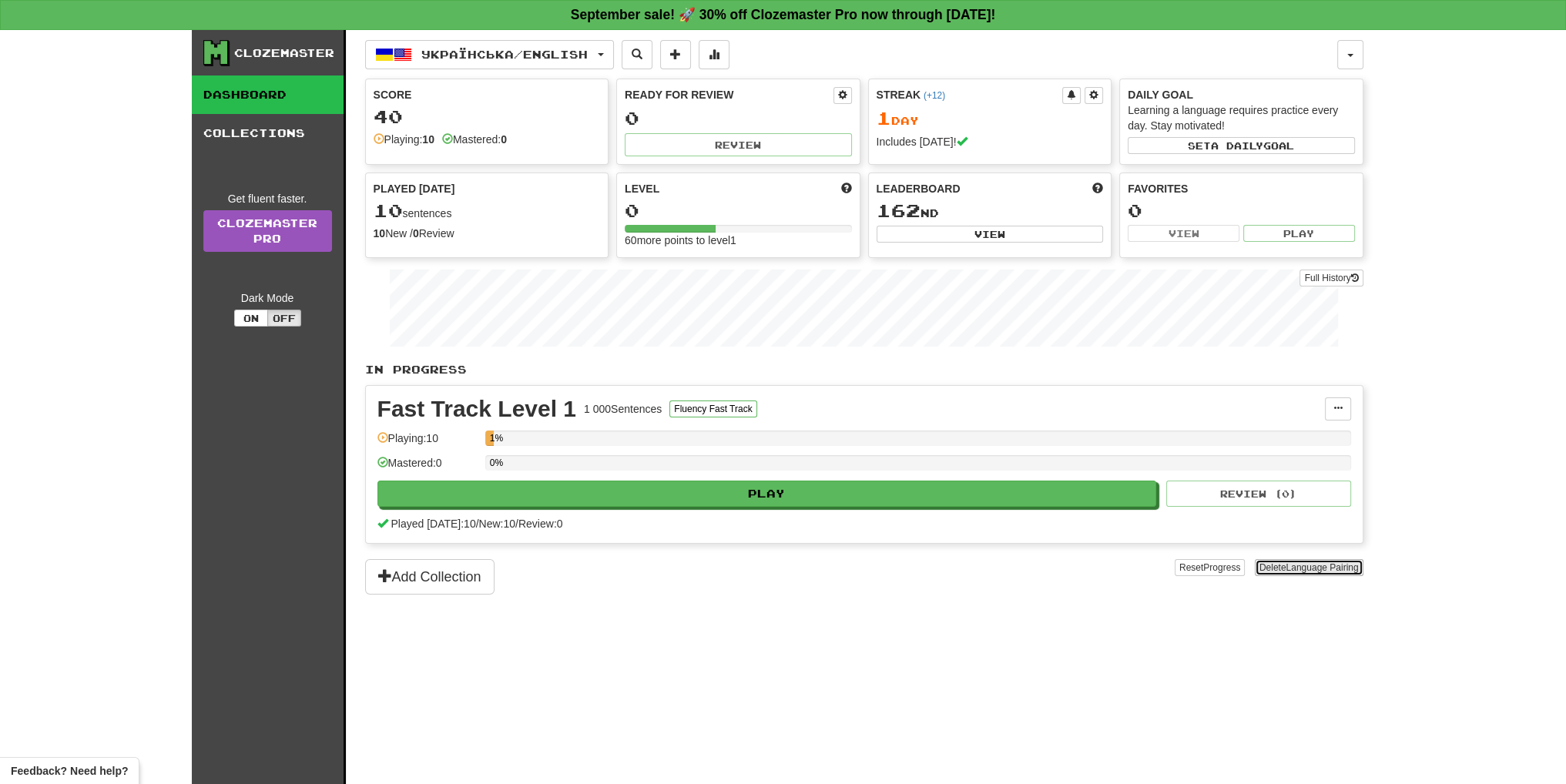
click at [1344, 559] on button "Delete Language Pairing" at bounding box center [1309, 567] width 109 height 17
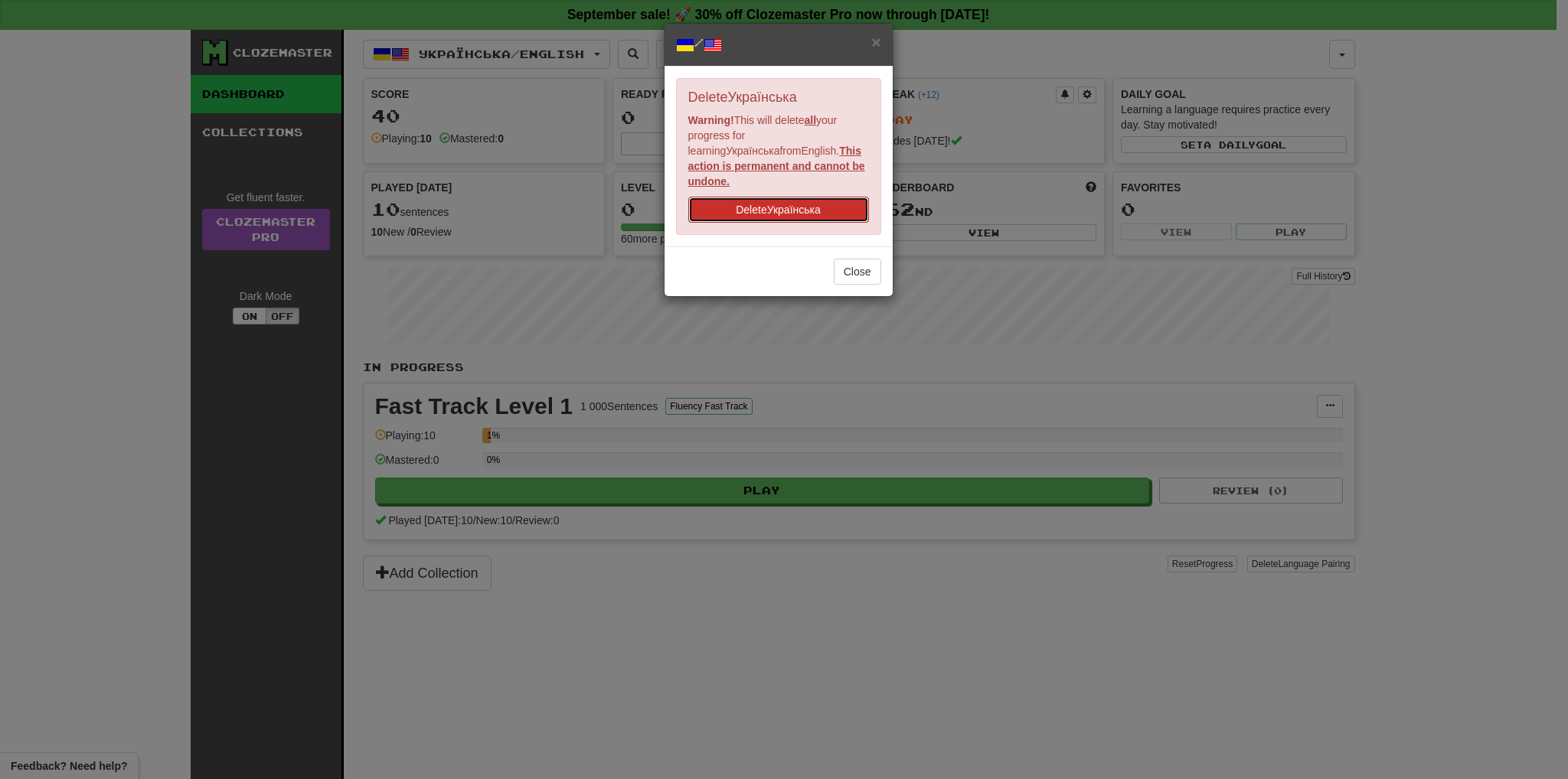
click at [745, 201] on button "Delete Українська" at bounding box center [779, 209] width 181 height 26
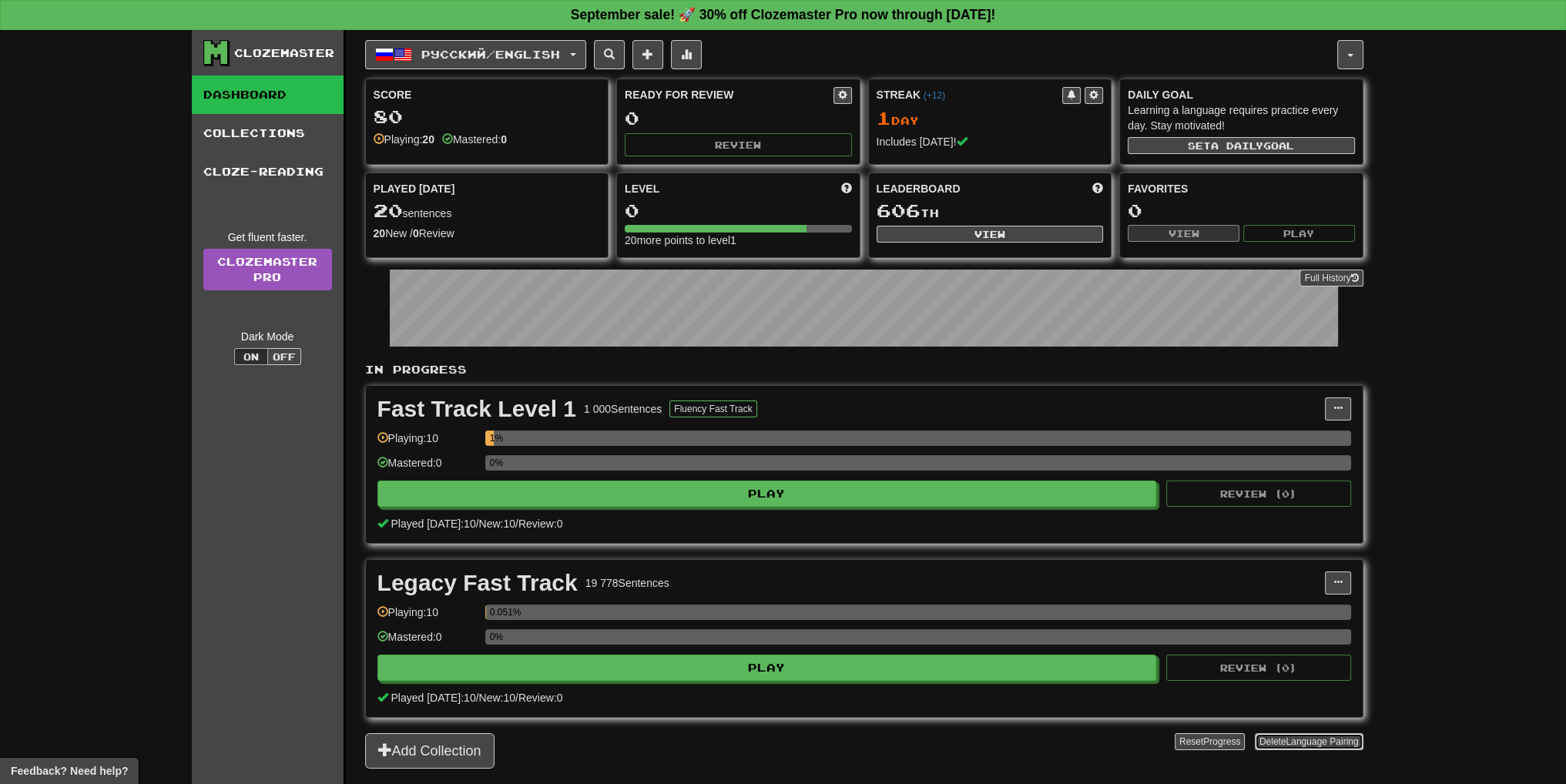
click at [1316, 742] on span "Language Pairing" at bounding box center [1322, 742] width 73 height 11
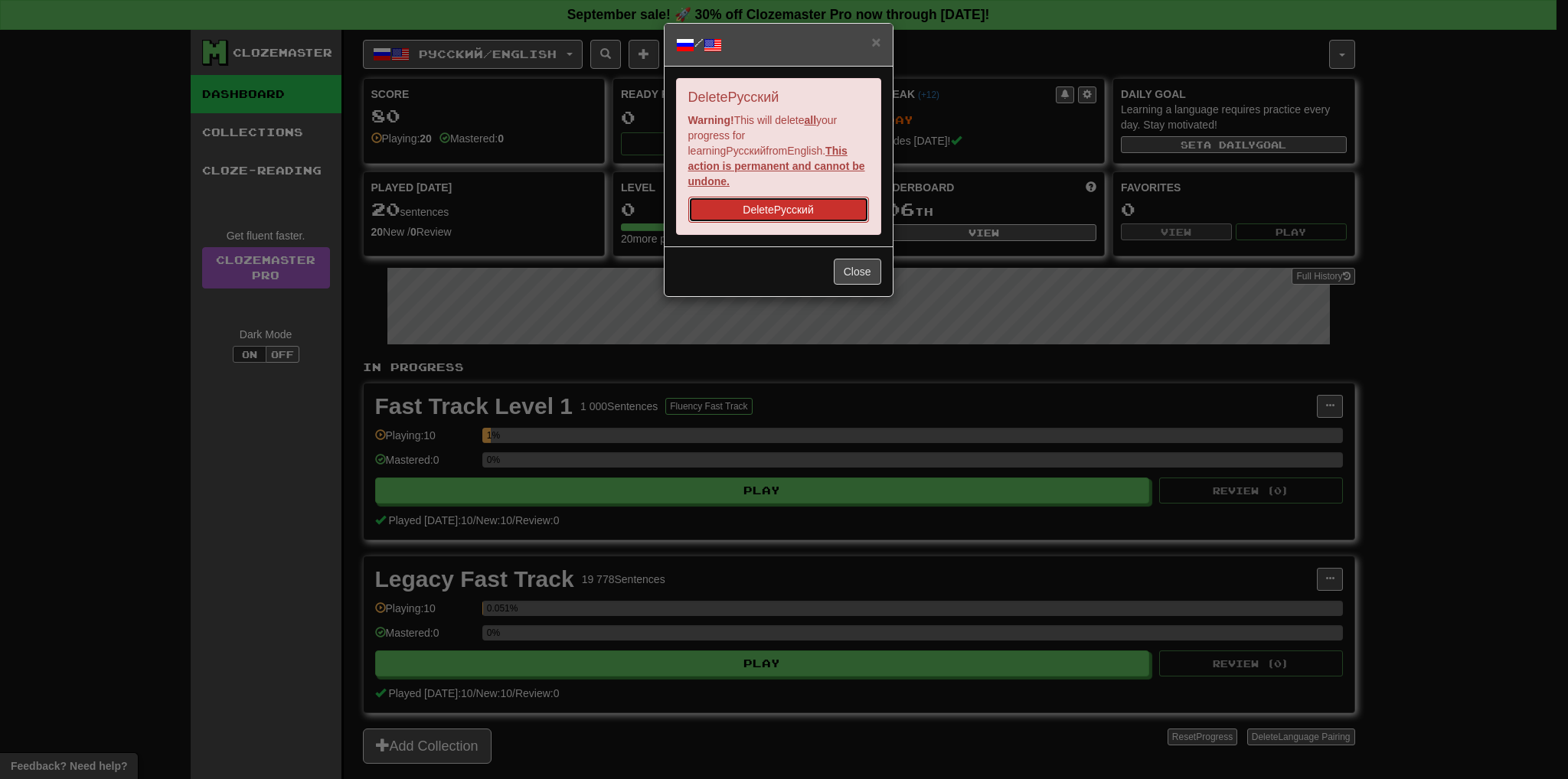
click at [775, 197] on button "Delete Русский" at bounding box center [779, 209] width 181 height 26
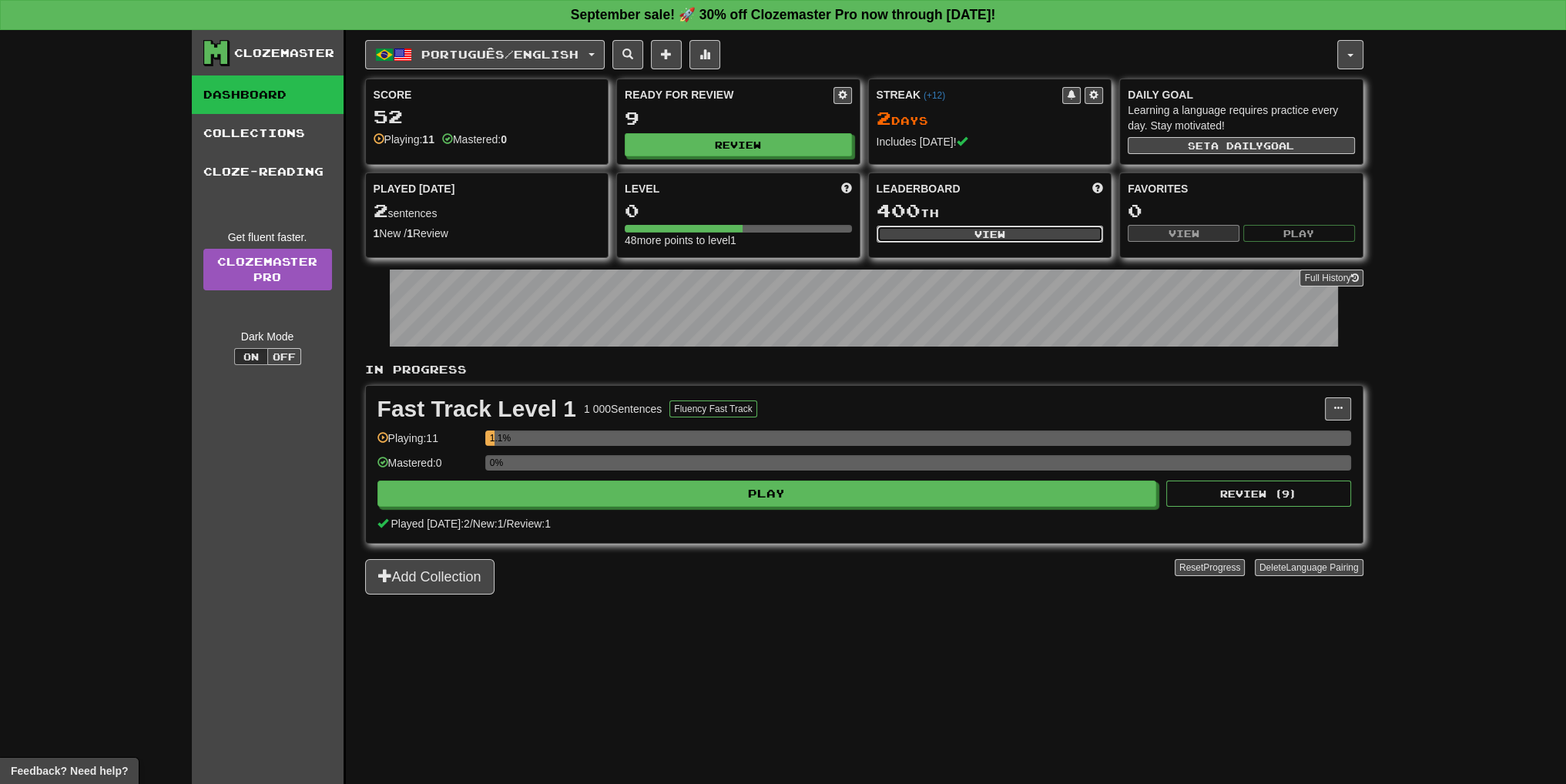
click at [1073, 226] on button "View" at bounding box center [990, 234] width 227 height 17
select select "**********"
